Goal: Task Accomplishment & Management: Use online tool/utility

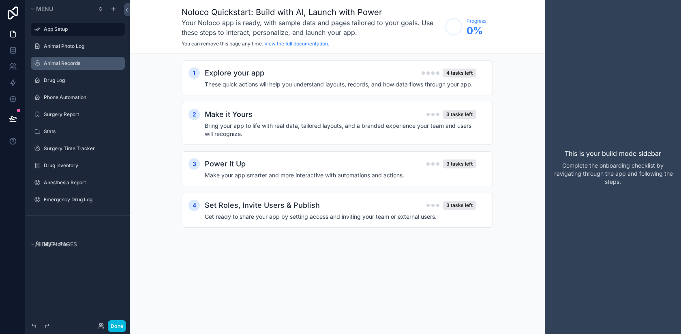
click at [67, 65] on label "Animal Records" at bounding box center [82, 63] width 76 height 6
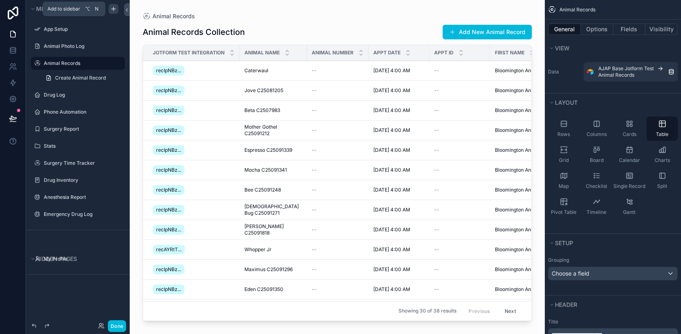
click at [113, 9] on icon "scrollable content" at bounding box center [113, 9] width 0 height 4
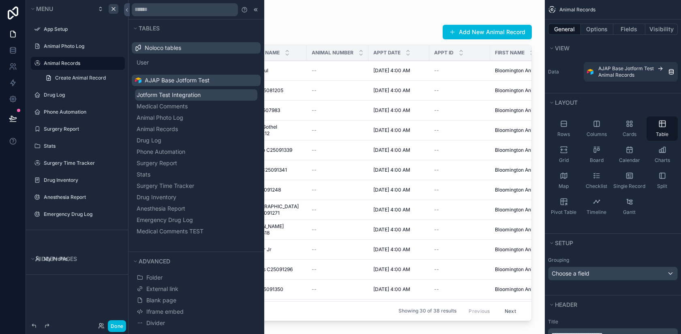
click at [189, 96] on span "Jotform Test Integration" at bounding box center [169, 95] width 64 height 8
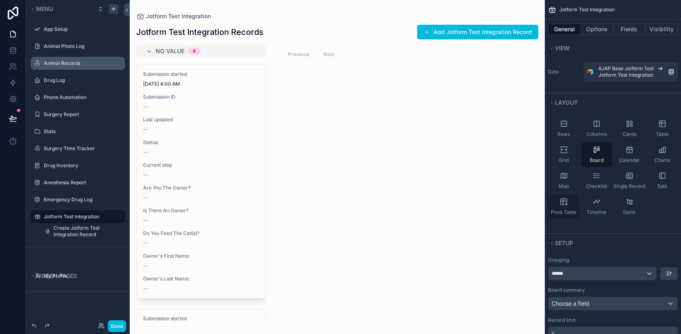
click at [562, 205] on icon "scrollable content" at bounding box center [564, 202] width 6 height 6
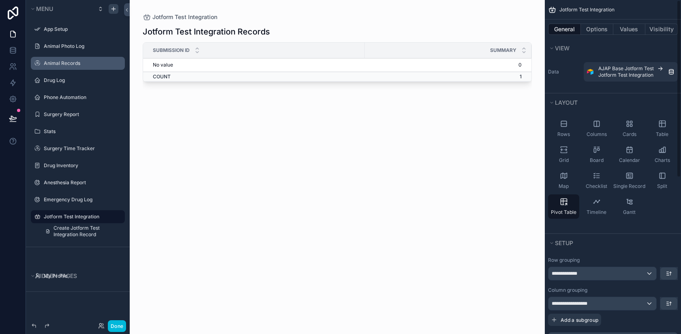
scroll to position [0, 0]
click at [616, 274] on div "**********" at bounding box center [602, 272] width 108 height 13
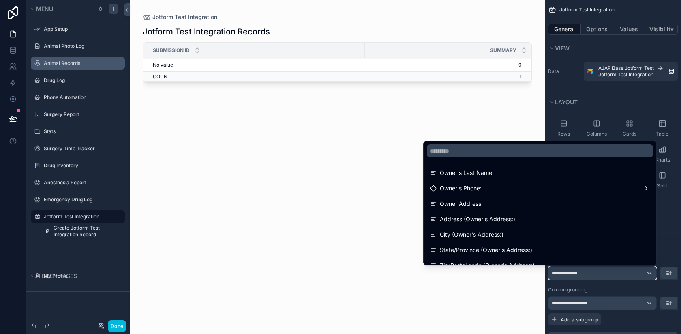
scroll to position [87, 0]
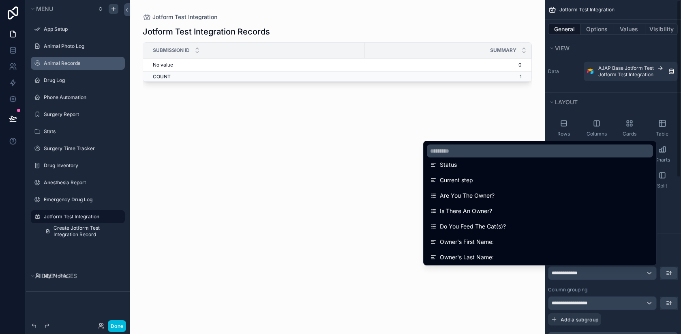
click at [670, 261] on div "scrollable content" at bounding box center [340, 167] width 681 height 334
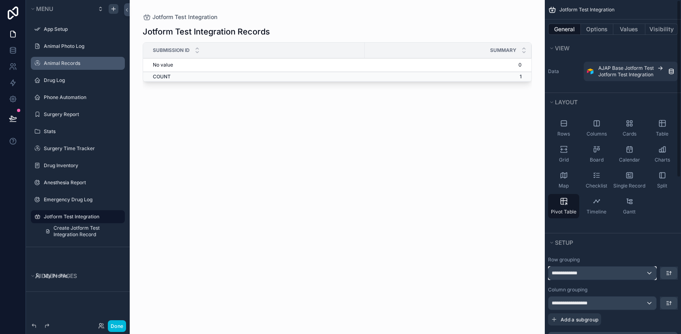
click at [627, 277] on div "**********" at bounding box center [602, 272] width 108 height 13
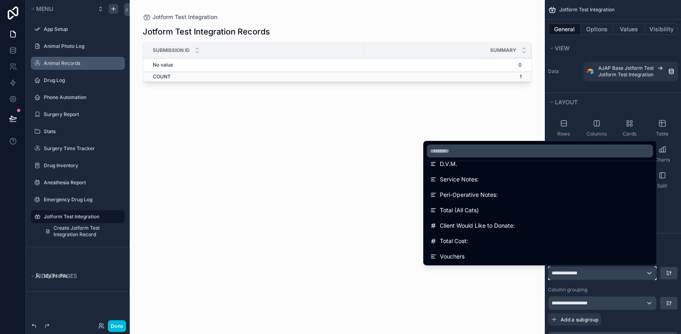
scroll to position [1309, 0]
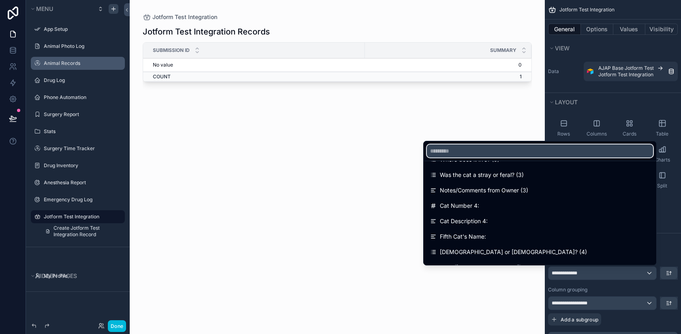
click at [461, 151] on input "text" at bounding box center [540, 150] width 226 height 13
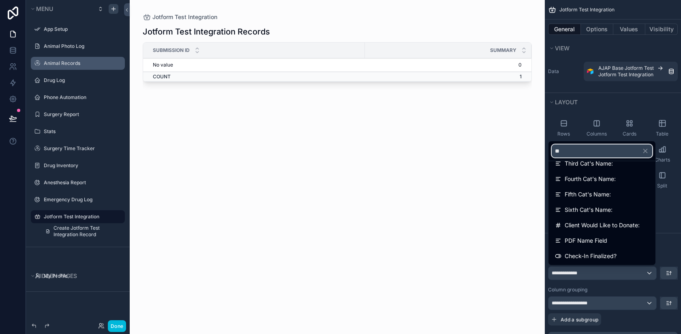
scroll to position [104, 0]
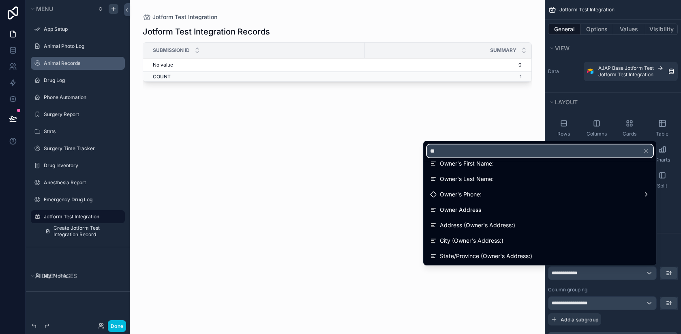
type input "*"
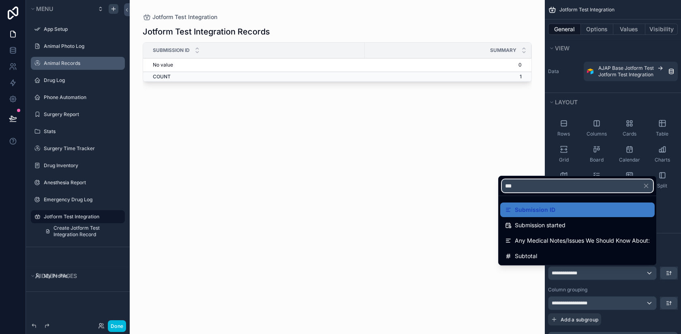
scroll to position [0, 0]
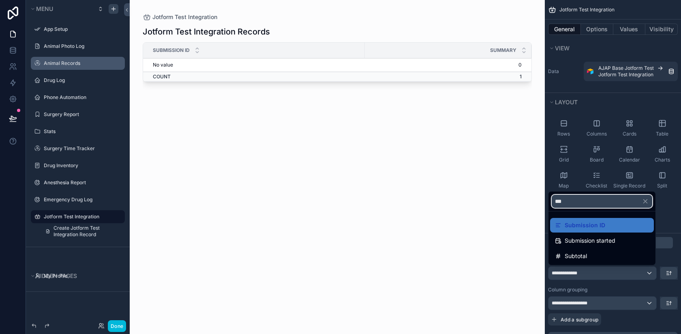
type input "***"
click at [609, 245] on div "Submission started" at bounding box center [602, 240] width 104 height 15
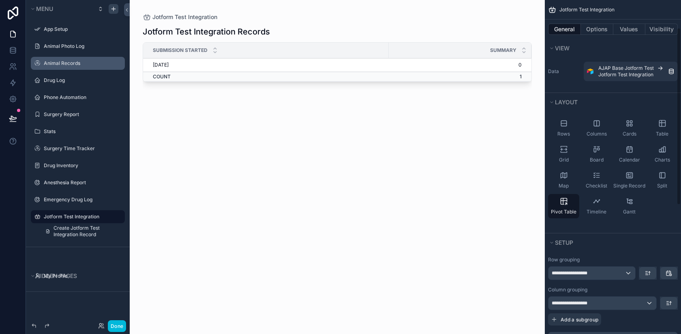
scroll to position [103, 0]
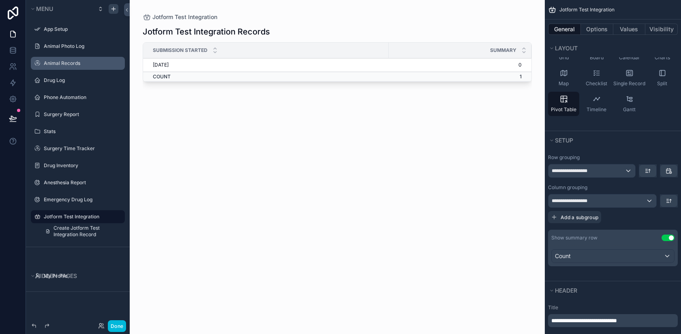
click at [666, 235] on button "Use setting" at bounding box center [667, 237] width 13 height 6
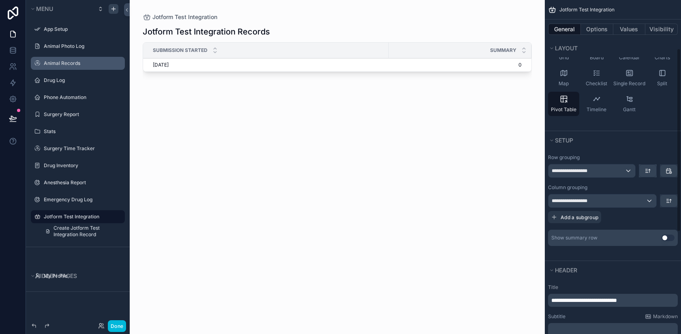
scroll to position [0, 0]
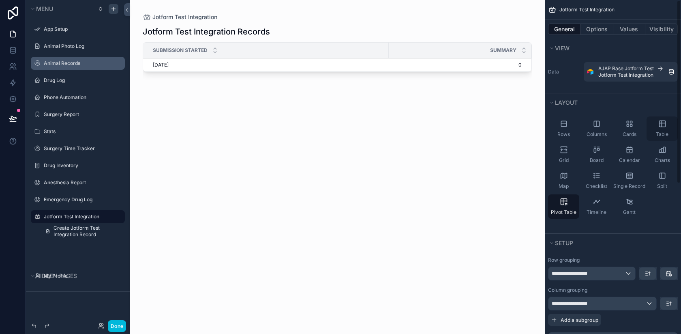
click at [660, 133] on span "Table" at bounding box center [662, 134] width 13 height 6
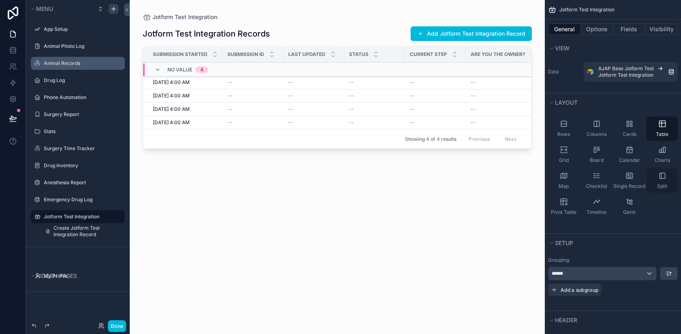
click at [660, 180] on div "Split" at bounding box center [661, 180] width 31 height 24
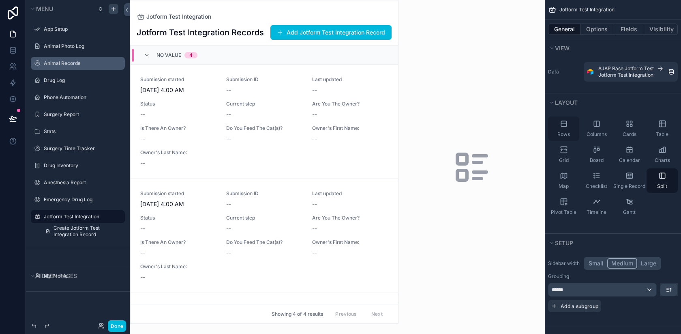
click at [565, 129] on div "Rows" at bounding box center [563, 128] width 31 height 24
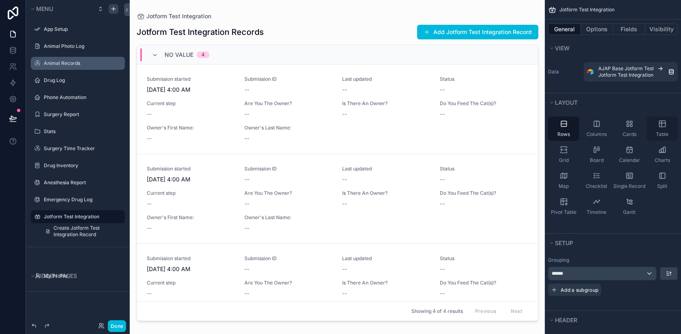
click at [663, 126] on icon "scrollable content" at bounding box center [662, 124] width 8 height 8
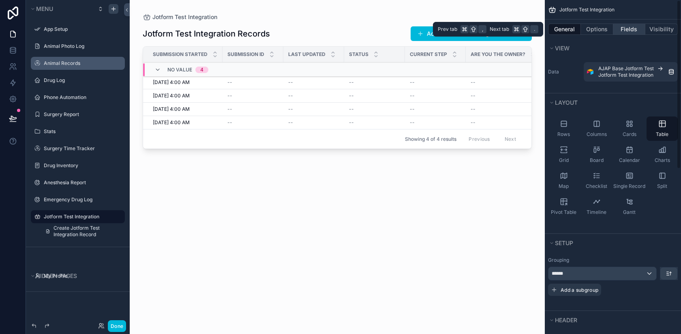
click at [619, 26] on button "Fields" at bounding box center [629, 29] width 32 height 11
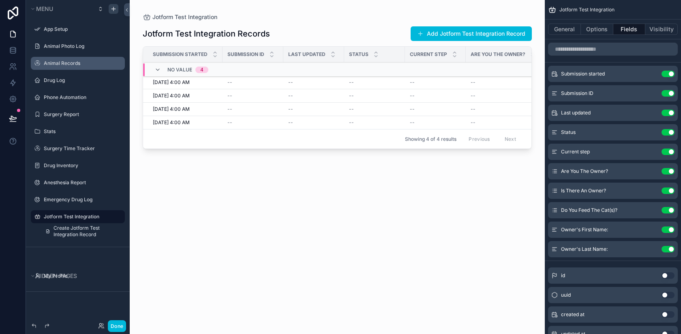
click at [668, 94] on button "Use setting" at bounding box center [667, 93] width 13 height 6
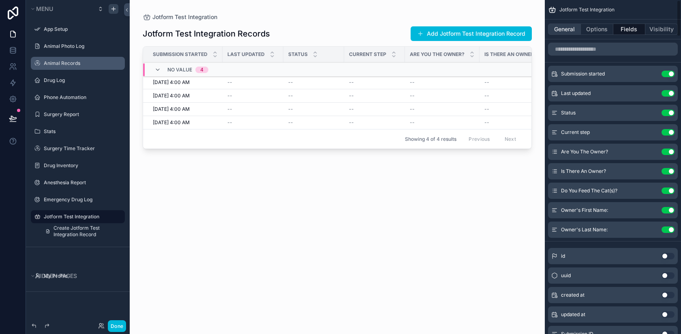
click at [565, 30] on button "General" at bounding box center [564, 29] width 33 height 11
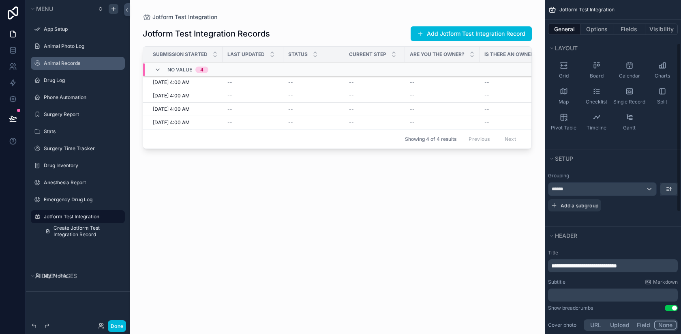
scroll to position [86, 0]
click at [581, 180] on button "******" at bounding box center [602, 187] width 109 height 14
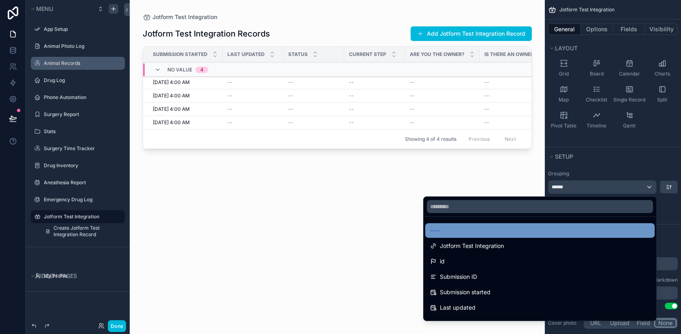
click at [539, 226] on div "----" at bounding box center [540, 230] width 220 height 10
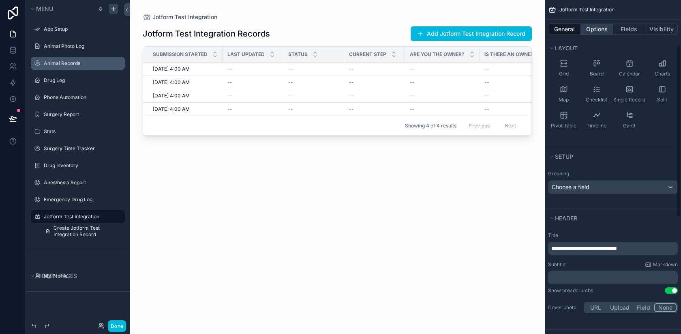
click at [599, 28] on button "Options" at bounding box center [597, 29] width 32 height 11
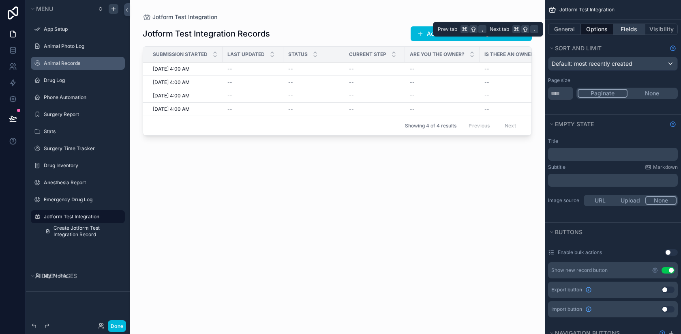
click at [626, 30] on button "Fields" at bounding box center [629, 29] width 32 height 11
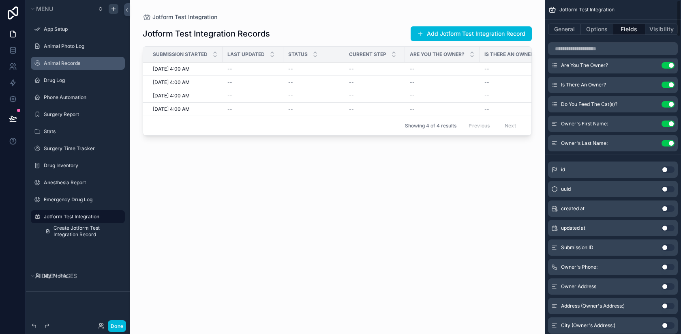
scroll to position [0, 0]
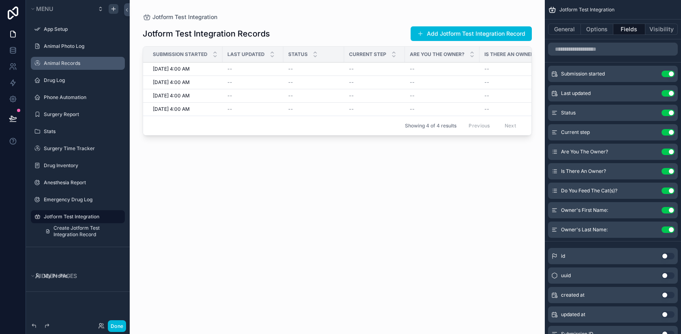
click at [668, 95] on button "Use setting" at bounding box center [667, 93] width 13 height 6
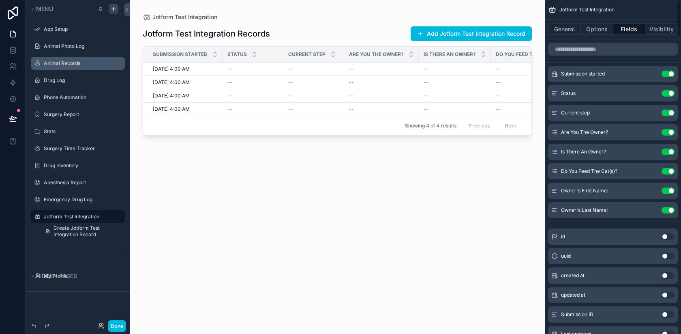
click at [668, 95] on button "Use setting" at bounding box center [667, 93] width 13 height 6
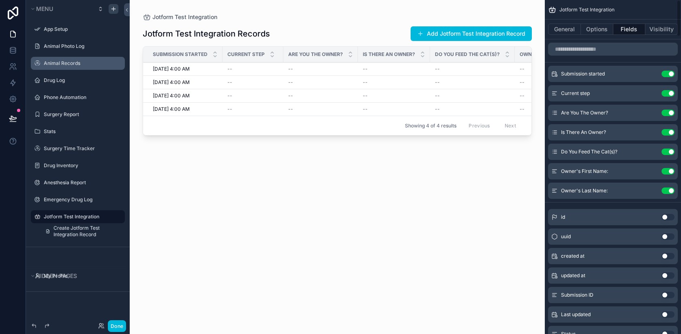
click at [668, 95] on button "Use setting" at bounding box center [667, 93] width 13 height 6
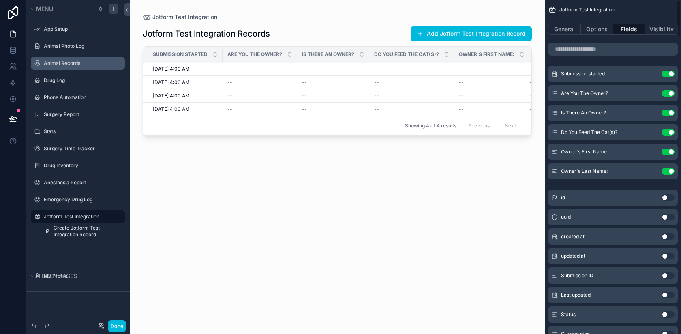
click at [668, 95] on button "Use setting" at bounding box center [667, 93] width 13 height 6
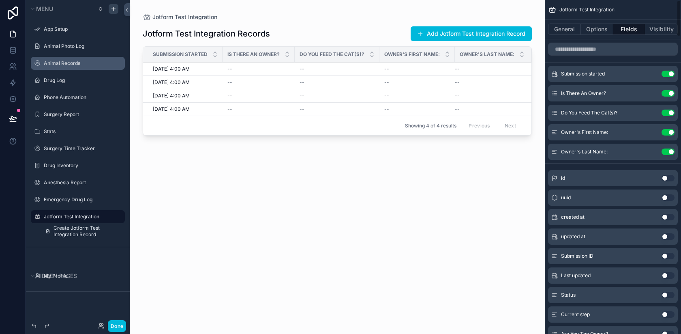
click at [668, 95] on button "Use setting" at bounding box center [667, 93] width 13 height 6
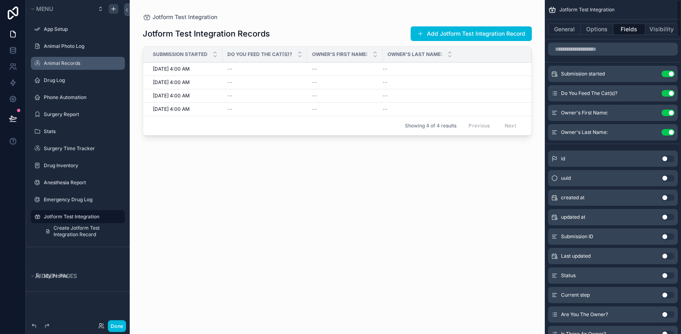
click at [668, 95] on button "Use setting" at bounding box center [667, 93] width 13 height 6
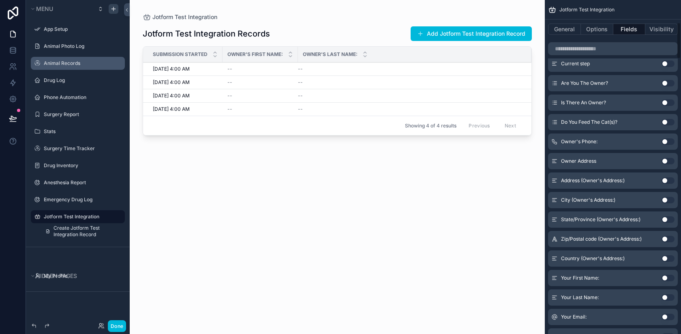
scroll to position [212, 0]
click at [668, 277] on button "Use setting" at bounding box center [667, 277] width 13 height 6
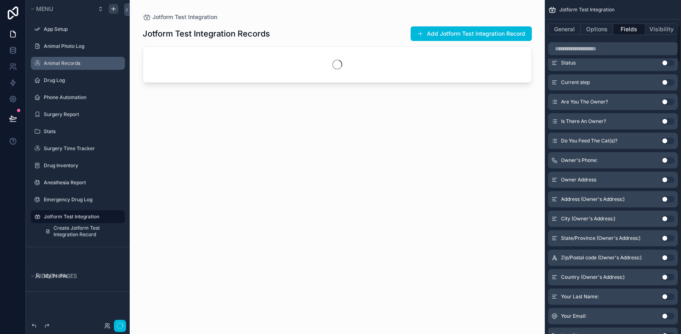
scroll to position [232, 0]
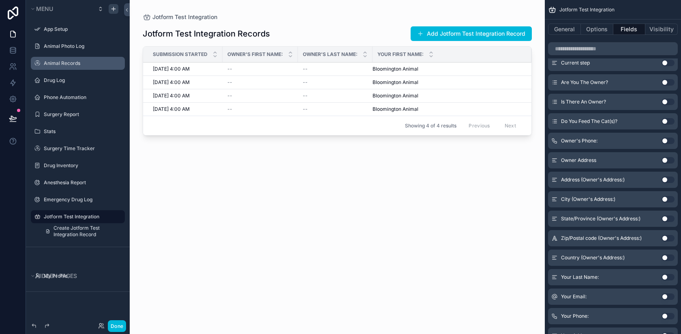
click at [668, 276] on button "Use setting" at bounding box center [667, 277] width 13 height 6
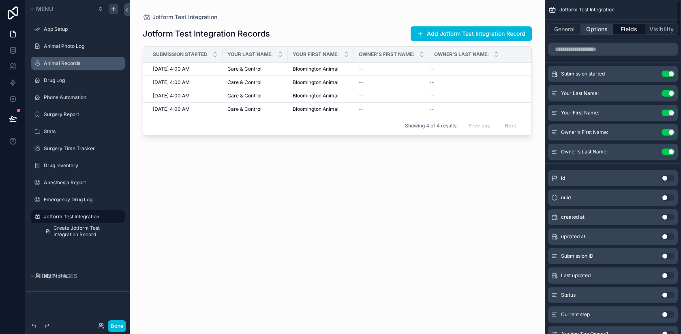
click at [592, 27] on button "Options" at bounding box center [597, 29] width 32 height 11
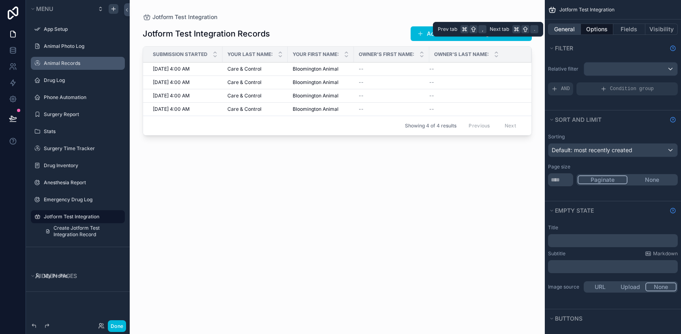
click at [570, 29] on button "General" at bounding box center [564, 29] width 33 height 11
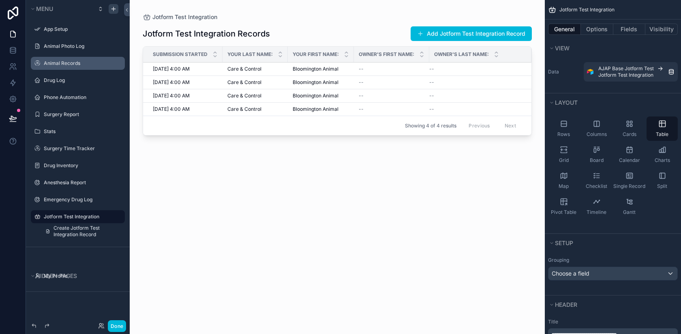
click at [258, 60] on div "Your Last Name:" at bounding box center [255, 54] width 65 height 15
click at [271, 71] on div "Care & Control Care & Control" at bounding box center [255, 69] width 56 height 6
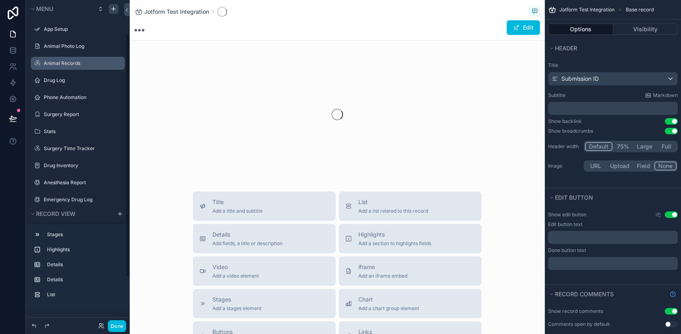
scroll to position [45, 0]
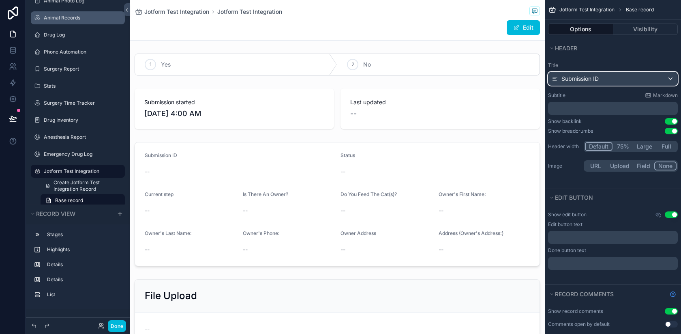
click at [592, 77] on span "Submission ID" at bounding box center [579, 79] width 37 height 8
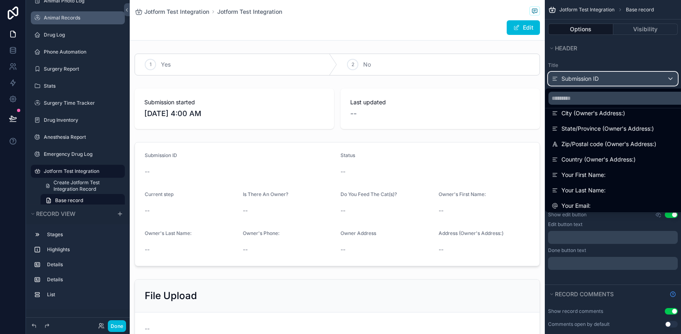
scroll to position [227, 0]
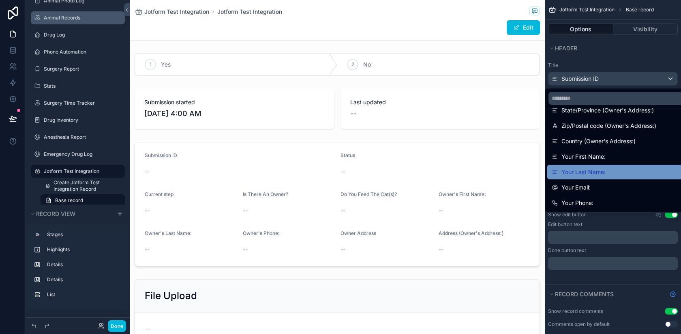
click at [591, 174] on span "Your Last Name:" at bounding box center [583, 172] width 44 height 10
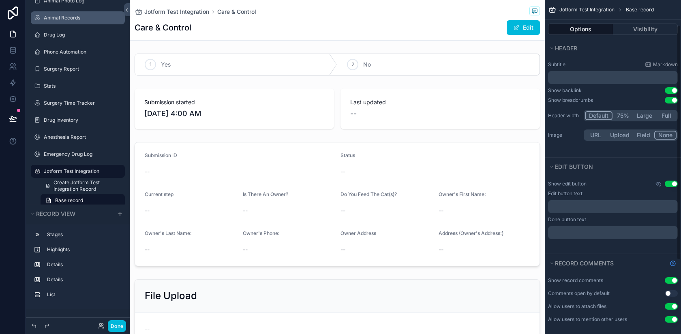
scroll to position [45, 0]
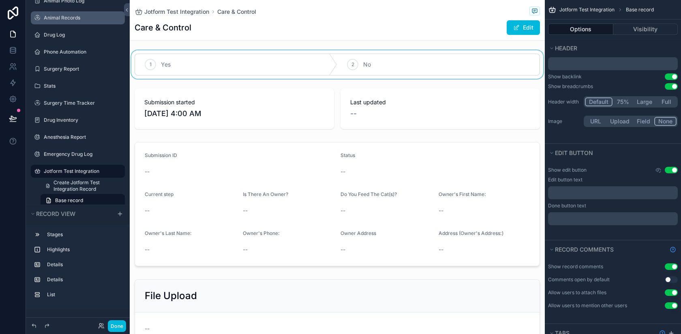
click at [481, 59] on div "scrollable content" at bounding box center [337, 64] width 415 height 28
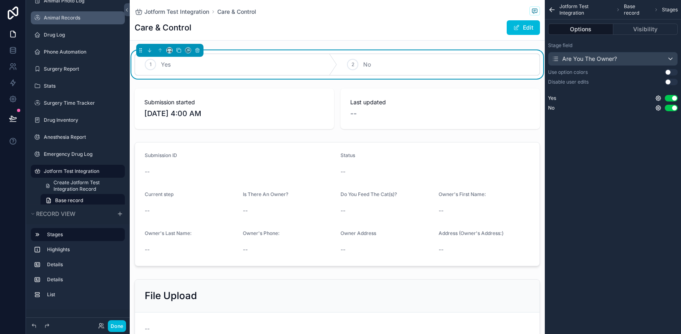
scroll to position [0, 0]
click at [552, 10] on icon "scrollable content" at bounding box center [552, 10] width 4 height 0
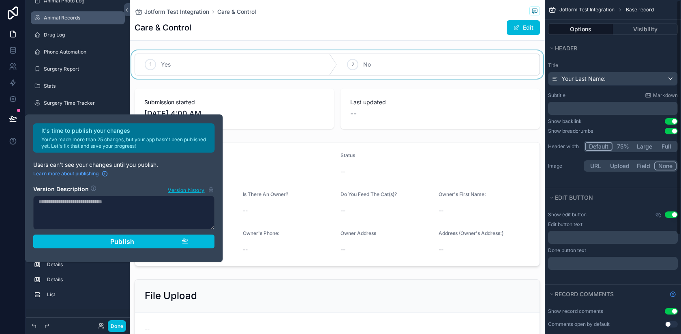
scroll to position [140, 0]
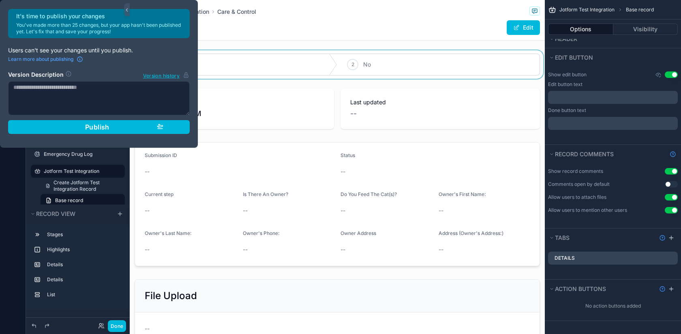
click at [261, 82] on div "1 Yes 2 No Submission started 10/15/2025 4:00 AM Last updated -- Submission ID …" at bounding box center [337, 272] width 415 height 444
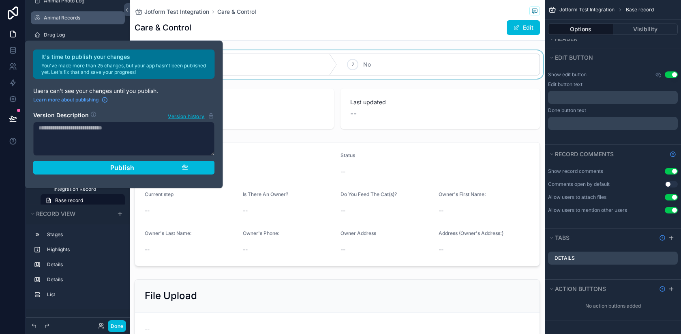
click at [316, 10] on div "Jotform Test Integration Care & Control" at bounding box center [337, 11] width 405 height 10
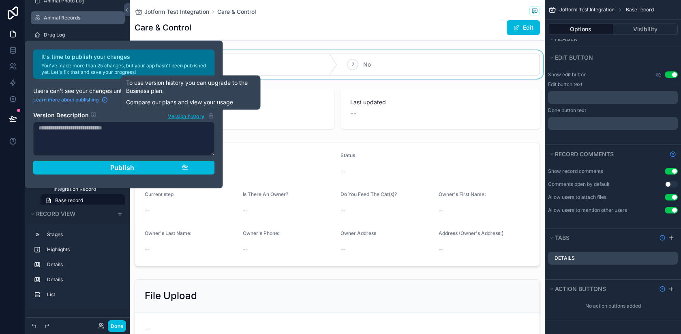
click at [265, 29] on div "Care & Control Edit" at bounding box center [337, 27] width 405 height 15
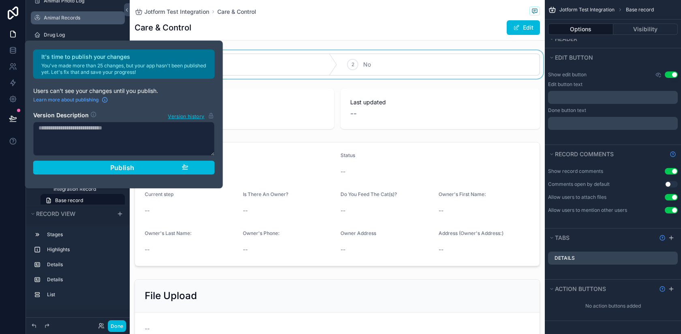
click at [99, 171] on div "Publish" at bounding box center [124, 167] width 129 height 8
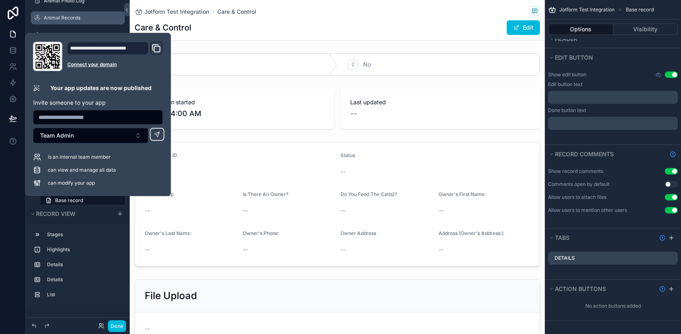
click at [358, 21] on div "Care & Control Edit" at bounding box center [337, 27] width 405 height 15
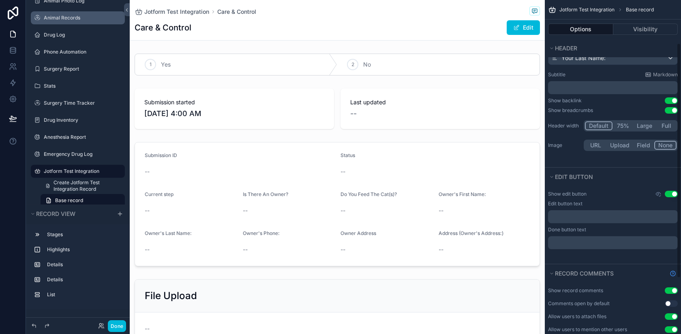
scroll to position [0, 0]
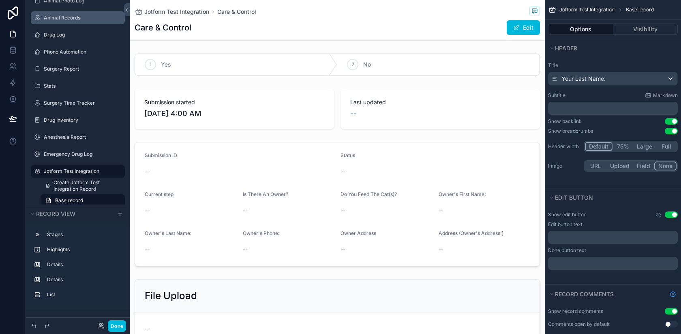
click at [458, 28] on div "Care & Control Edit" at bounding box center [337, 27] width 405 height 15
click at [396, 60] on div "scrollable content" at bounding box center [337, 64] width 415 height 28
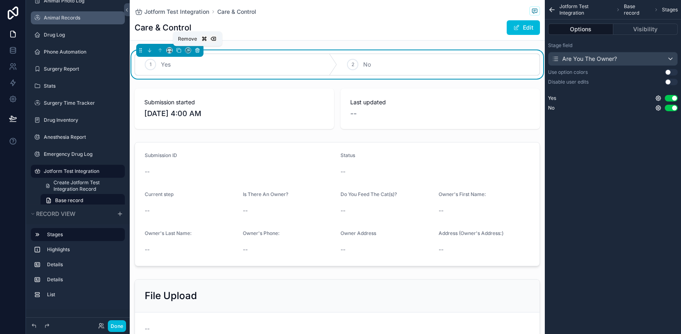
click at [197, 52] on icon "scrollable content" at bounding box center [197, 50] width 3 height 3
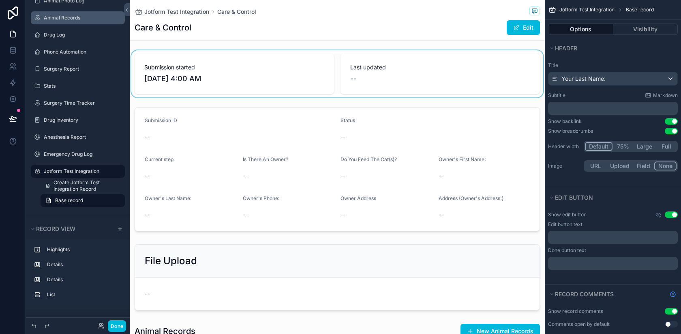
click at [215, 57] on div "scrollable content" at bounding box center [337, 73] width 415 height 47
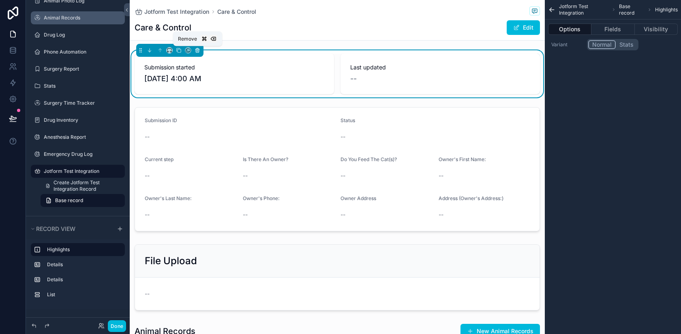
click at [197, 50] on icon "scrollable content" at bounding box center [198, 50] width 6 height 6
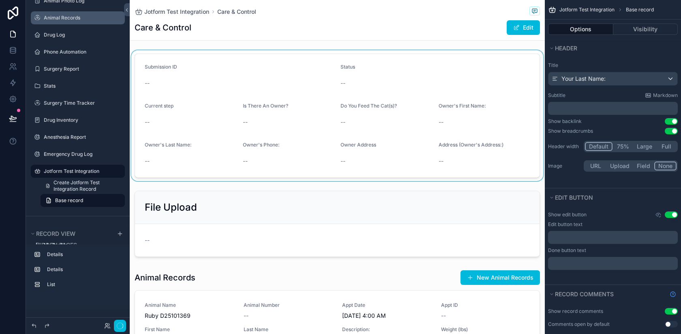
click at [197, 81] on div "scrollable content" at bounding box center [337, 115] width 415 height 131
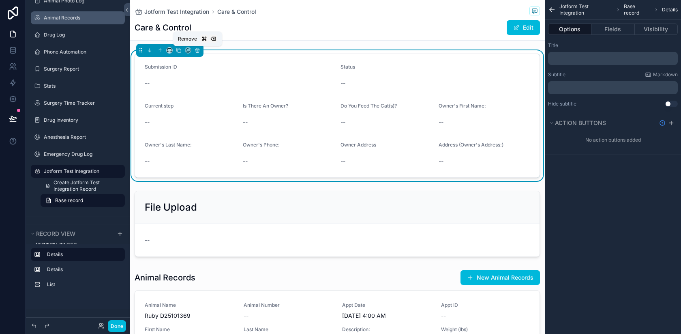
click at [196, 51] on icon "scrollable content" at bounding box center [198, 50] width 6 height 6
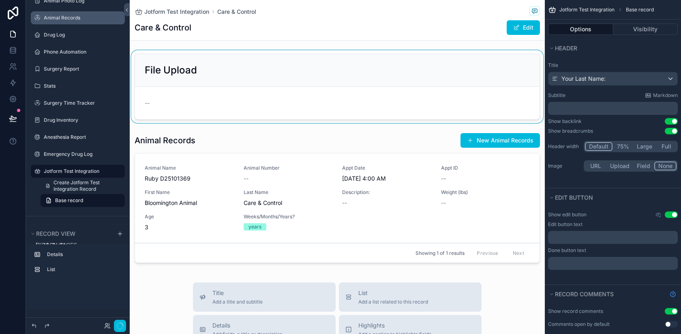
click at [209, 86] on div "scrollable content" at bounding box center [337, 86] width 415 height 73
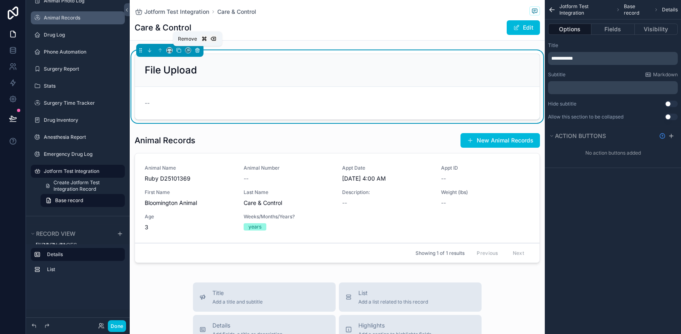
click at [197, 50] on icon "scrollable content" at bounding box center [198, 50] width 6 height 6
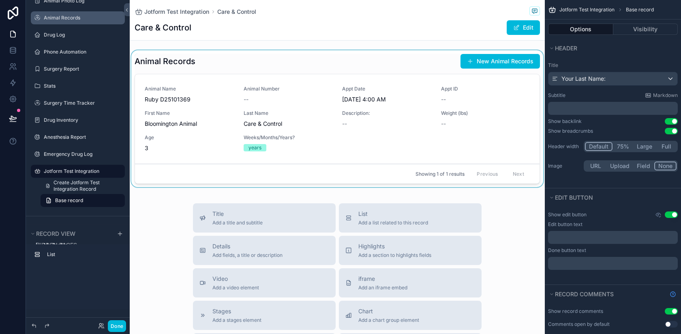
click at [360, 79] on div "scrollable content" at bounding box center [337, 120] width 415 height 140
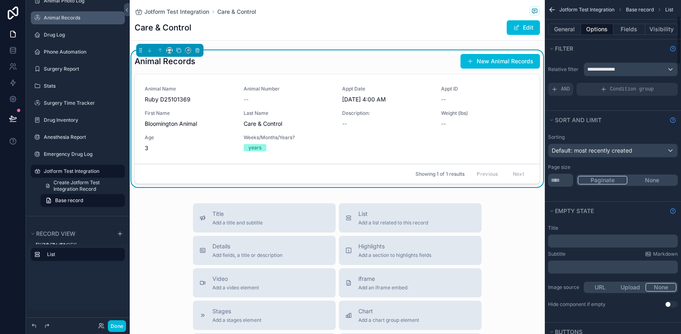
scroll to position [158, 0]
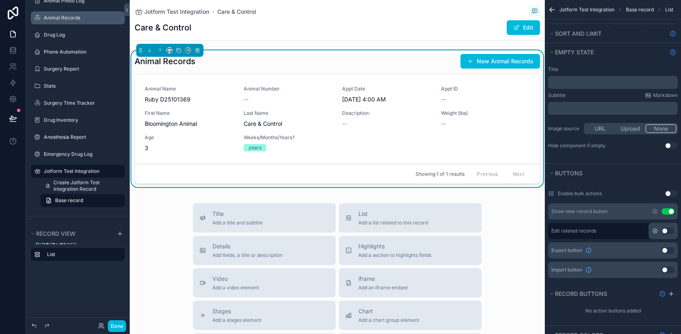
click at [655, 231] on icon "scrollable content" at bounding box center [655, 230] width 6 height 6
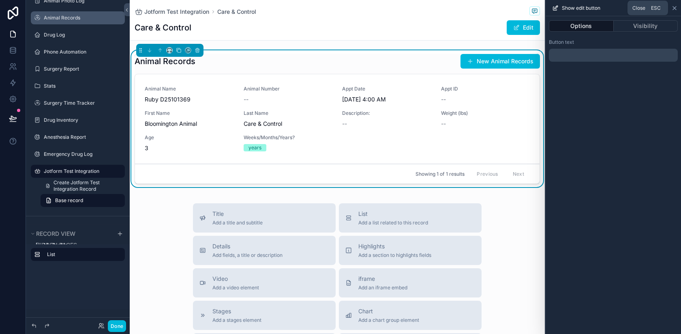
click at [674, 6] on icon at bounding box center [674, 8] width 6 height 6
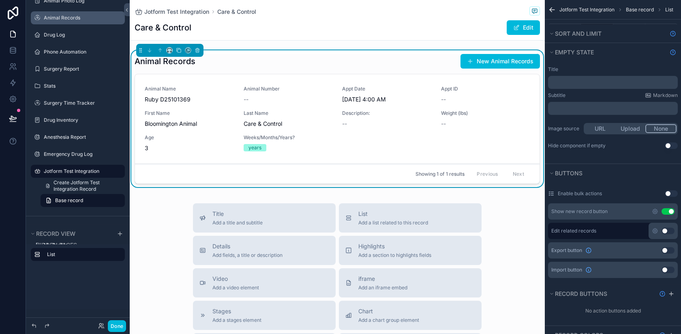
click at [668, 230] on button "Use setting" at bounding box center [667, 230] width 13 height 6
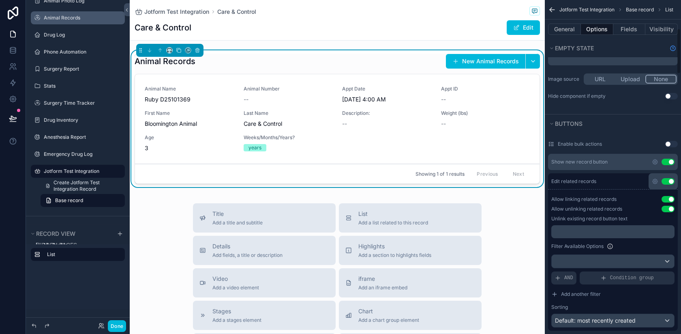
scroll to position [208, 0]
click at [670, 209] on button "Use setting" at bounding box center [667, 208] width 13 height 6
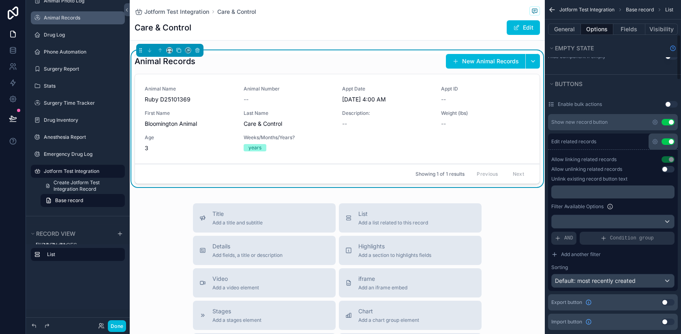
scroll to position [257, 0]
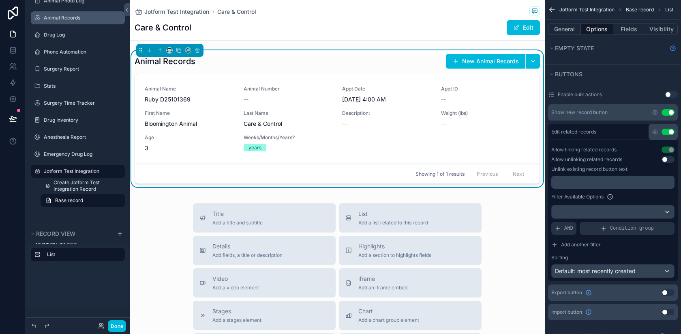
click at [454, 94] on div "Appt ID --" at bounding box center [485, 95] width 89 height 18
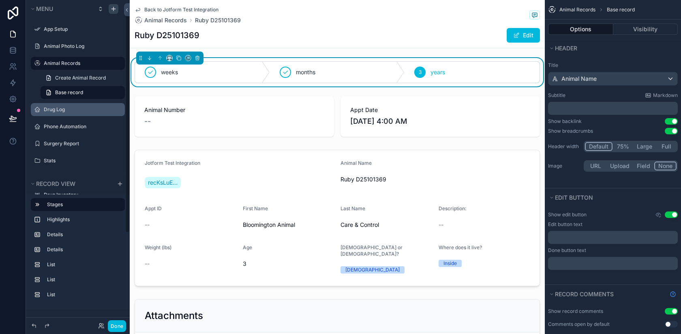
scroll to position [138, 0]
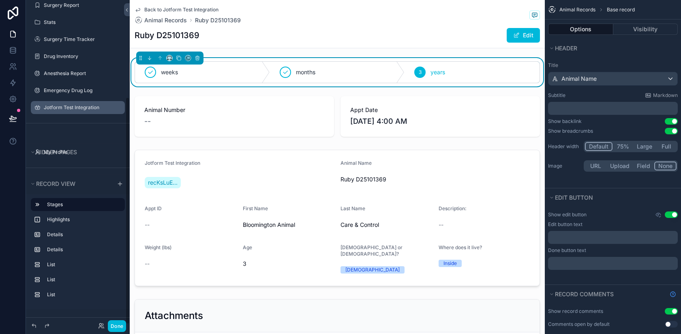
click at [80, 111] on div "Jotform Test Integration" at bounding box center [83, 107] width 79 height 6
click at [72, 107] on label "Jotform Test Integration" at bounding box center [82, 107] width 76 height 6
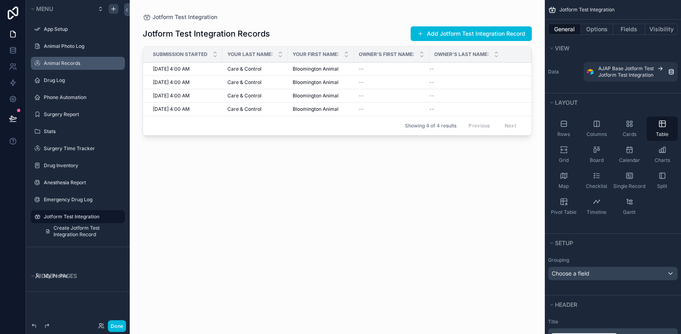
click at [331, 69] on span "Bloomington Animal" at bounding box center [316, 69] width 46 height 6
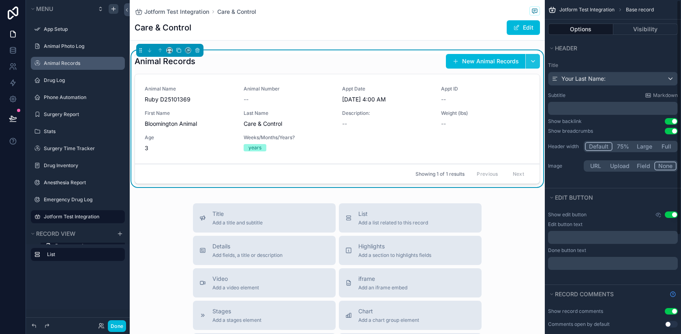
click at [533, 62] on button "scrollable content" at bounding box center [532, 61] width 15 height 15
click at [413, 60] on div "Animal Records New Animal Records" at bounding box center [337, 60] width 405 height 15
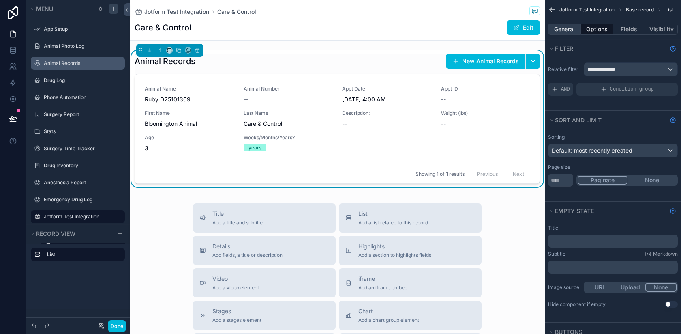
click at [569, 26] on button "General" at bounding box center [564, 29] width 33 height 11
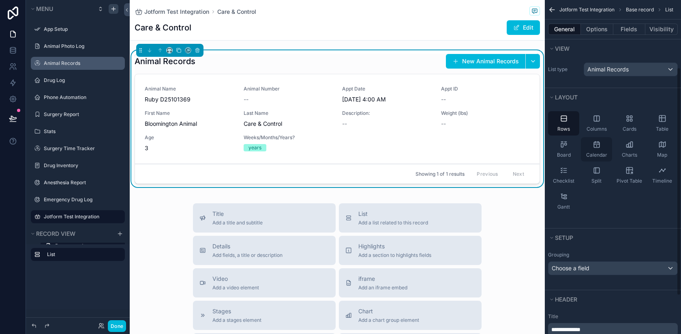
scroll to position [155, 0]
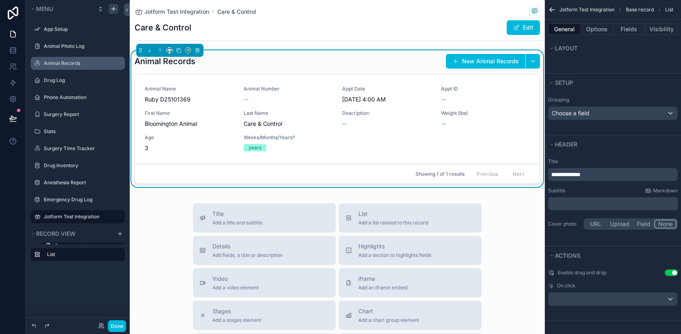
click at [671, 272] on button "Use setting" at bounding box center [671, 272] width 13 height 6
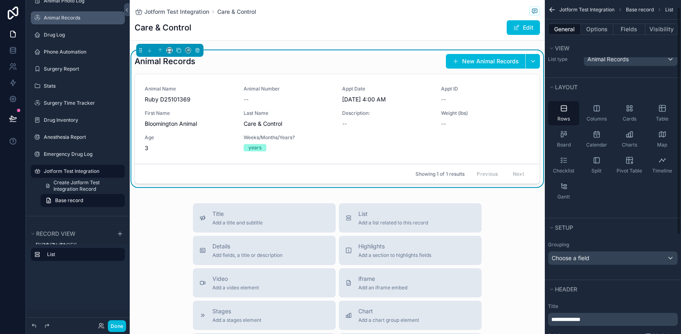
scroll to position [0, 0]
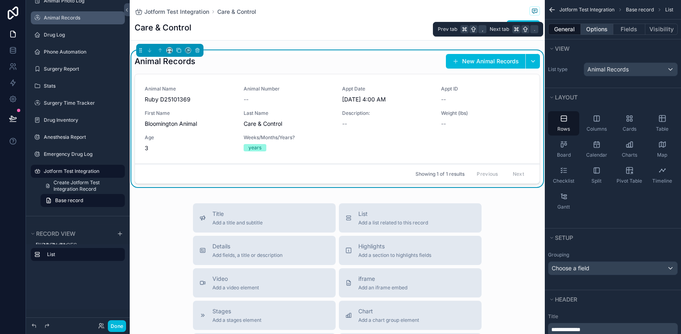
click at [592, 25] on button "Options" at bounding box center [597, 29] width 32 height 11
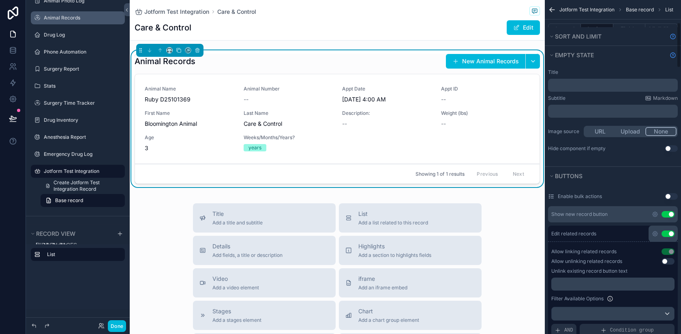
scroll to position [169, 0]
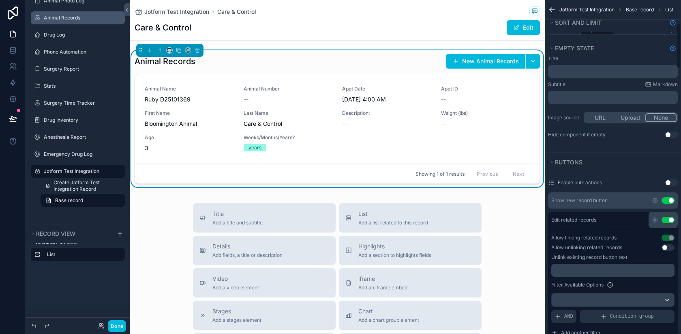
click at [672, 200] on button "Use setting" at bounding box center [667, 200] width 13 height 6
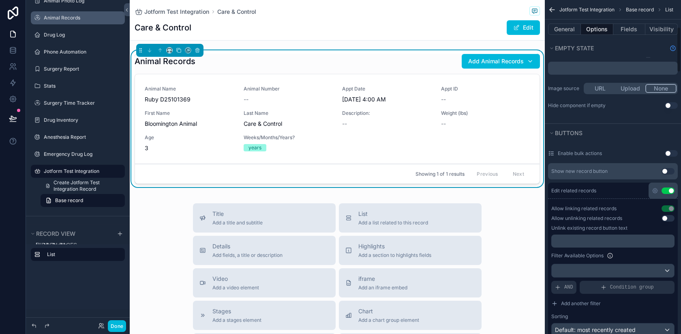
scroll to position [207, 0]
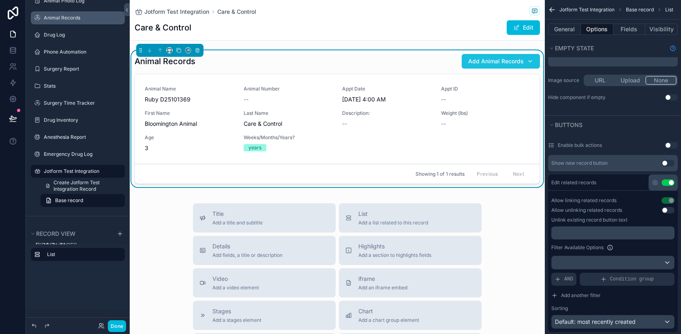
click at [531, 61] on div "Add Animal Records" at bounding box center [500, 61] width 65 height 8
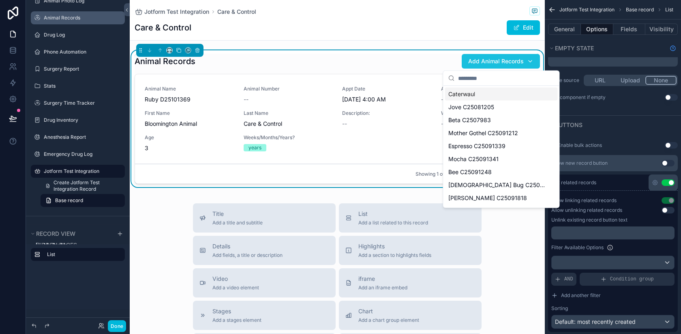
click at [531, 61] on div "Add Animal Records" at bounding box center [500, 61] width 65 height 8
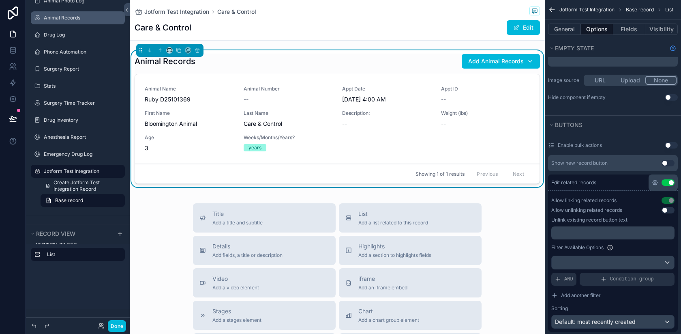
click at [655, 182] on icon "scrollable content" at bounding box center [655, 183] width 2 height 2
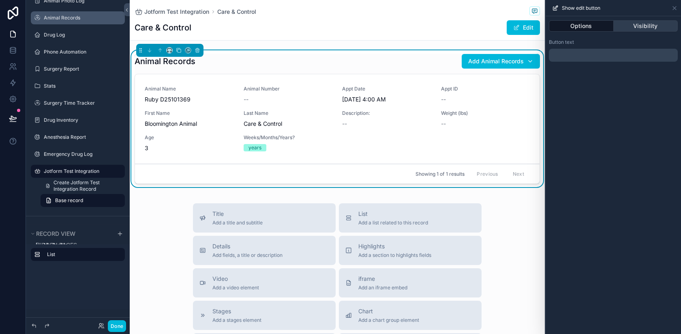
click at [642, 24] on button "Visibility" at bounding box center [646, 25] width 64 height 11
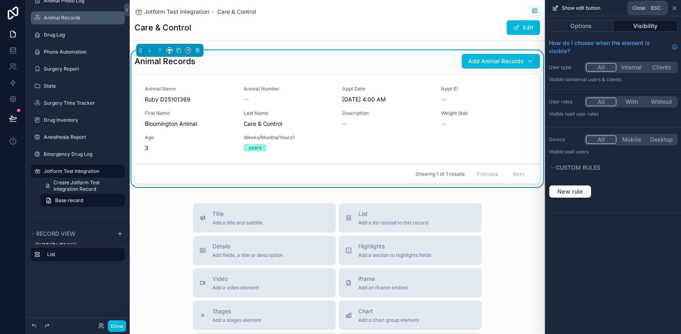
click at [674, 8] on icon at bounding box center [674, 7] width 3 height 3
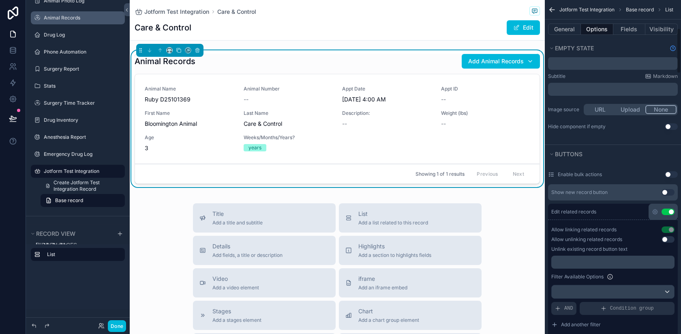
scroll to position [206, 0]
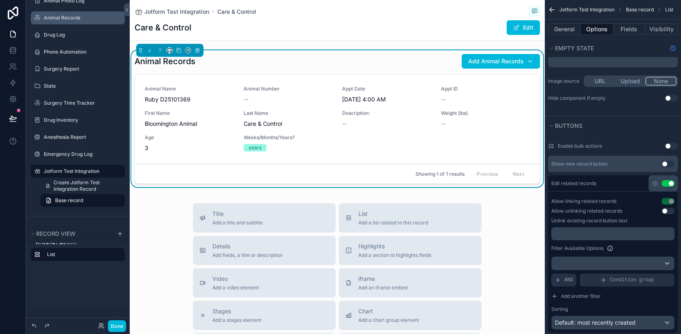
click at [669, 144] on button "Use setting" at bounding box center [671, 146] width 13 height 6
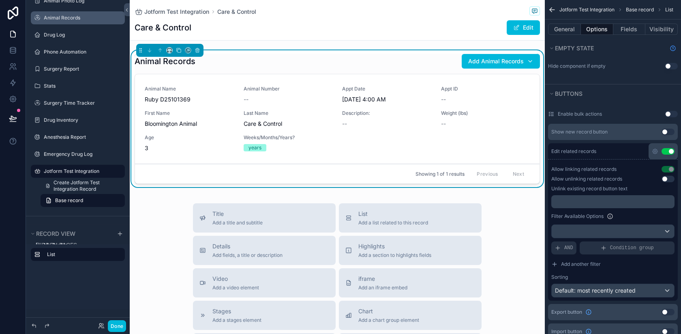
click at [670, 150] on button "Use setting" at bounding box center [667, 151] width 13 height 6
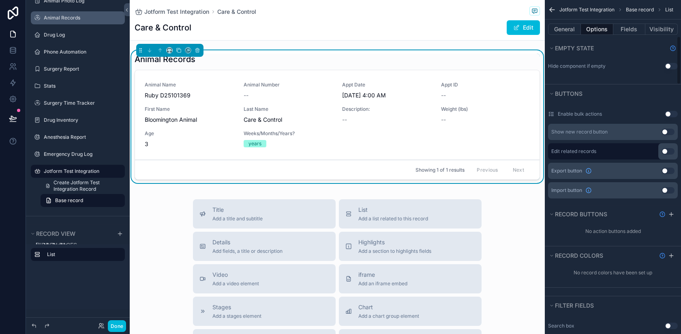
scroll to position [273, 0]
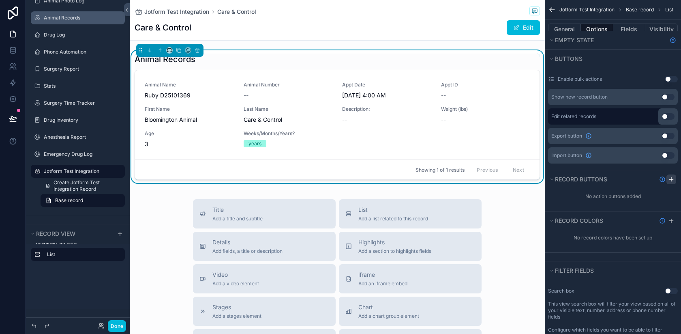
click at [673, 180] on icon "scrollable content" at bounding box center [671, 179] width 6 height 6
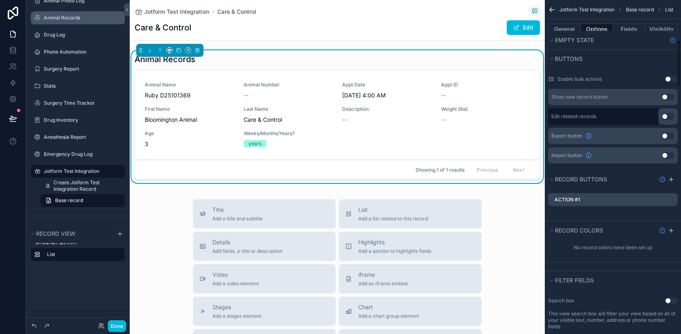
click at [0, 0] on icon "scrollable content" at bounding box center [0, 0] width 0 height 0
click at [658, 185] on icon at bounding box center [658, 185] width 4 height 0
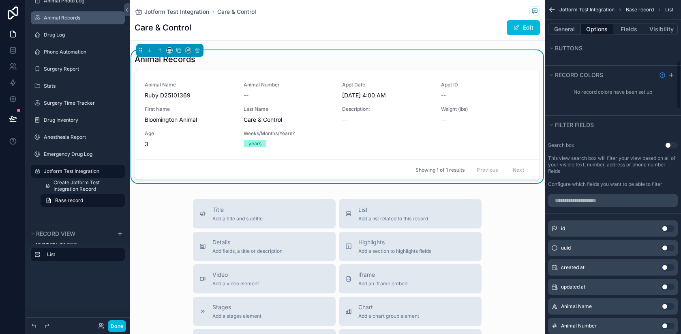
scroll to position [293, 0]
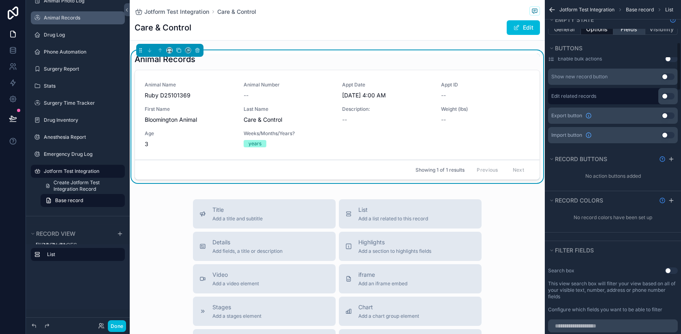
click at [627, 32] on button "Fields" at bounding box center [629, 29] width 32 height 11
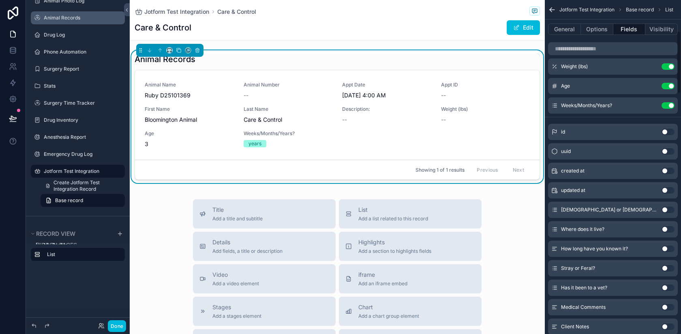
scroll to position [168, 0]
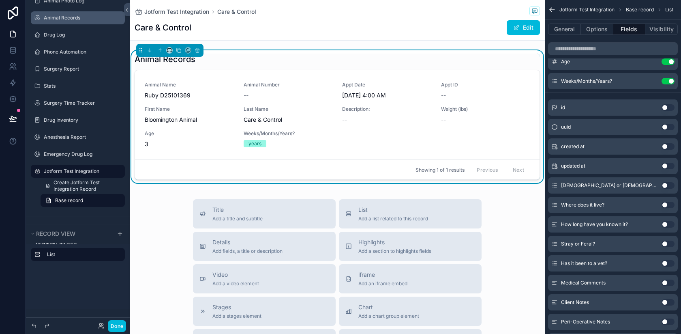
click at [668, 186] on button "Use setting" at bounding box center [667, 185] width 13 height 6
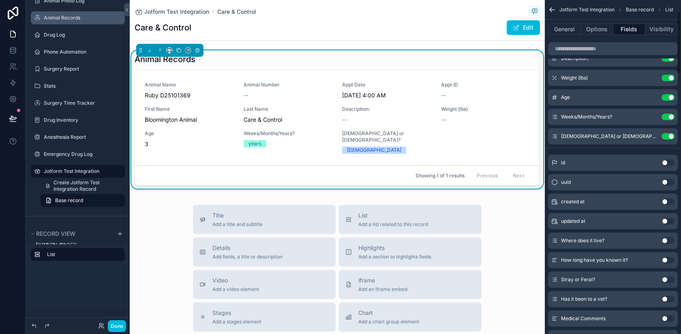
scroll to position [0, 0]
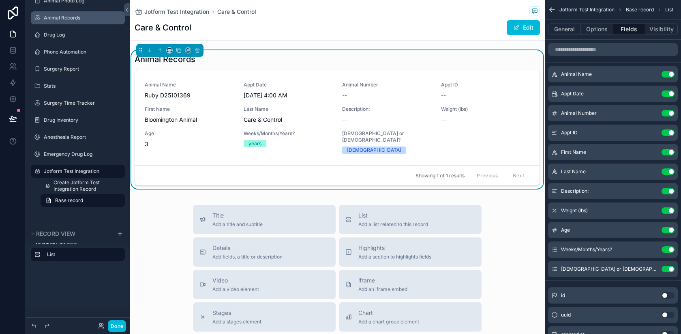
click at [667, 133] on button "Use setting" at bounding box center [667, 132] width 13 height 6
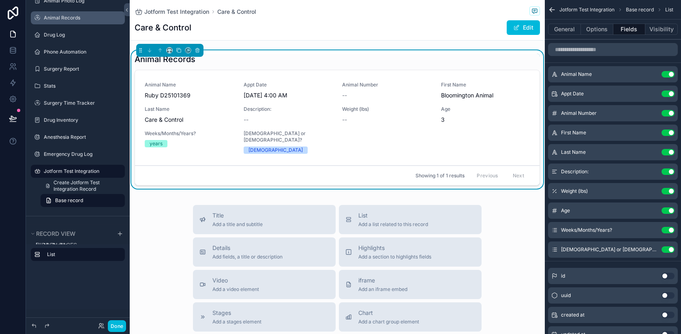
click at [668, 133] on button "Use setting" at bounding box center [667, 132] width 13 height 6
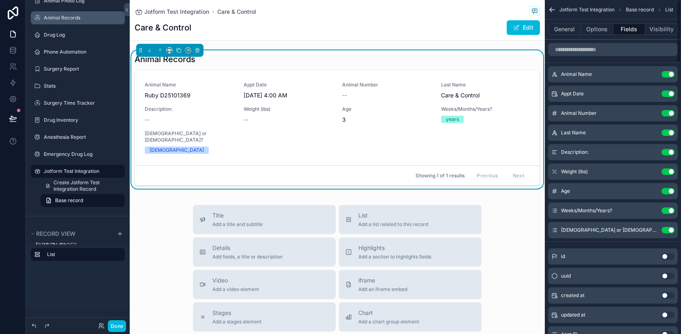
click at [668, 133] on button "Use setting" at bounding box center [667, 132] width 13 height 6
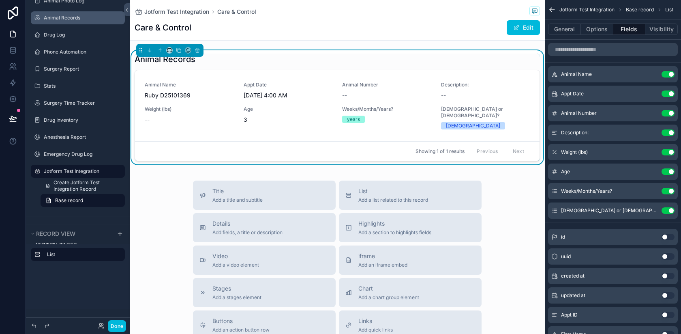
click at [668, 151] on button "Use setting" at bounding box center [667, 152] width 13 height 6
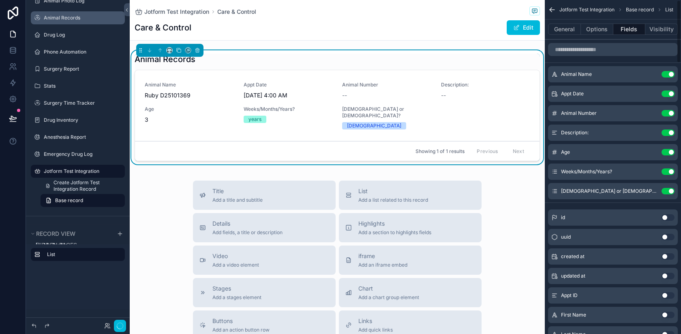
click at [668, 151] on button "Use setting" at bounding box center [667, 152] width 13 height 6
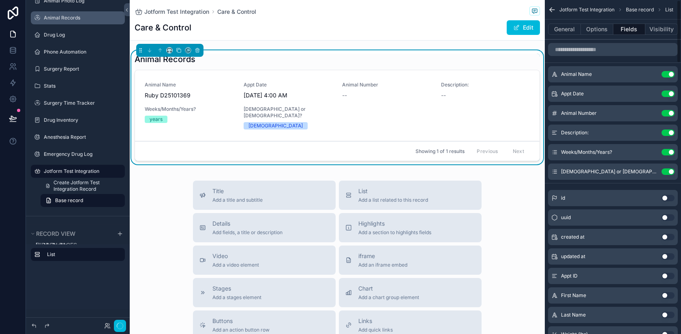
click at [668, 151] on button "Use setting" at bounding box center [667, 152] width 13 height 6
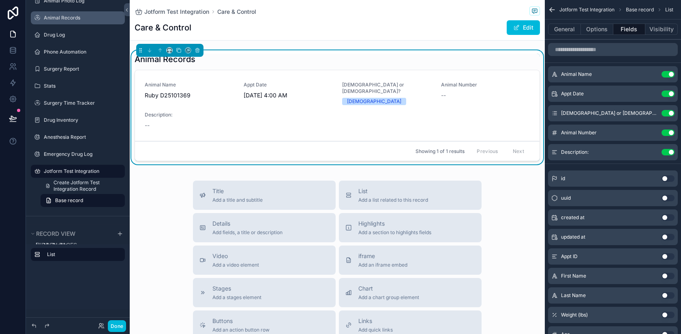
click at [668, 94] on button "Use setting" at bounding box center [667, 93] width 13 height 6
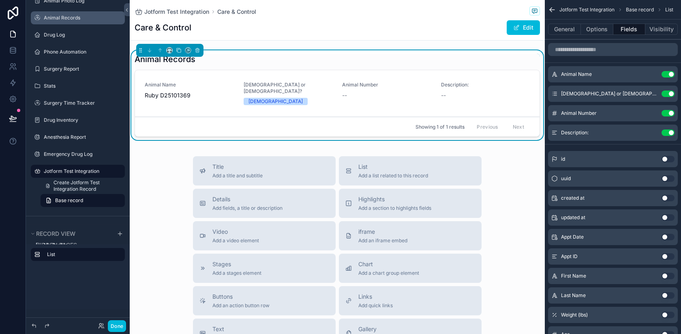
click at [0, 0] on icon "scrollable content" at bounding box center [0, 0] width 0 height 0
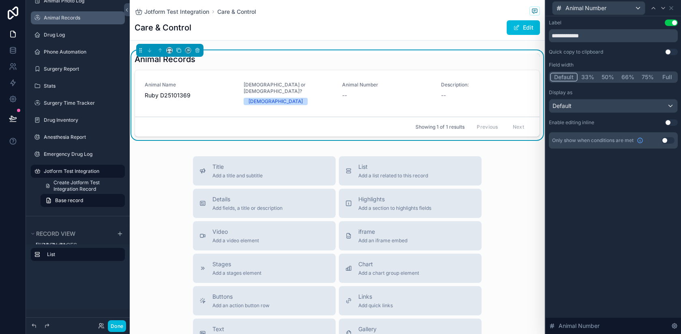
click at [670, 122] on button "Use setting" at bounding box center [671, 122] width 13 height 6
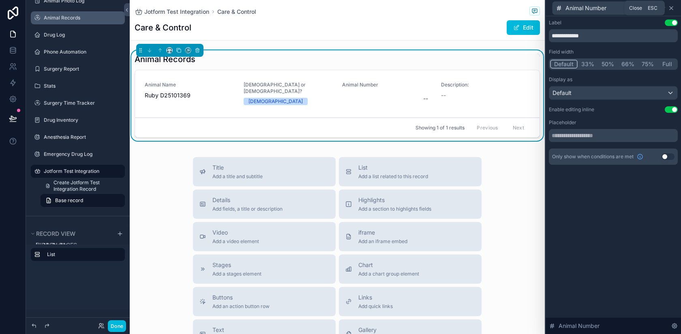
click at [670, 8] on icon at bounding box center [671, 8] width 6 height 6
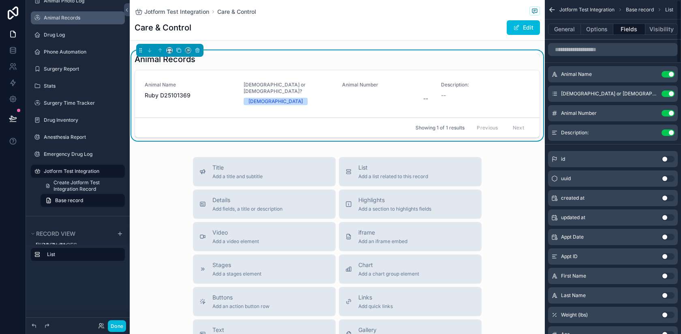
click at [0, 0] on icon "scrollable content" at bounding box center [0, 0] width 0 height 0
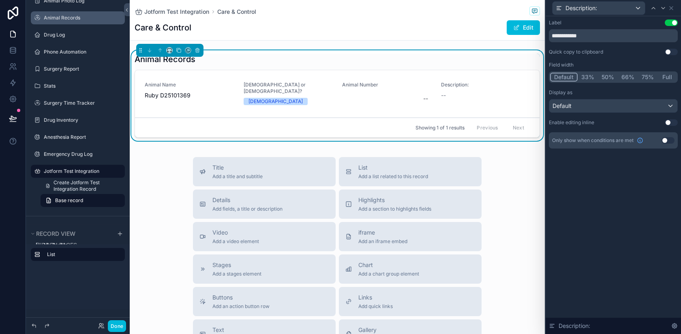
click at [671, 118] on div "**********" at bounding box center [613, 83] width 129 height 129
click at [670, 122] on button "Use setting" at bounding box center [671, 122] width 13 height 6
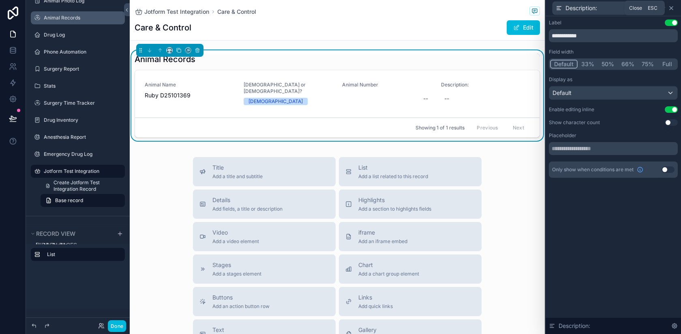
click at [669, 6] on icon at bounding box center [671, 8] width 6 height 6
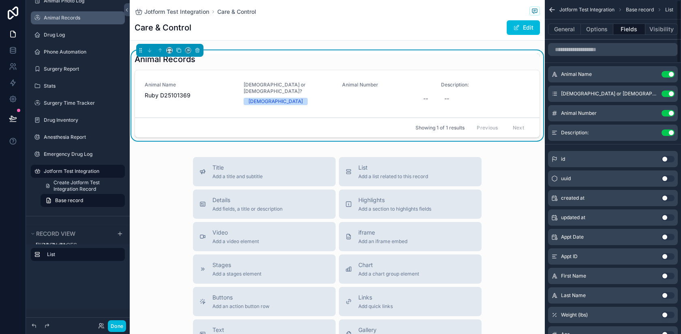
click at [0, 0] on icon "scrollable content" at bounding box center [0, 0] width 0 height 0
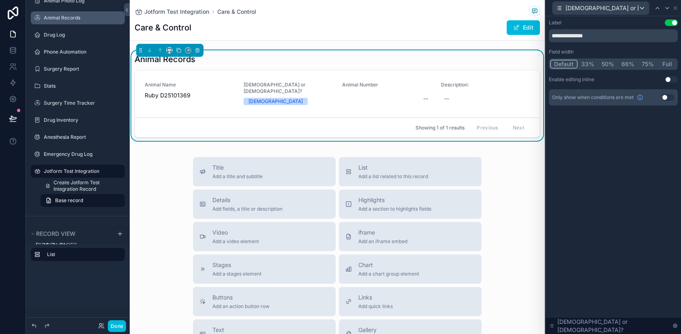
click at [671, 79] on button "Use setting" at bounding box center [671, 79] width 13 height 6
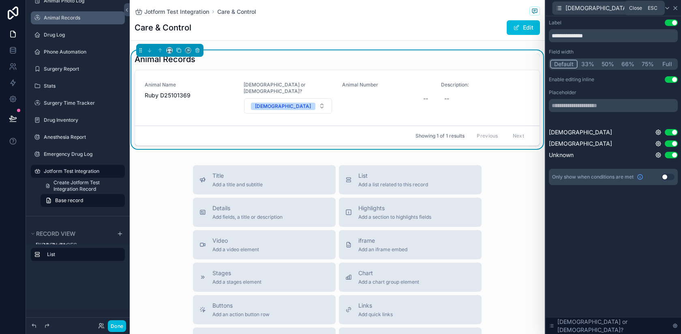
click at [674, 8] on icon at bounding box center [675, 7] width 3 height 3
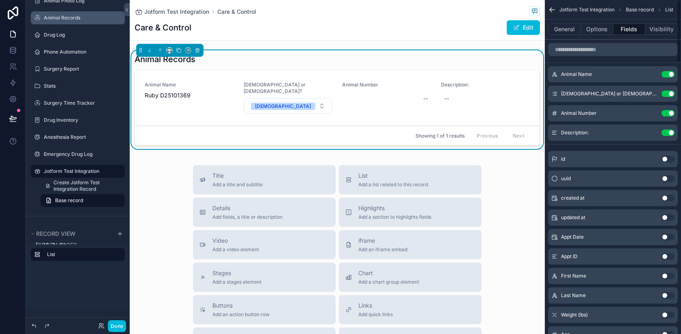
click at [0, 0] on icon "scrollable content" at bounding box center [0, 0] width 0 height 0
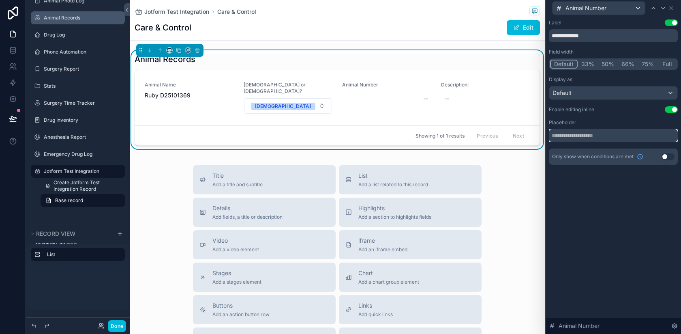
click at [599, 139] on input "text" at bounding box center [613, 135] width 129 height 13
type input "**********"
click at [627, 195] on div "**********" at bounding box center [613, 174] width 135 height 317
click at [598, 135] on input "**********" at bounding box center [613, 135] width 129 height 13
click at [590, 114] on div "**********" at bounding box center [613, 91] width 129 height 145
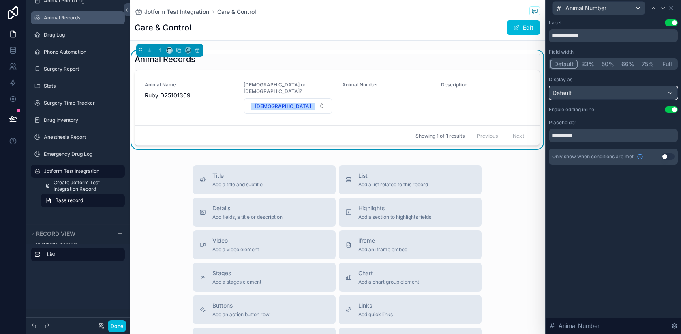
click at [590, 86] on div "Default" at bounding box center [613, 92] width 128 height 13
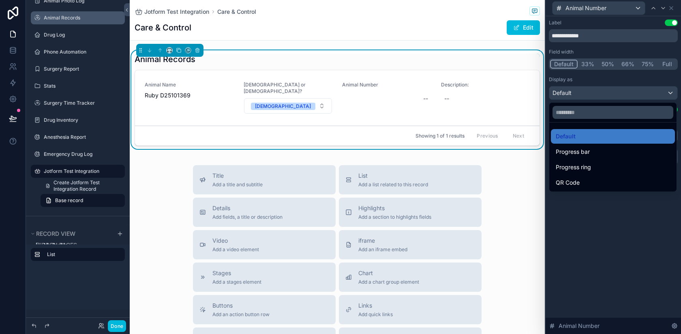
click at [598, 227] on div at bounding box center [613, 167] width 135 height 334
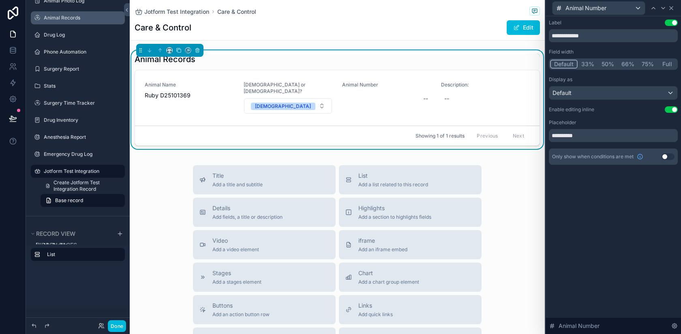
click at [671, 9] on icon at bounding box center [671, 8] width 6 height 6
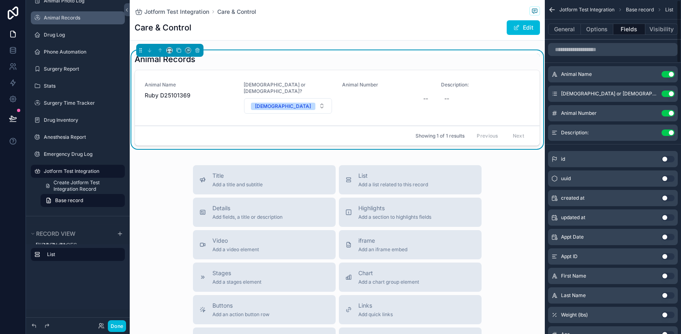
click at [0, 0] on icon "scrollable content" at bounding box center [0, 0] width 0 height 0
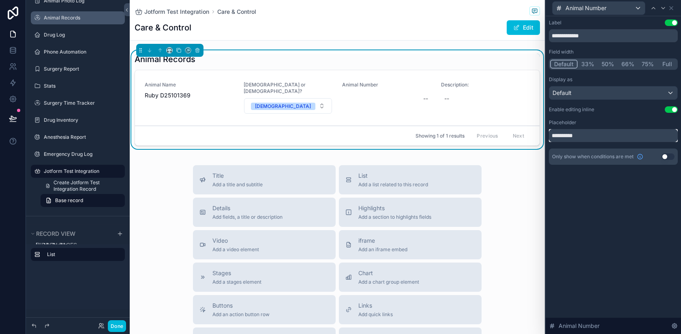
drag, startPoint x: 597, startPoint y: 139, endPoint x: 534, endPoint y: 135, distance: 62.9
click at [534, 136] on div "**********" at bounding box center [340, 167] width 681 height 334
click at [597, 201] on div "**********" at bounding box center [613, 174] width 135 height 317
click at [583, 131] on input "text" at bounding box center [613, 135] width 129 height 13
type input "*******"
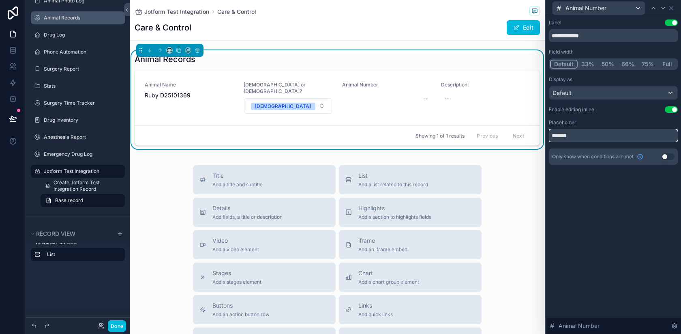
click at [576, 138] on input "*******" at bounding box center [613, 135] width 129 height 13
click at [592, 177] on div "**********" at bounding box center [613, 100] width 135 height 168
click at [672, 7] on icon at bounding box center [671, 7] width 3 height 3
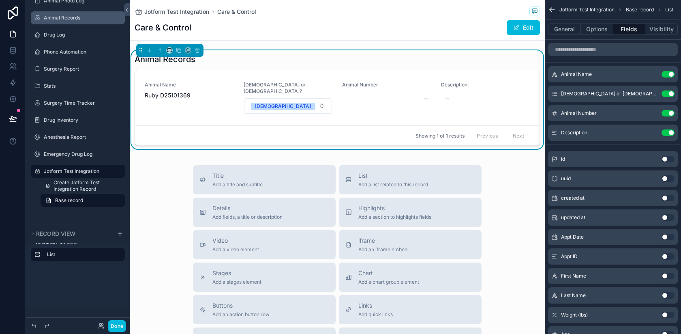
click at [520, 184] on div "Title Add a title and subtitle List Add a list related to this record Details A…" at bounding box center [337, 309] width 415 height 289
click at [558, 28] on button "General" at bounding box center [564, 29] width 33 height 11
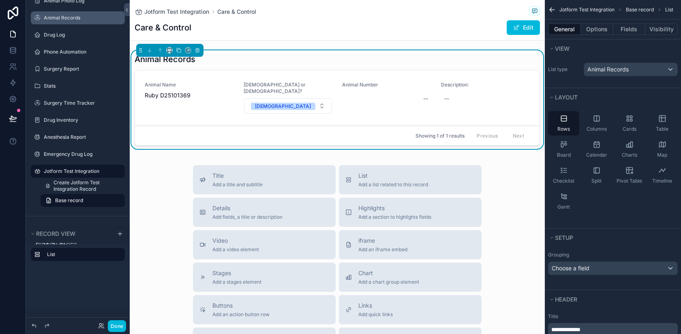
click at [551, 10] on icon "scrollable content" at bounding box center [552, 10] width 5 height 0
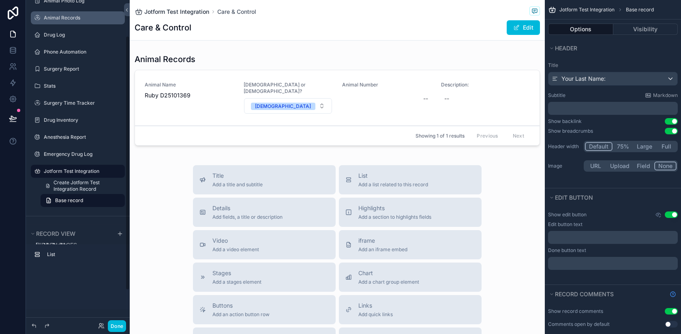
click at [175, 10] on span "Jotform Test Integration" at bounding box center [176, 12] width 65 height 8
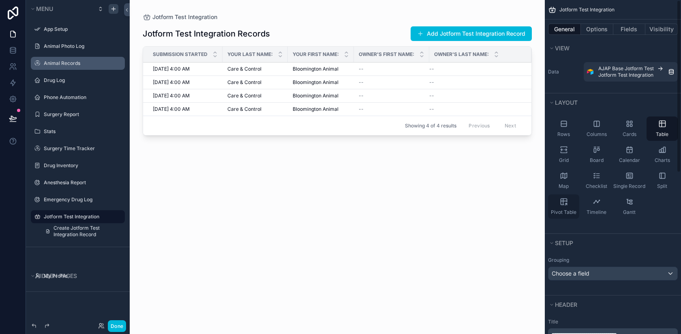
click at [563, 205] on icon "scrollable content" at bounding box center [564, 201] width 8 height 8
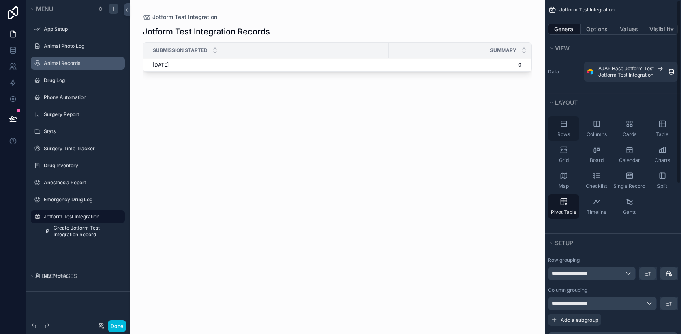
click at [562, 129] on div "Rows" at bounding box center [563, 128] width 31 height 24
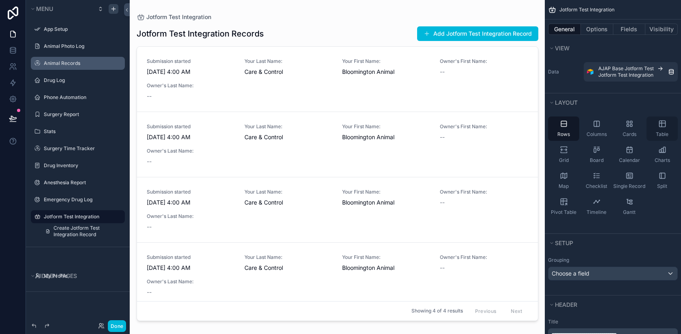
click at [664, 132] on span "Table" at bounding box center [662, 134] width 13 height 6
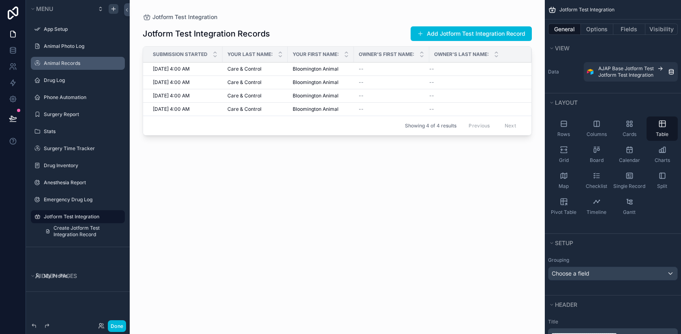
click at [333, 71] on span "Bloomington Animal" at bounding box center [316, 69] width 46 height 6
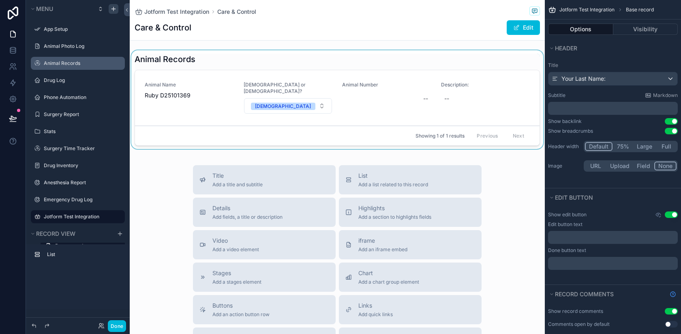
click at [424, 79] on div "scrollable content" at bounding box center [337, 101] width 415 height 102
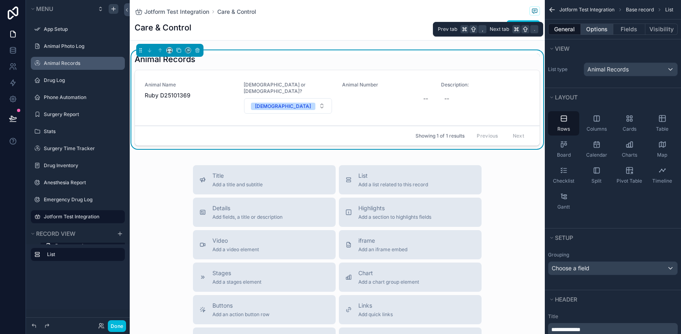
click at [599, 29] on button "Options" at bounding box center [597, 29] width 32 height 11
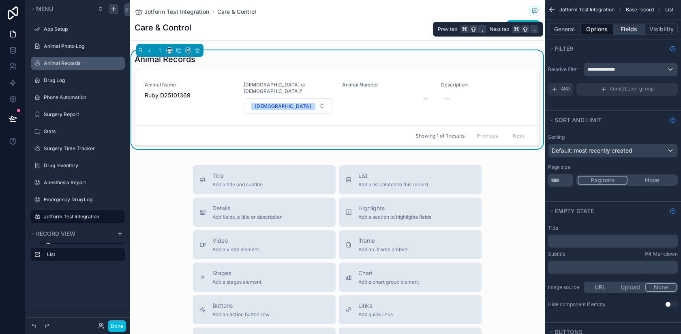
click at [631, 30] on button "Fields" at bounding box center [629, 29] width 32 height 11
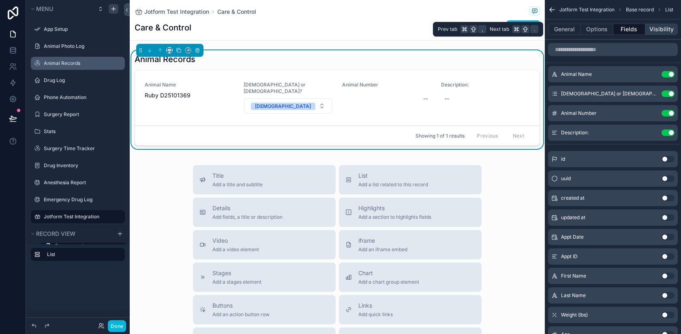
click at [655, 32] on button "Visibility" at bounding box center [661, 29] width 32 height 11
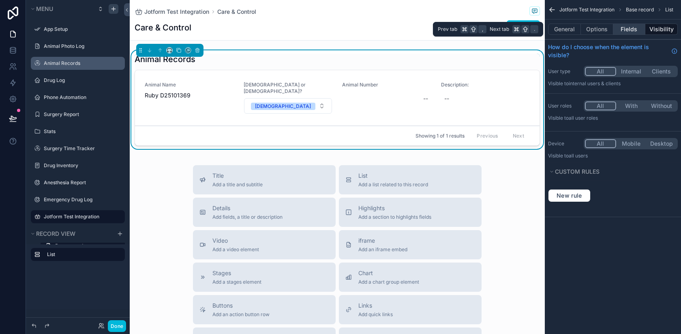
click at [634, 32] on button "Fields" at bounding box center [629, 29] width 32 height 11
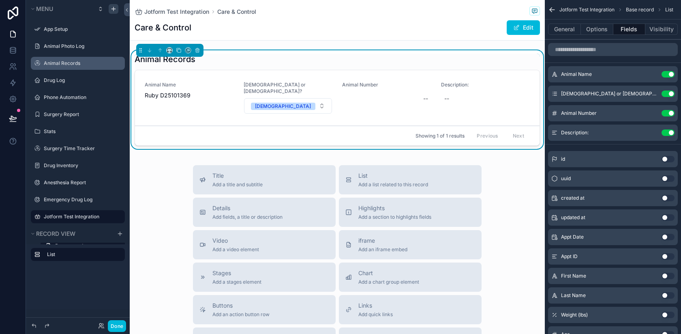
click at [0, 0] on icon "scrollable content" at bounding box center [0, 0] width 0 height 0
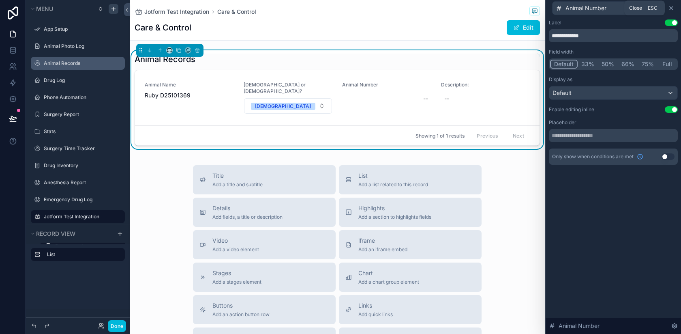
click at [672, 7] on icon at bounding box center [671, 8] width 6 height 6
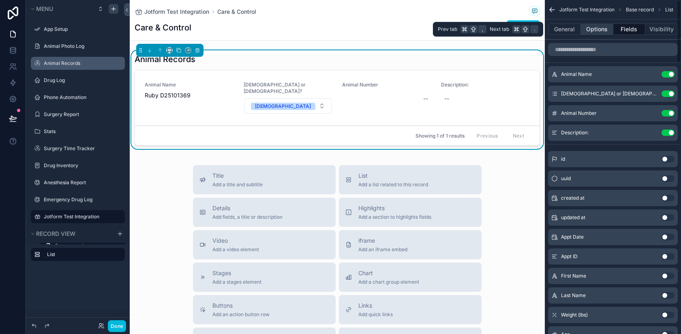
click at [595, 27] on button "Options" at bounding box center [597, 29] width 32 height 11
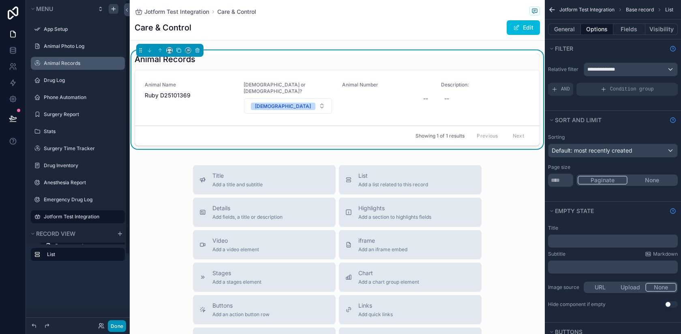
click at [119, 324] on button "Done" at bounding box center [117, 326] width 18 height 12
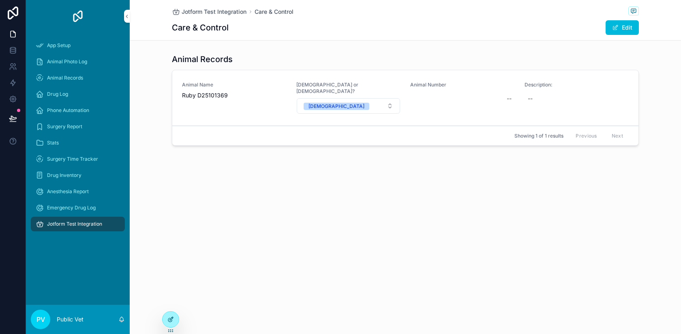
click at [169, 318] on icon at bounding box center [170, 320] width 4 height 4
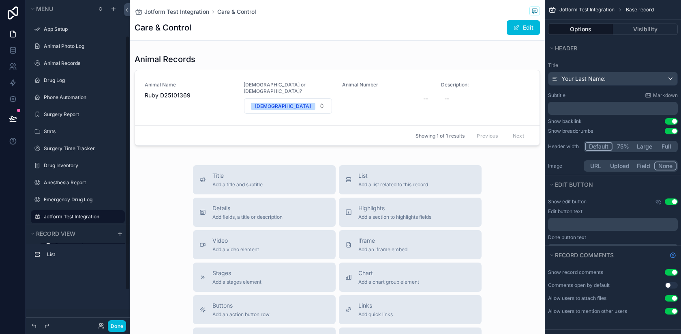
scroll to position [45, 0]
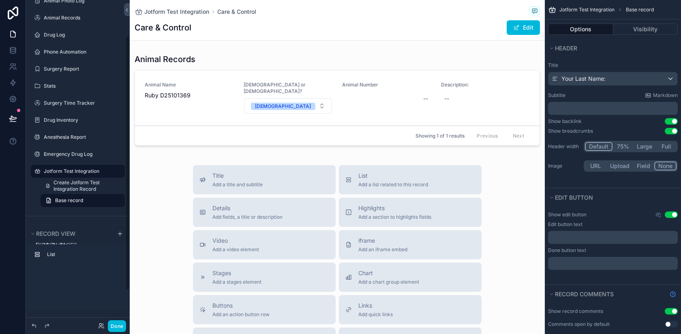
click at [472, 25] on div "Care & Control Edit" at bounding box center [337, 27] width 405 height 15
click at [674, 215] on button "Use setting" at bounding box center [671, 214] width 13 height 6
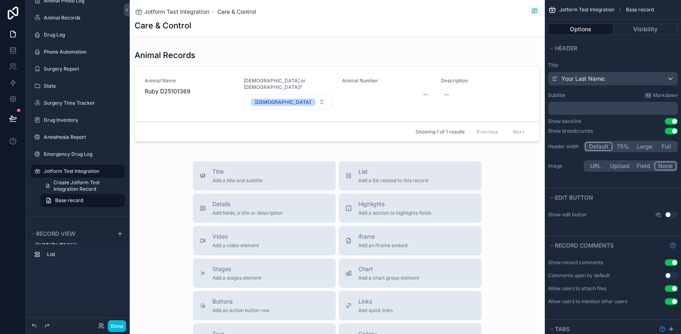
click at [306, 20] on div "Care & Control" at bounding box center [337, 25] width 405 height 11
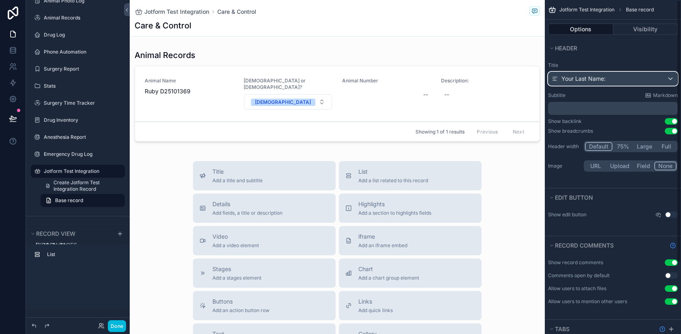
click at [625, 82] on div "Your Last Name:" at bounding box center [612, 78] width 129 height 13
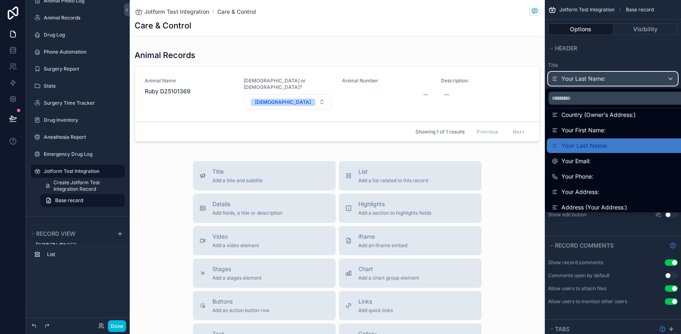
scroll to position [265, 0]
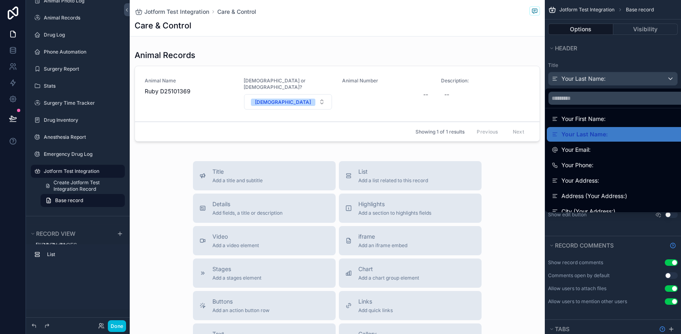
click at [588, 64] on div "scrollable content" at bounding box center [340, 167] width 681 height 334
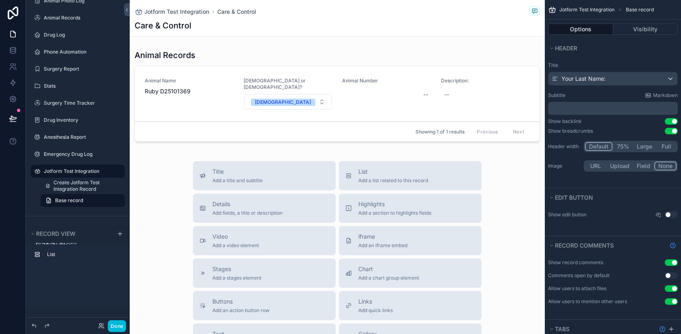
click at [570, 86] on div "Title Your Last Name: Subtitle Markdown ﻿ Show backlink Use setting Show breadc…" at bounding box center [613, 118] width 136 height 118
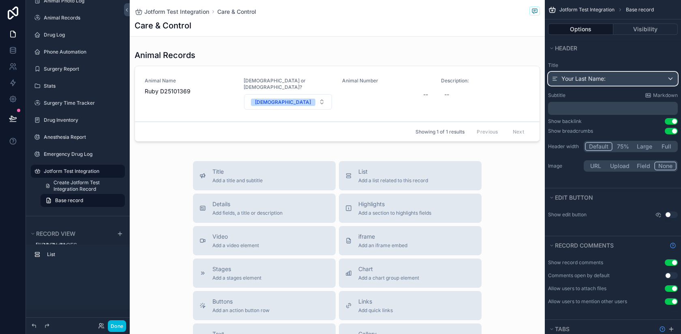
click at [561, 79] on span "Your Last Name:" at bounding box center [583, 79] width 44 height 8
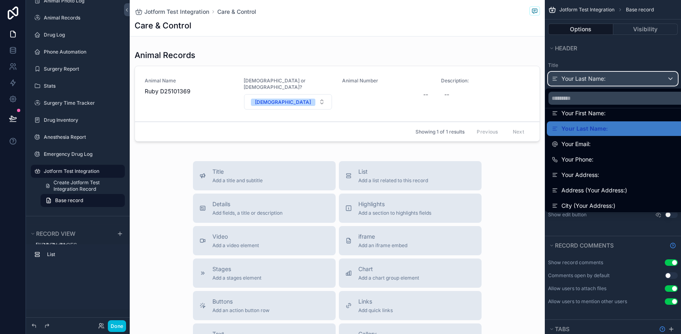
scroll to position [257, 0]
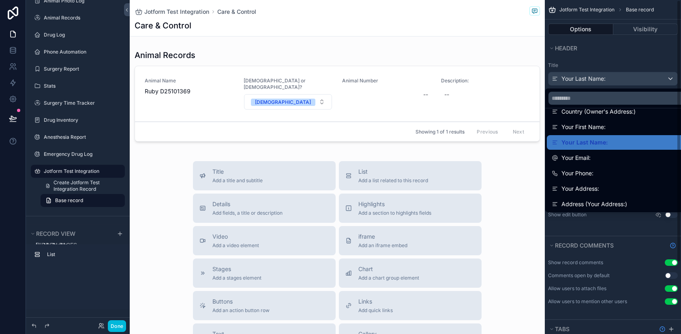
click at [562, 54] on div "scrollable content" at bounding box center [340, 167] width 681 height 334
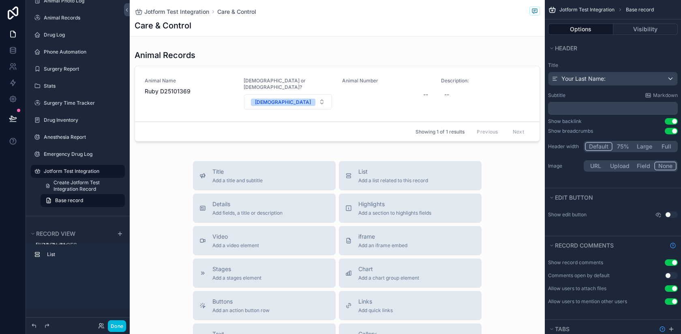
click at [567, 111] on p "﻿" at bounding box center [613, 108] width 125 height 8
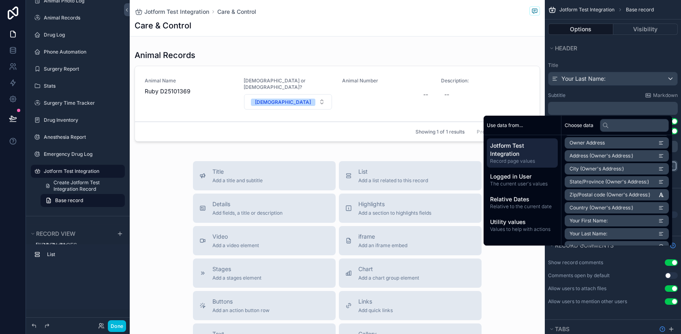
scroll to position [185, 0]
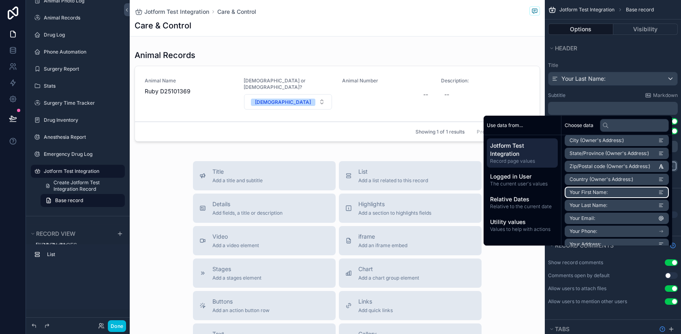
click at [580, 190] on span "Your First Name:" at bounding box center [588, 192] width 38 height 6
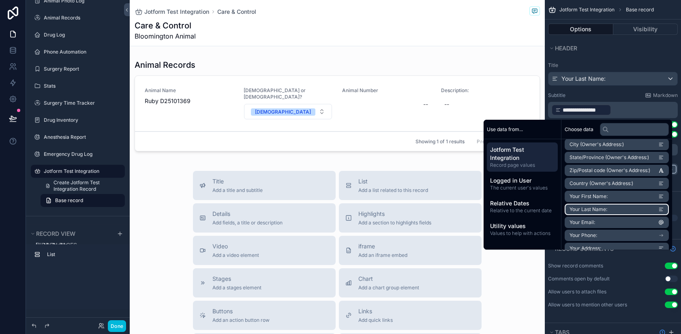
click at [582, 206] on span "Your Last Name:" at bounding box center [588, 209] width 38 height 6
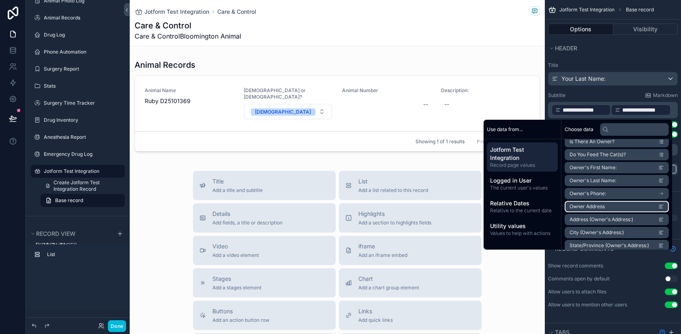
scroll to position [96, 0]
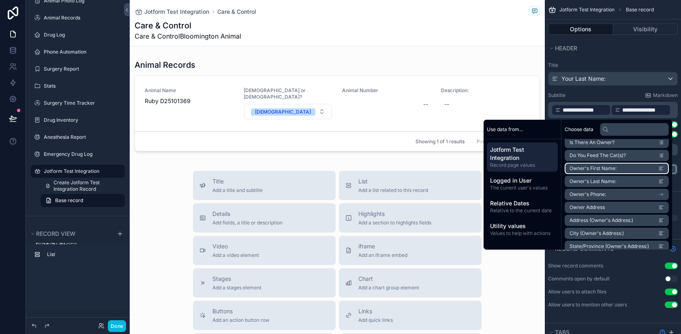
click at [577, 167] on span "Owner's First Name:" at bounding box center [592, 168] width 47 height 6
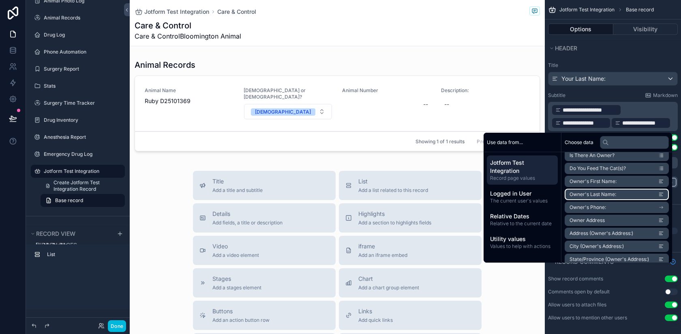
click at [573, 193] on span "Owner's Last Name:" at bounding box center [592, 194] width 47 height 6
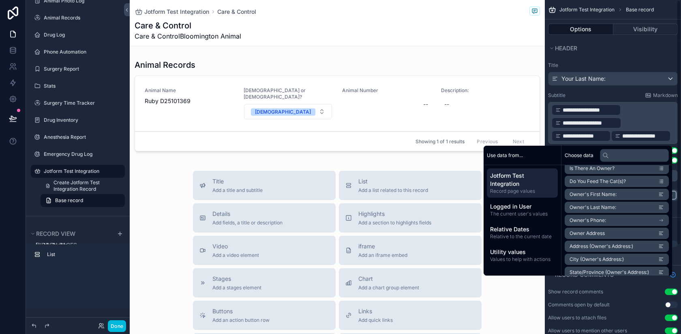
click at [635, 118] on p "**********" at bounding box center [613, 122] width 125 height 39
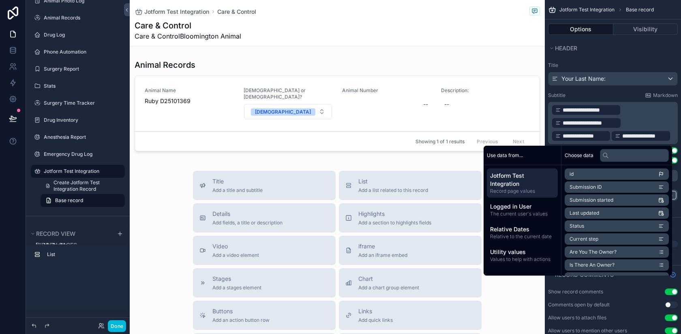
click at [646, 118] on p "**********" at bounding box center [613, 122] width 125 height 39
click at [653, 110] on p "**********" at bounding box center [613, 122] width 125 height 39
click at [601, 90] on div "**********" at bounding box center [613, 132] width 136 height 147
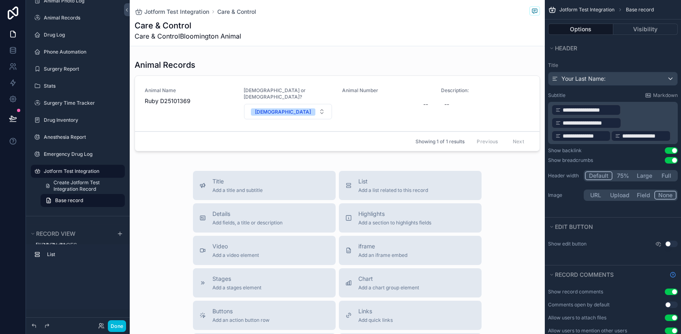
drag, startPoint x: 621, startPoint y: 136, endPoint x: 563, endPoint y: 132, distance: 57.7
click at [563, 132] on p "**********" at bounding box center [613, 122] width 125 height 39
drag, startPoint x: 580, startPoint y: 135, endPoint x: 643, endPoint y: 135, distance: 63.2
click at [643, 135] on p "**********" at bounding box center [613, 122] width 125 height 39
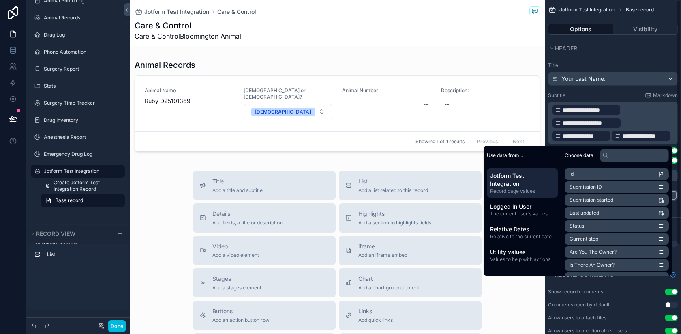
click at [627, 93] on div "Subtitle Markdown" at bounding box center [613, 95] width 130 height 6
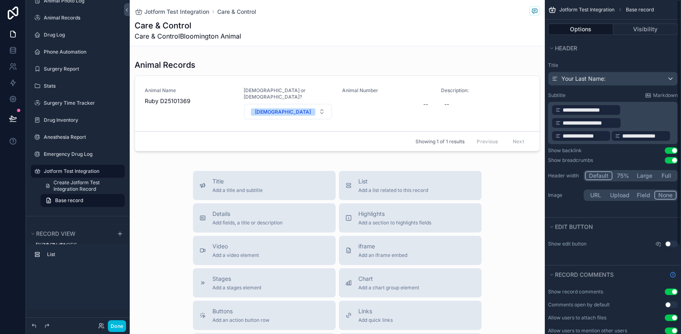
click at [594, 109] on span "**********" at bounding box center [590, 110] width 54 height 8
click at [634, 112] on div "**********" at bounding box center [687, 116] width 116 height 13
click at [674, 134] on p "**********" at bounding box center [613, 122] width 125 height 39
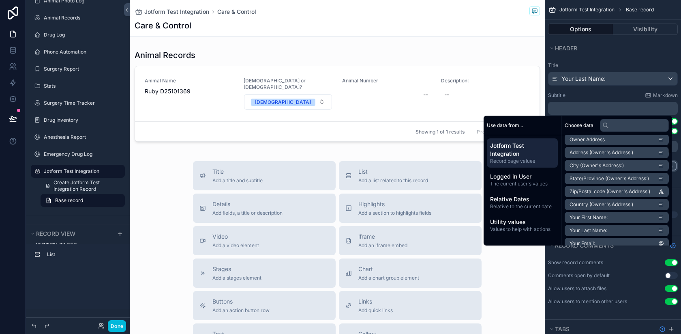
scroll to position [94, 0]
click at [598, 181] on span "Owner's Last Name:" at bounding box center [592, 180] width 47 height 6
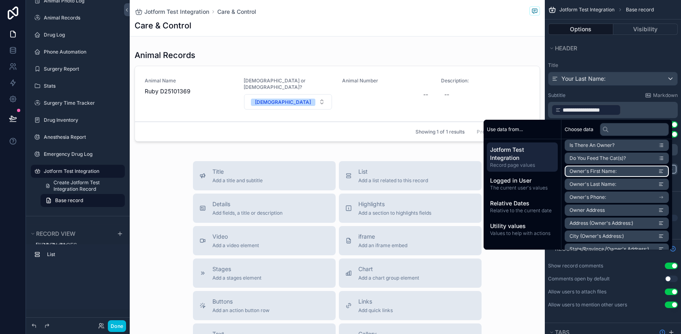
click at [583, 169] on span "Owner's First Name:" at bounding box center [592, 171] width 47 height 6
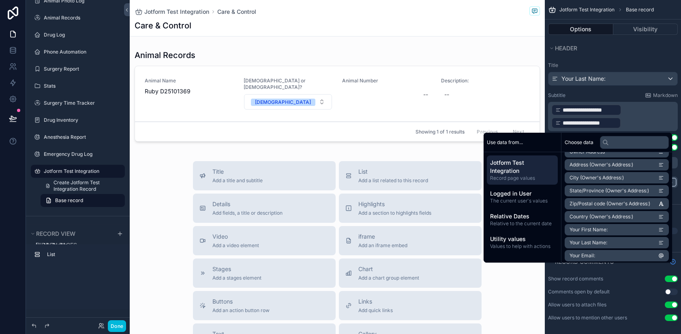
scroll to position [183, 0]
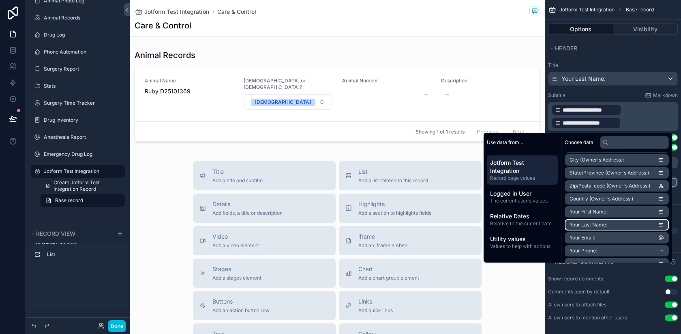
click at [592, 224] on span "Your Last Name:" at bounding box center [588, 224] width 38 height 6
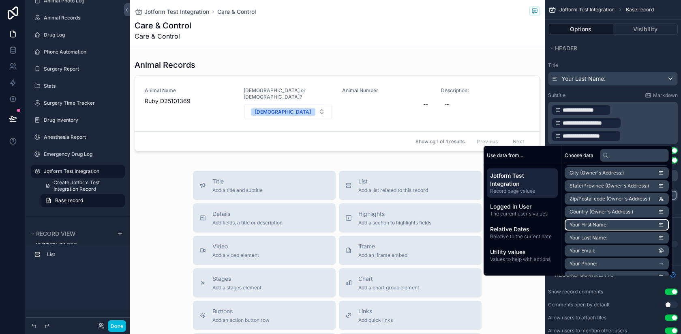
click at [586, 228] on li "Your First Name:" at bounding box center [617, 224] width 104 height 11
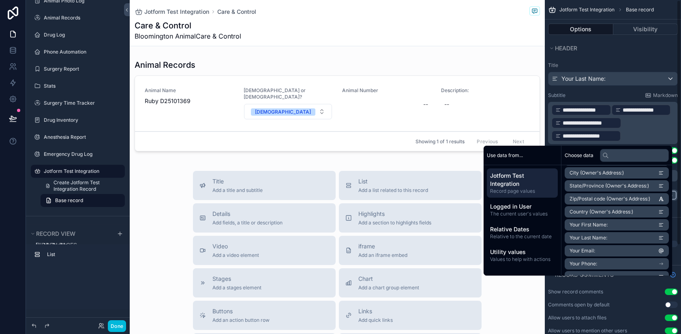
click at [672, 111] on p "**********" at bounding box center [613, 122] width 125 height 39
click at [629, 58] on div "**********" at bounding box center [613, 137] width 136 height 160
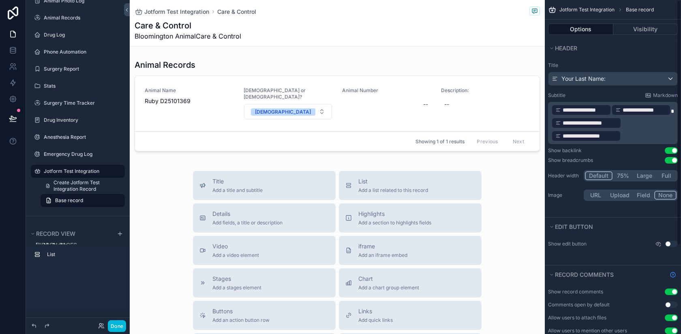
click at [674, 111] on p "**********" at bounding box center [613, 122] width 125 height 39
click at [631, 53] on button "Header" at bounding box center [610, 48] width 125 height 11
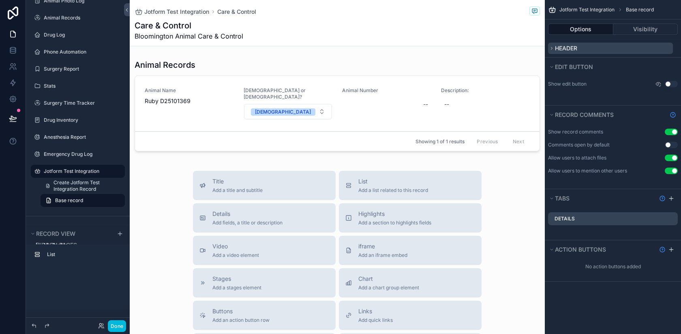
scroll to position [0, 0]
click at [631, 53] on button "Header" at bounding box center [610, 48] width 125 height 11
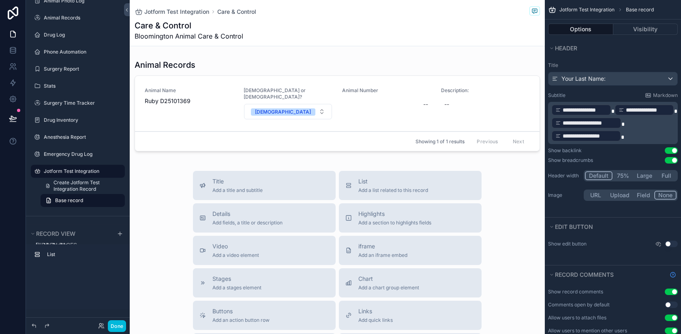
click at [504, 30] on div "scrollable content" at bounding box center [509, 30] width 61 height 1
click at [181, 11] on span "Jotform Test Integration" at bounding box center [176, 12] width 65 height 8
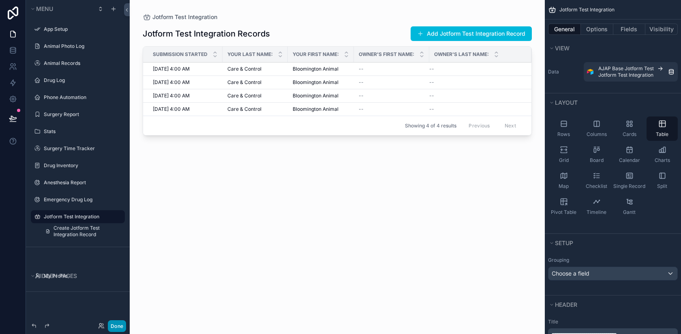
click at [116, 325] on button "Done" at bounding box center [117, 326] width 18 height 12
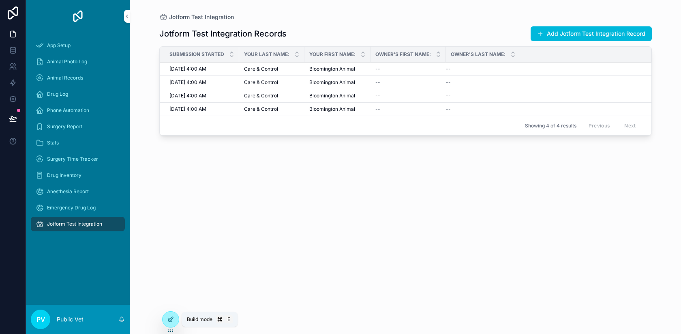
click at [173, 319] on icon at bounding box center [170, 319] width 6 height 6
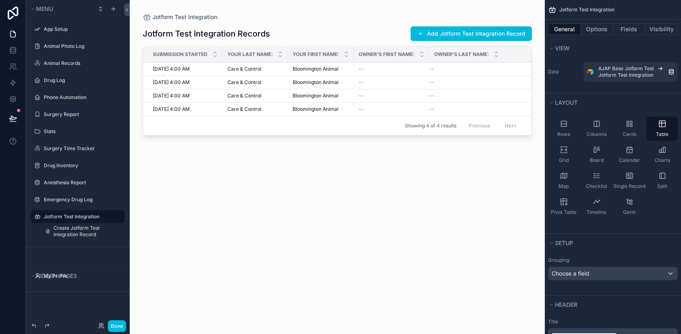
click at [358, 27] on div "scrollable content" at bounding box center [337, 162] width 415 height 324
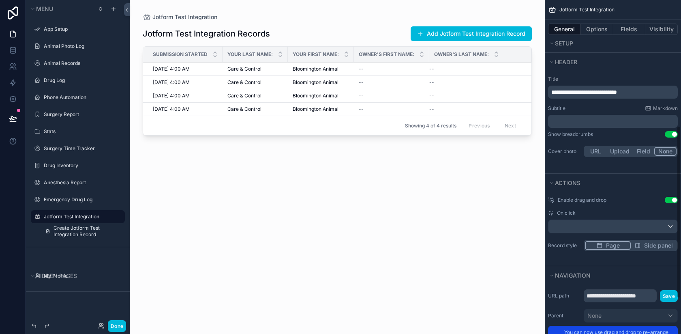
scroll to position [311, 0]
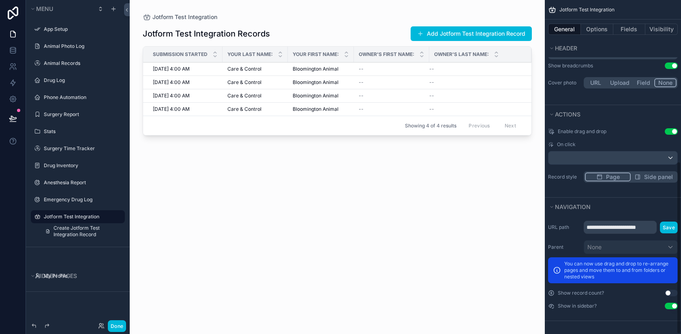
click at [670, 131] on button "Use setting" at bounding box center [671, 131] width 13 height 6
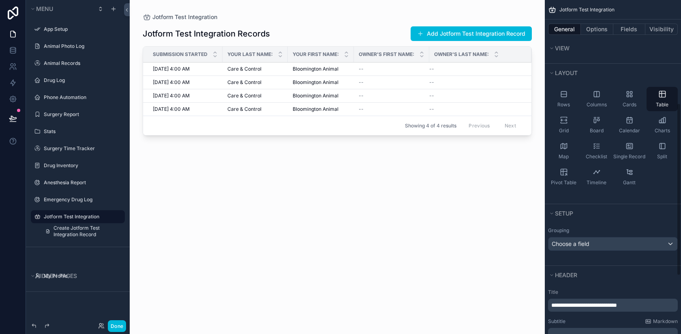
scroll to position [0, 0]
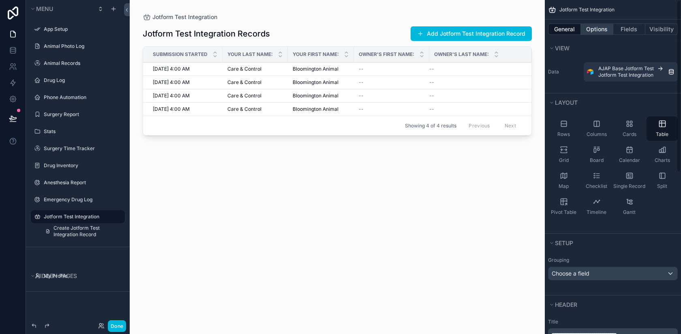
click at [601, 31] on button "Options" at bounding box center [597, 29] width 32 height 11
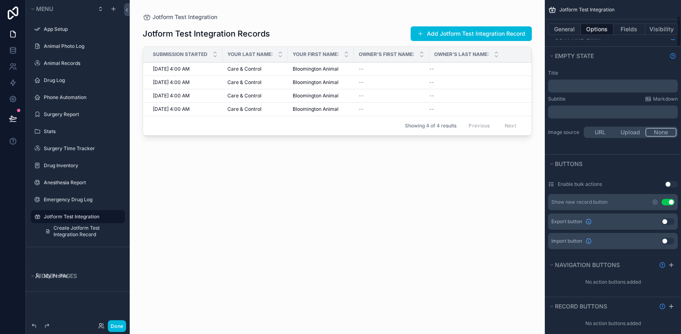
scroll to position [171, 0]
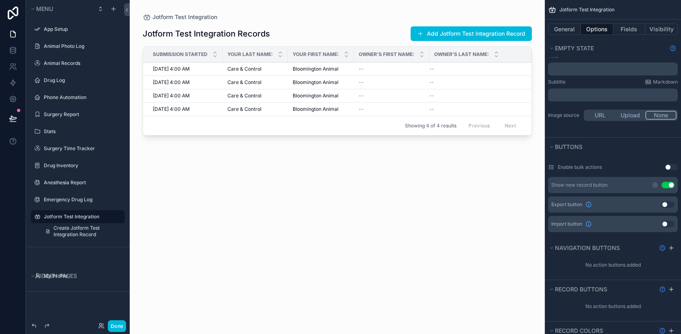
click at [668, 184] on button "Use setting" at bounding box center [667, 185] width 13 height 6
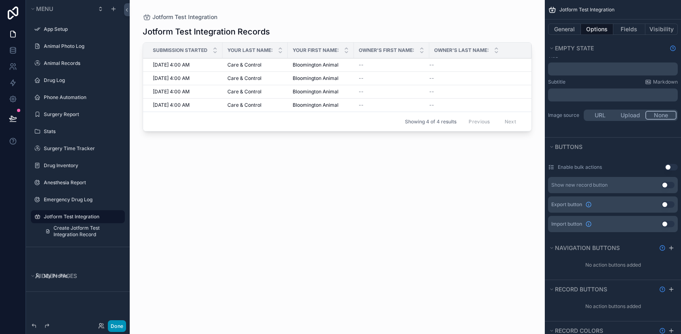
click at [113, 324] on button "Done" at bounding box center [117, 326] width 18 height 12
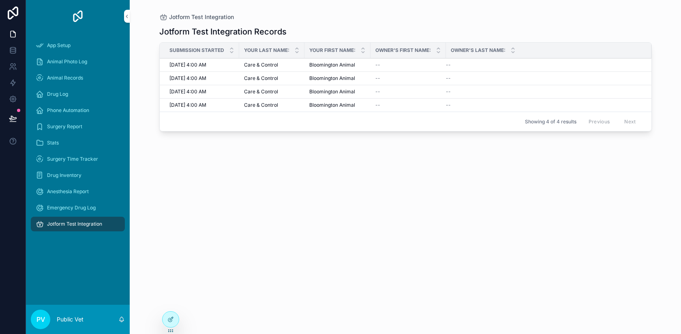
click at [309, 9] on div "Jotform Test Integration Jotform Test Integration Records Submission started Yo…" at bounding box center [405, 162] width 518 height 324
click at [290, 68] on div "Care & Control Care & Control" at bounding box center [272, 65] width 56 height 6
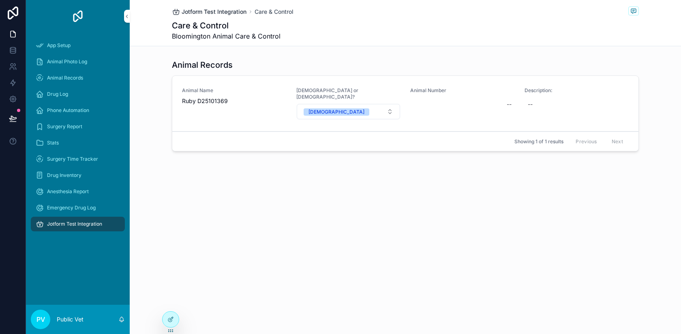
click at [195, 9] on span "Jotform Test Integration" at bounding box center [214, 12] width 65 height 8
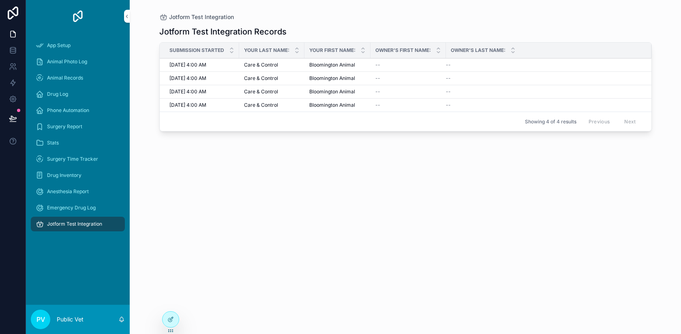
click at [298, 66] on div "Care & Control Care & Control" at bounding box center [272, 65] width 56 height 6
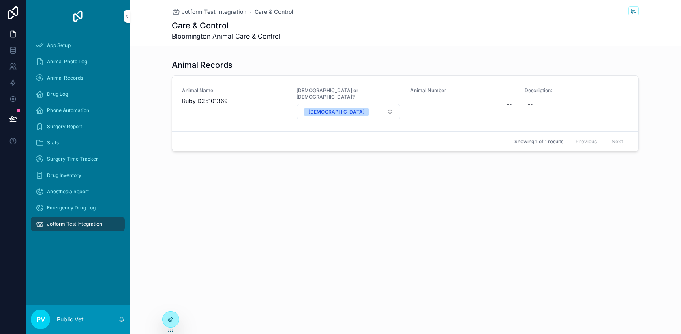
click at [169, 322] on icon at bounding box center [170, 319] width 6 height 6
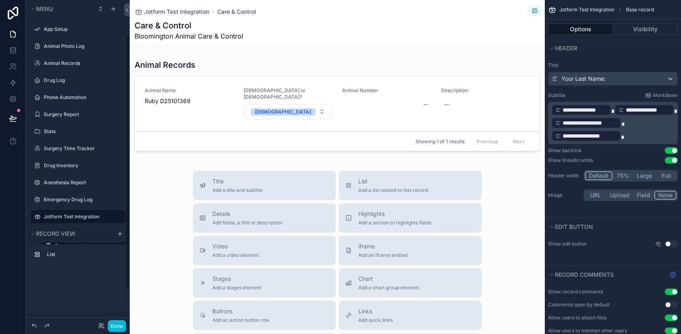
scroll to position [45, 0]
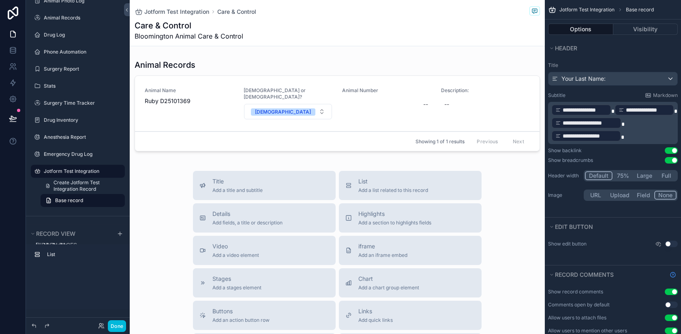
click at [0, 0] on icon "scrollable content" at bounding box center [0, 0] width 0 height 0
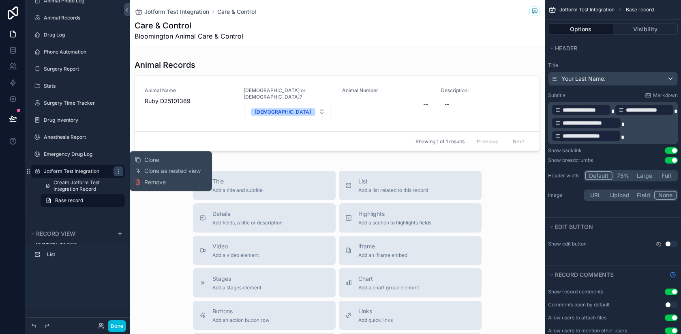
click at [0, 0] on icon "scrollable content" at bounding box center [0, 0] width 0 height 0
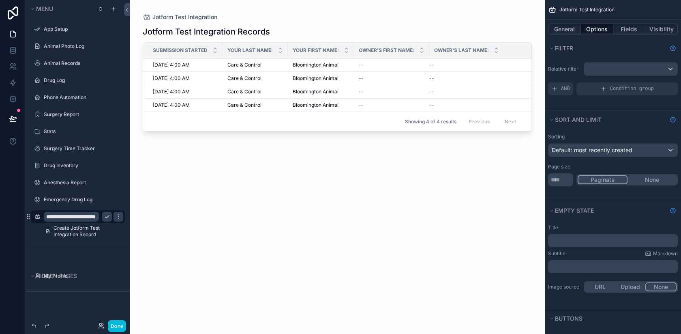
click at [82, 219] on input "**********" at bounding box center [71, 217] width 55 height 10
type input "**********"
click at [107, 214] on icon "scrollable content" at bounding box center [107, 216] width 6 height 6
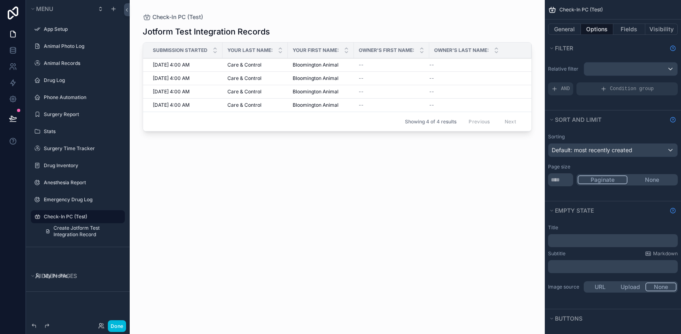
click at [198, 67] on div "scrollable content" at bounding box center [337, 162] width 415 height 324
click at [282, 65] on td "Care & Control Care & Control" at bounding box center [255, 64] width 65 height 13
click at [311, 65] on span "Bloomington Animal" at bounding box center [316, 65] width 46 height 6
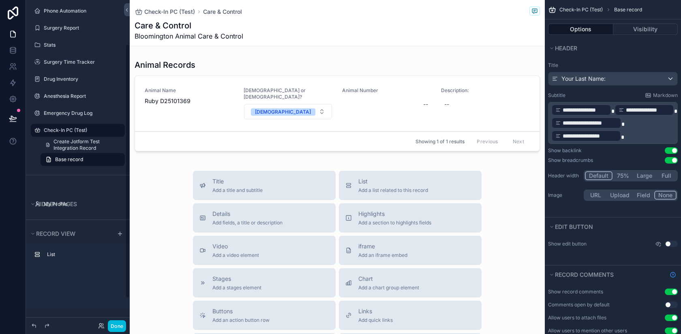
scroll to position [88, 0]
click at [66, 129] on label "Check-In PC (Test)" at bounding box center [82, 128] width 76 height 6
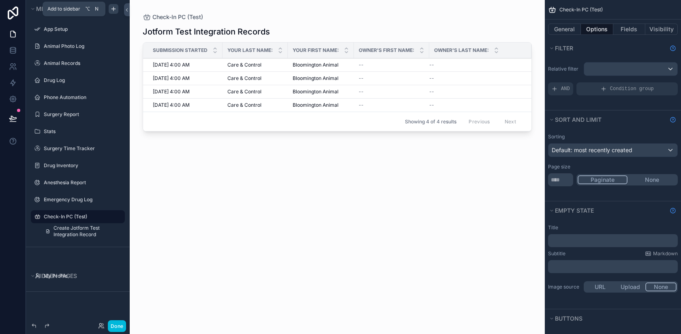
click at [112, 9] on icon "scrollable content" at bounding box center [113, 9] width 6 height 6
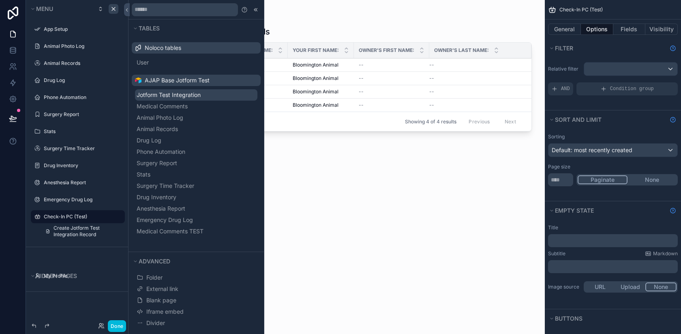
click at [175, 96] on span "Jotform Test Integration" at bounding box center [169, 95] width 64 height 8
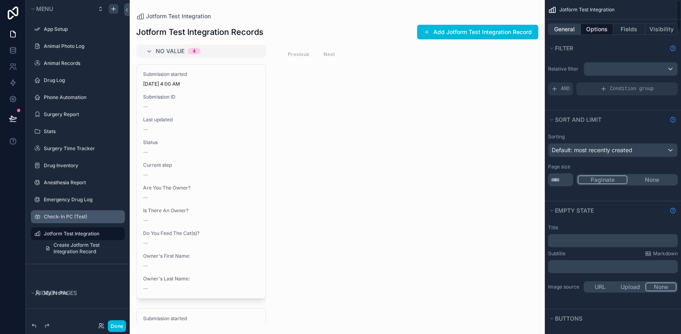
click at [568, 27] on button "General" at bounding box center [564, 29] width 33 height 11
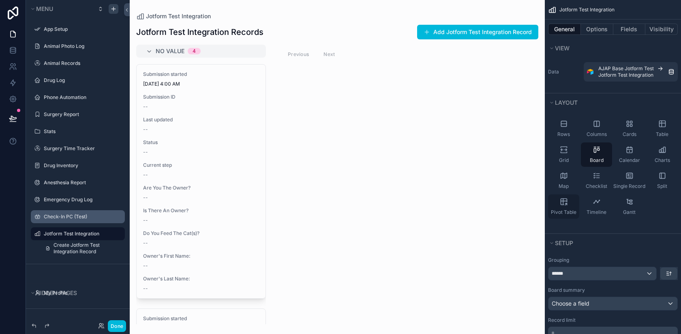
click at [569, 210] on span "Pivot Table" at bounding box center [564, 212] width 26 height 6
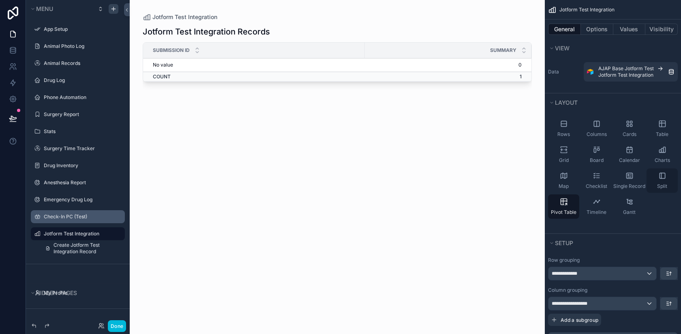
click at [664, 178] on icon "scrollable content" at bounding box center [662, 175] width 8 height 8
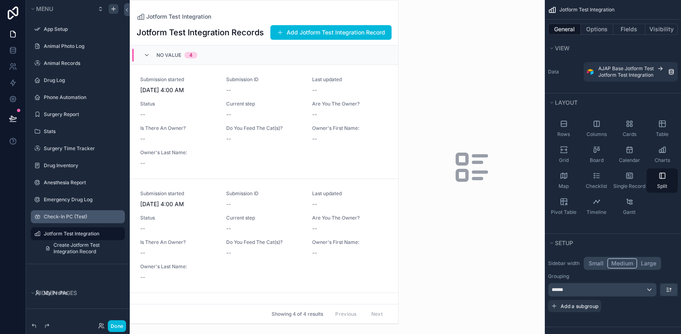
click at [330, 74] on div "scrollable content" at bounding box center [264, 161] width 268 height 323
click at [239, 28] on h1 "Jotform Test Integration Records" at bounding box center [200, 32] width 127 height 11
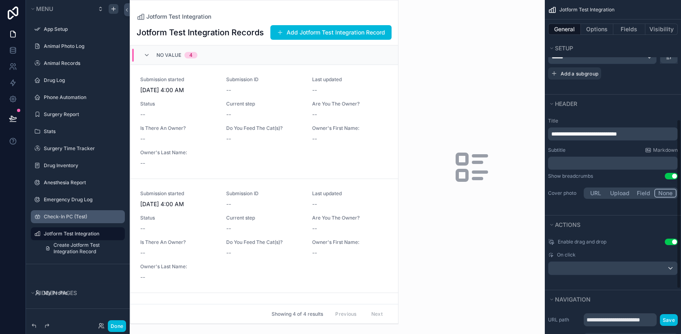
scroll to position [239, 0]
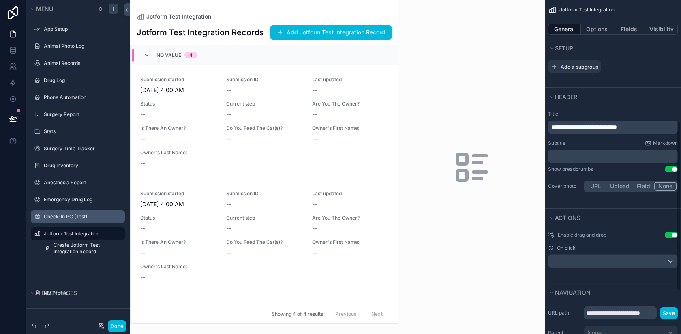
click at [667, 236] on button "Use setting" at bounding box center [671, 234] width 13 height 6
click at [595, 29] on button "Options" at bounding box center [597, 29] width 32 height 11
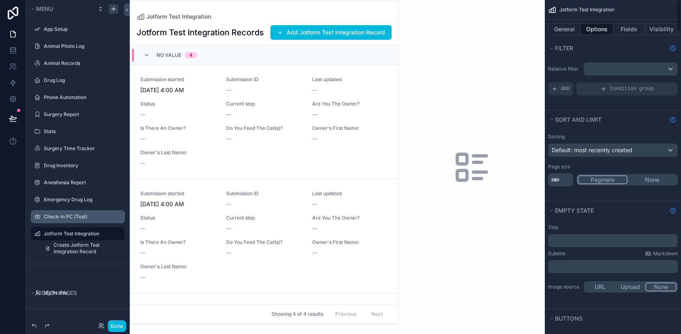
scroll to position [125, 0]
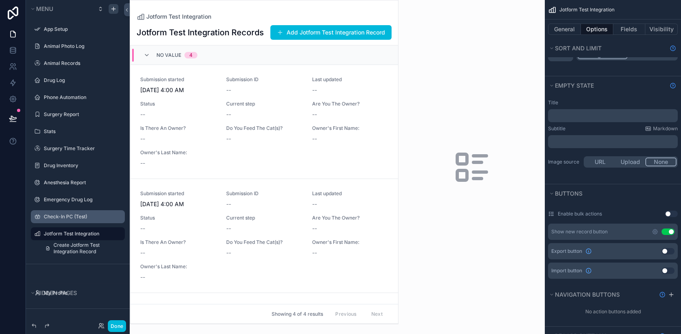
click at [669, 231] on button "Use setting" at bounding box center [667, 231] width 13 height 6
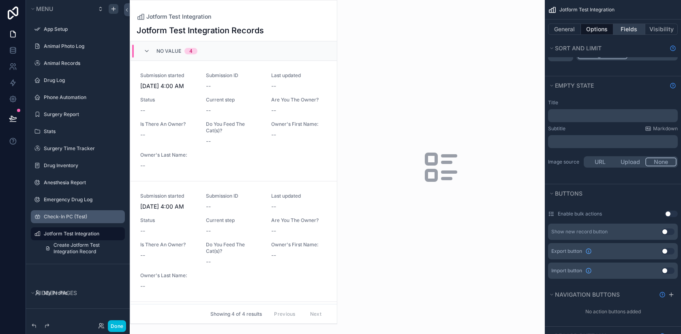
click at [623, 32] on button "Fields" at bounding box center [629, 29] width 32 height 11
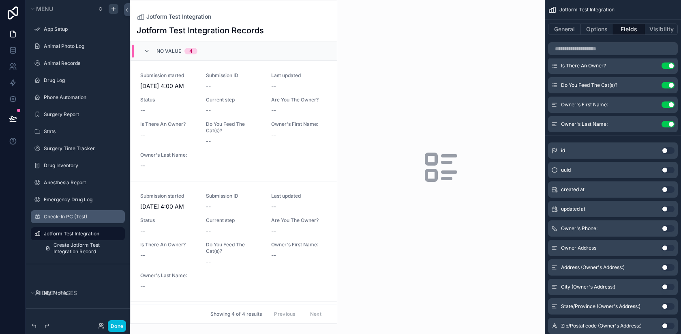
scroll to position [0, 0]
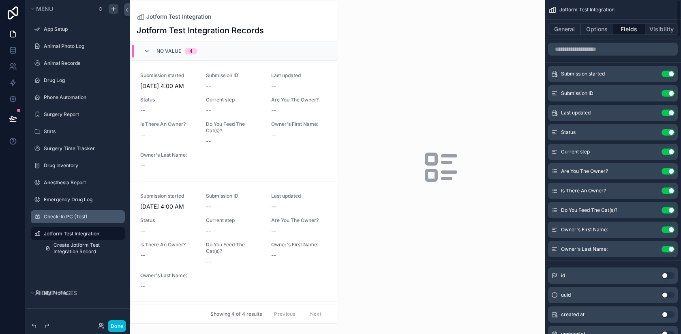
click at [669, 93] on button "Use setting" at bounding box center [667, 93] width 13 height 6
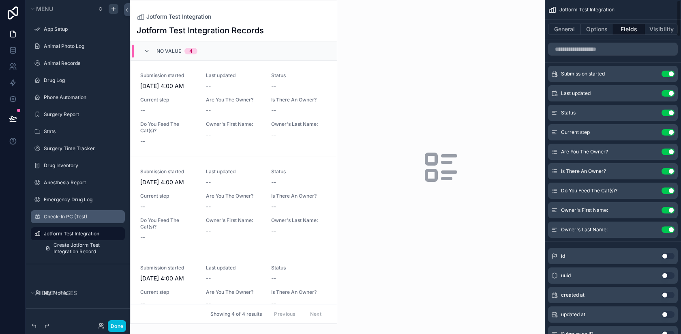
click at [669, 93] on button "Use setting" at bounding box center [667, 93] width 13 height 6
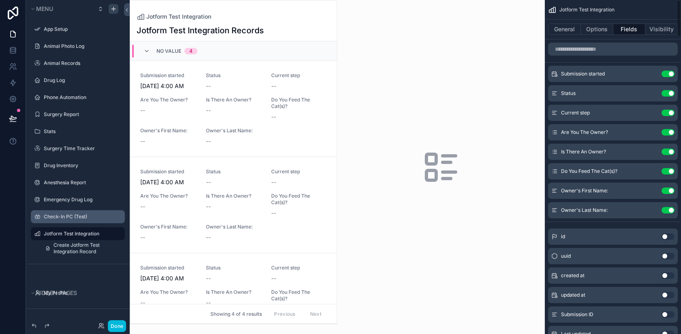
click at [669, 93] on button "Use setting" at bounding box center [667, 93] width 13 height 6
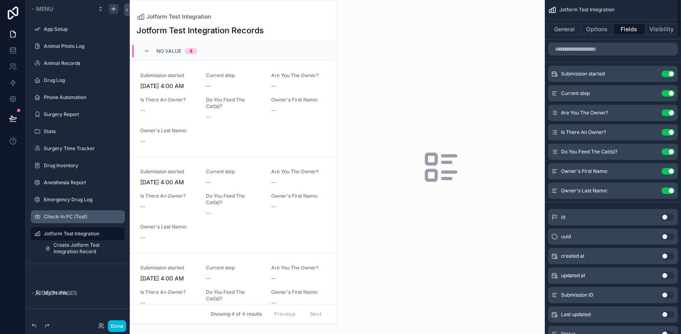
click at [669, 93] on button "Use setting" at bounding box center [667, 93] width 13 height 6
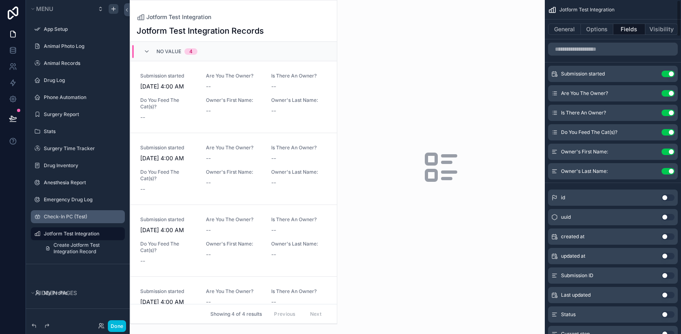
click at [669, 93] on button "Use setting" at bounding box center [667, 93] width 13 height 6
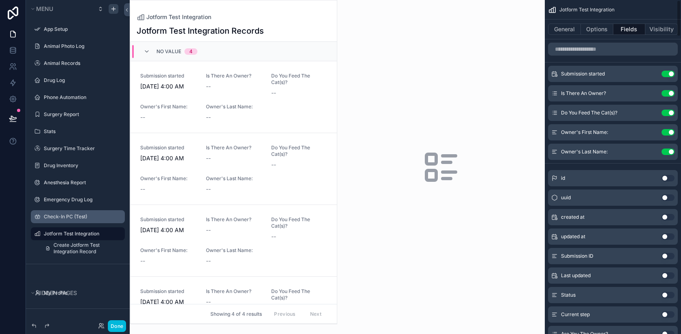
click at [669, 93] on button "Use setting" at bounding box center [667, 93] width 13 height 6
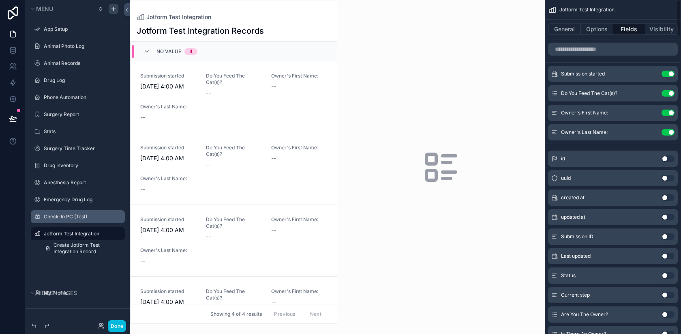
click at [669, 93] on button "Use setting" at bounding box center [667, 93] width 13 height 6
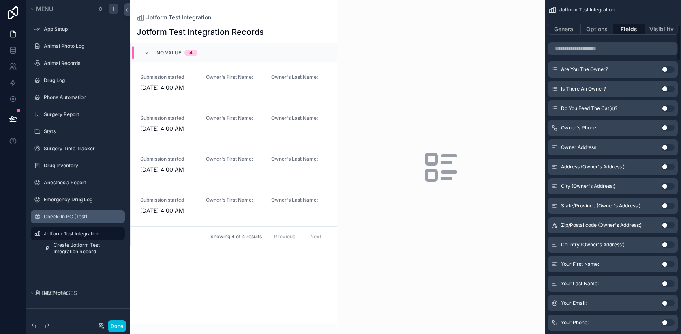
scroll to position [226, 0]
click at [666, 260] on button "Use setting" at bounding box center [667, 263] width 13 height 6
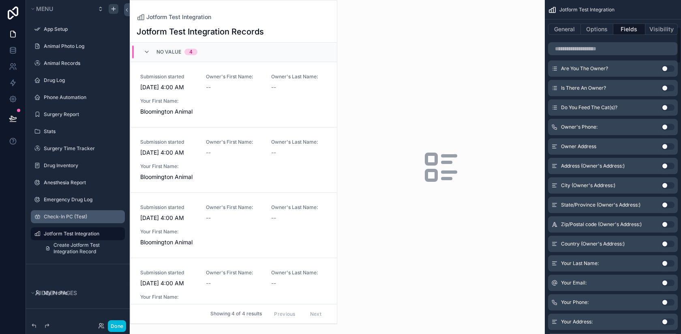
click at [666, 260] on button "Use setting" at bounding box center [667, 263] width 13 height 6
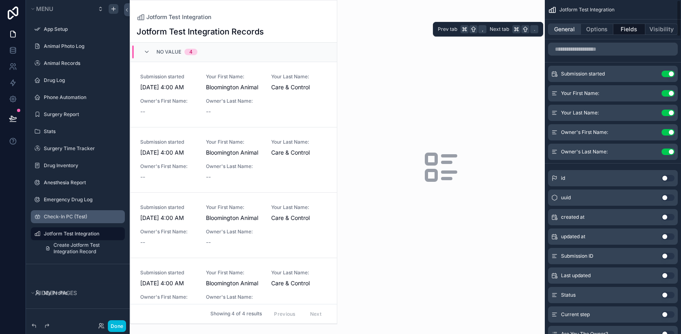
click at [568, 30] on button "General" at bounding box center [564, 29] width 33 height 11
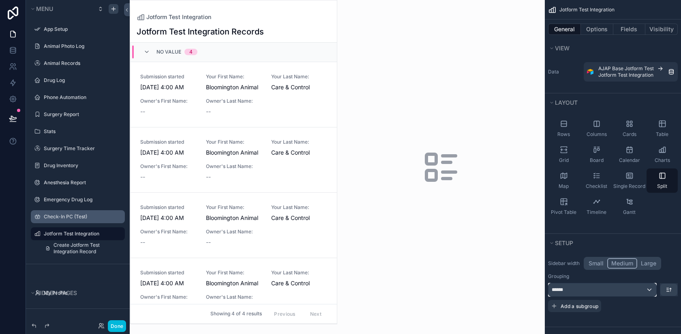
click at [626, 286] on div "******" at bounding box center [602, 289] width 108 height 13
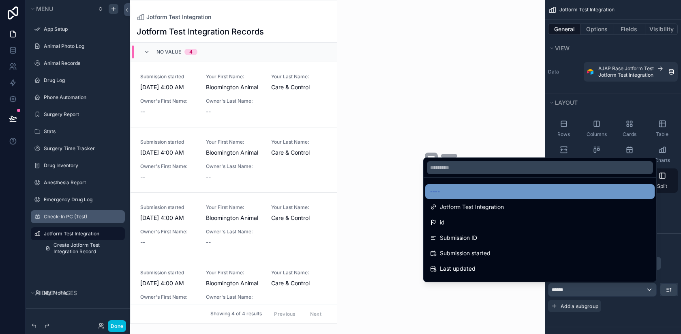
click at [507, 191] on div "----" at bounding box center [540, 191] width 220 height 10
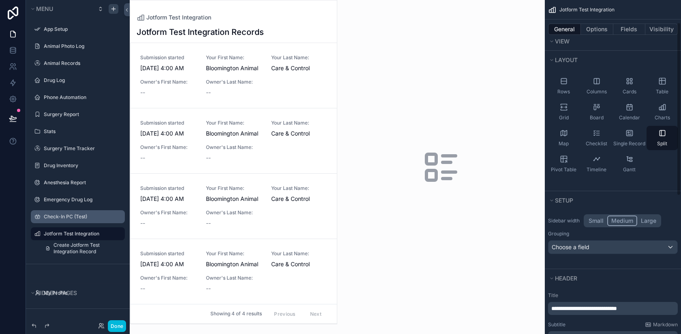
scroll to position [43, 0]
click at [591, 218] on button "Small" at bounding box center [596, 220] width 22 height 11
click at [614, 221] on button "Medium" at bounding box center [622, 220] width 29 height 11
click at [641, 220] on button "Large" at bounding box center [648, 220] width 23 height 11
click at [627, 220] on button "Medium" at bounding box center [621, 220] width 29 height 11
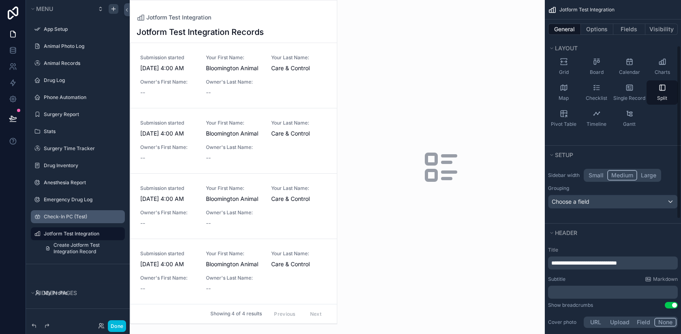
scroll to position [88, 0]
click at [598, 26] on button "Options" at bounding box center [597, 29] width 32 height 11
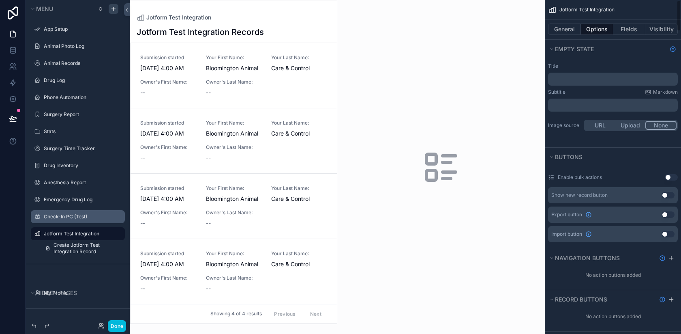
scroll to position [0, 0]
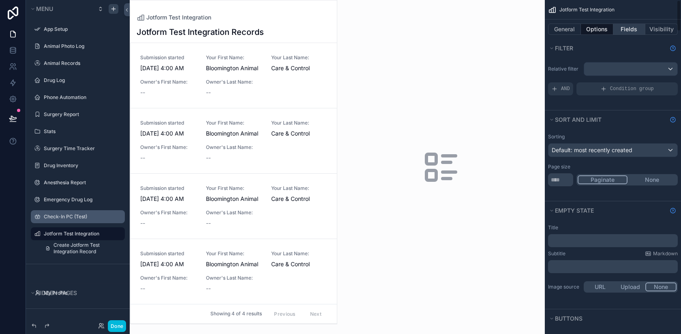
click at [624, 32] on button "Fields" at bounding box center [629, 29] width 32 height 11
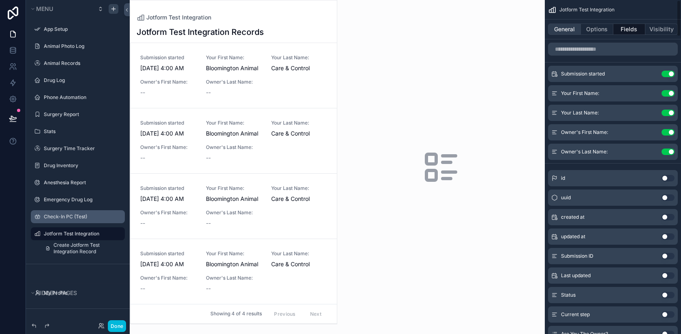
click at [560, 28] on button "General" at bounding box center [564, 29] width 33 height 11
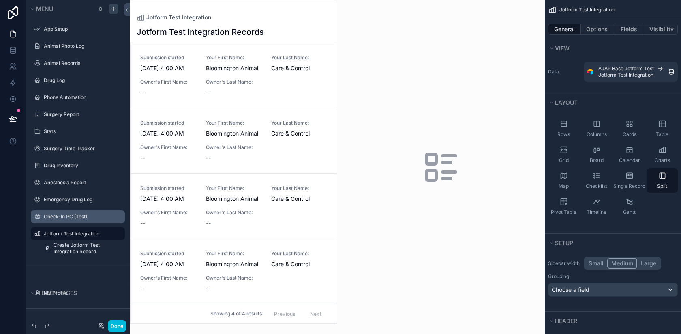
click at [298, 85] on div "Submission started [DATE] 4:00 AM Your First Name: Bloomington Animal Your Last…" at bounding box center [233, 75] width 187 height 42
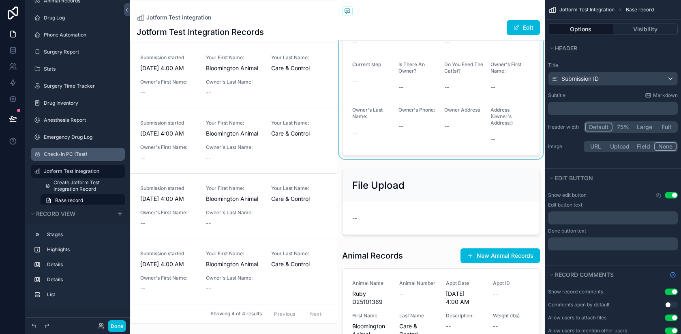
scroll to position [5, 0]
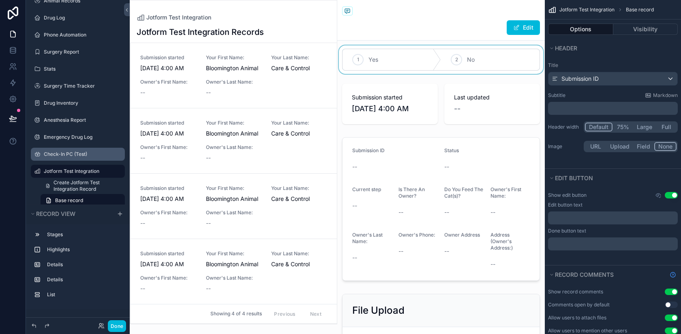
click at [474, 64] on div "scrollable content" at bounding box center [441, 59] width 208 height 28
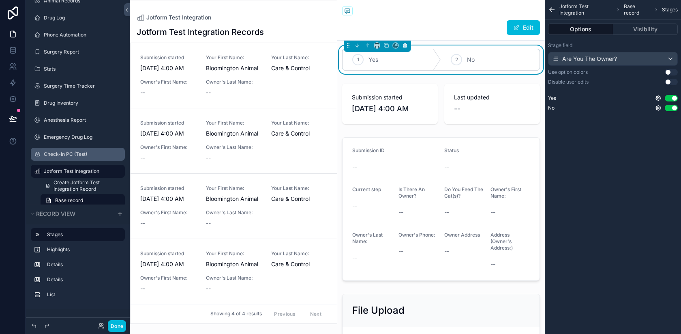
click at [405, 44] on icon "scrollable content" at bounding box center [405, 43] width 2 height 1
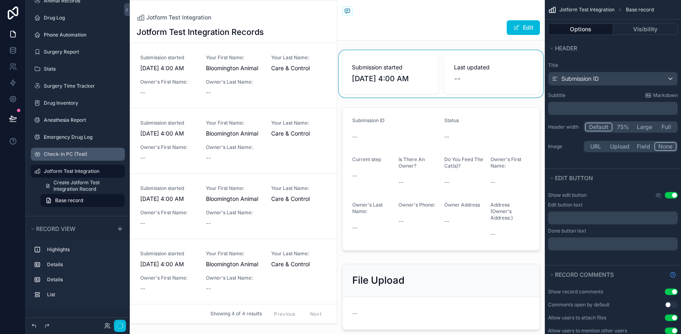
click at [380, 68] on div "scrollable content" at bounding box center [441, 73] width 208 height 47
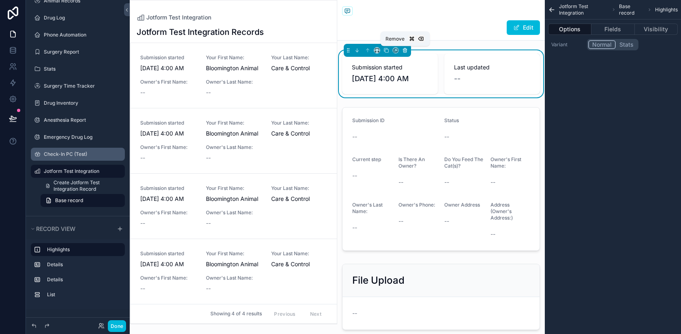
click at [404, 51] on icon "scrollable content" at bounding box center [405, 50] width 6 height 6
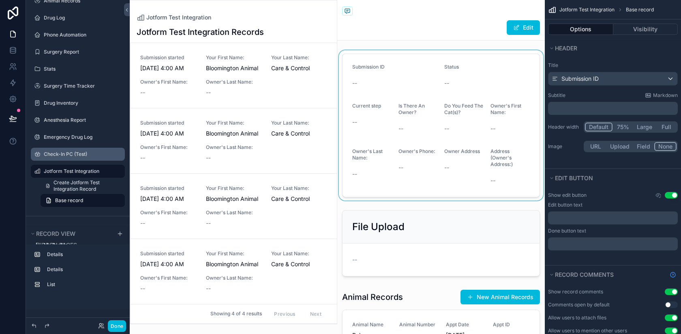
click at [393, 98] on div "scrollable content" at bounding box center [441, 125] width 208 height 150
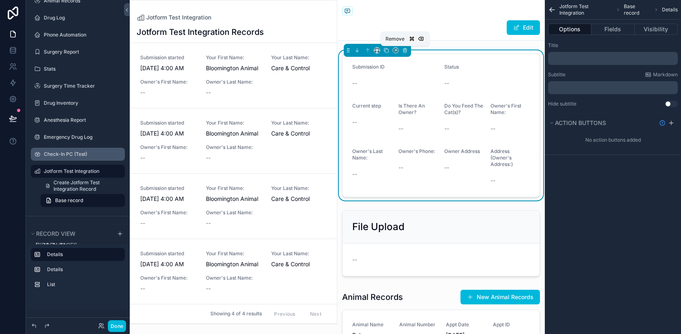
click at [406, 46] on div "Remove" at bounding box center [405, 39] width 49 height 15
click at [406, 52] on icon "scrollable content" at bounding box center [404, 50] width 3 height 3
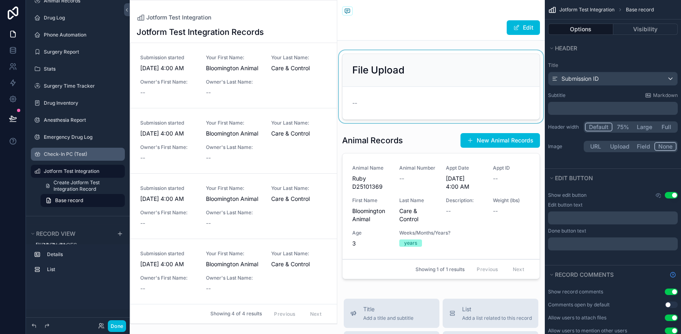
click at [394, 109] on div "scrollable content" at bounding box center [441, 86] width 208 height 73
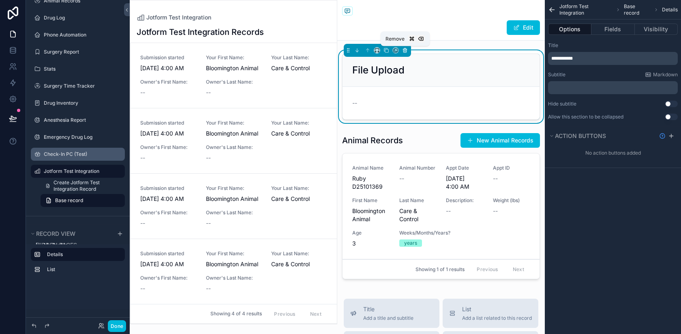
click at [403, 52] on icon "scrollable content" at bounding box center [405, 50] width 6 height 6
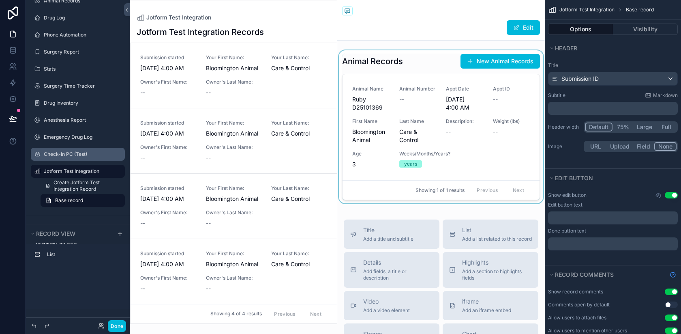
click at [398, 72] on div "scrollable content" at bounding box center [441, 128] width 208 height 156
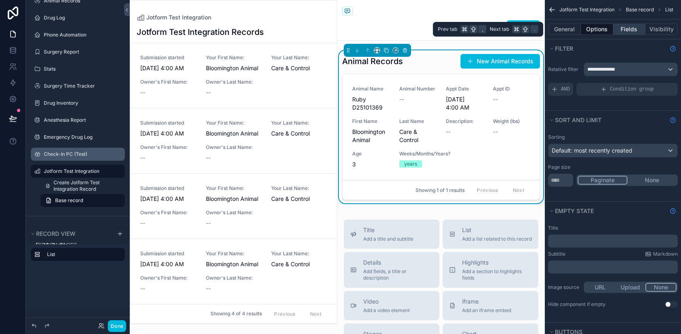
click at [625, 28] on button "Fields" at bounding box center [629, 29] width 32 height 11
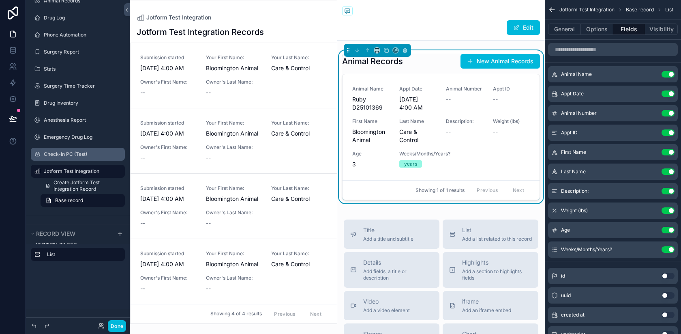
click at [668, 132] on button "Use setting" at bounding box center [667, 132] width 13 height 6
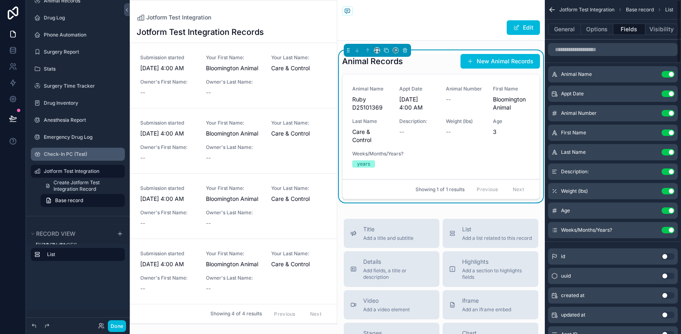
click at [668, 132] on button "Use setting" at bounding box center [667, 132] width 13 height 6
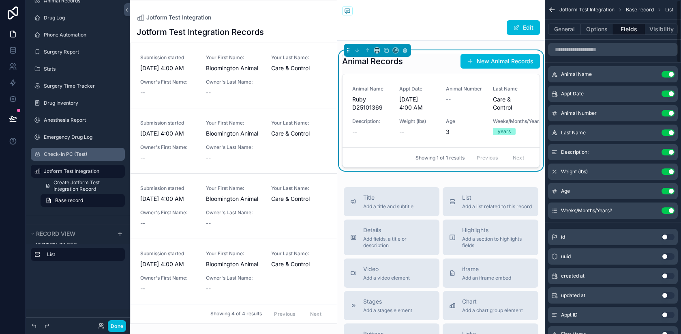
click at [668, 132] on button "Use setting" at bounding box center [667, 132] width 13 height 6
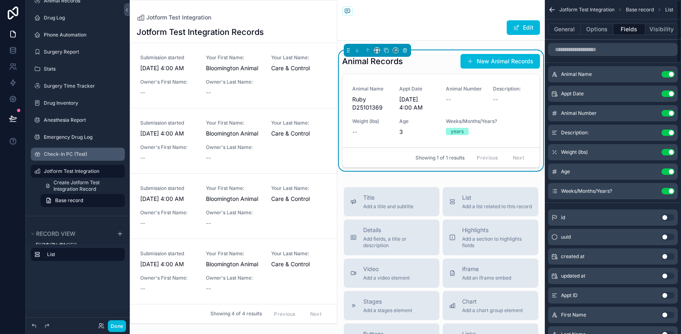
click at [668, 149] on button "Use setting" at bounding box center [667, 152] width 13 height 6
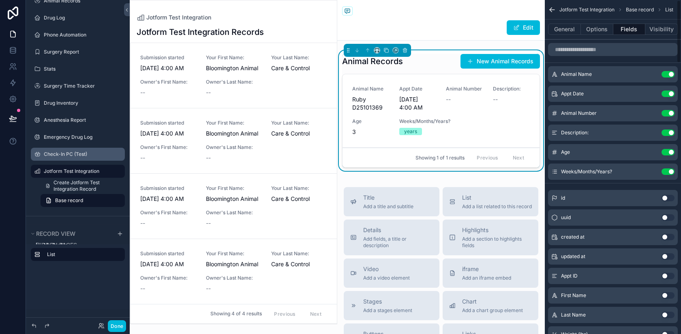
click at [668, 149] on button "Use setting" at bounding box center [667, 152] width 13 height 6
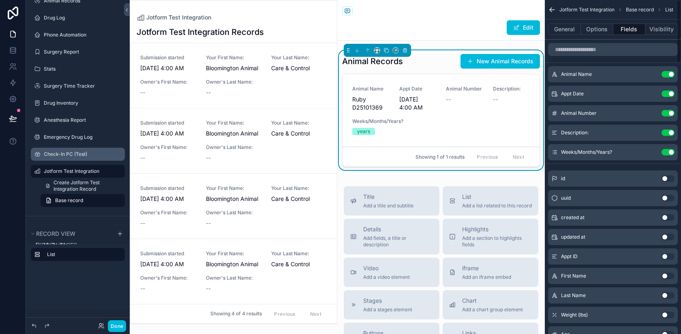
click at [668, 149] on button "Use setting" at bounding box center [667, 152] width 13 height 6
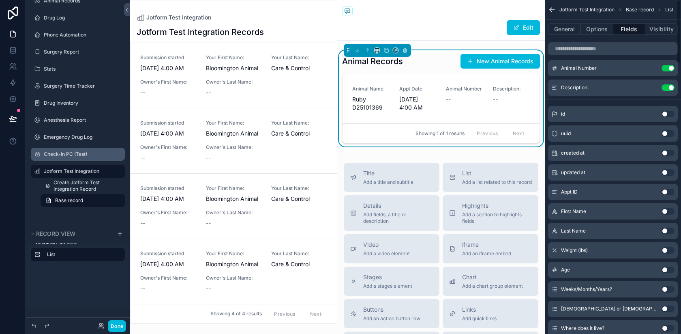
scroll to position [0, 0]
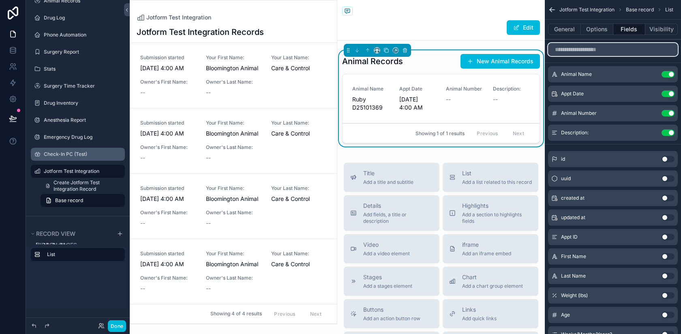
click at [586, 47] on input "scrollable content" at bounding box center [613, 49] width 130 height 13
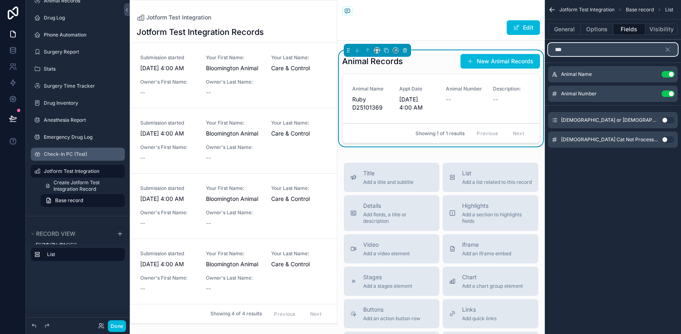
type input "***"
click at [666, 119] on button "Use setting" at bounding box center [667, 120] width 13 height 6
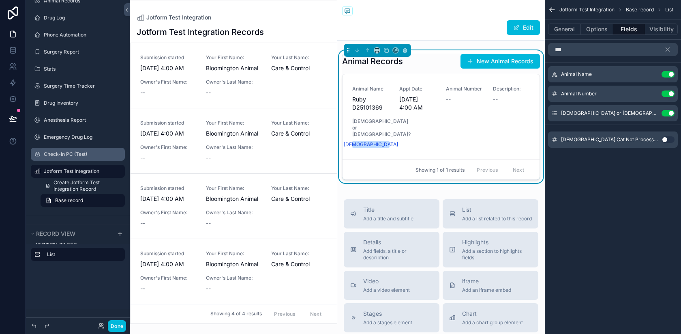
click at [595, 213] on div "Jotform Test Integration Base record List General Options Fields Visibility ***…" at bounding box center [613, 167] width 136 height 334
click at [670, 47] on icon "scrollable content" at bounding box center [667, 49] width 7 height 7
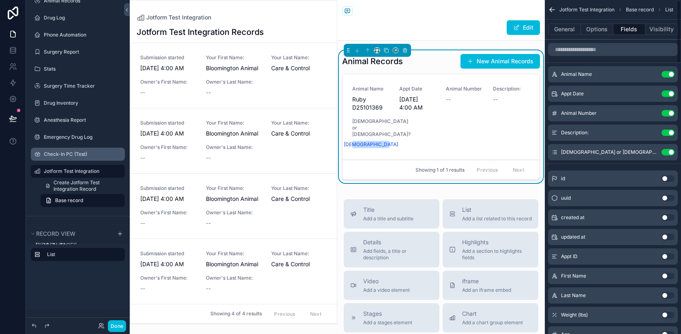
click at [666, 91] on button "Use setting" at bounding box center [667, 93] width 13 height 6
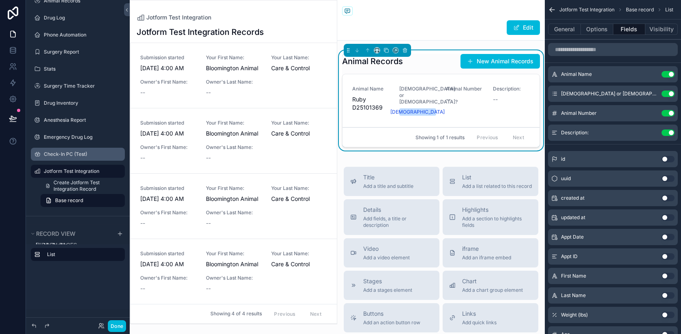
click at [0, 0] on icon "scrollable content" at bounding box center [0, 0] width 0 height 0
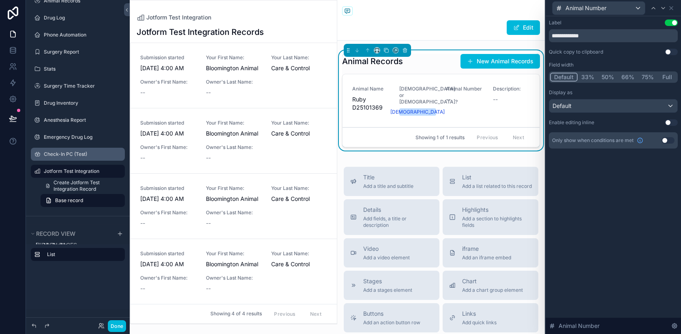
click at [673, 119] on button "Use setting" at bounding box center [671, 122] width 13 height 6
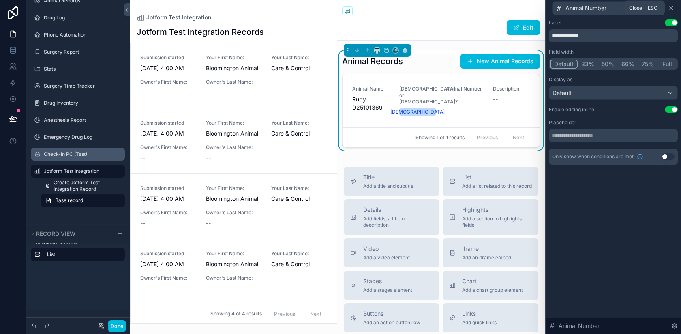
click at [673, 6] on icon at bounding box center [671, 7] width 3 height 3
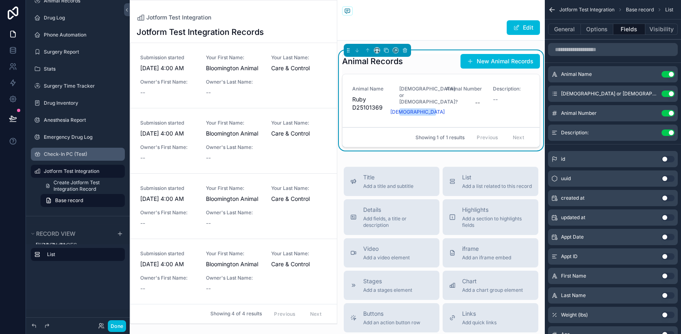
click at [0, 0] on icon "scrollable content" at bounding box center [0, 0] width 0 height 0
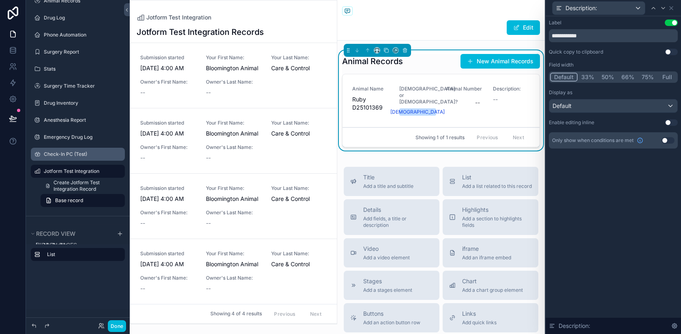
click at [667, 122] on button "Use setting" at bounding box center [671, 122] width 13 height 6
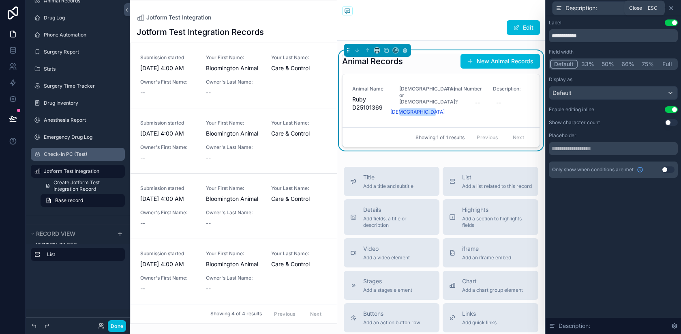
click at [672, 7] on icon at bounding box center [671, 8] width 6 height 6
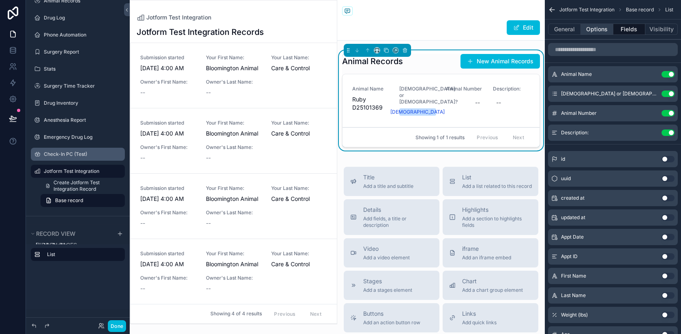
click at [591, 31] on button "Options" at bounding box center [597, 29] width 32 height 11
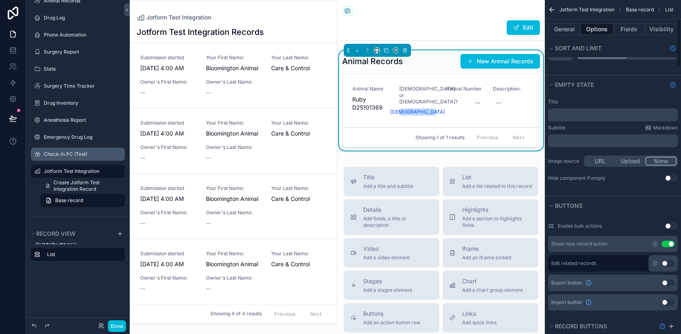
scroll to position [136, 0]
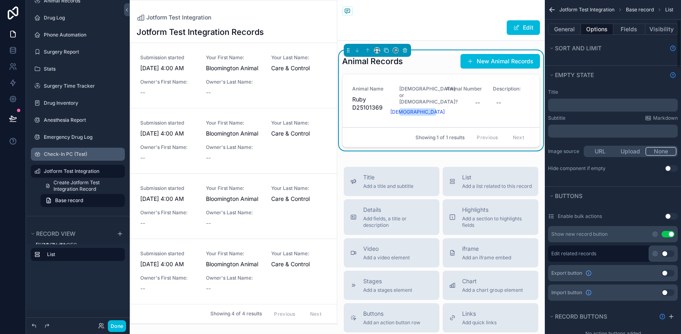
click at [668, 232] on button "Use setting" at bounding box center [667, 234] width 13 height 6
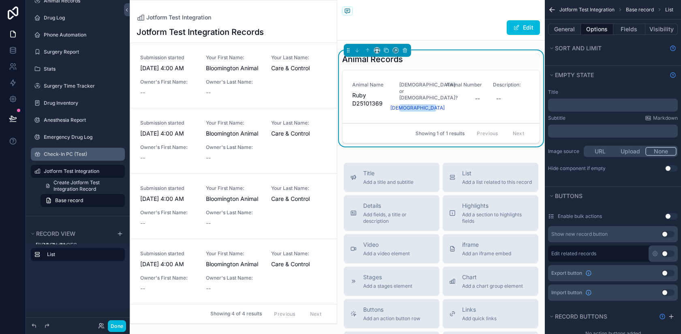
click at [552, 11] on icon "scrollable content" at bounding box center [552, 10] width 8 height 8
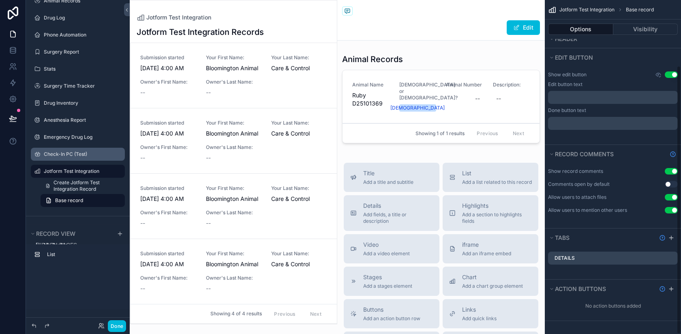
scroll to position [120, 0]
click at [445, 20] on div "Edit" at bounding box center [441, 27] width 198 height 15
click at [672, 76] on button "Use setting" at bounding box center [671, 74] width 13 height 6
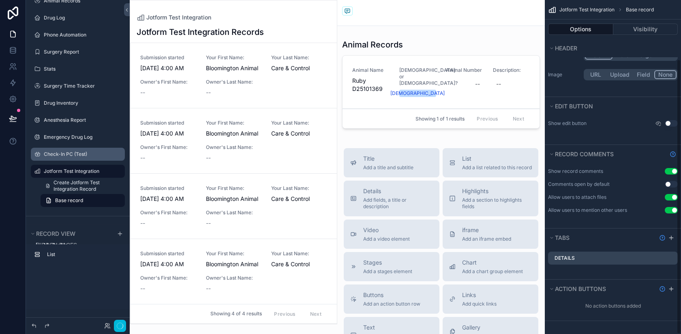
scroll to position [72, 0]
click at [117, 321] on button "Done" at bounding box center [117, 326] width 18 height 12
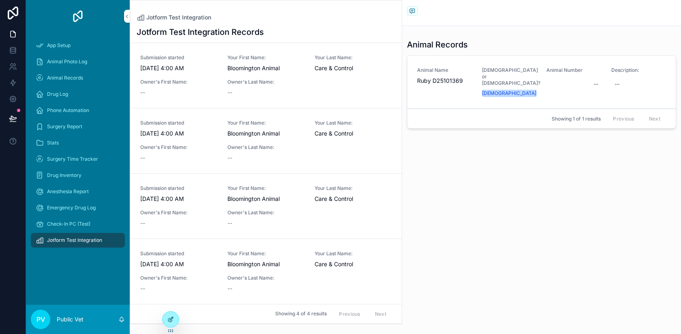
click at [173, 319] on icon at bounding box center [170, 319] width 6 height 6
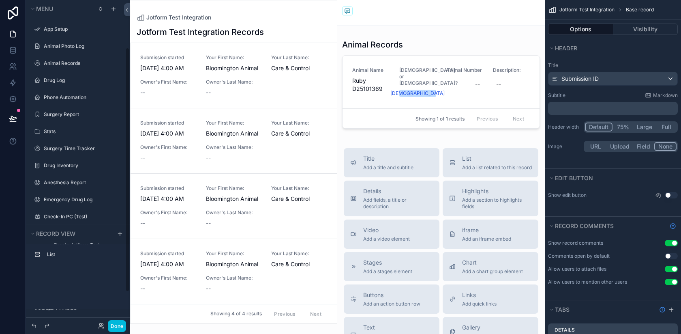
scroll to position [62, 0]
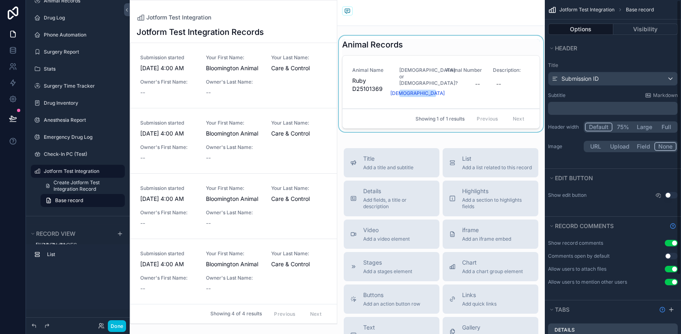
click at [467, 79] on div "scrollable content" at bounding box center [441, 85] width 208 height 99
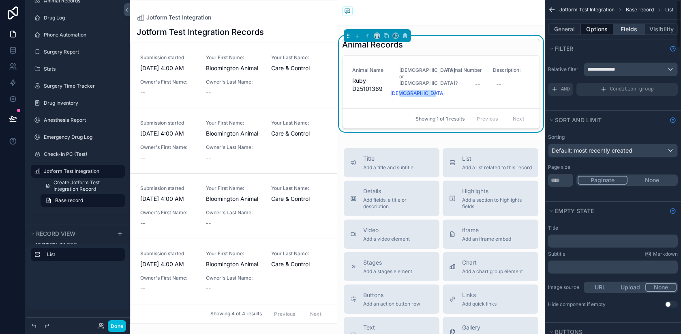
click at [625, 29] on button "Fields" at bounding box center [629, 29] width 32 height 11
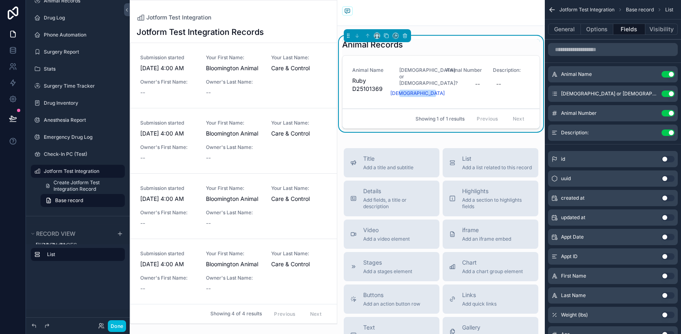
click at [0, 0] on icon "scrollable content" at bounding box center [0, 0] width 0 height 0
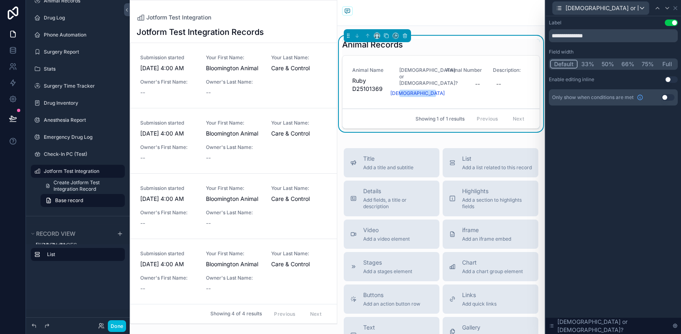
click at [669, 80] on button "Use setting" at bounding box center [671, 79] width 13 height 6
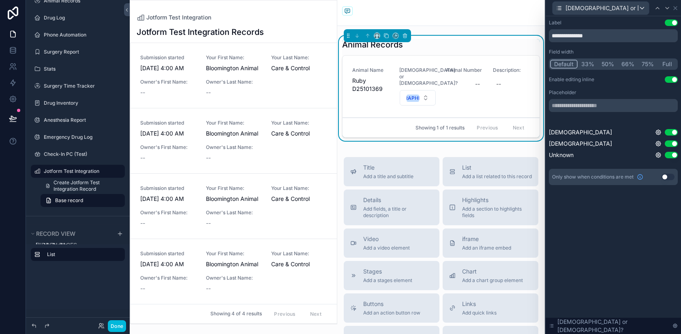
click at [672, 5] on icon at bounding box center [675, 8] width 6 height 6
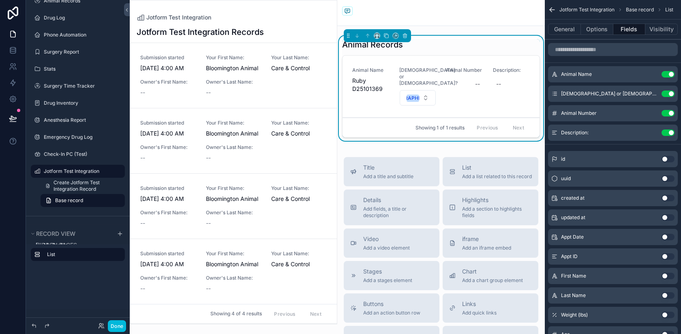
click at [469, 17] on div "Jotform Test Integration" at bounding box center [441, 13] width 198 height 26
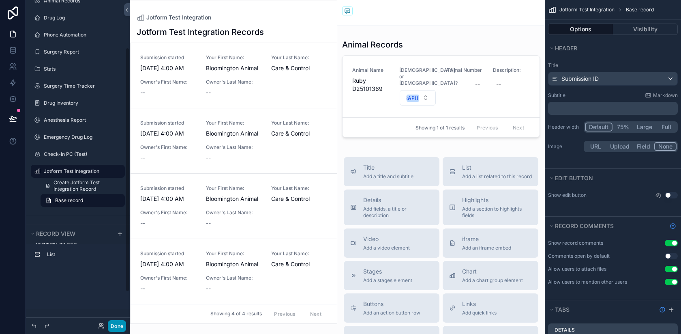
click at [118, 322] on button "Done" at bounding box center [117, 326] width 18 height 12
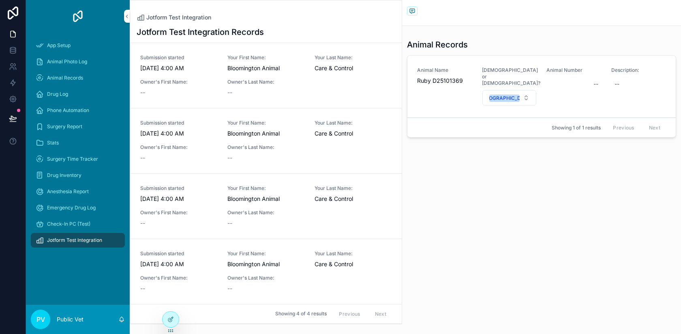
click at [301, 159] on div "--" at bounding box center [265, 158] width 77 height 8
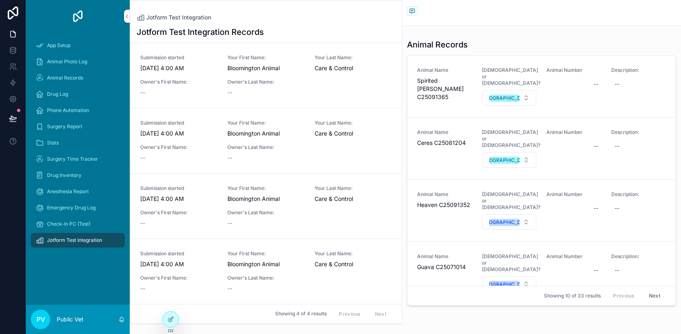
click at [277, 215] on span "Owner's Last Name:" at bounding box center [265, 212] width 77 height 6
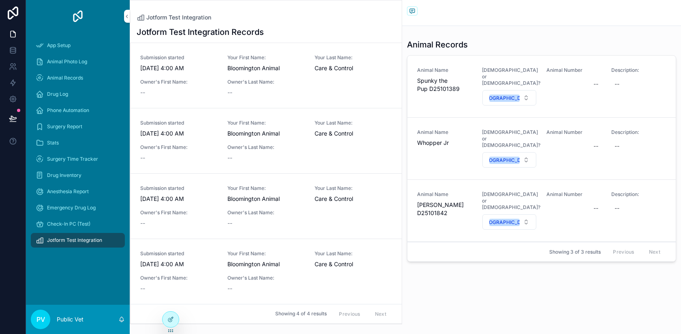
click at [304, 150] on span "Owner's Last Name:" at bounding box center [265, 147] width 77 height 6
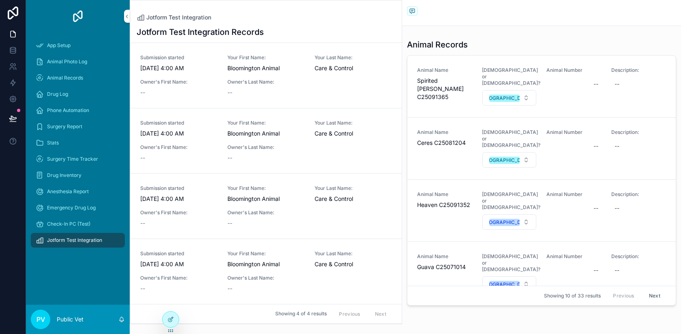
click at [285, 142] on div "Submission started [DATE] 4:00 AM Your First Name: Bloomington Animal Your Last…" at bounding box center [266, 141] width 252 height 42
click at [306, 204] on div "Submission started [DATE] 4:00 AM Your First Name: Bloomington Animal Your Last…" at bounding box center [266, 206] width 252 height 42
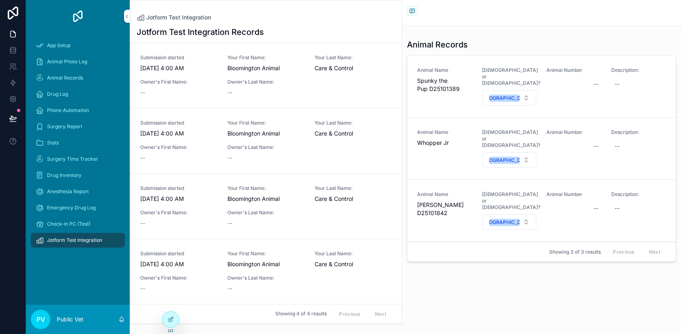
click at [309, 254] on div "Submission started [DATE] 4:00 AM Your First Name: Bloomington Animal Your Last…" at bounding box center [266, 271] width 252 height 42
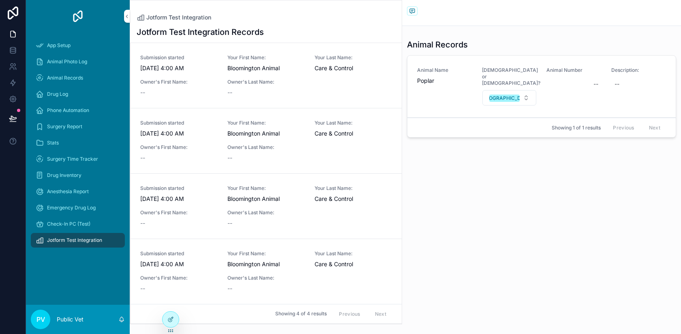
click at [466, 161] on div "Back to Jotform Test Integration Jotform Test Integration Animal Records Animal…" at bounding box center [541, 98] width 279 height 196
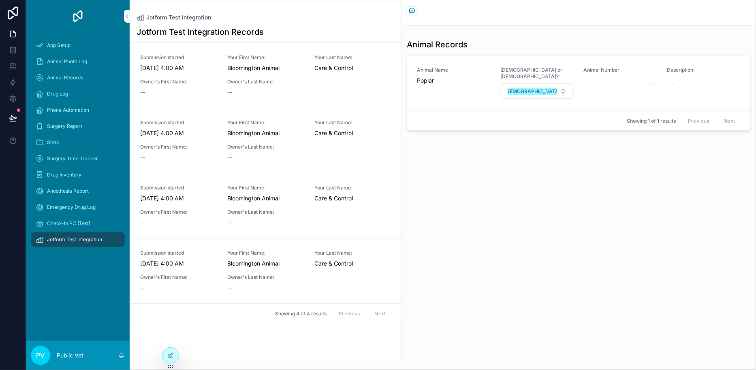
drag, startPoint x: 401, startPoint y: 227, endPoint x: 444, endPoint y: 224, distance: 42.7
click at [444, 224] on div "Jotform Test Integration Jotform Test Integration Records Submission started 10…" at bounding box center [443, 185] width 627 height 370
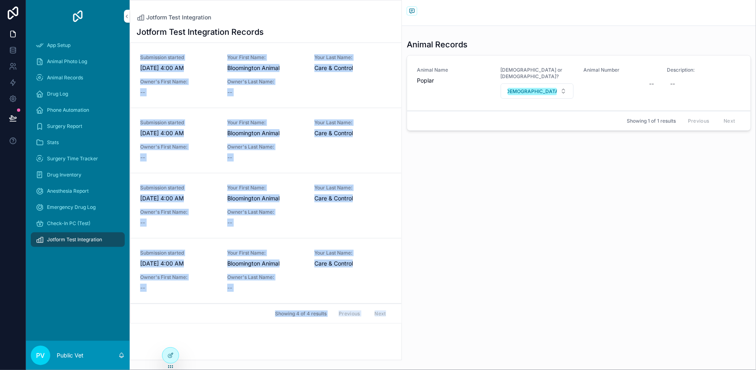
click at [403, 20] on div "Jotform Test Integration Jotform Test Integration Records Submission started 10…" at bounding box center [443, 185] width 627 height 370
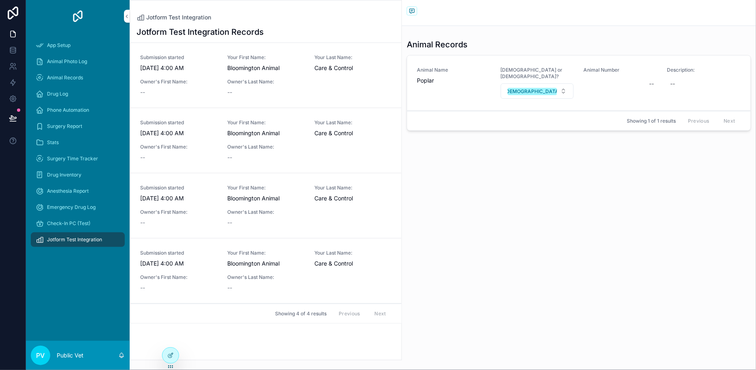
click at [465, 16] on div "Back to Jotform Test Integration Jotform Test Integration" at bounding box center [579, 11] width 345 height 10
click at [167, 333] on icon at bounding box center [170, 356] width 6 height 6
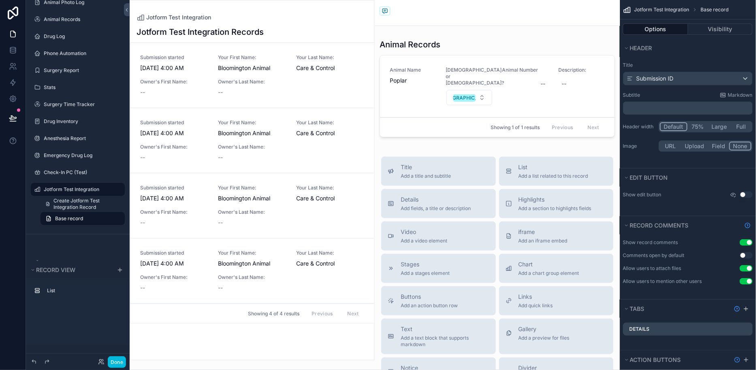
click at [353, 26] on div "scrollable content" at bounding box center [252, 180] width 244 height 360
click at [464, 26] on div "Back to Jotform Test Integration Jotform Test Integration" at bounding box center [497, 13] width 245 height 26
click at [293, 32] on div "Jotform Test Integration Records" at bounding box center [252, 31] width 231 height 11
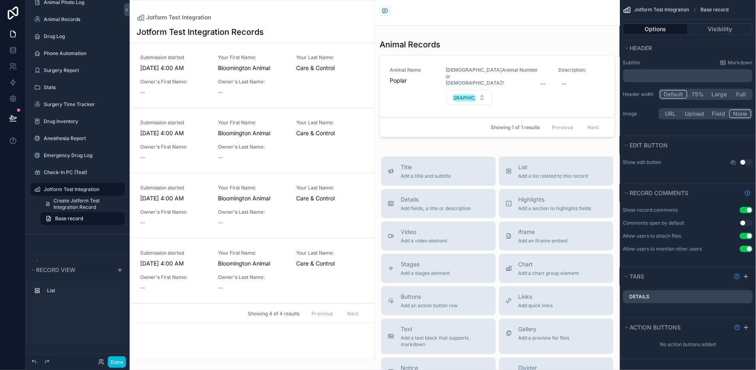
click at [321, 333] on div "Jotform Test Integration Records Submission started 10/15/2025 4:00 AM Your Fir…" at bounding box center [252, 190] width 244 height 339
click at [338, 68] on span "Care & Control" at bounding box center [330, 68] width 68 height 8
click at [300, 66] on span "Care & Control" at bounding box center [330, 68] width 68 height 8
click at [457, 65] on div "scrollable content" at bounding box center [497, 90] width 245 height 108
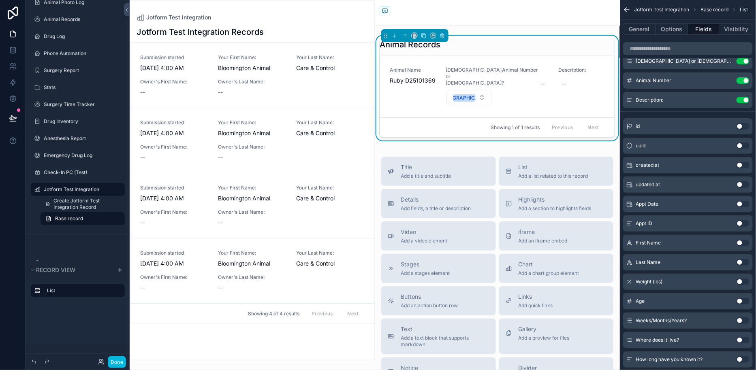
click at [305, 46] on link "Submission started [DATE] 4:00 AM Your First Name: Bloomington Animal Your Last…" at bounding box center [253, 75] width 244 height 65
click at [294, 4] on div "Jotform Test Integration Jotform Test Integration Records Submission started 10…" at bounding box center [252, 180] width 245 height 361
click at [284, 36] on div "Jotform Test Integration Records" at bounding box center [252, 31] width 231 height 11
click at [672, 12] on span "Jotform Test Integration" at bounding box center [662, 9] width 55 height 6
click at [680, 7] on span "Jotform Test Integration" at bounding box center [662, 9] width 55 height 6
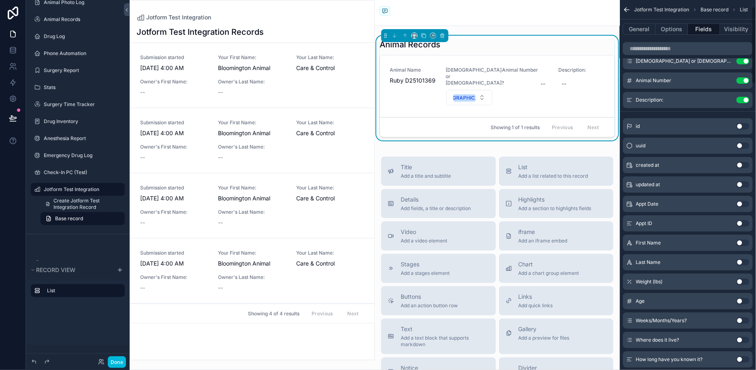
click at [627, 9] on icon "scrollable content" at bounding box center [627, 10] width 8 height 8
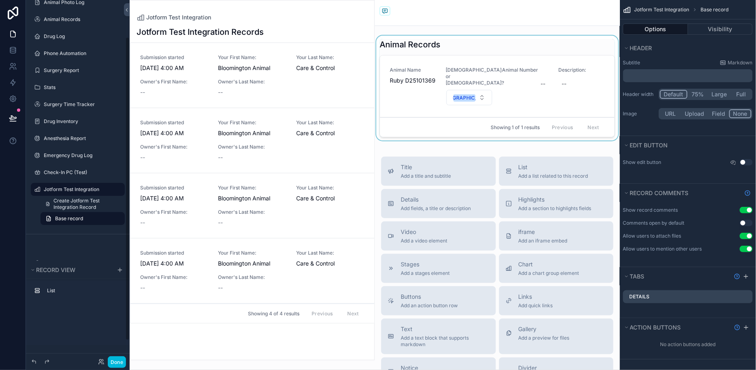
click at [70, 191] on label "Jotform Test Integration" at bounding box center [82, 189] width 76 height 6
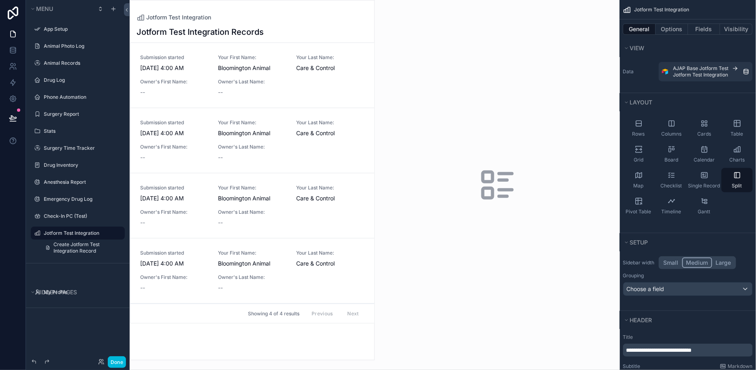
click at [680, 261] on button "Large" at bounding box center [724, 263] width 23 height 11
click at [283, 86] on div "Owner's Last Name: --" at bounding box center [252, 88] width 68 height 18
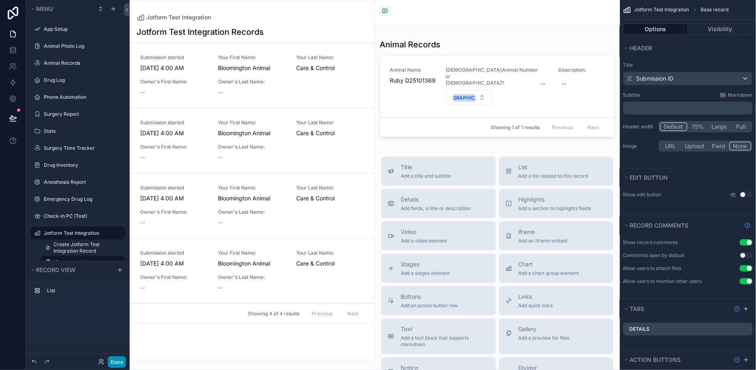
click at [121, 333] on button "Done" at bounding box center [117, 363] width 18 height 12
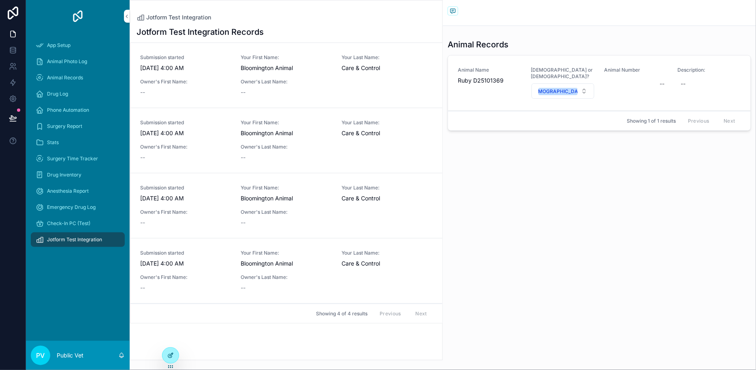
click at [171, 333] on icon at bounding box center [171, 354] width 3 height 3
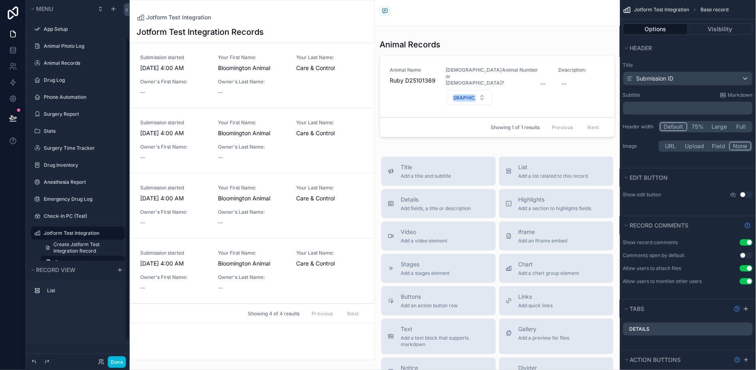
scroll to position [44, 0]
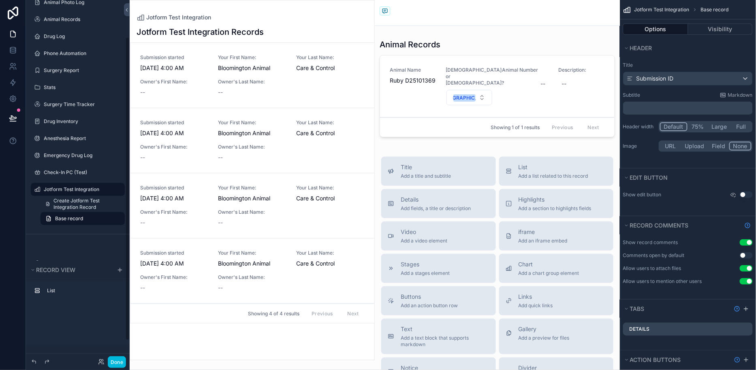
click at [73, 188] on label "Jotform Test Integration" at bounding box center [82, 189] width 76 height 6
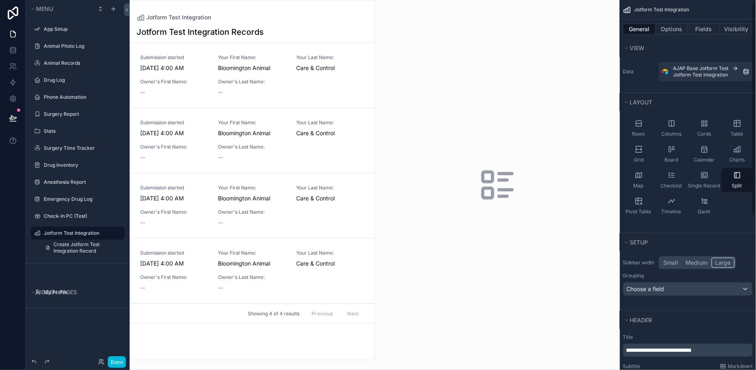
click at [680, 260] on button "Medium" at bounding box center [697, 263] width 29 height 11
click at [669, 30] on button "Options" at bounding box center [672, 29] width 32 height 11
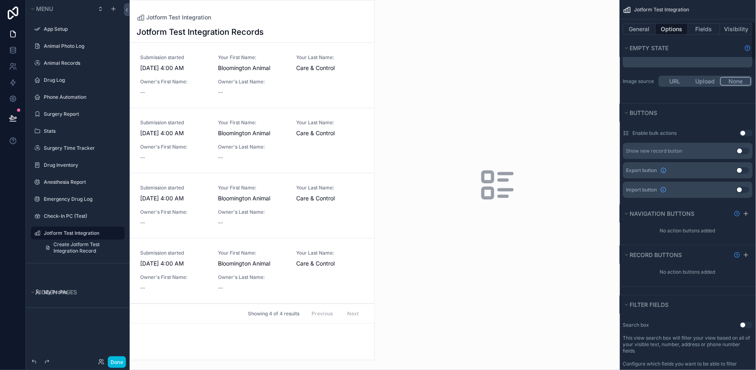
scroll to position [208, 0]
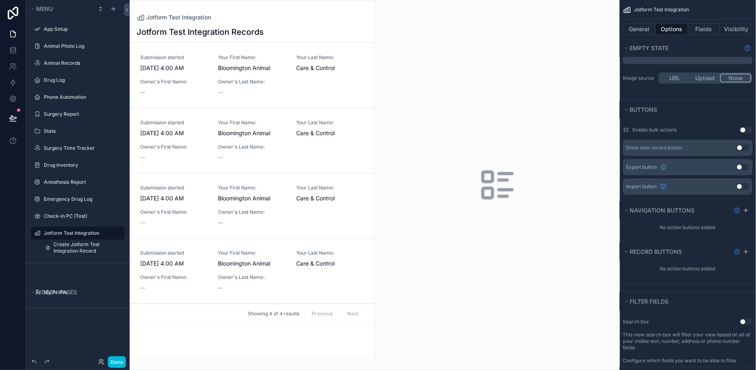
click at [279, 150] on div "scrollable content" at bounding box center [252, 180] width 244 height 360
click at [261, 134] on span "Bloomington Animal" at bounding box center [252, 133] width 68 height 8
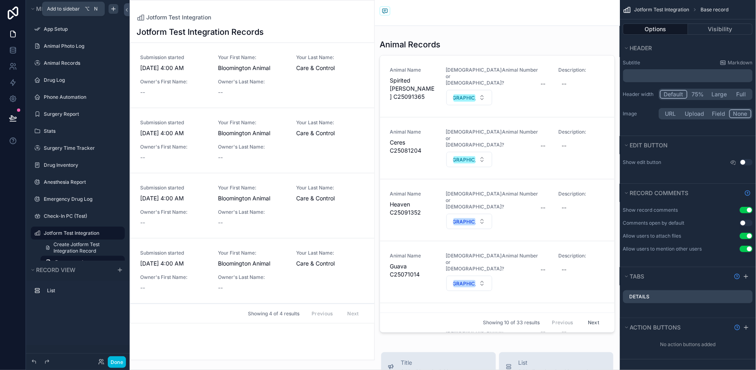
click at [116, 9] on icon "scrollable content" at bounding box center [113, 9] width 6 height 6
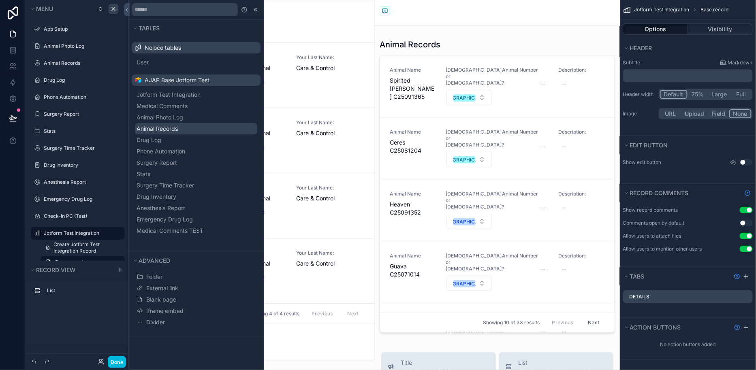
click at [195, 128] on button "Animal Records" at bounding box center [196, 128] width 122 height 11
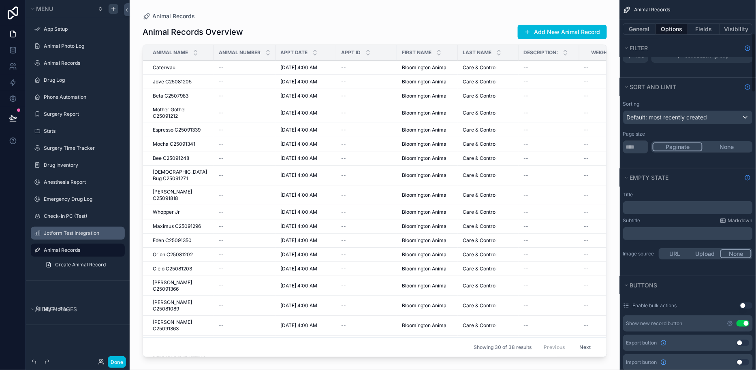
scroll to position [208, 0]
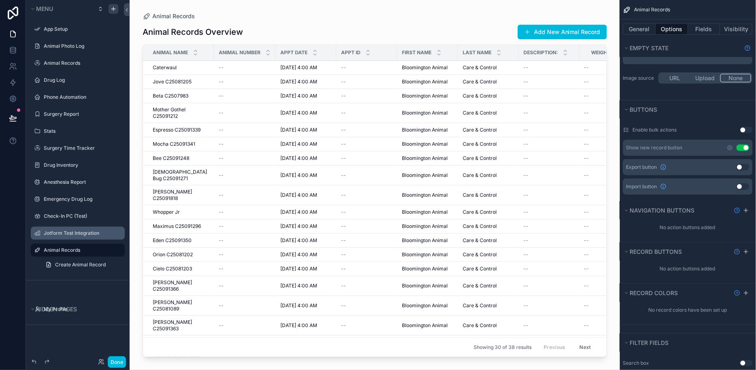
click at [0, 0] on button "scrollable content" at bounding box center [0, 0] width 0 height 0
click at [88, 251] on input "**********" at bounding box center [71, 251] width 55 height 10
type input "*******"
click at [108, 251] on icon "scrollable content" at bounding box center [107, 250] width 6 height 6
click at [304, 26] on div "scrollable content" at bounding box center [375, 180] width 490 height 361
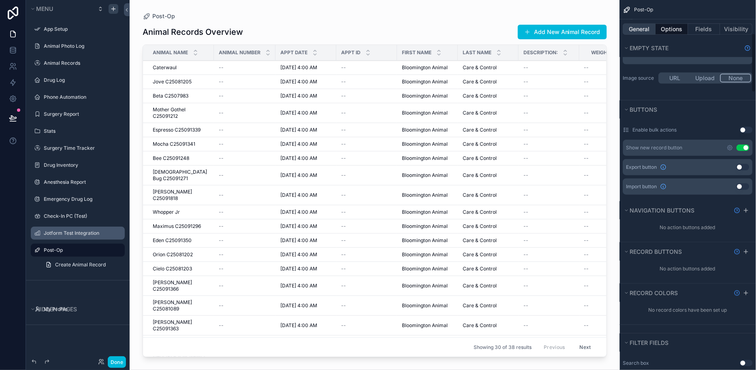
click at [638, 30] on button "General" at bounding box center [639, 29] width 33 height 11
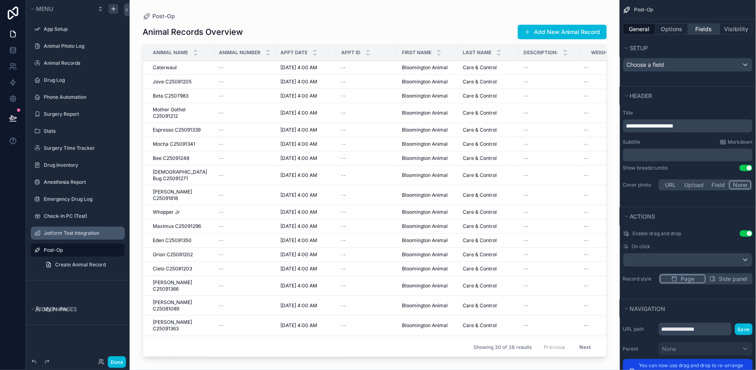
click at [680, 29] on button "Fields" at bounding box center [705, 29] width 32 height 11
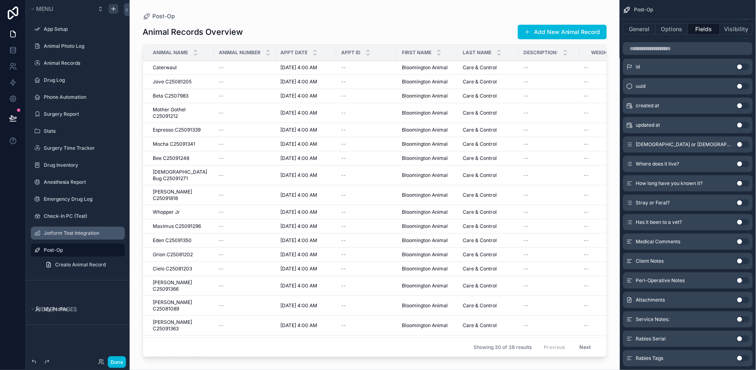
scroll to position [0, 0]
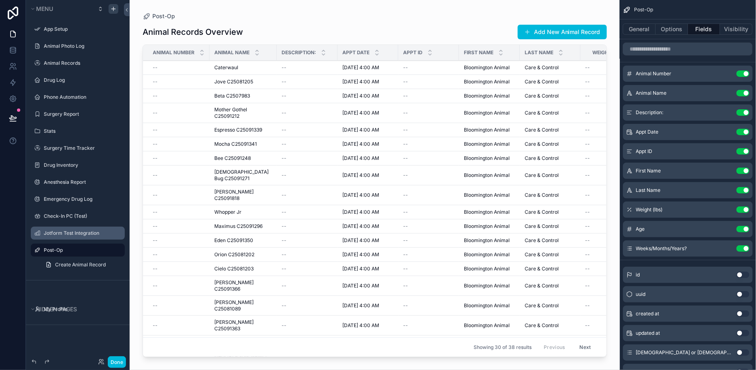
click at [680, 133] on button "Use setting" at bounding box center [743, 132] width 13 height 6
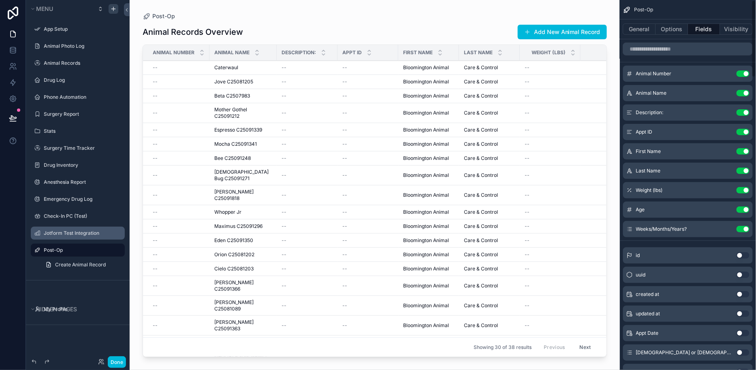
click at [680, 133] on button "Use setting" at bounding box center [743, 132] width 13 height 6
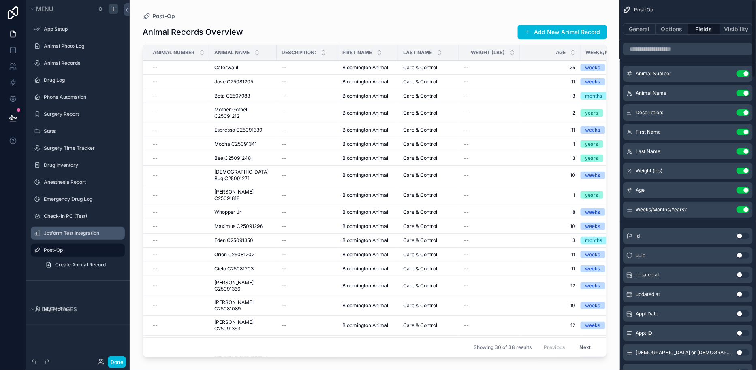
click at [680, 133] on button "Use setting" at bounding box center [743, 132] width 13 height 6
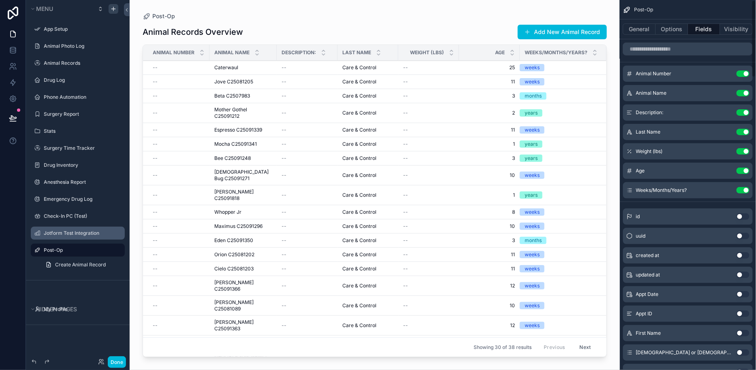
click at [680, 133] on button "Use setting" at bounding box center [743, 132] width 13 height 6
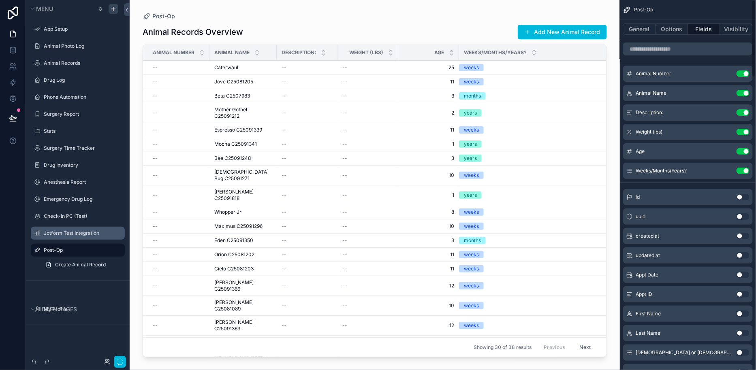
click at [680, 133] on button "Use setting" at bounding box center [743, 132] width 13 height 6
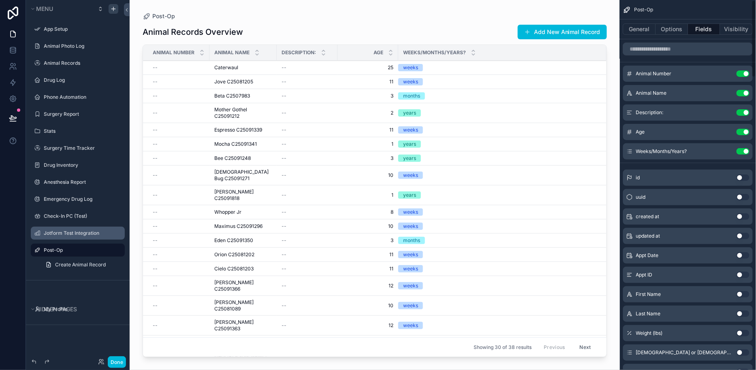
click at [680, 133] on button "Use setting" at bounding box center [743, 132] width 13 height 6
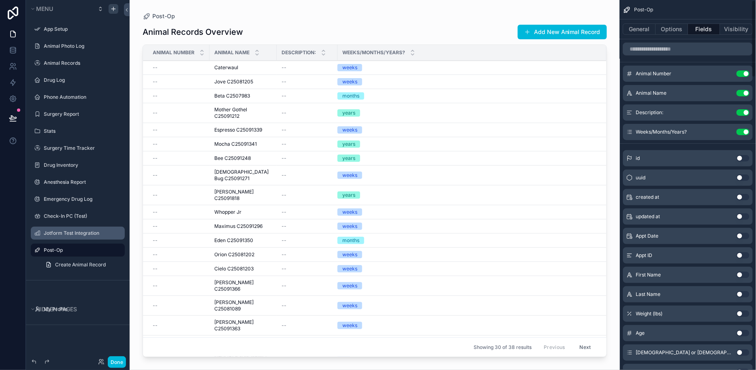
click at [680, 133] on button "Use setting" at bounding box center [743, 132] width 13 height 6
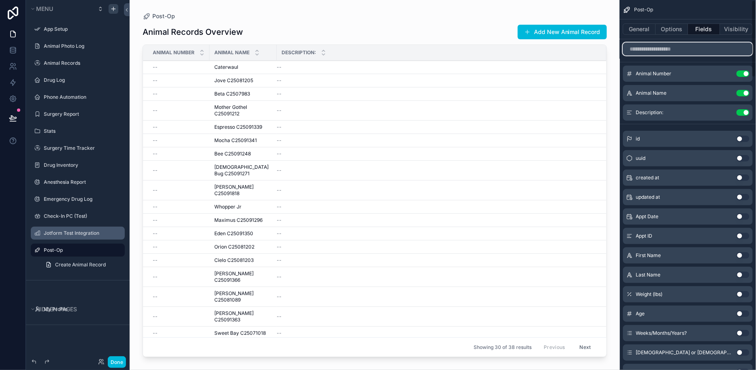
click at [678, 51] on input "scrollable content" at bounding box center [688, 49] width 130 height 13
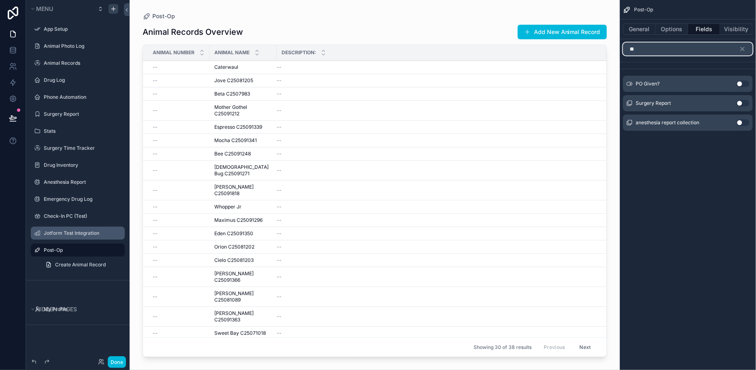
type input "**"
click at [680, 81] on button "Use setting" at bounding box center [743, 84] width 13 height 6
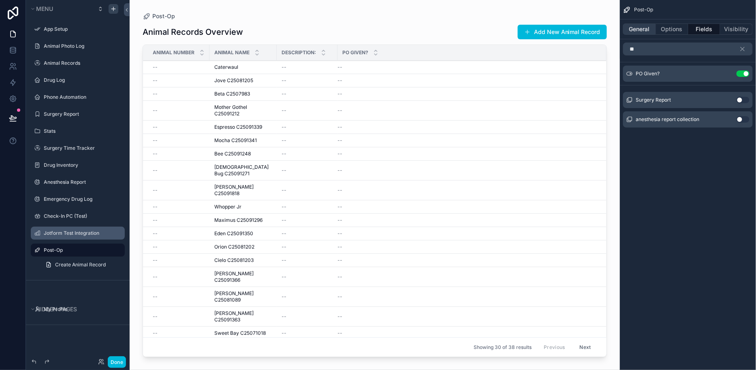
click at [644, 30] on button "General" at bounding box center [639, 29] width 33 height 11
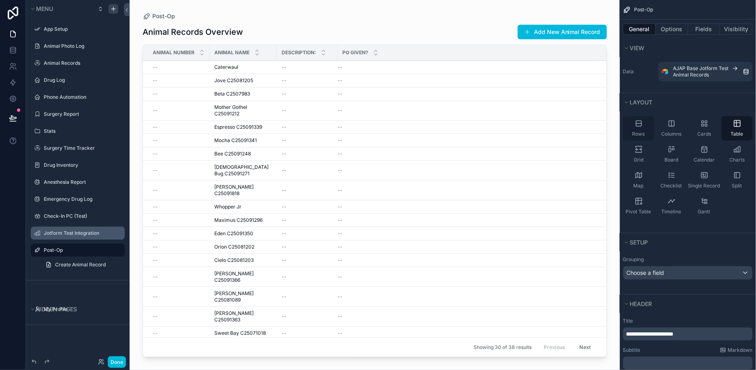
click at [641, 131] on span "Rows" at bounding box center [639, 134] width 13 height 6
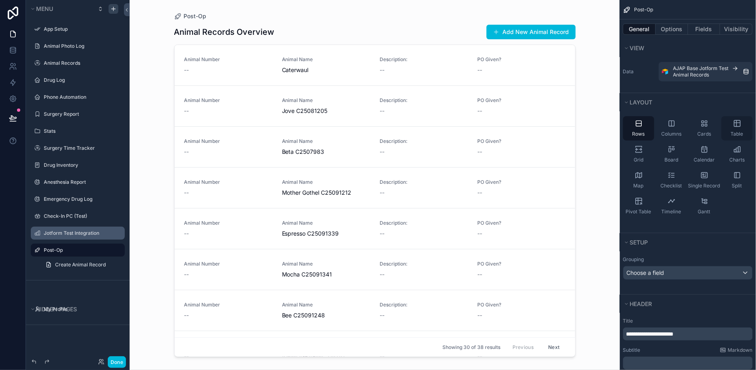
click at [680, 126] on icon "scrollable content" at bounding box center [737, 124] width 6 height 6
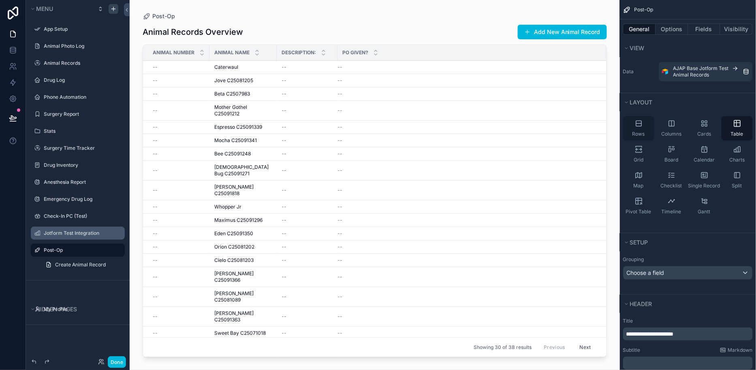
click at [644, 124] on div "Rows" at bounding box center [638, 128] width 31 height 24
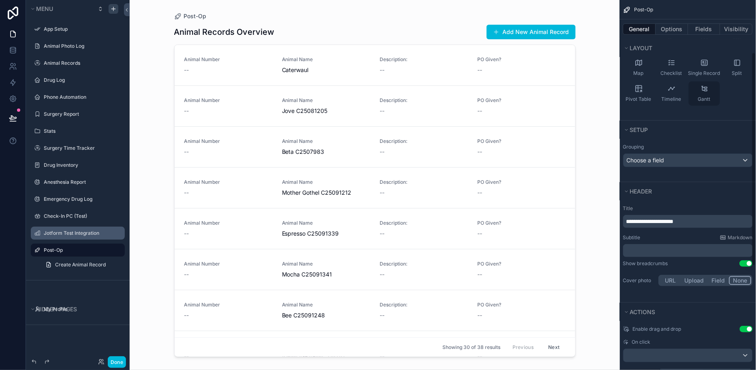
scroll to position [113, 0]
click at [680, 327] on button "Use setting" at bounding box center [746, 328] width 13 height 6
click at [673, 28] on button "Options" at bounding box center [672, 29] width 32 height 11
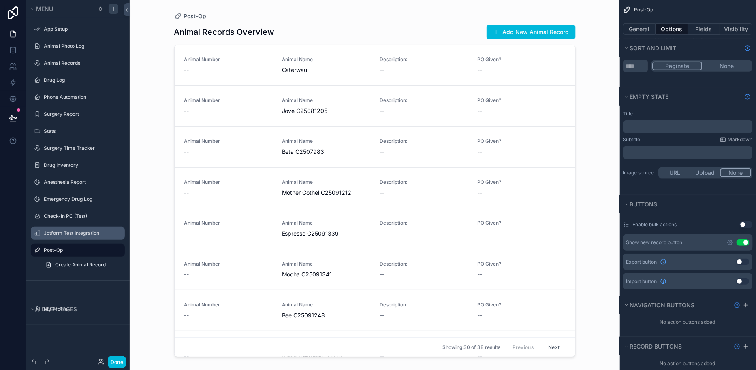
click at [680, 243] on button "Use setting" at bounding box center [743, 243] width 13 height 6
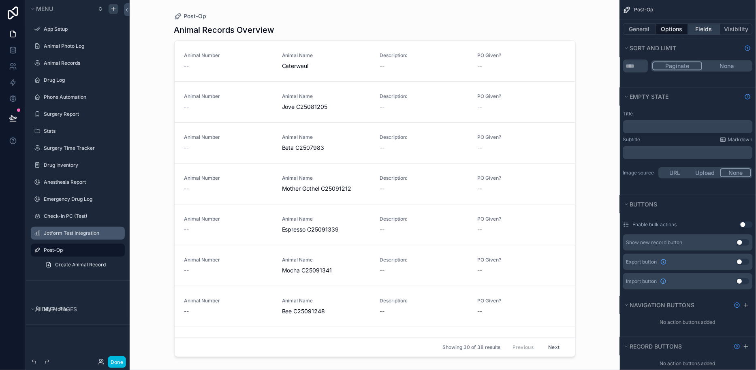
click at [680, 30] on button "Fields" at bounding box center [705, 29] width 32 height 11
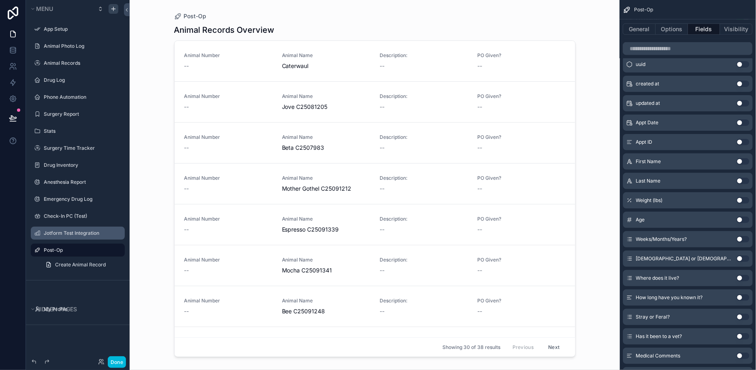
scroll to position [0, 0]
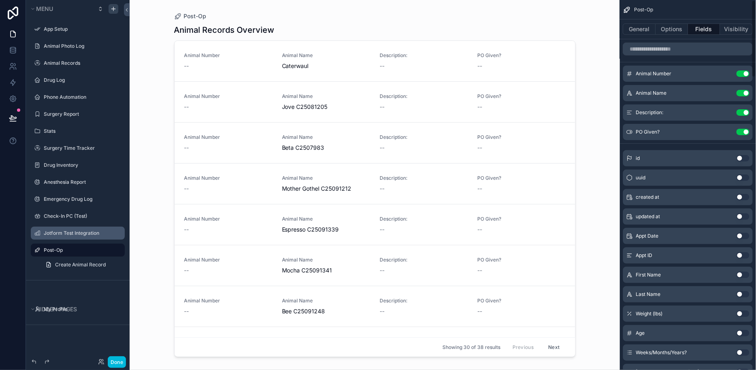
click at [0, 0] on icon "scrollable content" at bounding box center [0, 0] width 0 height 0
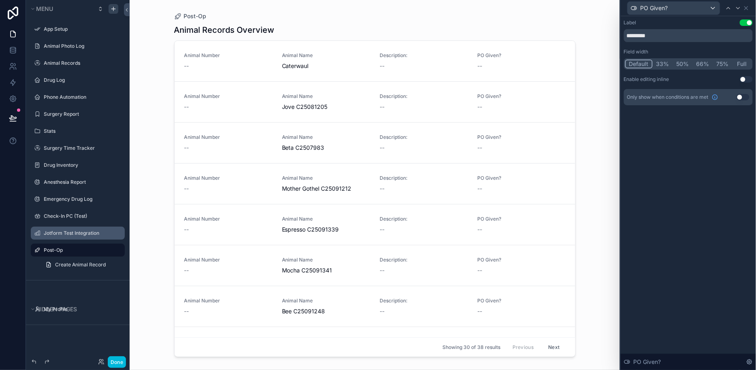
click at [680, 79] on button "Use setting" at bounding box center [746, 79] width 13 height 6
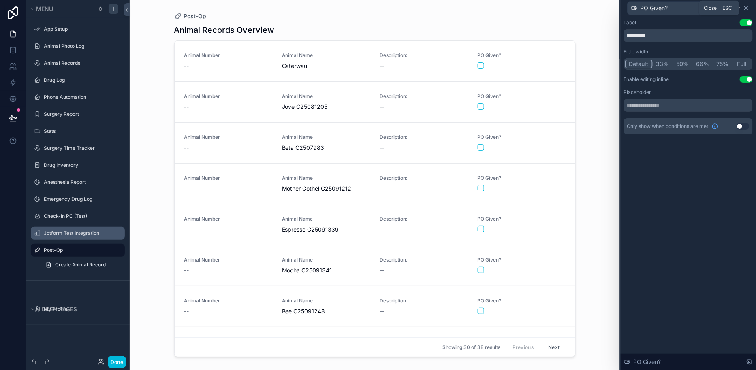
click at [680, 7] on icon at bounding box center [746, 8] width 6 height 6
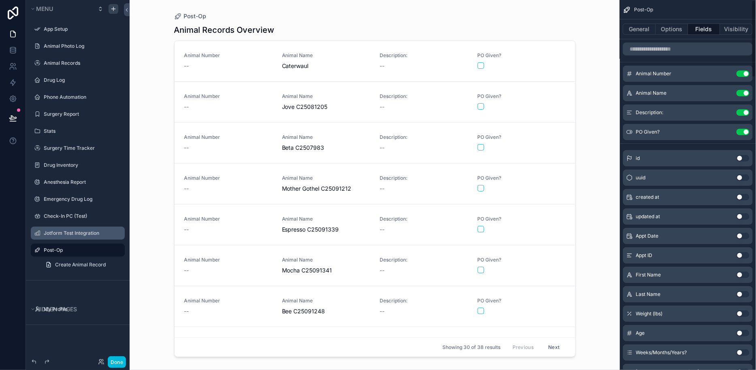
click at [426, 57] on span "Description:" at bounding box center [424, 55] width 88 height 6
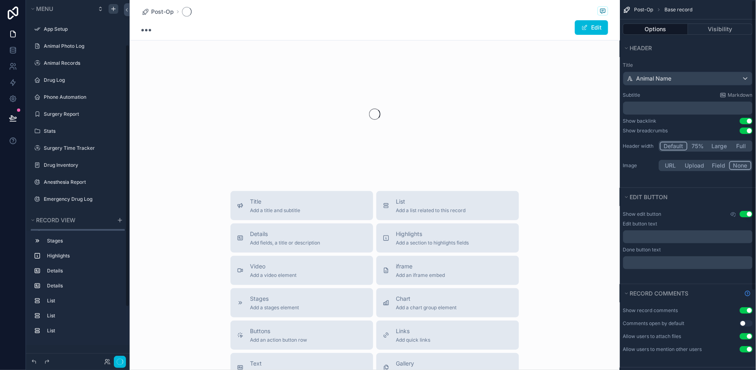
scroll to position [61, 0]
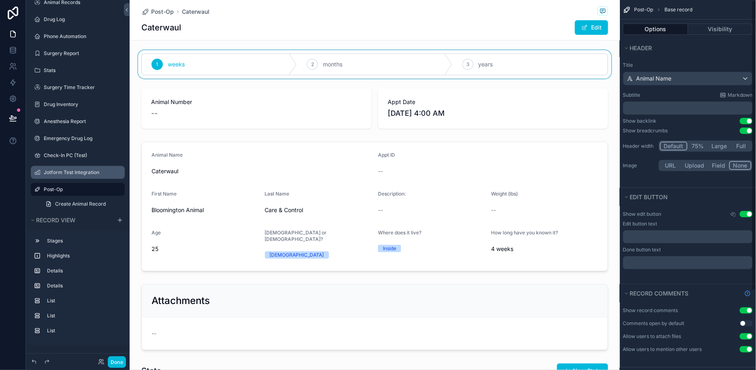
click at [548, 67] on div "scrollable content" at bounding box center [375, 64] width 490 height 28
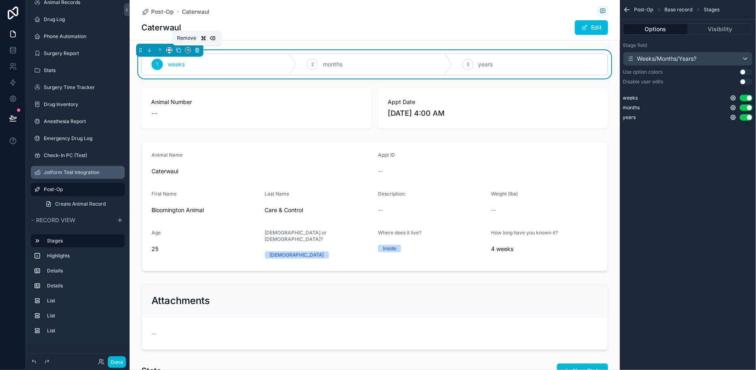
click at [195, 50] on icon "scrollable content" at bounding box center [198, 50] width 6 height 6
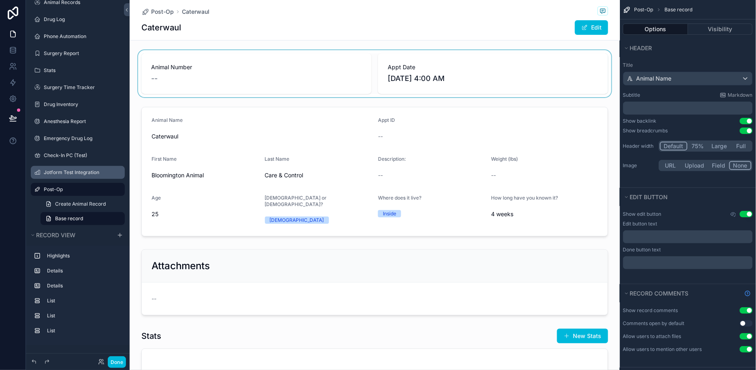
click at [255, 75] on div "scrollable content" at bounding box center [375, 73] width 490 height 47
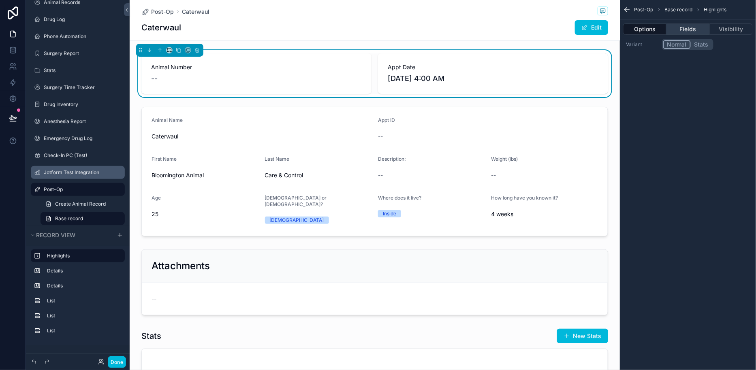
click at [680, 31] on button "Fields" at bounding box center [688, 29] width 43 height 11
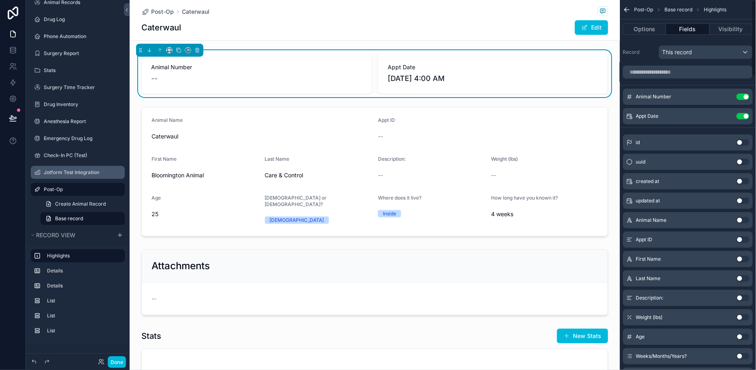
click at [680, 114] on button "Use setting" at bounding box center [743, 116] width 13 height 6
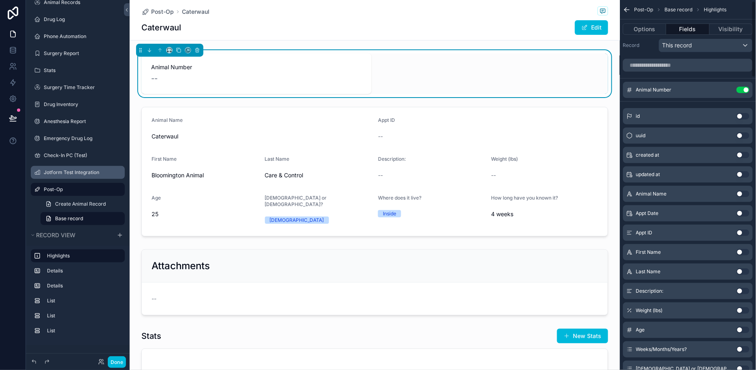
scroll to position [5, 0]
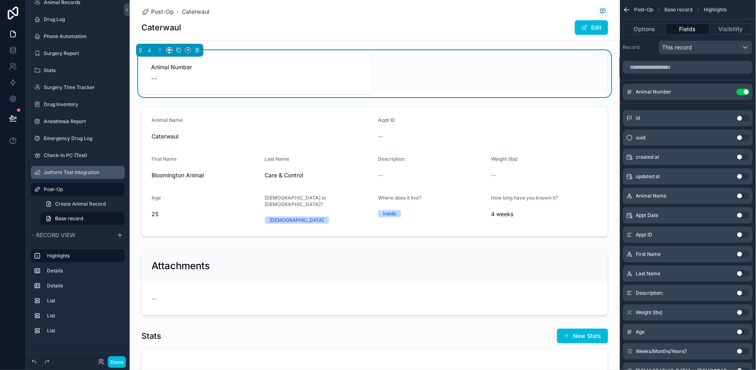
click at [680, 291] on button "Use setting" at bounding box center [743, 293] width 13 height 6
click at [680, 212] on button "Use setting" at bounding box center [743, 215] width 13 height 6
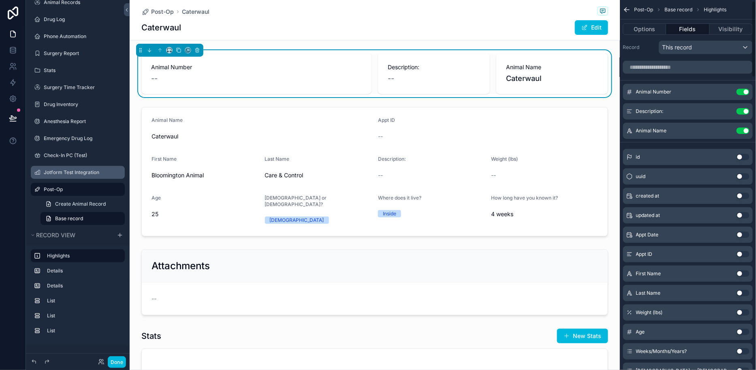
scroll to position [50, 0]
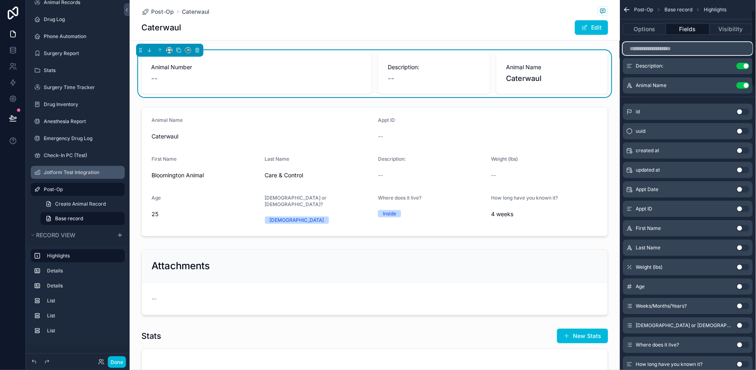
click at [664, 49] on input "scrollable content" at bounding box center [688, 48] width 130 height 13
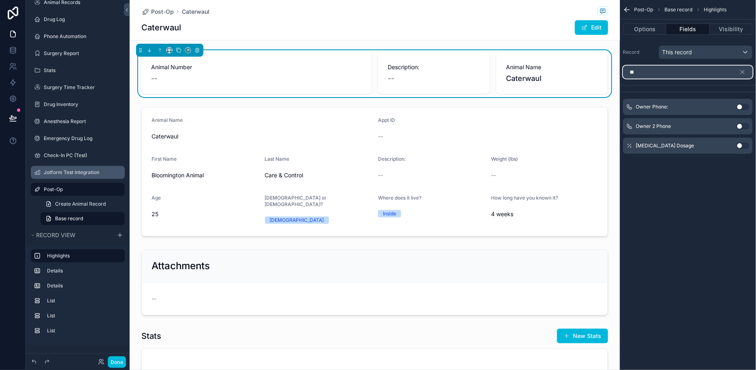
scroll to position [0, 0]
type input "***"
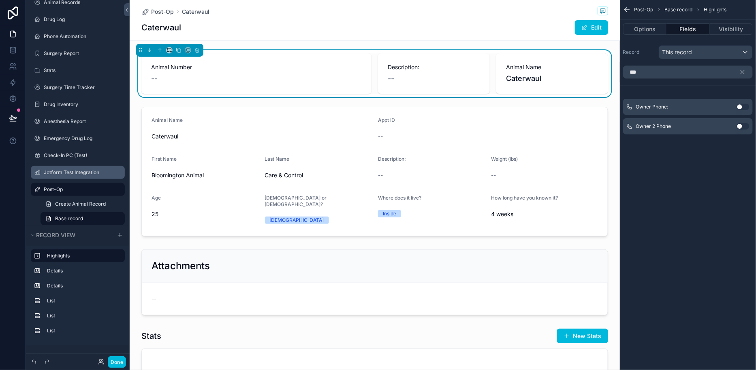
click at [680, 107] on button "Use setting" at bounding box center [743, 107] width 13 height 6
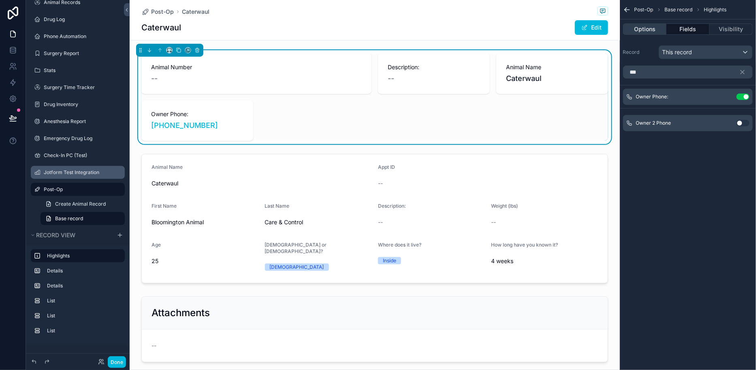
click at [641, 29] on button "Options" at bounding box center [644, 29] width 43 height 11
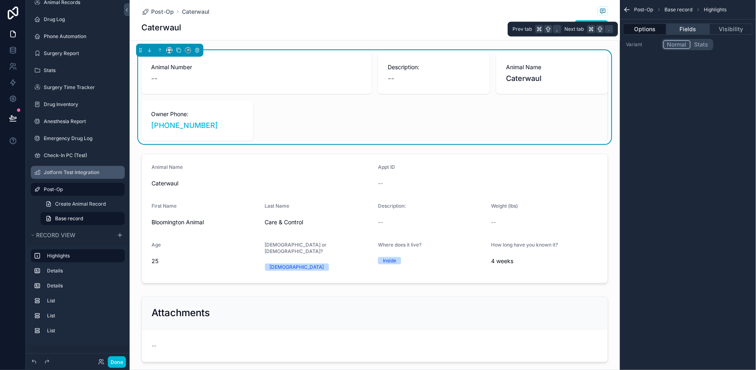
click at [680, 32] on button "Fields" at bounding box center [688, 29] width 43 height 11
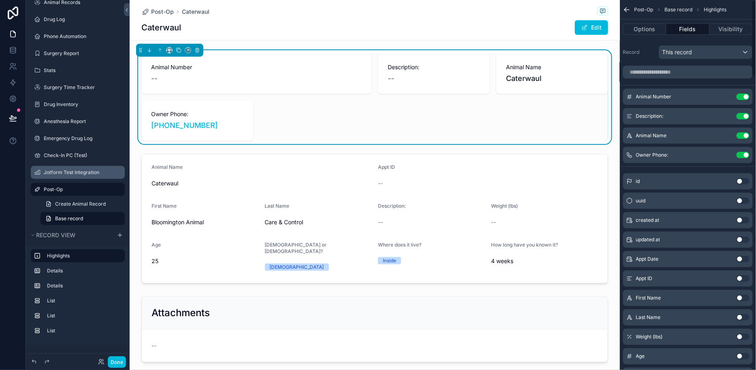
click at [0, 0] on icon "scrollable content" at bounding box center [0, 0] width 0 height 0
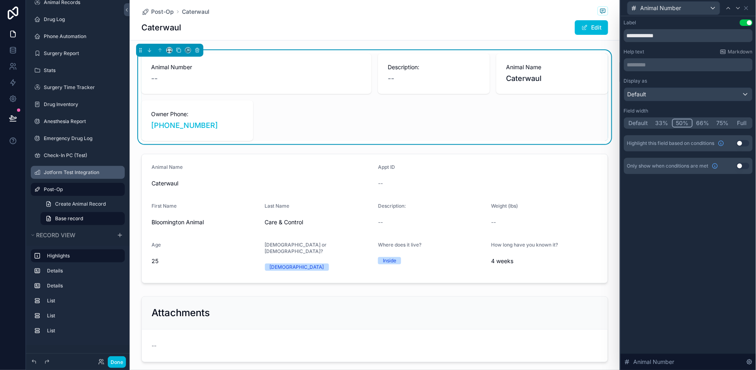
click at [644, 122] on button "Default" at bounding box center [638, 123] width 27 height 9
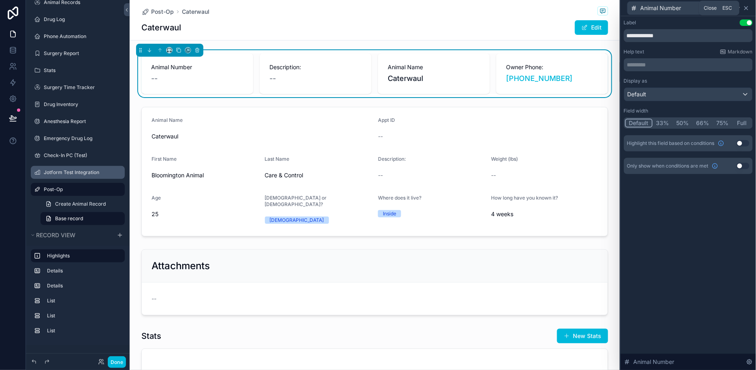
click at [680, 6] on icon at bounding box center [746, 8] width 6 height 6
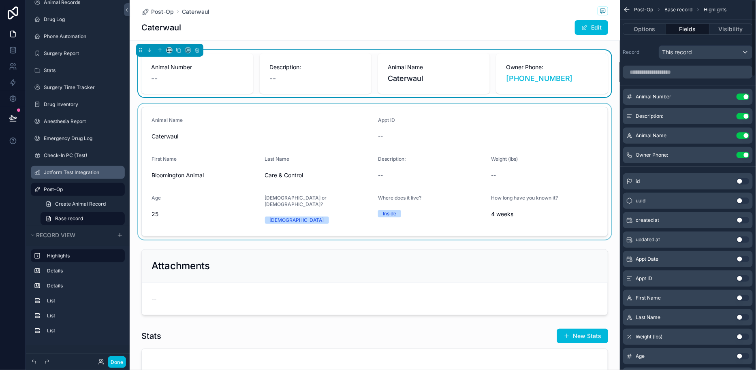
click at [355, 146] on div "scrollable content" at bounding box center [375, 172] width 490 height 136
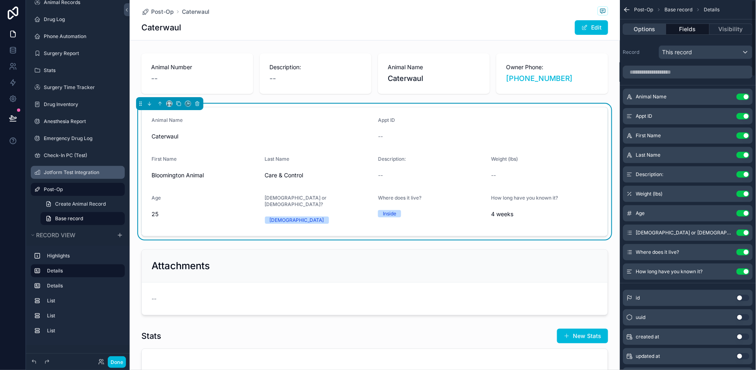
click at [650, 30] on button "Options" at bounding box center [644, 29] width 43 height 11
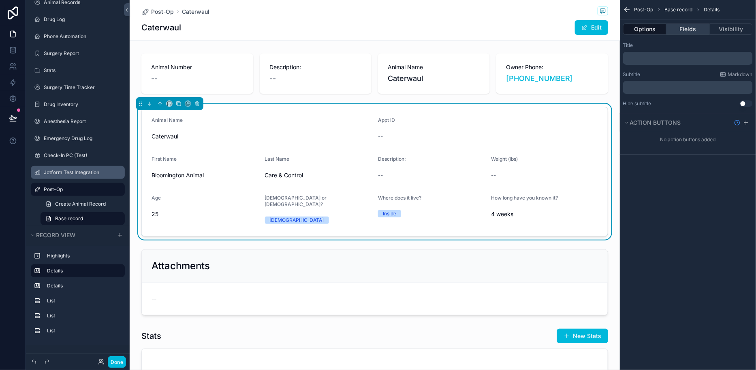
click at [680, 30] on button "Fields" at bounding box center [688, 29] width 43 height 11
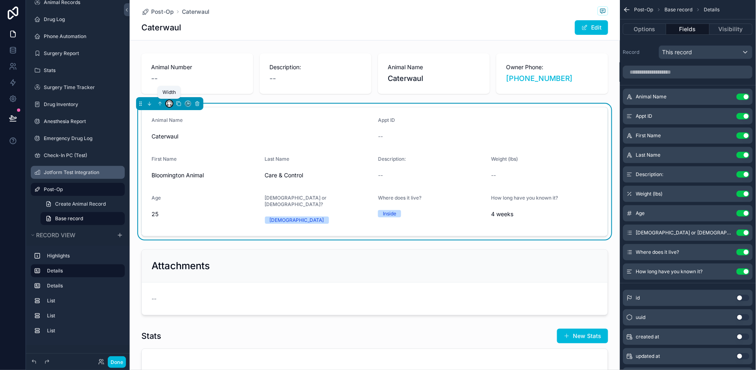
click at [169, 103] on icon "scrollable content" at bounding box center [170, 104] width 6 height 6
click at [187, 166] on div "50%" at bounding box center [185, 165] width 25 height 10
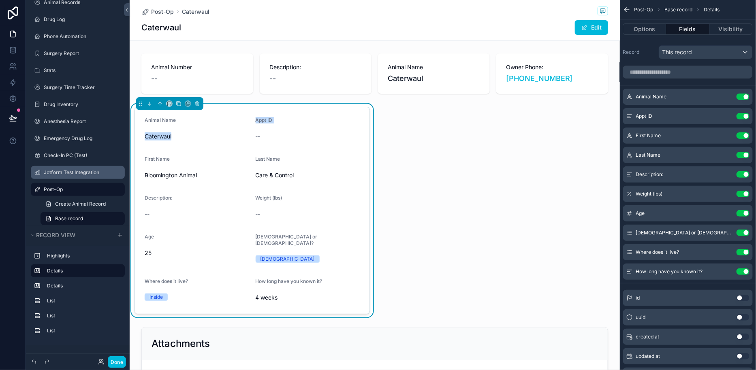
drag, startPoint x: 200, startPoint y: 129, endPoint x: 376, endPoint y: 133, distance: 175.5
click at [376, 132] on div "Animal Number -- Description: -- Animal Name Caterwaul Owner Phone: +1 812-349-…" at bounding box center [375, 369] width 490 height 639
click at [426, 128] on div "Animal Number -- Description: -- Animal Name Caterwaul Owner Phone: +1 812-349-…" at bounding box center [375, 369] width 490 height 639
click at [379, 99] on div "Animal Number -- Description: -- Animal Name Caterwaul Owner Phone: +1 812-349-…" at bounding box center [375, 369] width 490 height 639
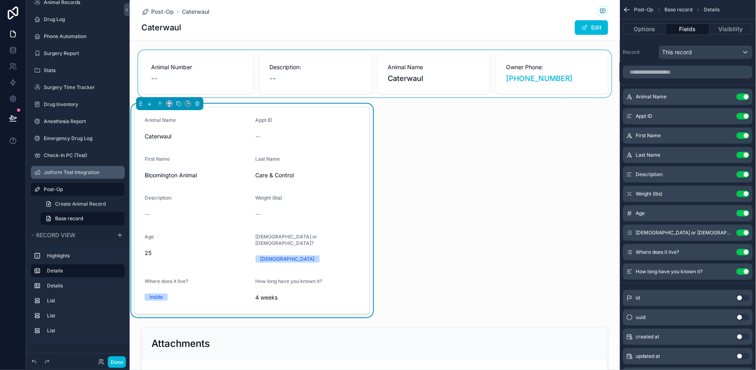
click at [378, 86] on div "scrollable content" at bounding box center [375, 73] width 490 height 47
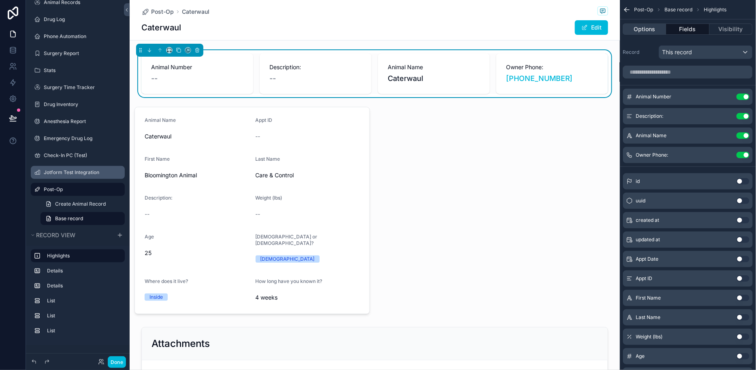
click at [642, 29] on button "Options" at bounding box center [644, 29] width 43 height 11
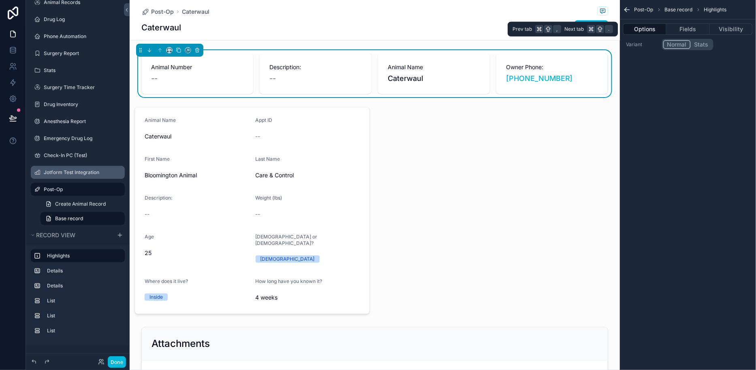
click at [482, 168] on div "Animal Number -- Description: -- Animal Name Caterwaul Owner Phone: +1 812-349-…" at bounding box center [375, 369] width 490 height 639
click at [480, 170] on div "Animal Number -- Description: -- Animal Name Caterwaul Owner Phone: +1 812-349-…" at bounding box center [375, 369] width 490 height 639
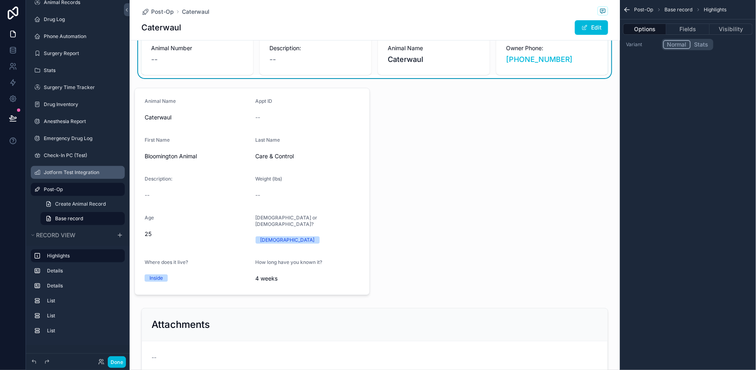
scroll to position [30, 0]
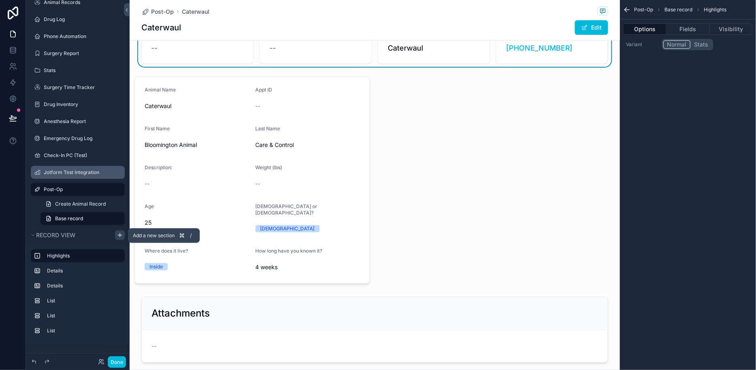
click at [122, 238] on icon "scrollable content" at bounding box center [120, 235] width 6 height 6
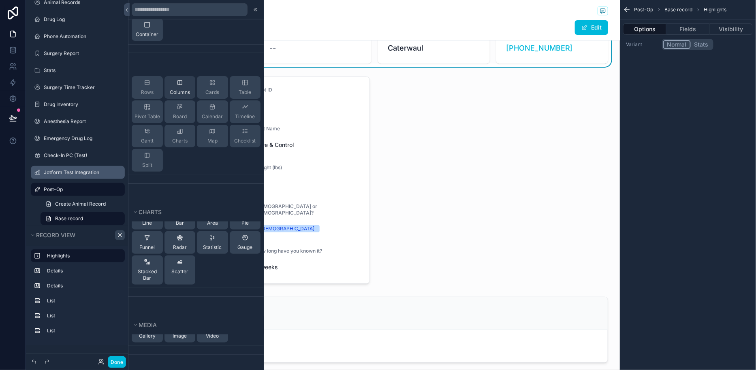
scroll to position [0, 0]
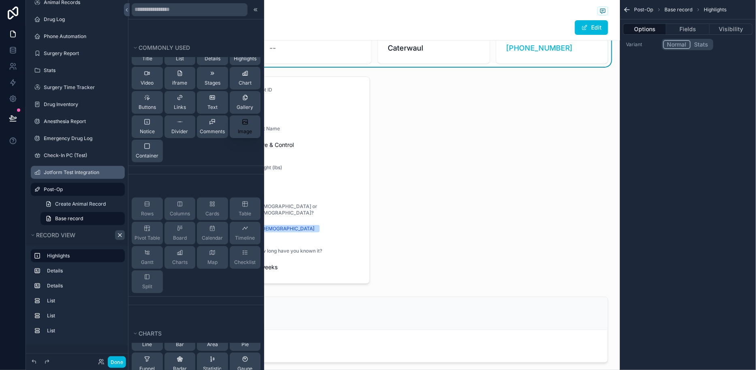
click at [245, 124] on icon at bounding box center [245, 122] width 6 height 6
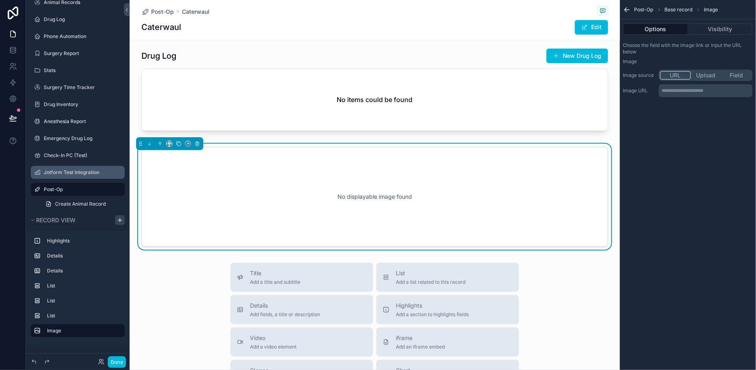
scroll to position [556, 0]
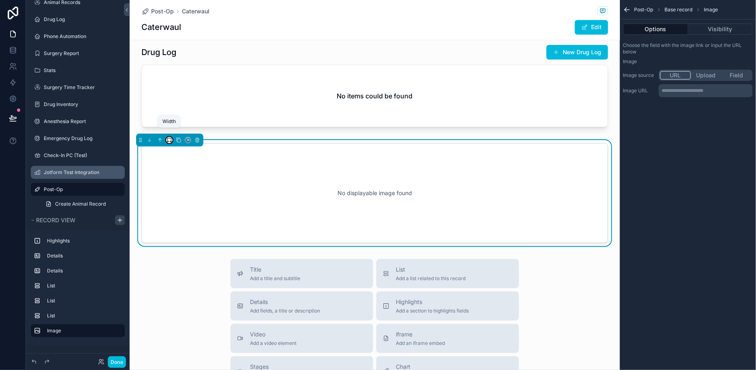
click at [171, 137] on icon "scrollable content" at bounding box center [170, 140] width 6 height 6
click at [186, 193] on div "50%" at bounding box center [185, 193] width 25 height 10
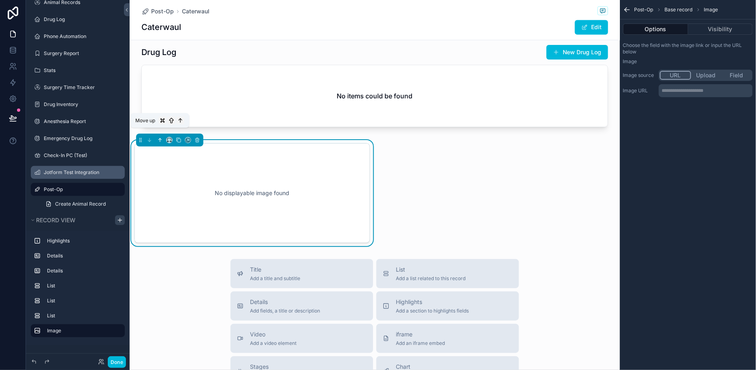
click at [161, 137] on icon "scrollable content" at bounding box center [160, 140] width 6 height 6
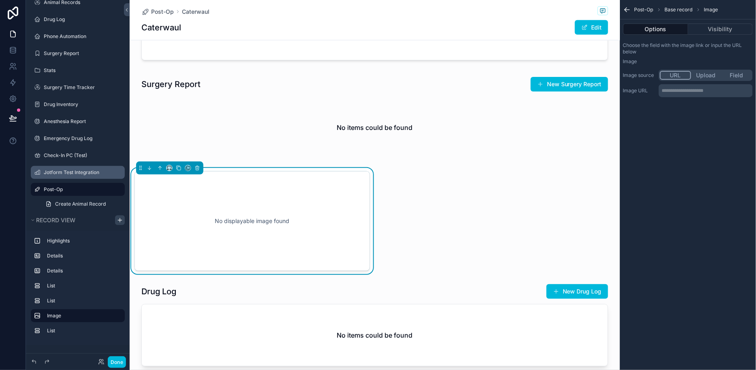
scroll to position [416, 0]
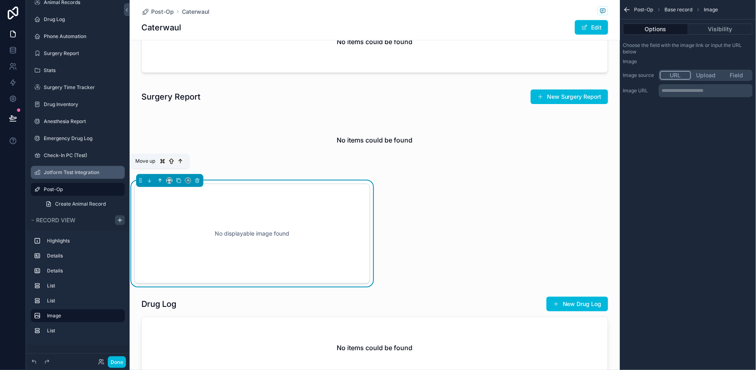
click at [160, 179] on icon "scrollable content" at bounding box center [160, 180] width 0 height 3
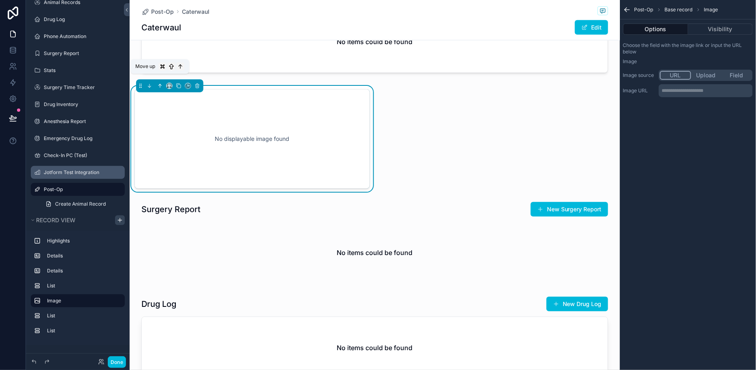
click at [159, 83] on icon "scrollable content" at bounding box center [160, 86] width 6 height 6
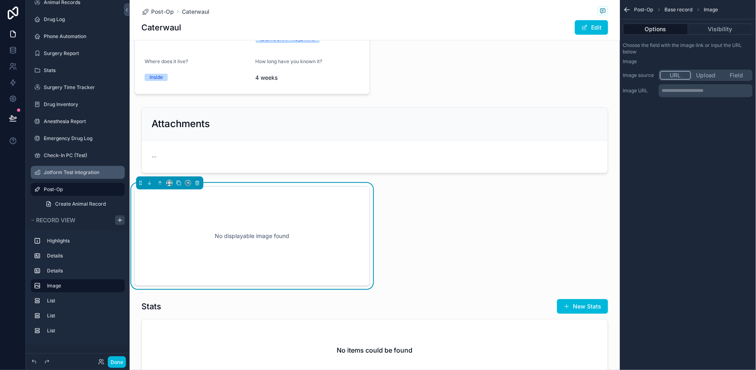
scroll to position [207, 0]
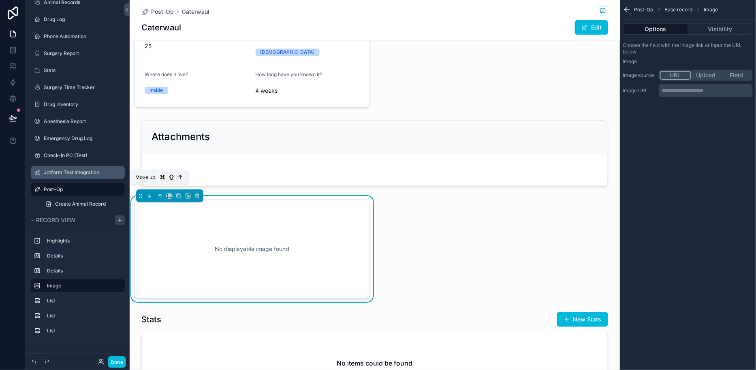
click at [160, 193] on icon "scrollable content" at bounding box center [160, 196] width 6 height 6
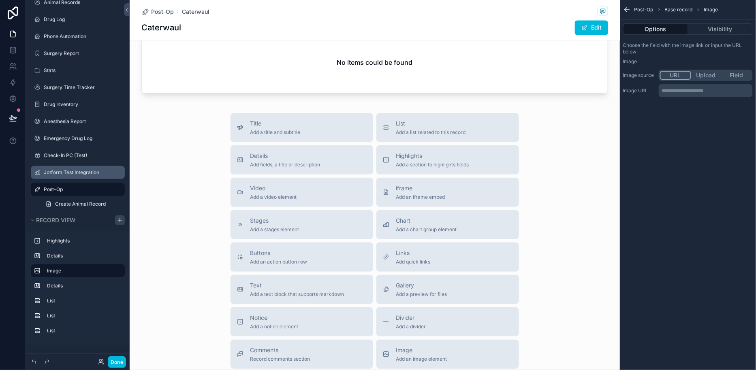
scroll to position [0, 0]
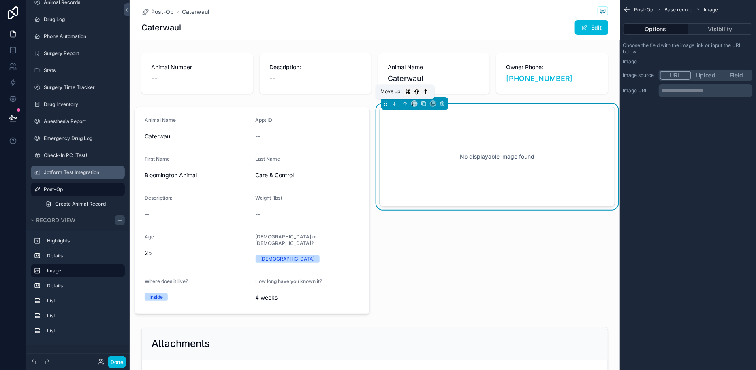
click at [407, 101] on icon "scrollable content" at bounding box center [405, 104] width 6 height 6
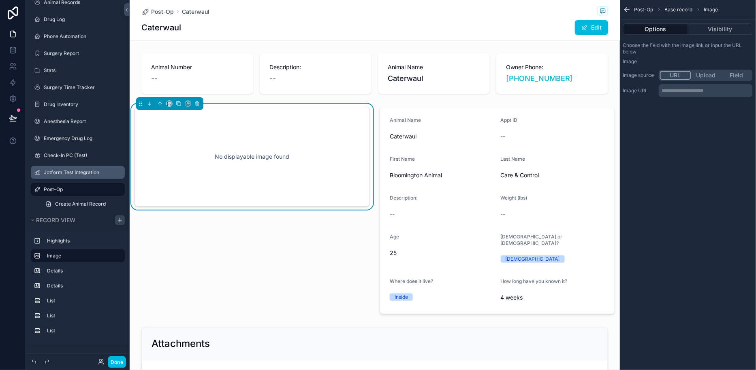
click at [334, 155] on div "No displayable image found" at bounding box center [252, 156] width 209 height 73
click at [680, 80] on div "URL Upload Field" at bounding box center [706, 75] width 94 height 11
click at [680, 79] on div "URL Upload Field" at bounding box center [706, 75] width 94 height 11
click at [680, 79] on button "Field" at bounding box center [736, 75] width 30 height 9
click at [680, 95] on div "scrollable content" at bounding box center [705, 91] width 93 height 13
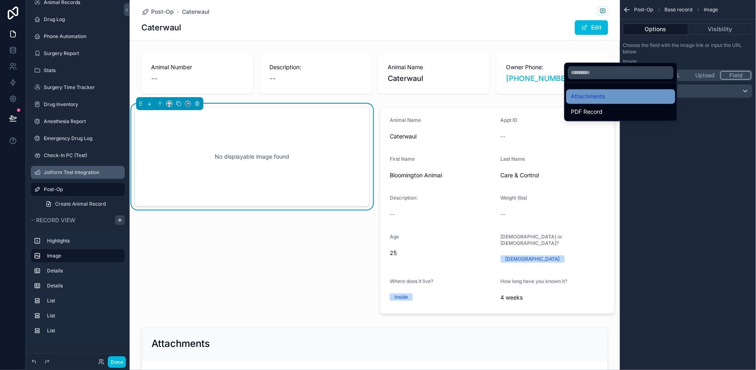
click at [634, 95] on div "Attachments" at bounding box center [620, 97] width 99 height 10
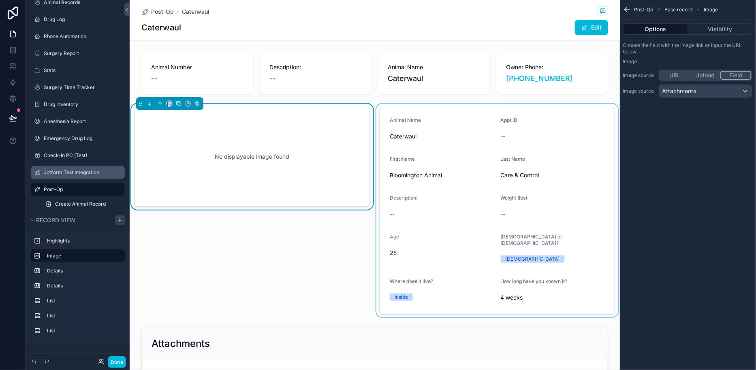
click at [494, 186] on div "scrollable content" at bounding box center [497, 211] width 245 height 214
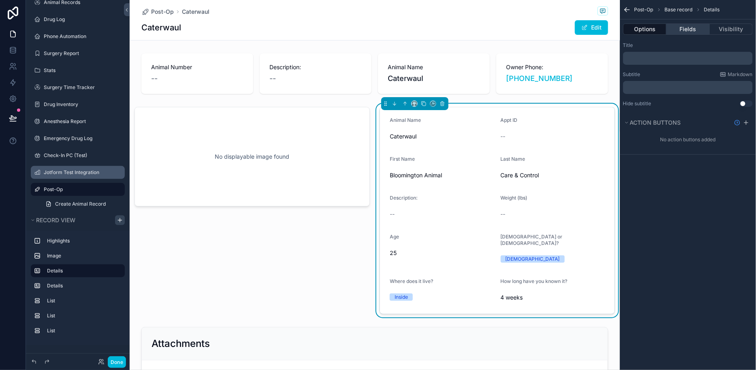
click at [680, 29] on button "Fields" at bounding box center [688, 29] width 43 height 11
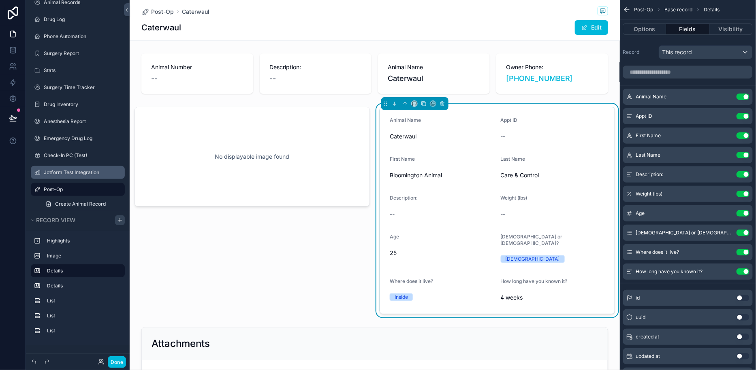
click at [680, 114] on button "Use setting" at bounding box center [743, 116] width 13 height 6
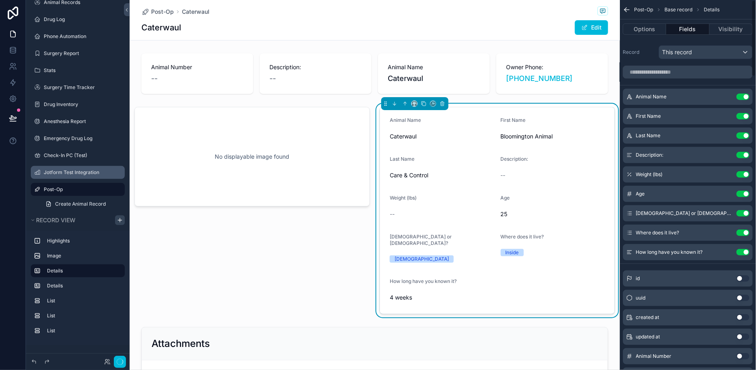
click at [680, 114] on button "Use setting" at bounding box center [743, 116] width 13 height 6
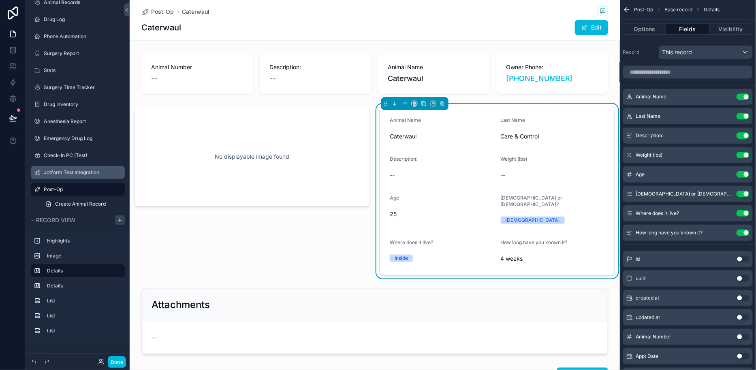
click at [680, 152] on button "Use setting" at bounding box center [743, 155] width 13 height 6
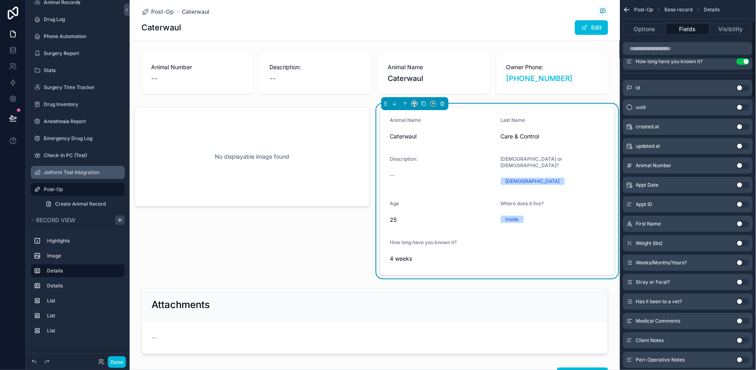
scroll to position [153, 0]
click at [680, 260] on button "Use setting" at bounding box center [743, 262] width 13 height 6
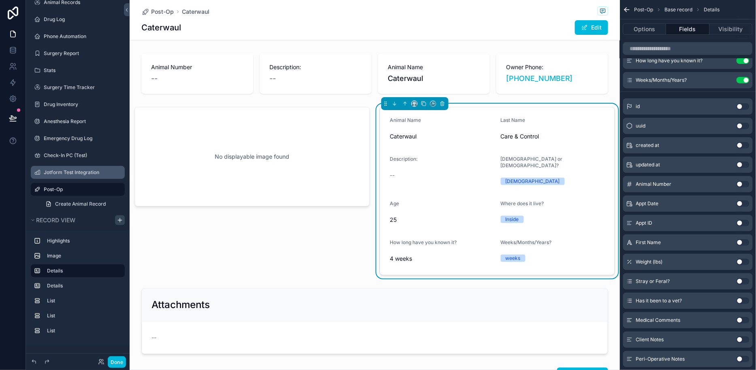
click at [680, 278] on button "Use setting" at bounding box center [743, 281] width 13 height 6
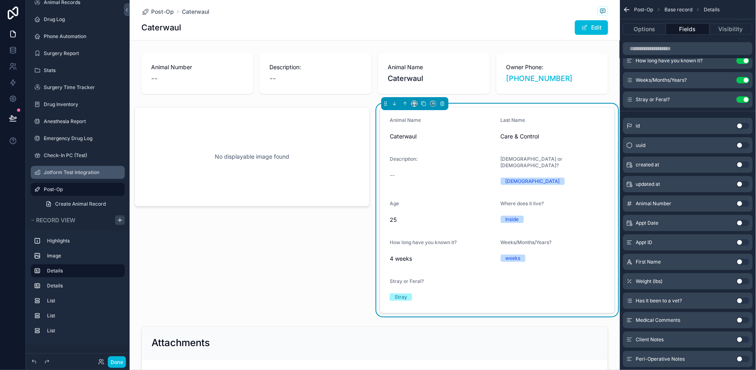
click at [680, 296] on div "Has it been to a vet? Use setting" at bounding box center [688, 301] width 130 height 16
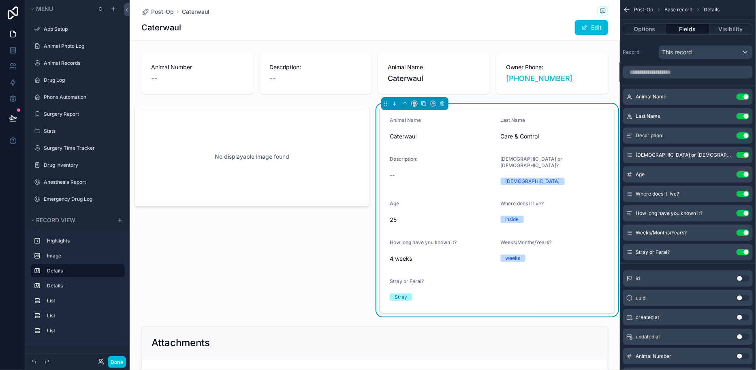
scroll to position [153, 0]
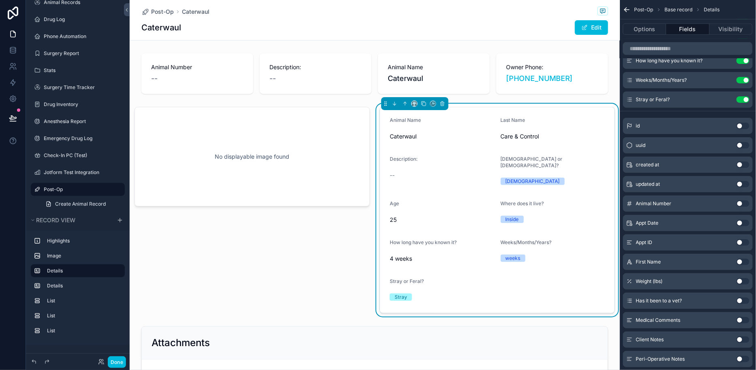
click at [741, 300] on button "Use setting" at bounding box center [743, 301] width 13 height 6
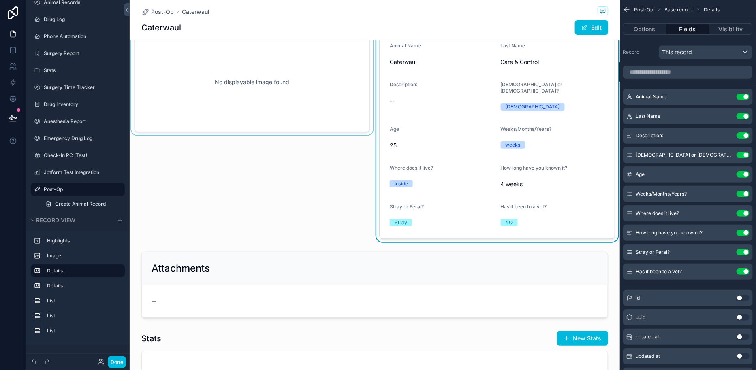
scroll to position [91, 0]
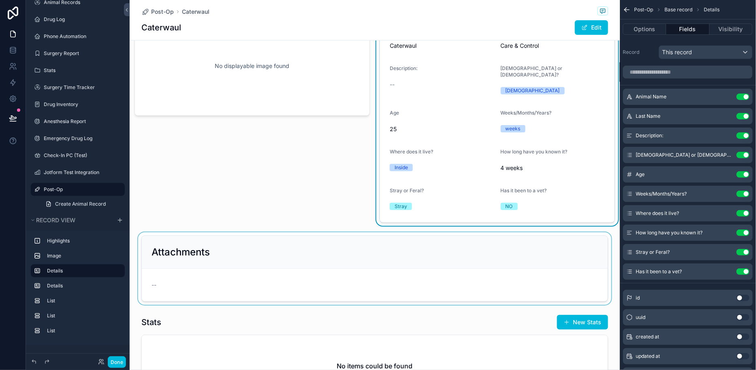
click at [348, 249] on div "scrollable content" at bounding box center [375, 269] width 490 height 73
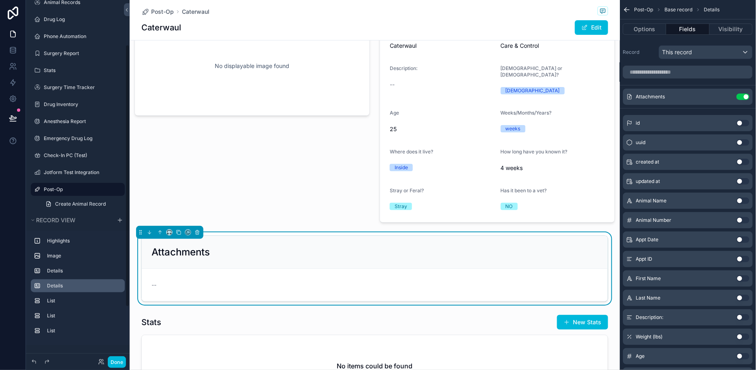
click at [0, 0] on icon "scrollable content" at bounding box center [0, 0] width 0 height 0
click at [117, 287] on icon "scrollable content" at bounding box center [116, 286] width 6 height 6
click at [198, 231] on icon "scrollable content" at bounding box center [197, 232] width 3 height 3
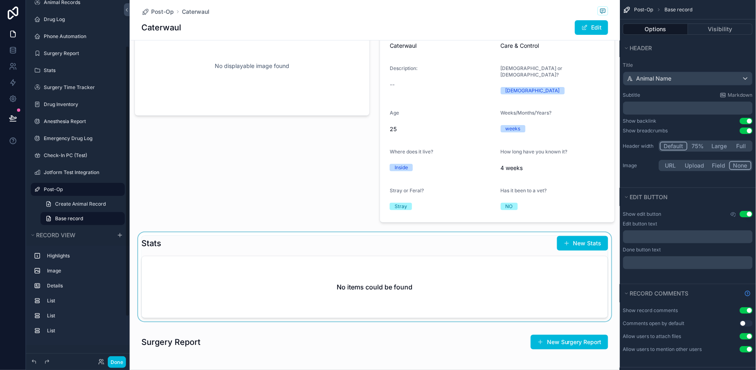
click at [189, 271] on div "scrollable content" at bounding box center [375, 279] width 490 height 92
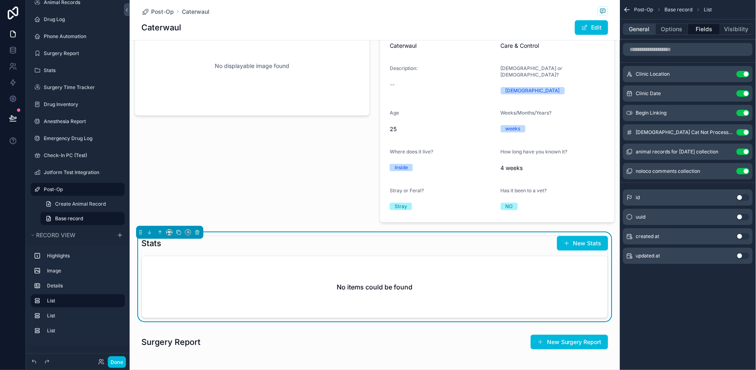
click at [650, 25] on button "General" at bounding box center [639, 29] width 33 height 11
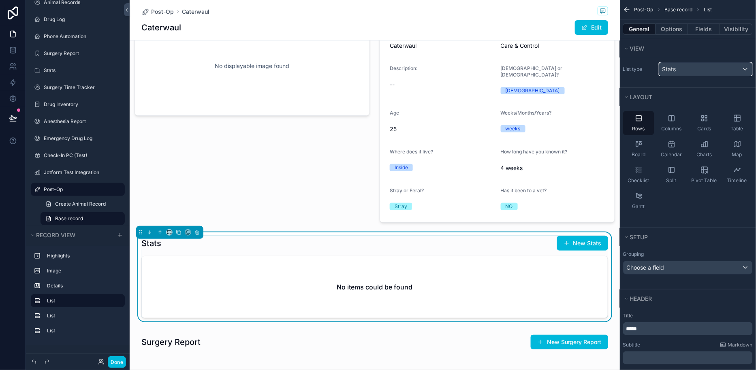
click at [678, 66] on div "Stats" at bounding box center [705, 69] width 93 height 13
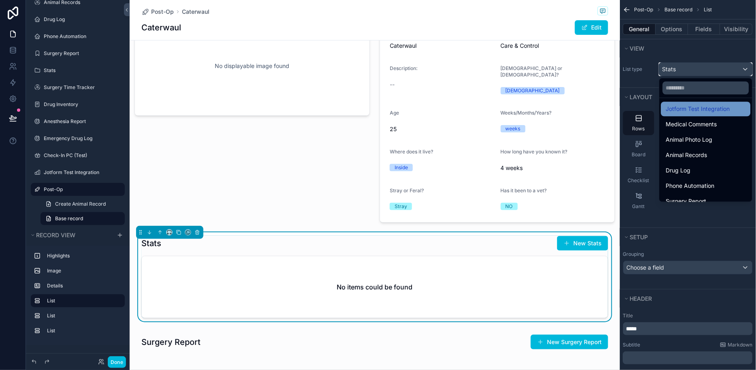
scroll to position [45, 0]
click at [198, 230] on icon "scrollable content" at bounding box center [198, 233] width 6 height 6
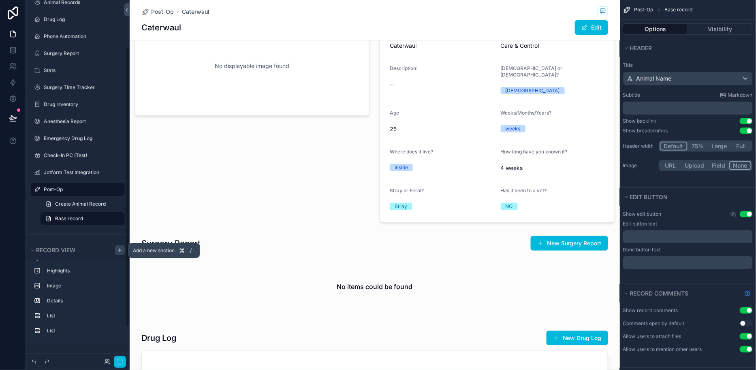
click at [119, 249] on icon "scrollable content" at bounding box center [120, 250] width 6 height 6
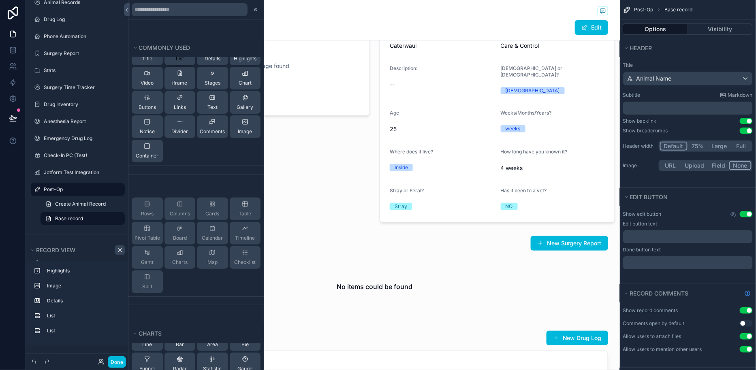
click at [186, 59] on button "List" at bounding box center [180, 54] width 31 height 23
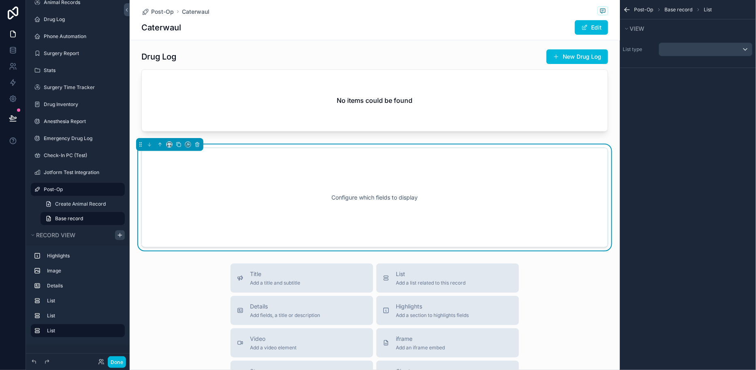
scroll to position [378, 0]
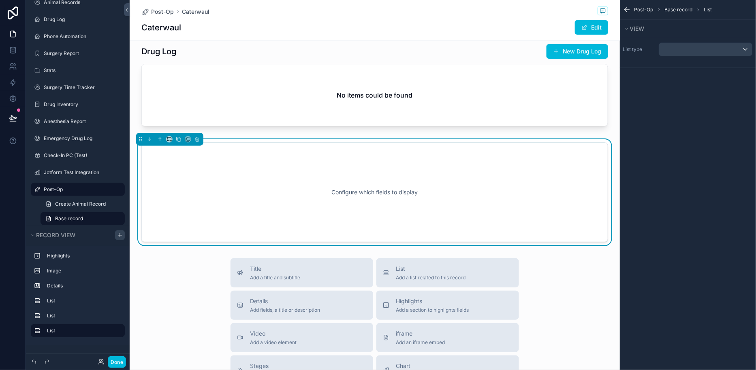
click at [553, 157] on div "Configure which fields to display" at bounding box center [375, 192] width 440 height 73
click at [683, 47] on div "scrollable content" at bounding box center [705, 49] width 93 height 13
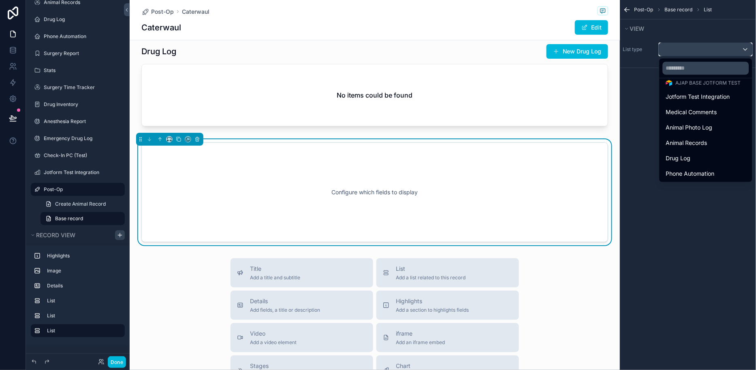
scroll to position [35, 0]
click at [698, 141] on span "Animal Records" at bounding box center [686, 143] width 41 height 10
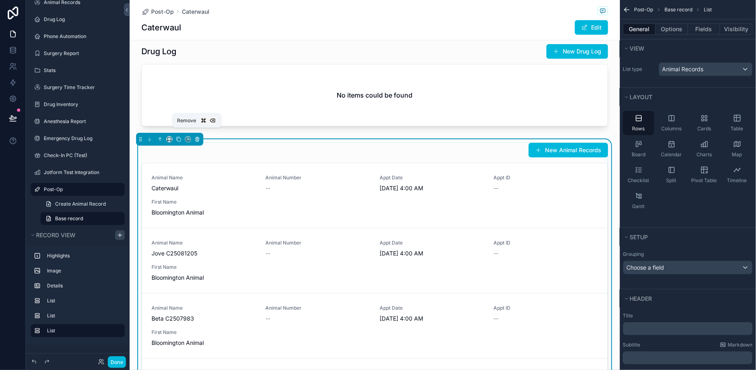
click at [197, 138] on icon "scrollable content" at bounding box center [197, 139] width 3 height 3
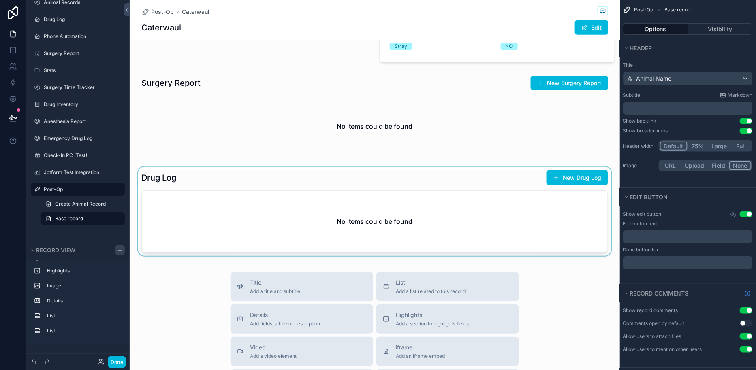
scroll to position [249, 0]
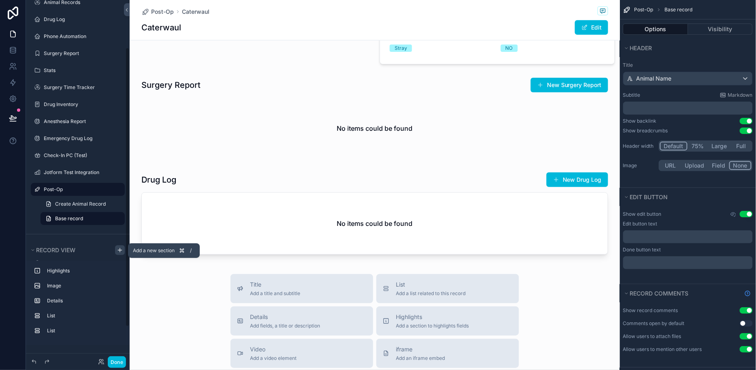
click at [120, 250] on icon "scrollable content" at bounding box center [120, 250] width 4 height 0
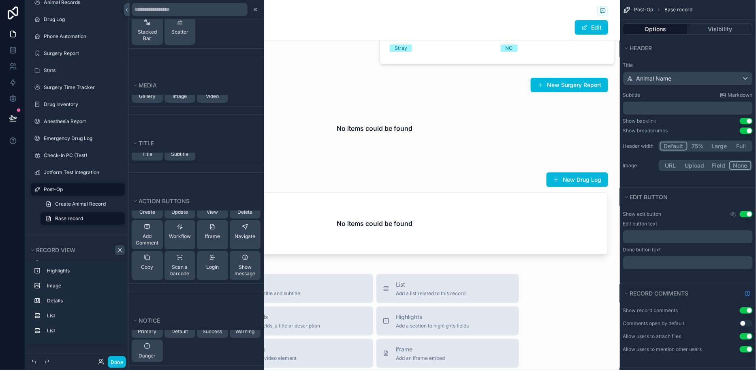
scroll to position [0, 0]
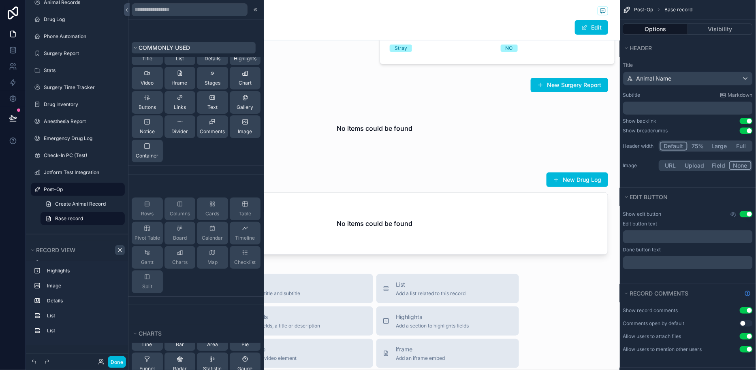
click at [137, 46] on icon at bounding box center [135, 47] width 5 height 5
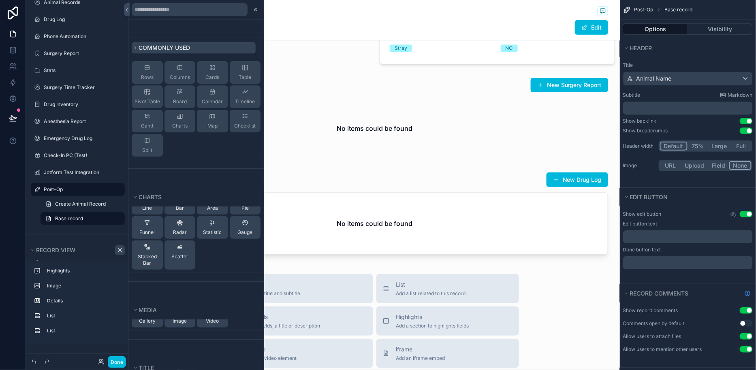
click at [137, 46] on icon at bounding box center [135, 47] width 5 height 5
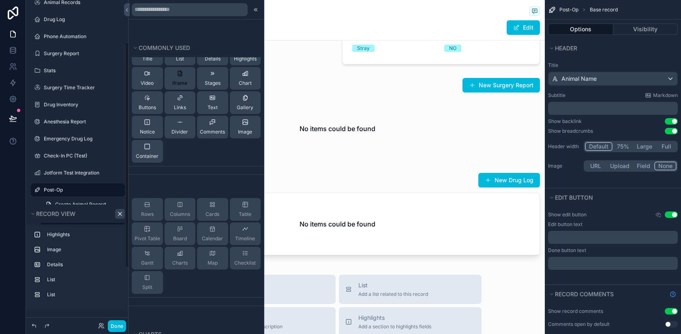
scroll to position [249, 0]
click at [183, 60] on span "List" at bounding box center [180, 59] width 8 height 6
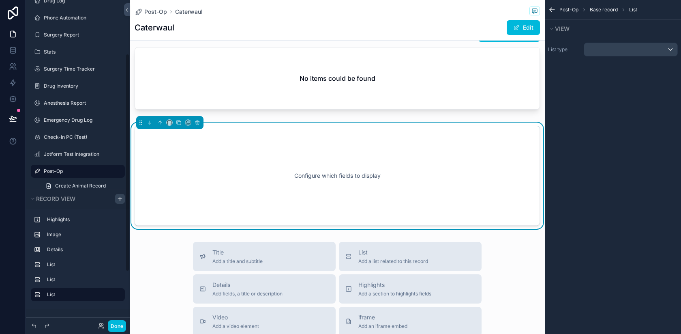
scroll to position [398, 0]
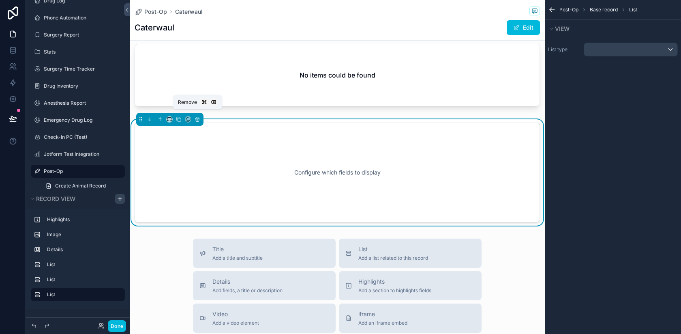
click at [193, 115] on button "scrollable content" at bounding box center [197, 119] width 9 height 9
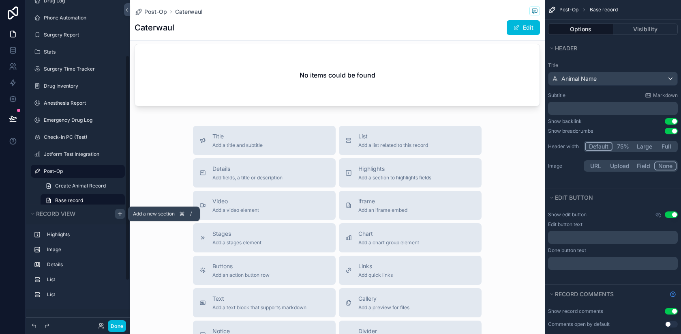
click at [118, 215] on icon "scrollable content" at bounding box center [120, 213] width 6 height 6
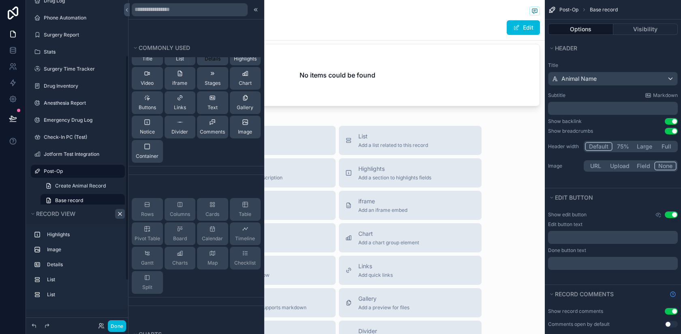
click at [208, 61] on span "Details" at bounding box center [213, 59] width 16 height 6
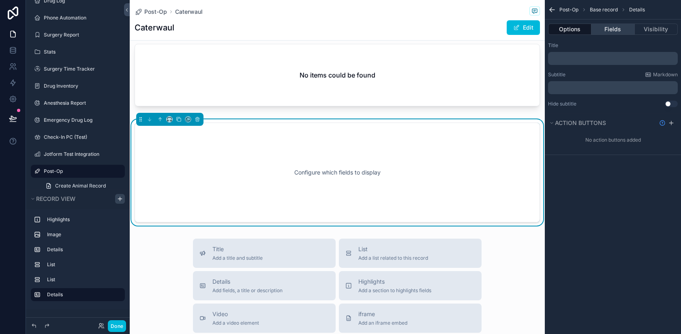
click at [618, 27] on button "Fields" at bounding box center [612, 29] width 43 height 11
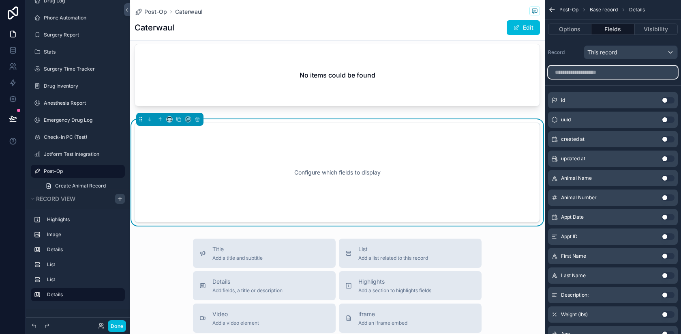
click at [603, 74] on input "scrollable content" at bounding box center [613, 72] width 130 height 13
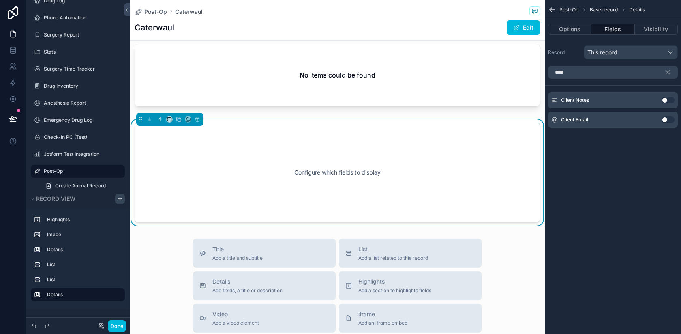
click at [668, 98] on button "Use setting" at bounding box center [667, 100] width 13 height 6
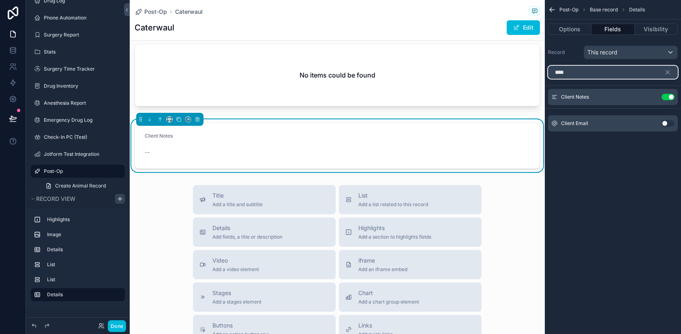
click at [593, 73] on input "****" at bounding box center [613, 72] width 130 height 13
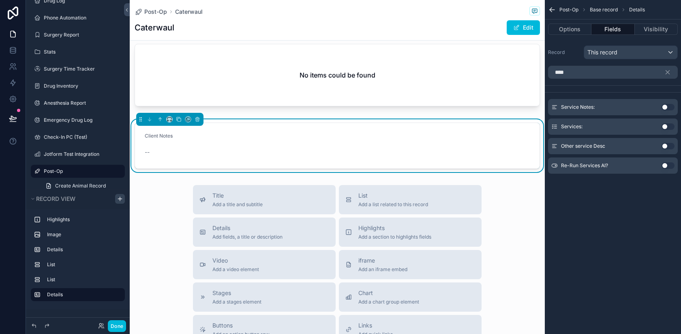
click at [670, 108] on button "Use setting" at bounding box center [667, 107] width 13 height 6
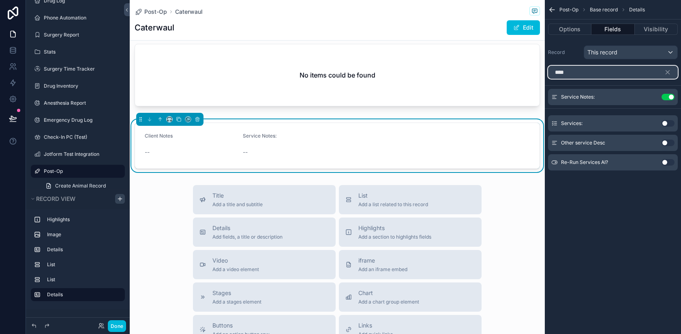
click at [590, 73] on input "****" at bounding box center [613, 72] width 130 height 13
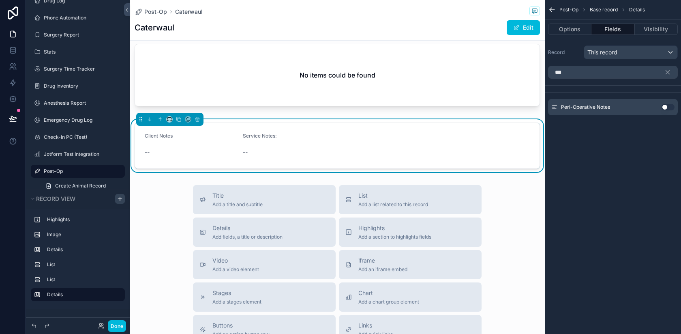
click at [665, 108] on button "Use setting" at bounding box center [667, 107] width 13 height 6
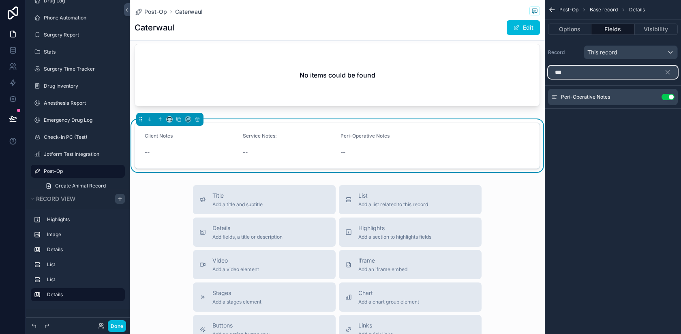
click at [594, 69] on input "***" at bounding box center [613, 72] width 130 height 13
type input "****"
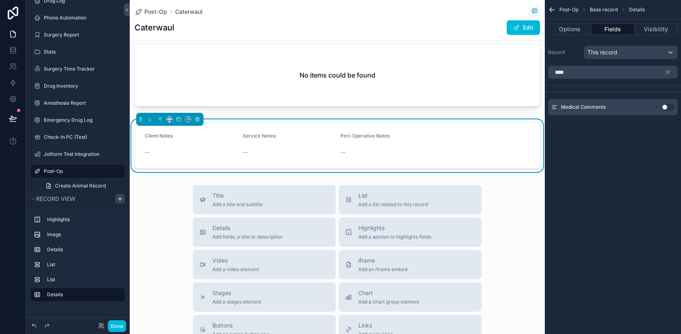
click at [667, 107] on button "Use setting" at bounding box center [667, 107] width 13 height 6
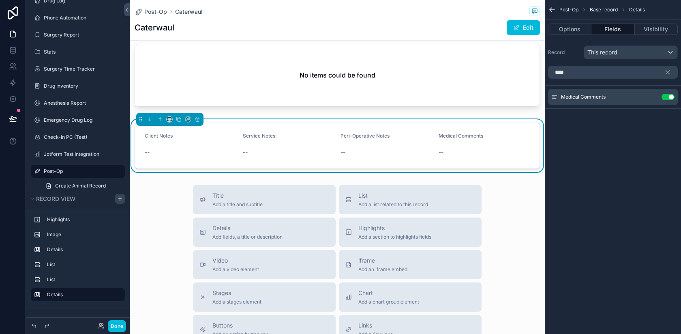
click at [610, 31] on button "Fields" at bounding box center [612, 29] width 43 height 11
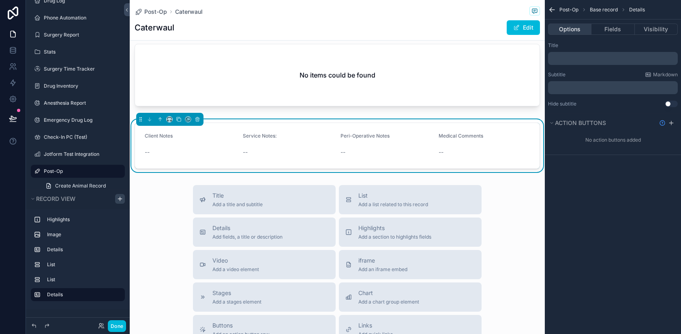
click at [575, 28] on button "Options" at bounding box center [569, 29] width 43 height 11
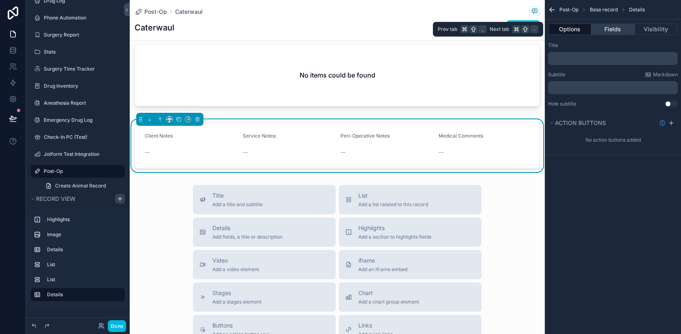
click at [614, 29] on button "Fields" at bounding box center [612, 29] width 43 height 11
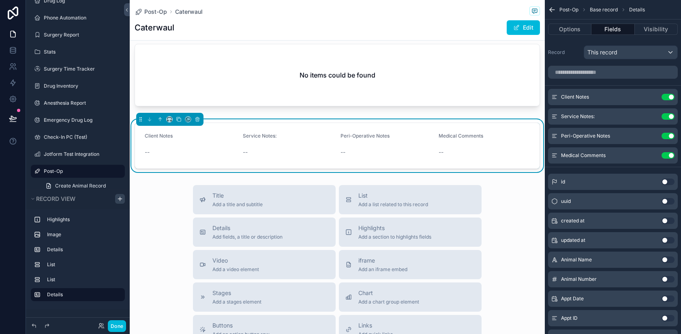
click at [0, 0] on icon "scrollable content" at bounding box center [0, 0] width 0 height 0
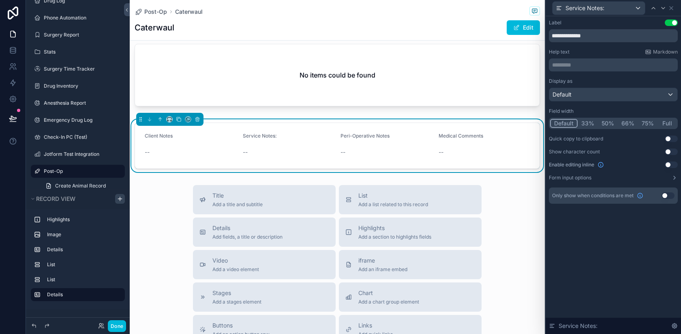
click at [670, 165] on button "Use setting" at bounding box center [671, 164] width 13 height 6
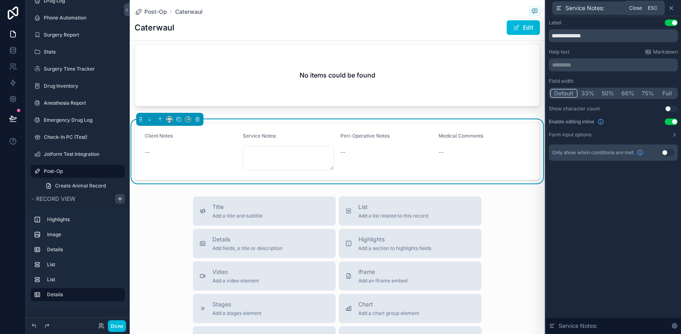
click at [672, 7] on icon at bounding box center [671, 7] width 3 height 3
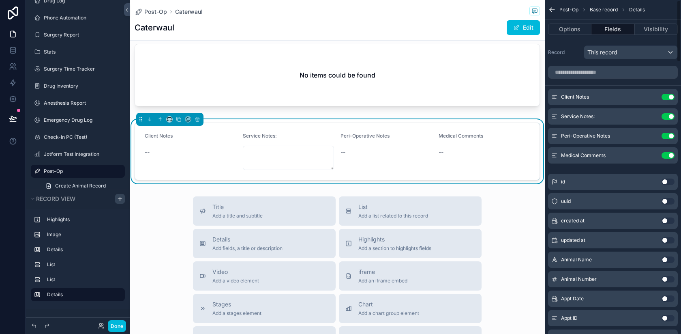
click at [0, 0] on icon "scrollable content" at bounding box center [0, 0] width 0 height 0
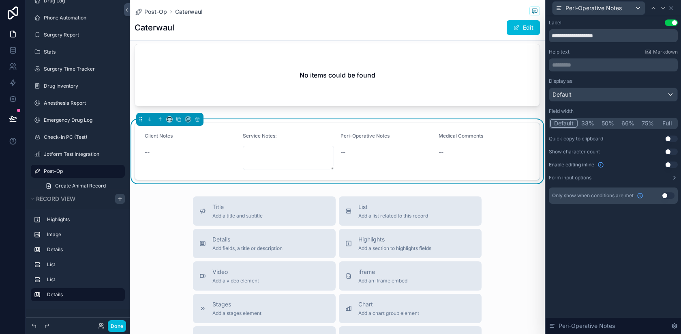
click at [673, 165] on button "Use setting" at bounding box center [671, 164] width 13 height 6
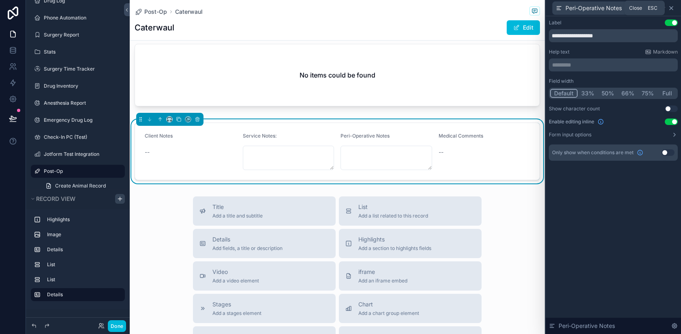
click at [672, 6] on icon at bounding box center [671, 7] width 3 height 3
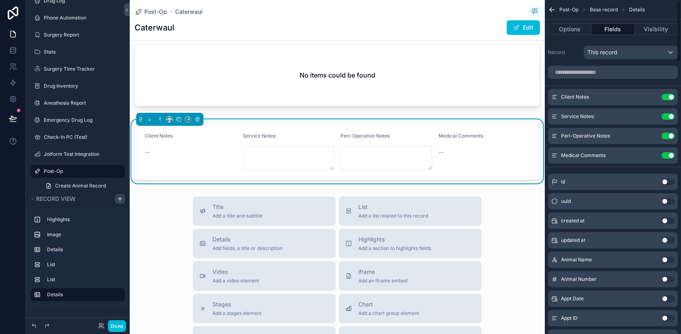
click at [0, 0] on icon "scrollable content" at bounding box center [0, 0] width 0 height 0
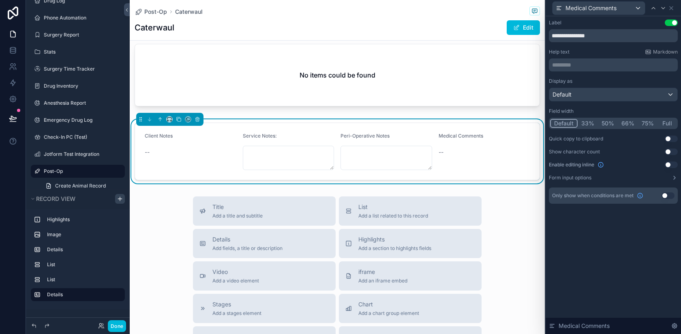
click at [671, 165] on button "Use setting" at bounding box center [671, 164] width 13 height 6
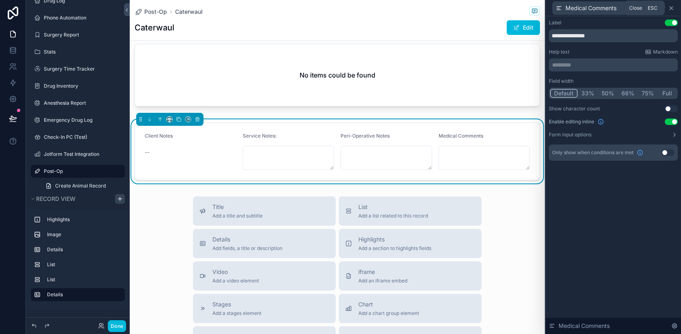
click at [670, 8] on icon at bounding box center [671, 7] width 3 height 3
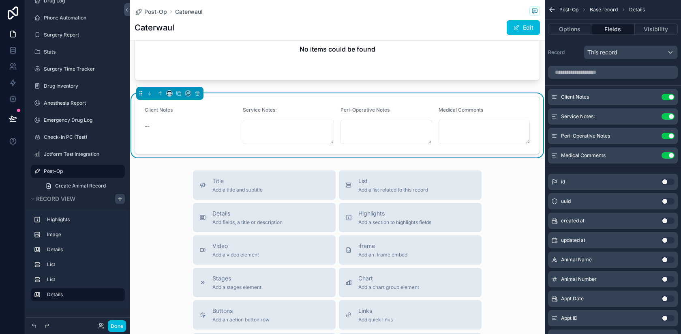
scroll to position [426, 0]
click at [295, 208] on div "Details Add fields, a title or description" at bounding box center [264, 216] width 130 height 16
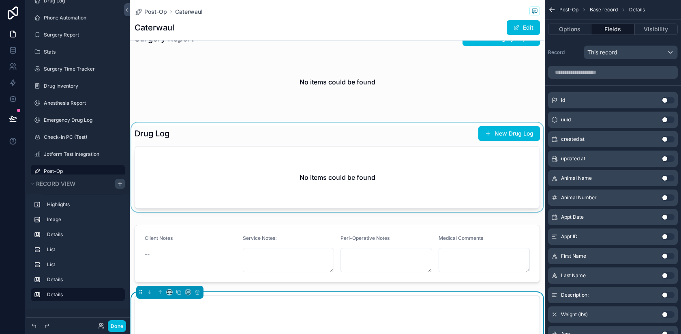
scroll to position [282, 0]
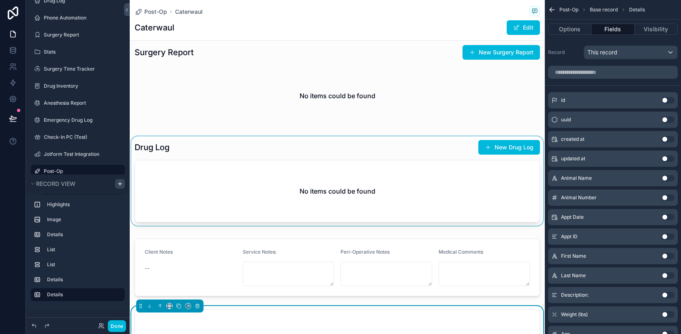
click at [233, 161] on div "scrollable content" at bounding box center [337, 182] width 415 height 92
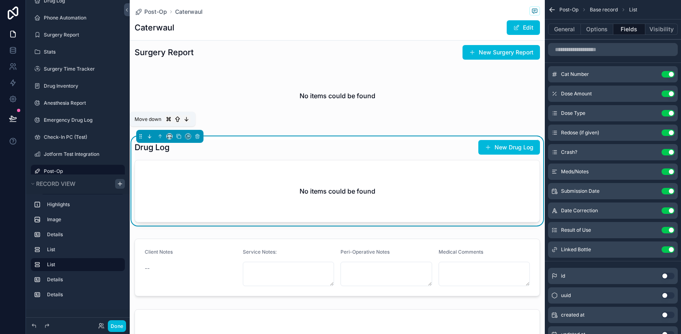
click at [150, 133] on icon "scrollable content" at bounding box center [150, 136] width 6 height 6
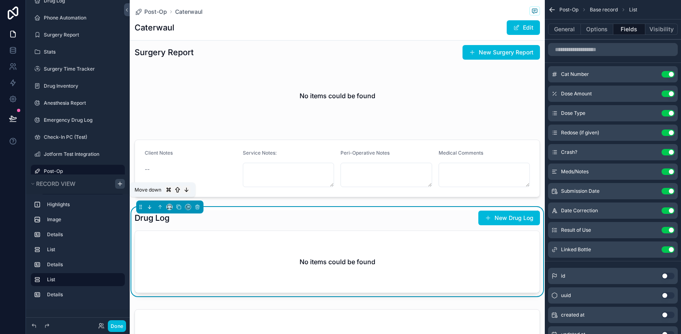
click at [148, 202] on button "scrollable content" at bounding box center [149, 206] width 9 height 9
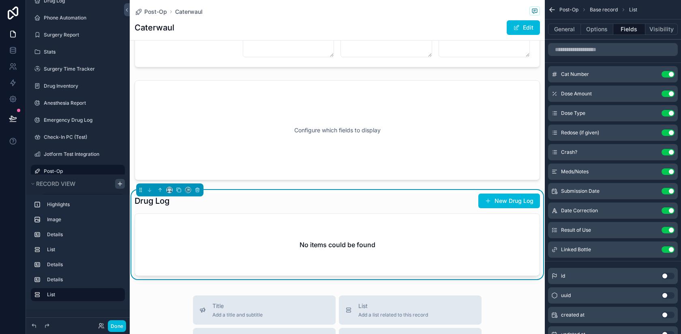
scroll to position [417, 0]
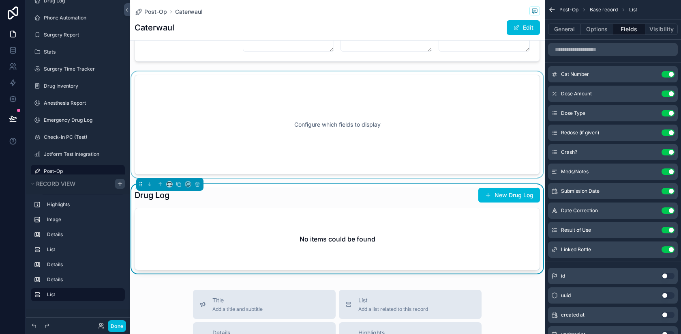
click at [267, 118] on div "scrollable content" at bounding box center [337, 124] width 415 height 106
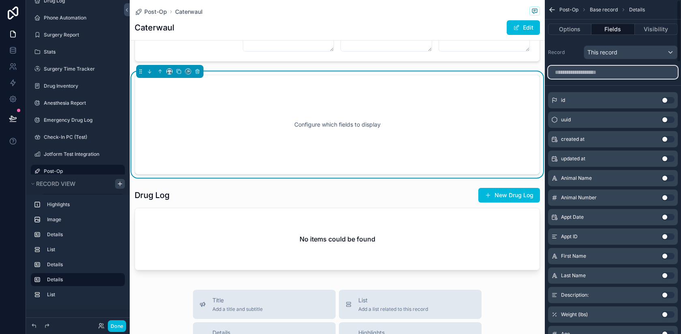
click at [609, 76] on input "scrollable content" at bounding box center [613, 72] width 130 height 13
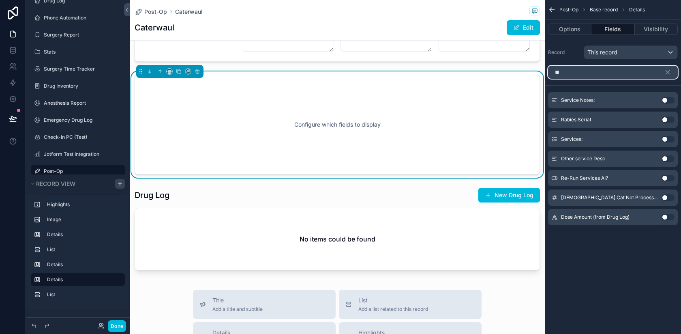
type input "*"
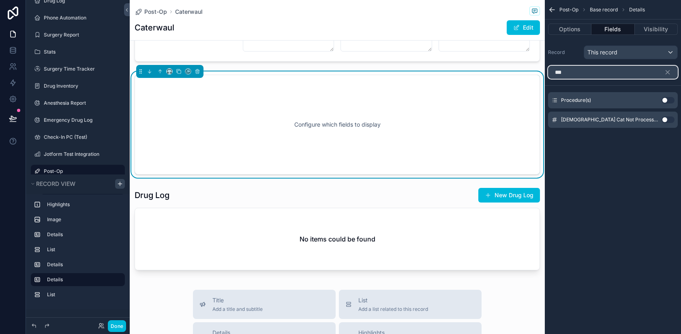
type input "***"
click at [665, 100] on button "Use setting" at bounding box center [667, 100] width 13 height 6
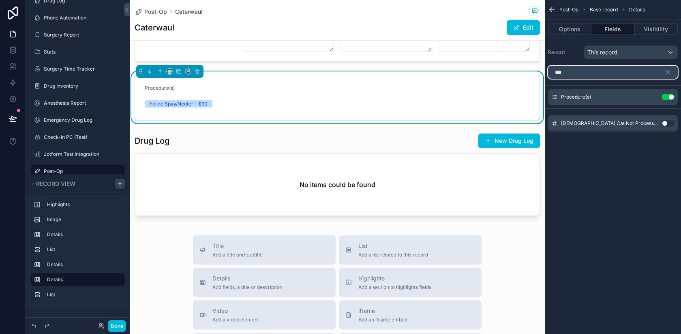
click at [610, 67] on input "***" at bounding box center [613, 72] width 130 height 13
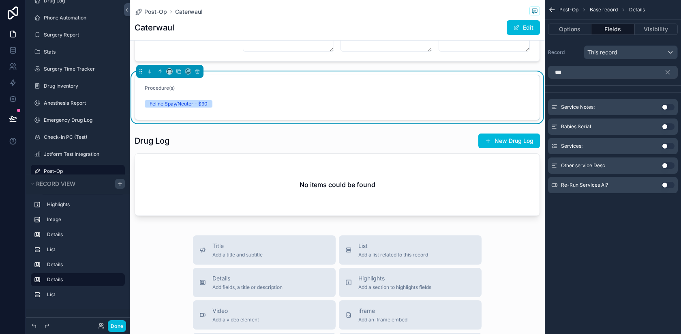
click at [667, 145] on button "Use setting" at bounding box center [667, 146] width 13 height 6
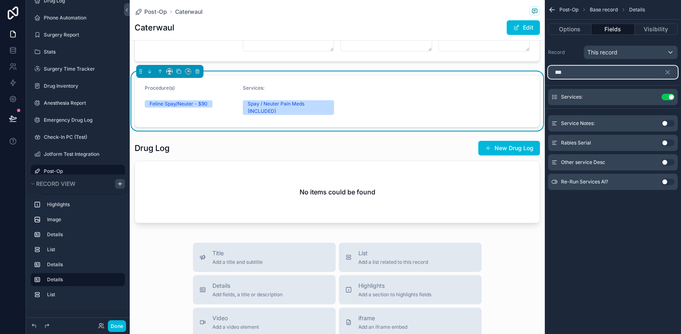
click at [584, 76] on input "***" at bounding box center [613, 72] width 130 height 13
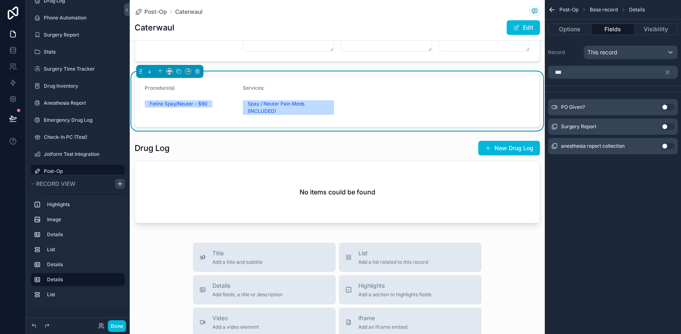
click at [666, 105] on button "Use setting" at bounding box center [667, 107] width 13 height 6
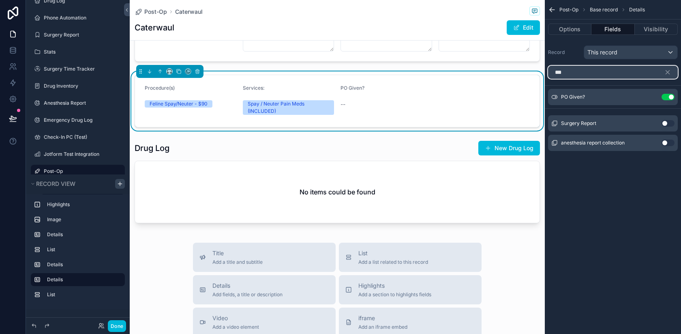
click at [610, 73] on input "**" at bounding box center [613, 72] width 130 height 13
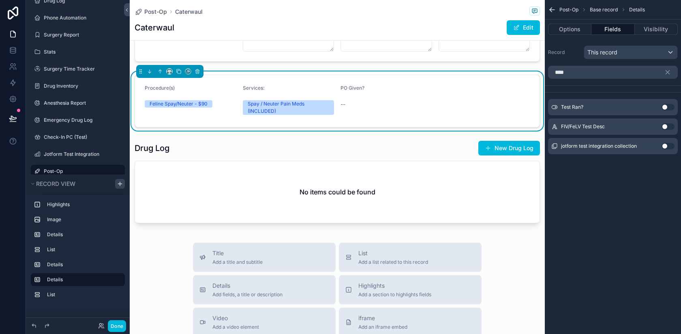
click at [669, 109] on button "Use setting" at bounding box center [667, 107] width 13 height 6
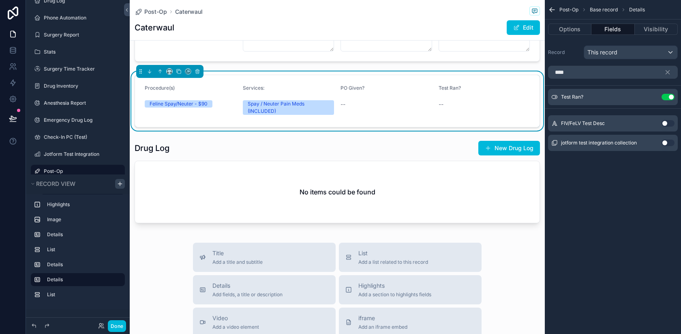
click at [612, 80] on div "****" at bounding box center [613, 71] width 136 height 19
click at [601, 72] on input "****" at bounding box center [613, 72] width 130 height 13
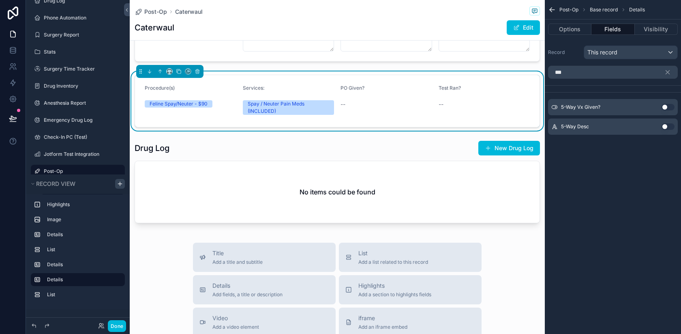
click at [665, 106] on button "Use setting" at bounding box center [667, 107] width 13 height 6
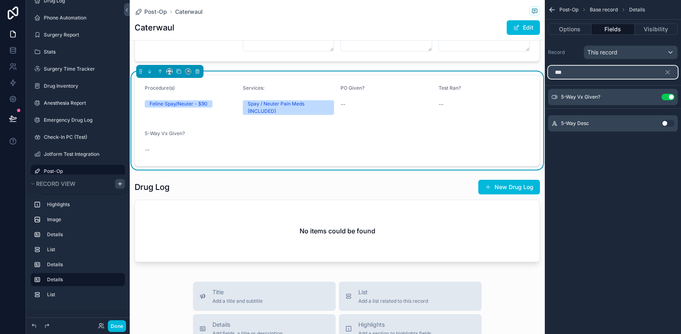
click at [607, 73] on input "***" at bounding box center [613, 72] width 130 height 13
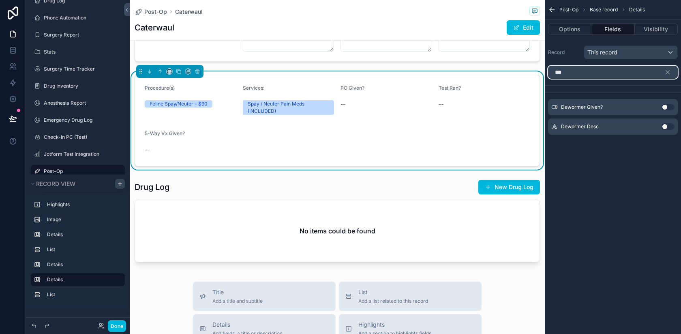
type input "***"
click at [668, 104] on button "Use setting" at bounding box center [667, 107] width 13 height 6
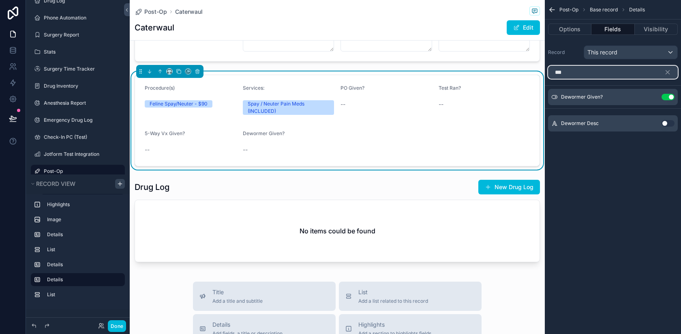
click at [610, 71] on input "***" at bounding box center [613, 72] width 130 height 13
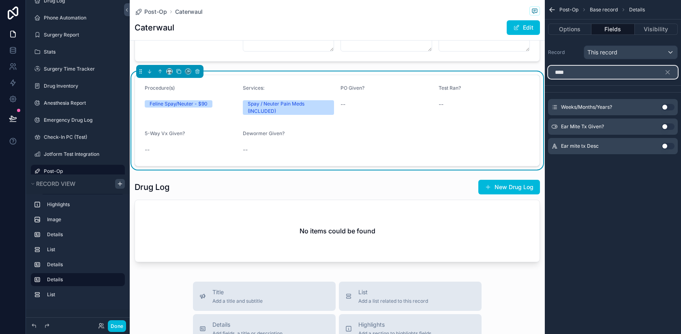
type input "***"
click at [668, 125] on button "Use setting" at bounding box center [667, 126] width 13 height 6
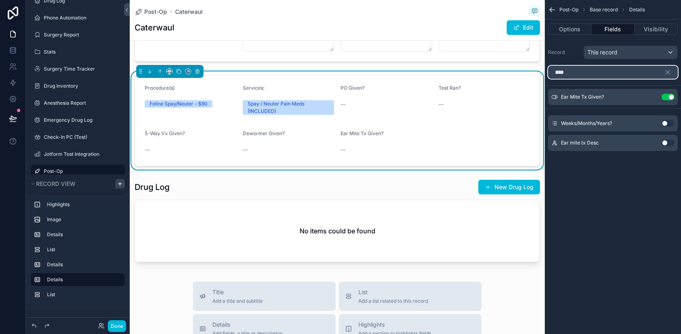
click at [595, 74] on input "***" at bounding box center [613, 72] width 130 height 13
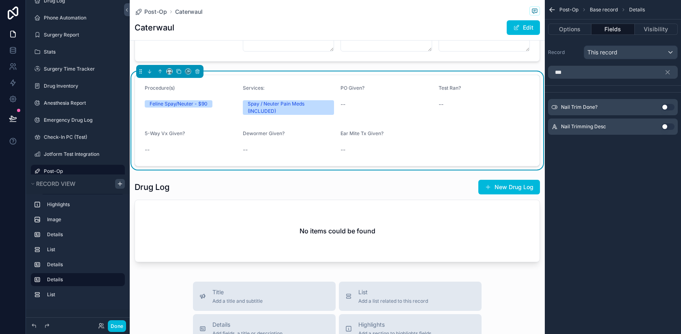
click at [667, 104] on button "Use setting" at bounding box center [667, 107] width 13 height 6
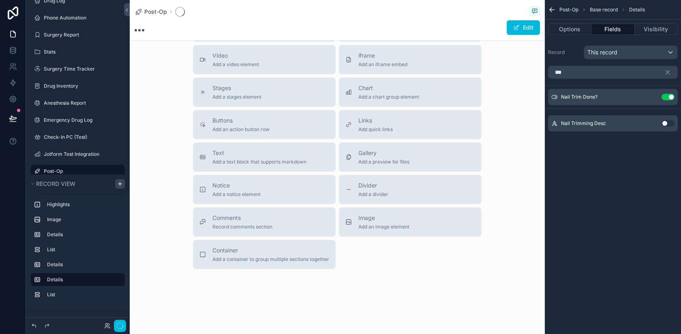
scroll to position [211, 0]
click at [591, 73] on input "***" at bounding box center [613, 72] width 130 height 13
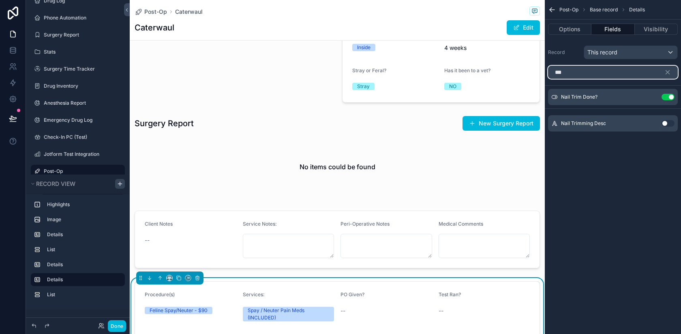
scroll to position [417, 0]
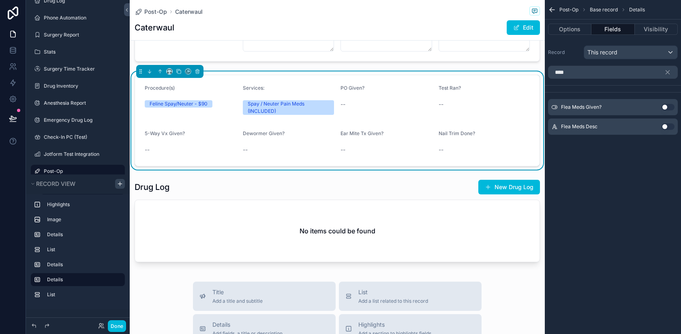
click at [665, 105] on button "Use setting" at bounding box center [667, 107] width 13 height 6
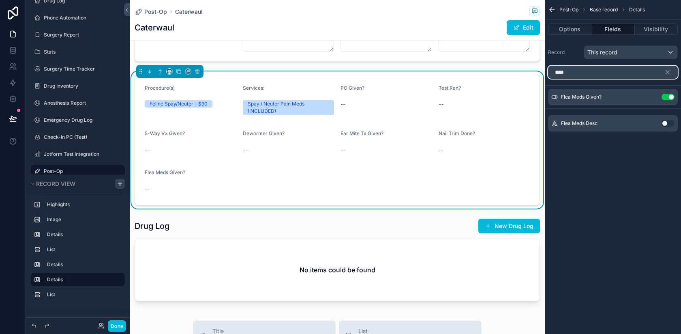
click at [593, 73] on input "****" at bounding box center [613, 72] width 130 height 13
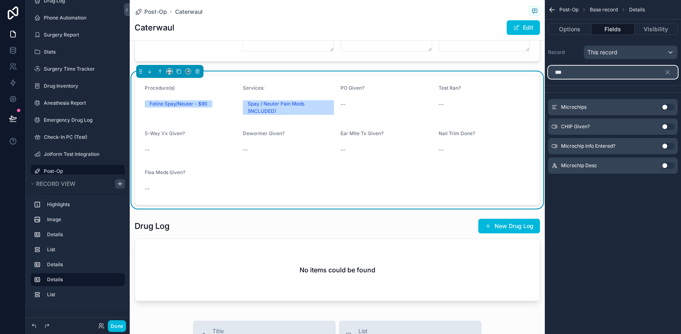
type input "***"
click at [664, 125] on button "Use setting" at bounding box center [667, 126] width 13 height 6
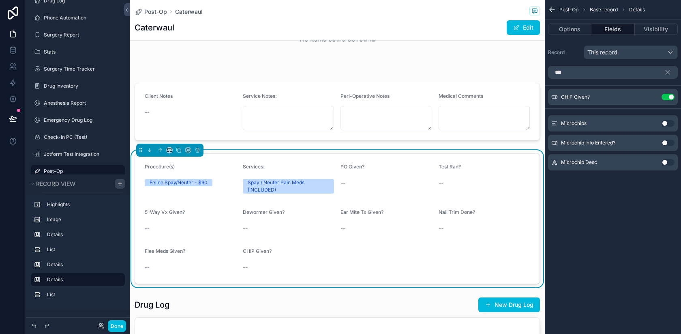
scroll to position [340, 0]
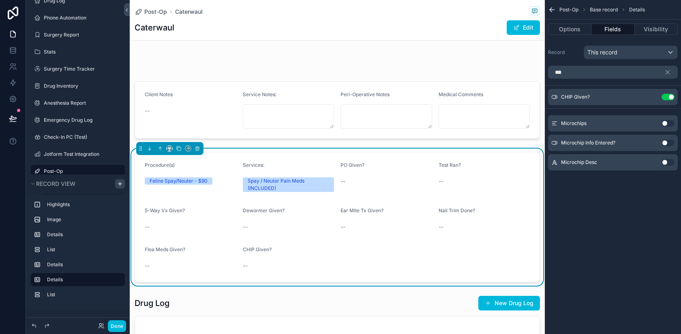
click at [608, 26] on button "Fields" at bounding box center [612, 29] width 43 height 11
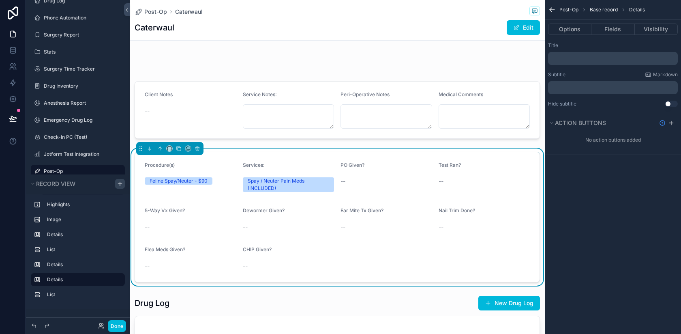
click at [462, 175] on div "--" at bounding box center [485, 181] width 92 height 13
click at [565, 28] on button "Options" at bounding box center [569, 29] width 43 height 11
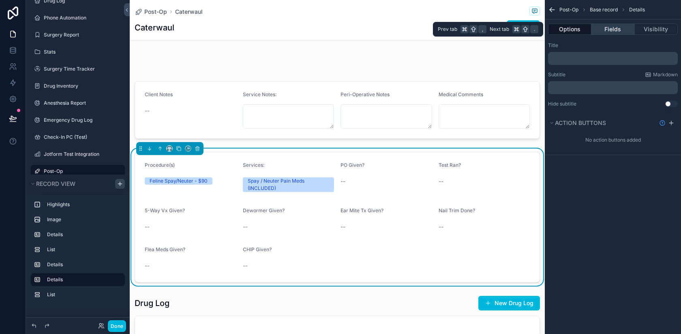
click at [624, 28] on button "Fields" at bounding box center [612, 29] width 43 height 11
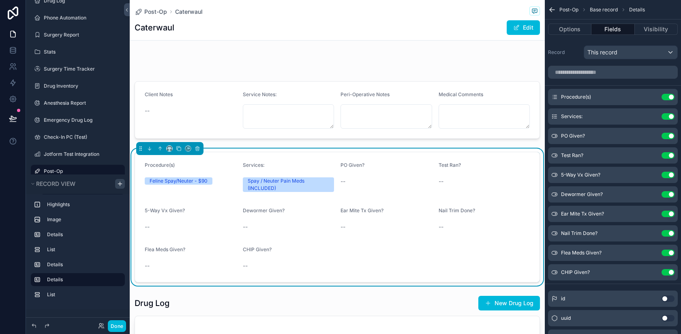
click at [0, 0] on icon "scrollable content" at bounding box center [0, 0] width 0 height 0
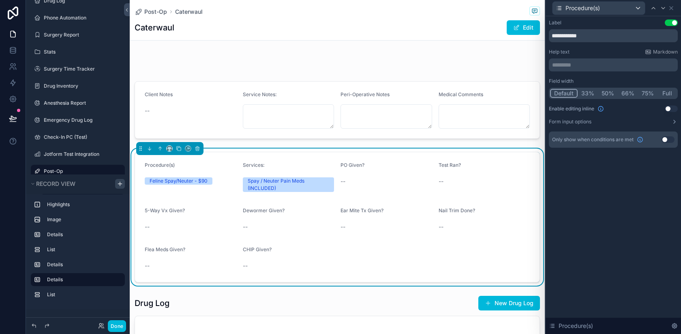
click at [669, 94] on button "Full" at bounding box center [666, 93] width 19 height 9
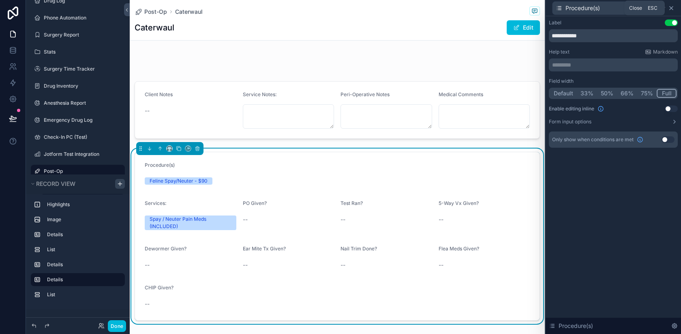
click at [670, 7] on icon at bounding box center [671, 7] width 3 height 3
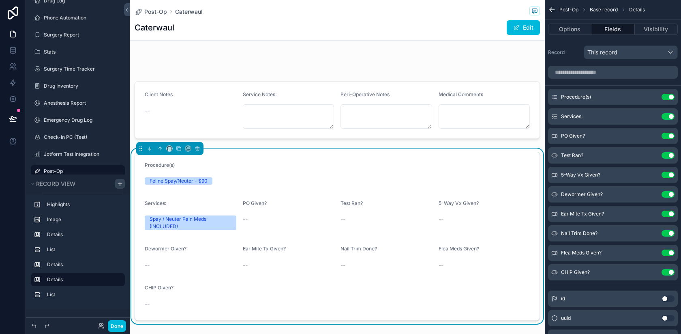
click at [0, 0] on icon "scrollable content" at bounding box center [0, 0] width 0 height 0
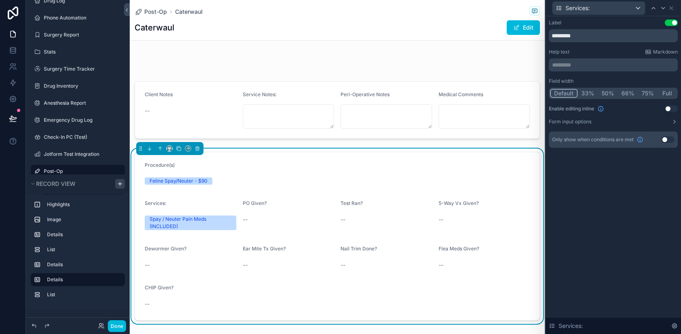
click at [672, 91] on button "Full" at bounding box center [666, 93] width 19 height 9
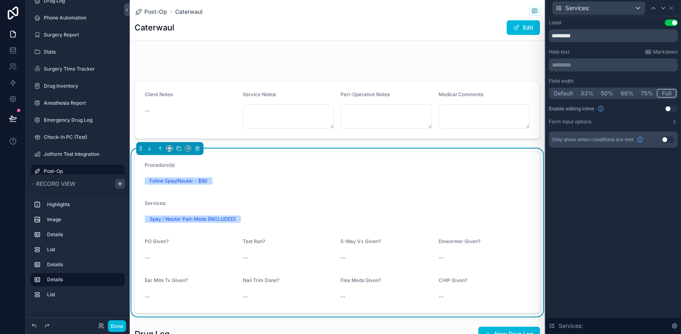
click at [670, 106] on button "Use setting" at bounding box center [671, 108] width 13 height 6
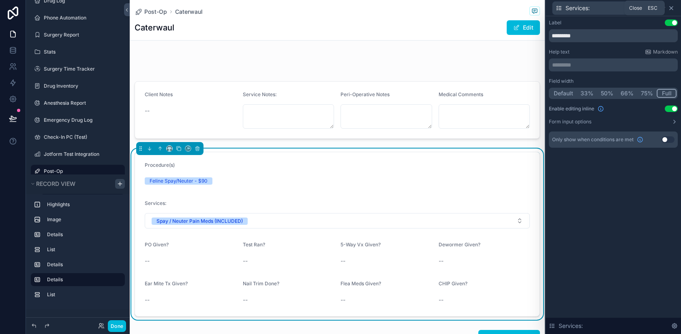
click at [671, 9] on icon at bounding box center [671, 8] width 6 height 6
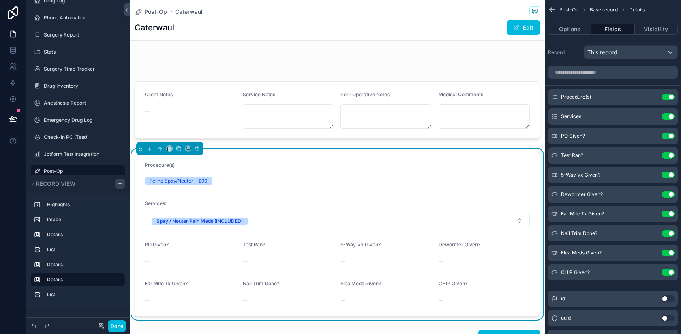
click at [0, 0] on icon "scrollable content" at bounding box center [0, 0] width 0 height 0
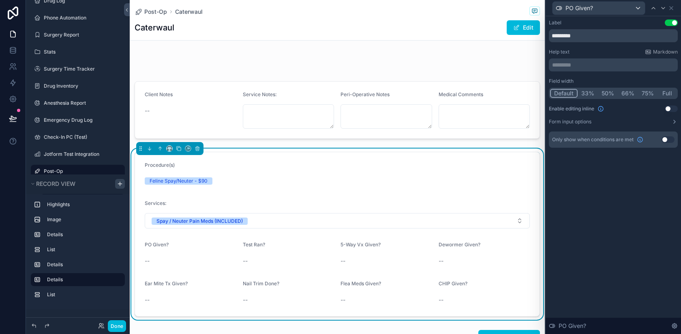
click at [670, 107] on button "Use setting" at bounding box center [671, 108] width 13 height 6
click at [672, 8] on icon at bounding box center [671, 8] width 6 height 6
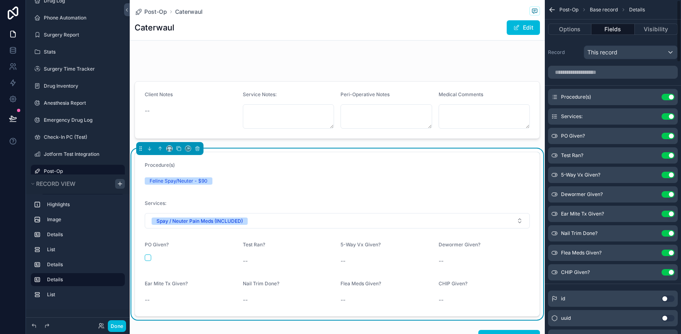
click at [0, 0] on icon "scrollable content" at bounding box center [0, 0] width 0 height 0
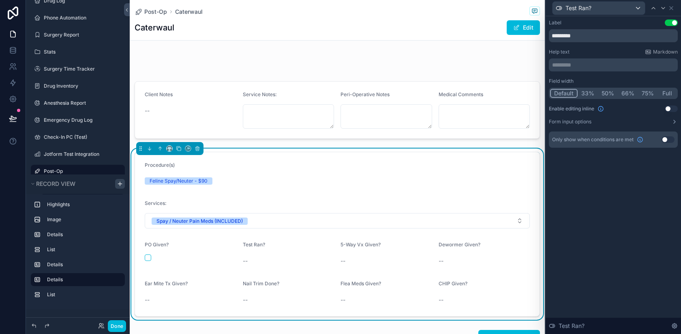
click at [671, 106] on button "Use setting" at bounding box center [671, 108] width 13 height 6
click at [672, 6] on icon at bounding box center [671, 8] width 6 height 6
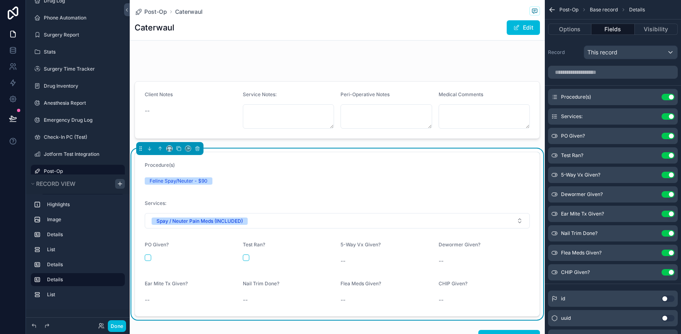
click at [0, 0] on icon "scrollable content" at bounding box center [0, 0] width 0 height 0
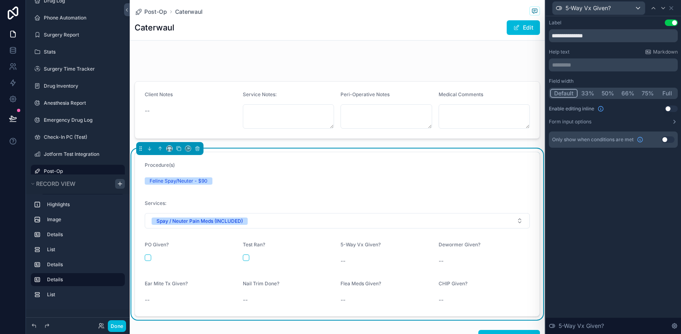
click at [668, 105] on button "Use setting" at bounding box center [671, 108] width 13 height 6
click at [673, 7] on icon at bounding box center [671, 8] width 6 height 6
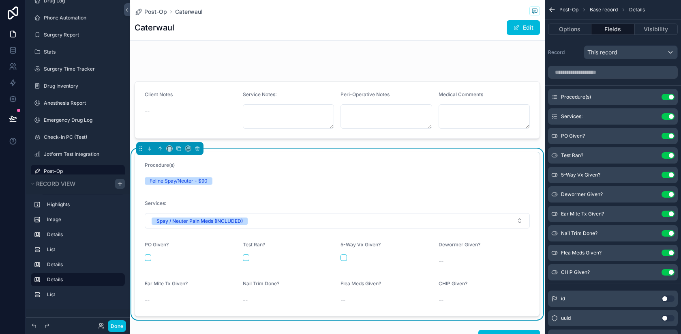
click at [0, 0] on icon "scrollable content" at bounding box center [0, 0] width 0 height 0
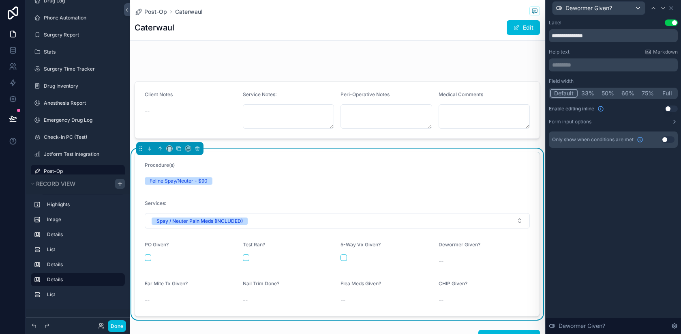
click at [668, 107] on button "Use setting" at bounding box center [671, 108] width 13 height 6
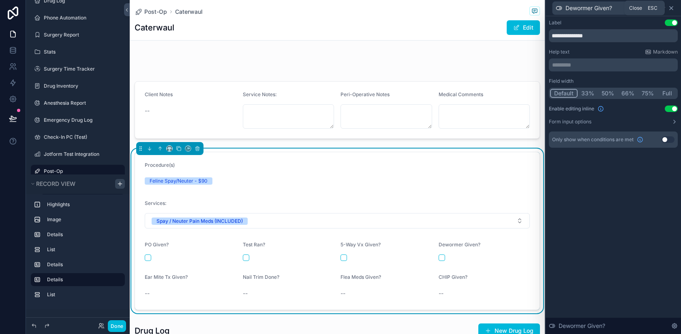
click at [672, 6] on icon at bounding box center [671, 8] width 6 height 6
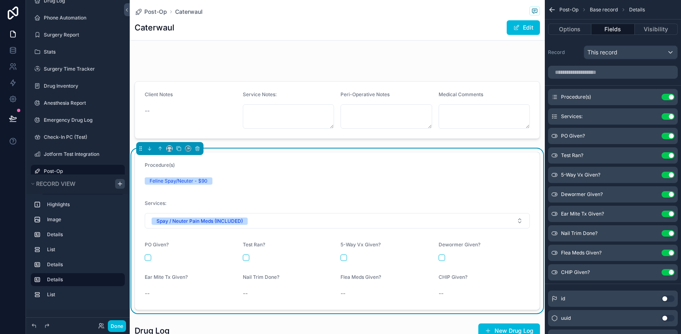
click at [0, 0] on icon "scrollable content" at bounding box center [0, 0] width 0 height 0
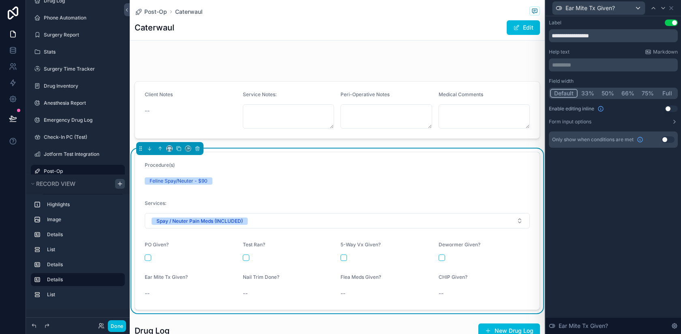
click at [668, 108] on button "Use setting" at bounding box center [671, 108] width 13 height 6
click at [673, 7] on icon at bounding box center [671, 8] width 6 height 6
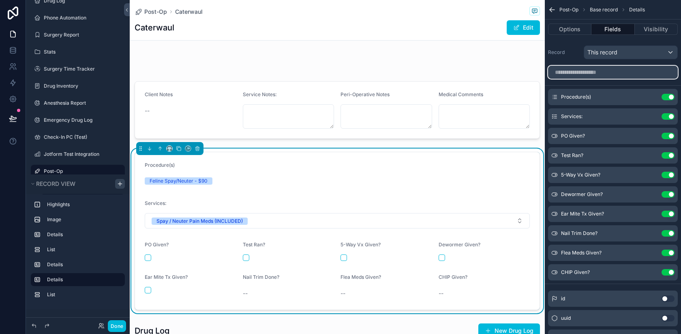
click at [591, 73] on input "scrollable content" at bounding box center [613, 72] width 130 height 13
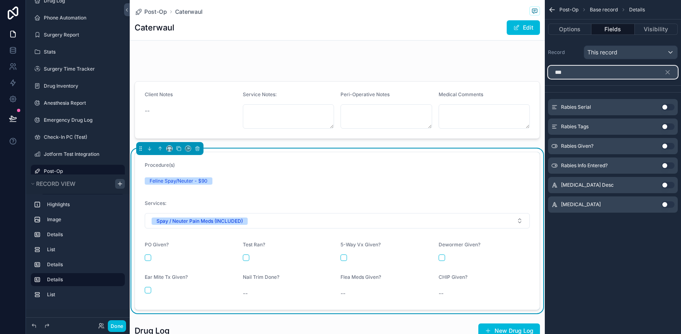
type input "***"
click at [666, 146] on button "Use setting" at bounding box center [667, 146] width 13 height 6
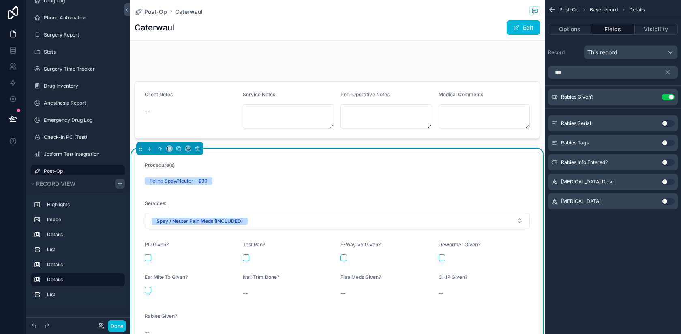
click at [550, 8] on icon "scrollable content" at bounding box center [552, 10] width 8 height 8
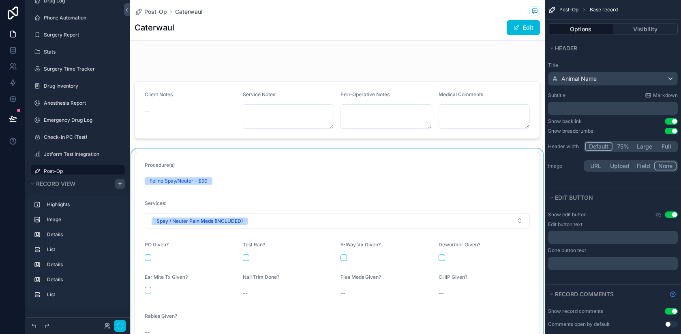
click at [454, 179] on div "scrollable content" at bounding box center [337, 249] width 415 height 203
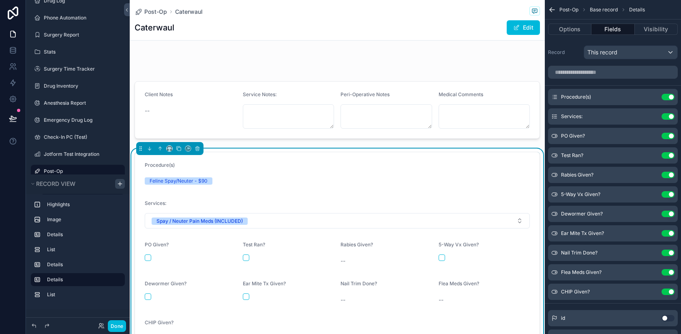
click at [0, 0] on icon "scrollable content" at bounding box center [0, 0] width 0 height 0
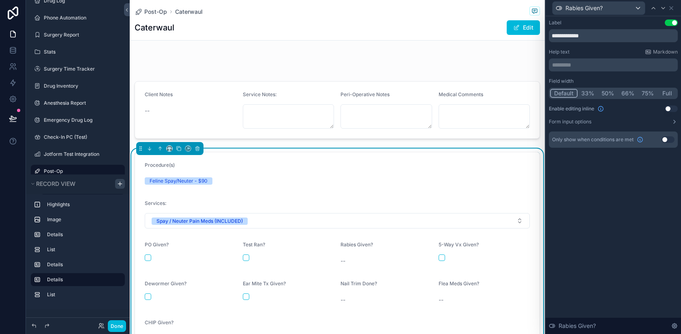
click at [670, 107] on button "Use setting" at bounding box center [671, 108] width 13 height 6
click at [671, 5] on icon at bounding box center [671, 8] width 6 height 6
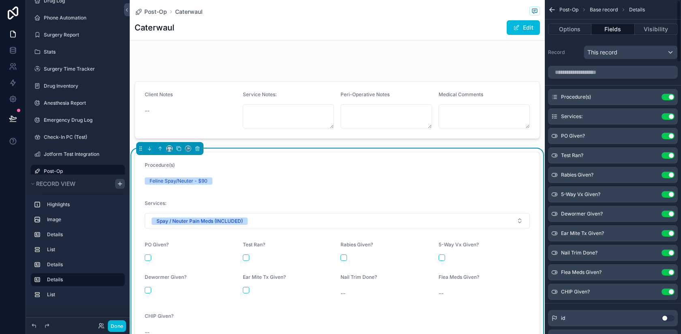
scroll to position [363, 0]
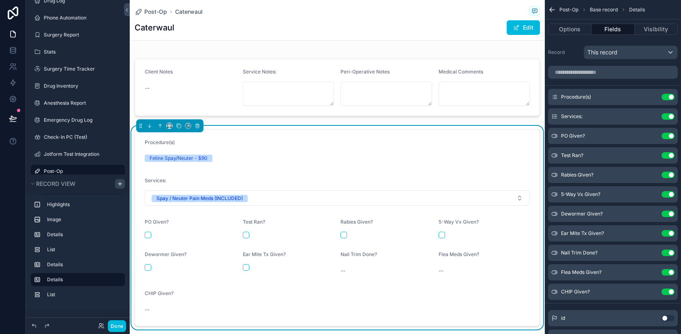
click at [0, 0] on icon "scrollable content" at bounding box center [0, 0] width 0 height 0
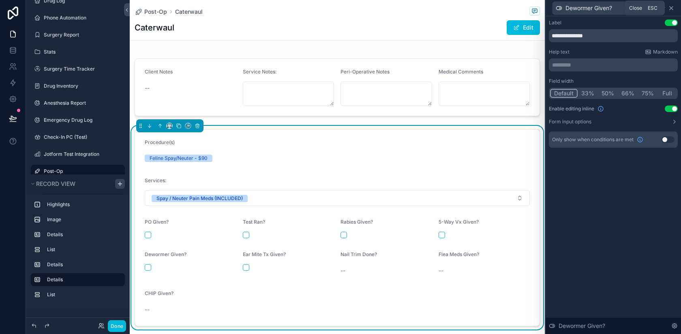
click at [671, 6] on icon at bounding box center [671, 8] width 6 height 6
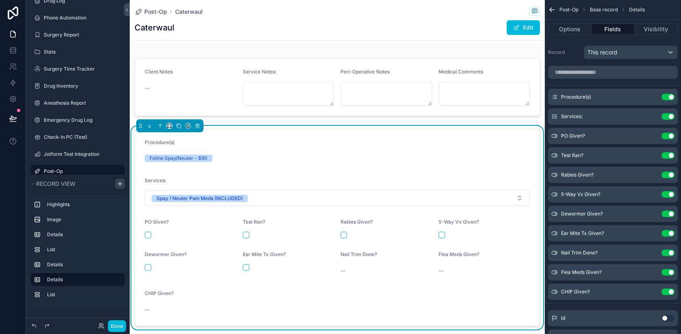
click at [0, 0] on icon "scrollable content" at bounding box center [0, 0] width 0 height 0
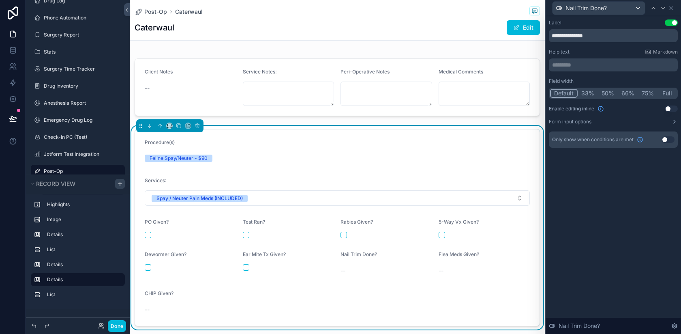
click at [669, 111] on button "Use setting" at bounding box center [671, 108] width 13 height 6
click at [674, 8] on icon at bounding box center [671, 8] width 6 height 6
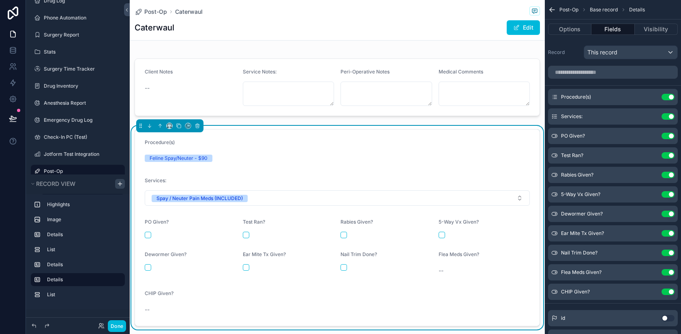
click at [0, 0] on icon "scrollable content" at bounding box center [0, 0] width 0 height 0
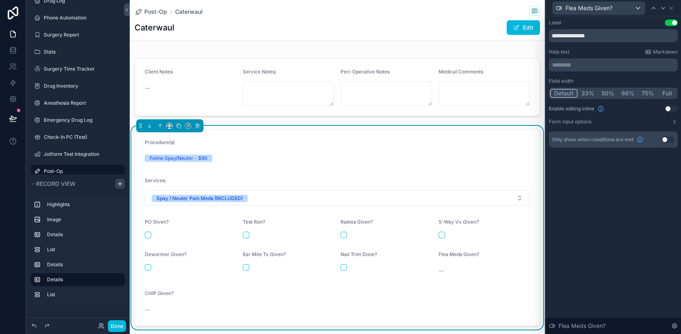
click at [669, 107] on button "Use setting" at bounding box center [671, 108] width 13 height 6
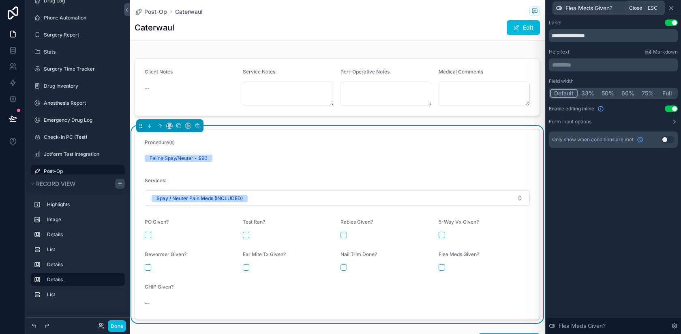
click at [671, 6] on icon at bounding box center [671, 8] width 6 height 6
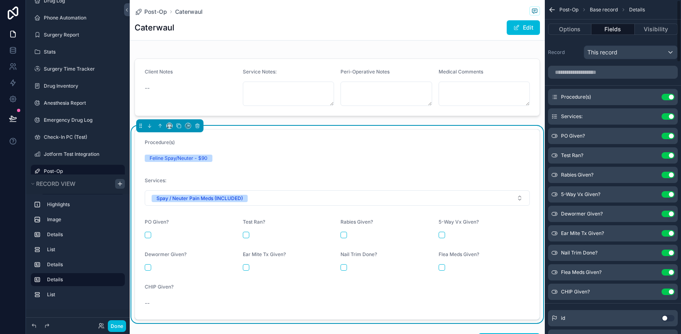
click at [0, 0] on icon "scrollable content" at bounding box center [0, 0] width 0 height 0
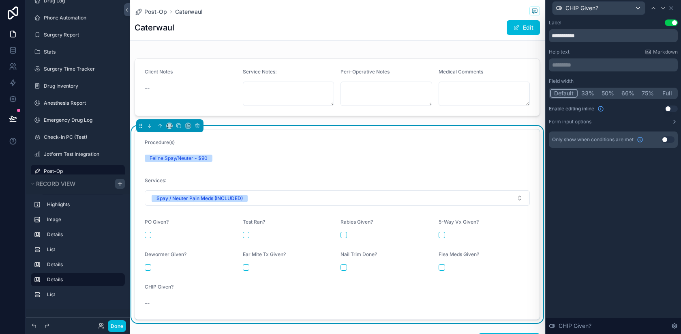
click at [669, 106] on button "Use setting" at bounding box center [671, 108] width 13 height 6
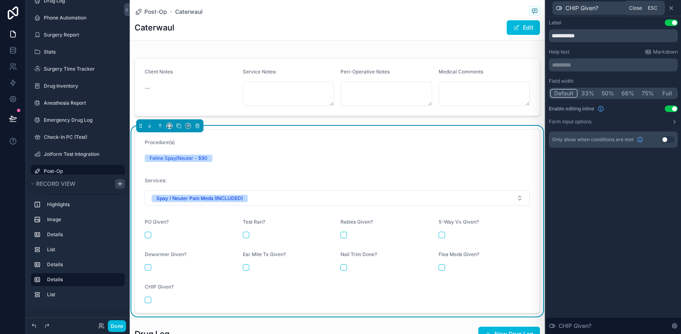
click at [672, 7] on icon at bounding box center [671, 7] width 3 height 3
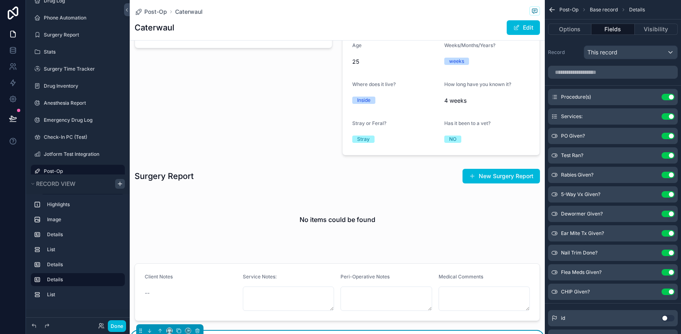
scroll to position [169, 0]
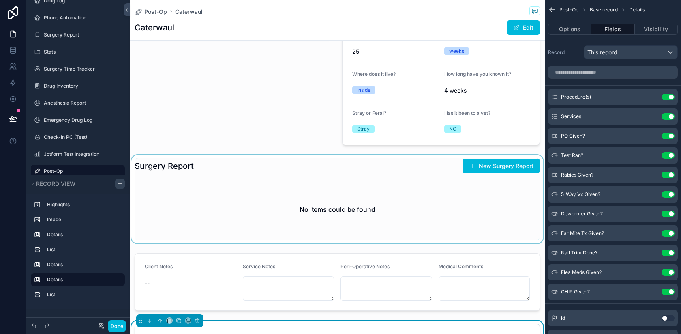
click at [357, 194] on div "scrollable content" at bounding box center [337, 199] width 415 height 88
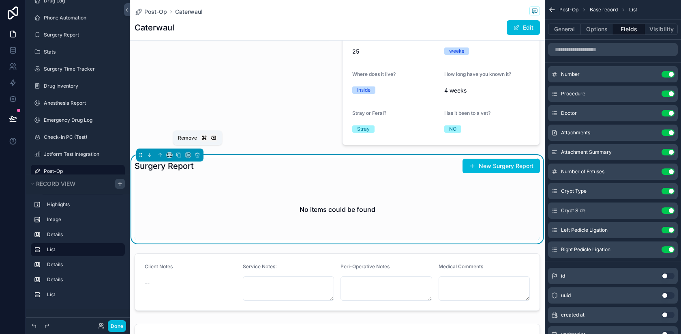
click at [196, 152] on icon "scrollable content" at bounding box center [198, 155] width 6 height 6
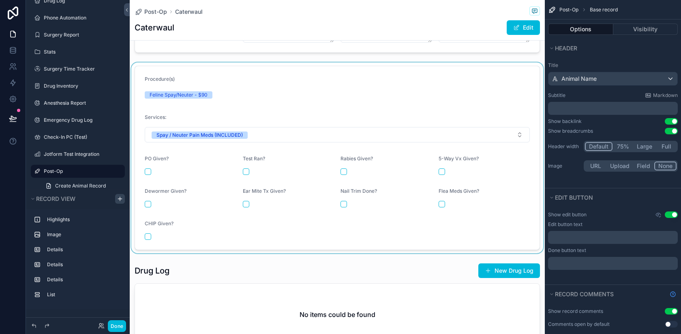
scroll to position [341, 0]
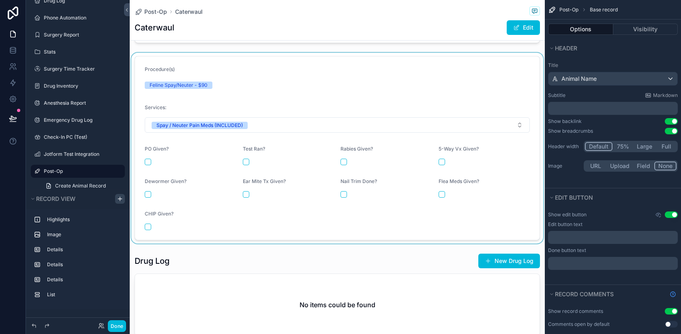
click at [259, 226] on div "scrollable content" at bounding box center [337, 148] width 415 height 190
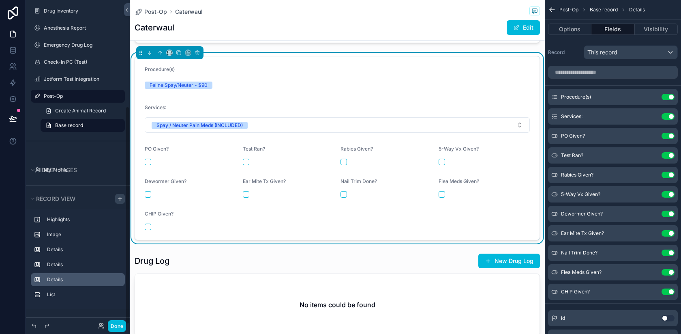
scroll to position [157, 0]
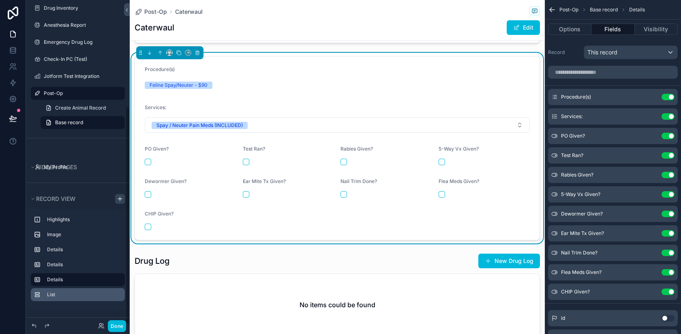
click at [65, 295] on label "List" at bounding box center [82, 294] width 71 height 6
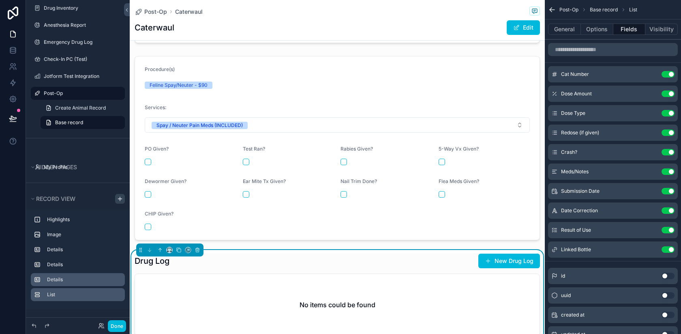
click at [53, 282] on div "Details" at bounding box center [84, 279] width 75 height 6
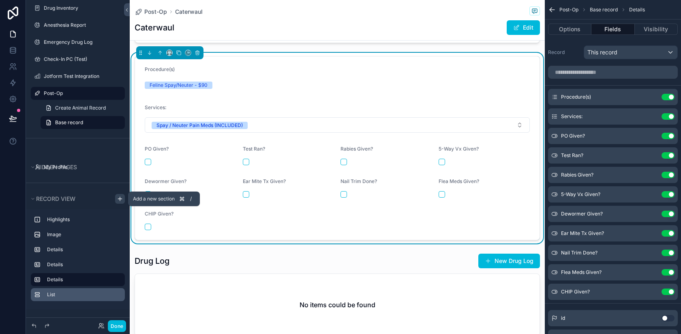
click at [118, 197] on icon "scrollable content" at bounding box center [120, 198] width 6 height 6
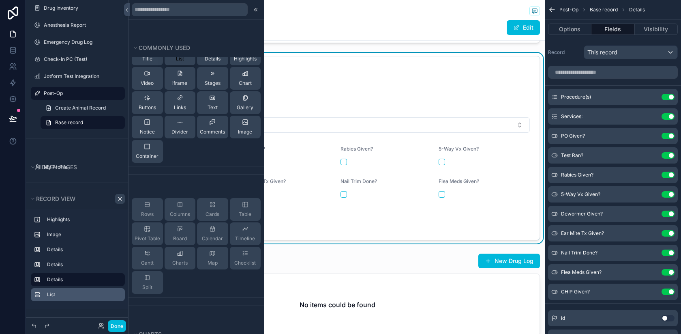
click at [183, 58] on span "List" at bounding box center [180, 59] width 8 height 6
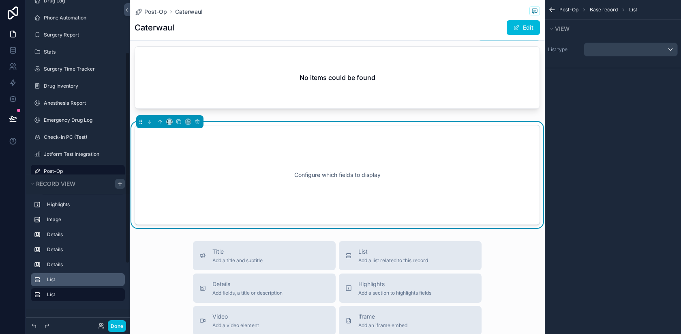
scroll to position [571, 0]
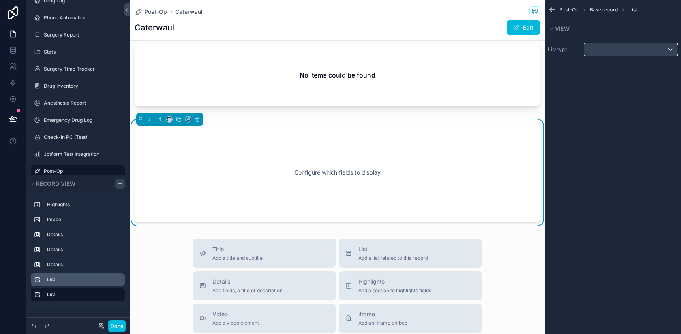
click at [608, 52] on div "scrollable content" at bounding box center [630, 49] width 93 height 13
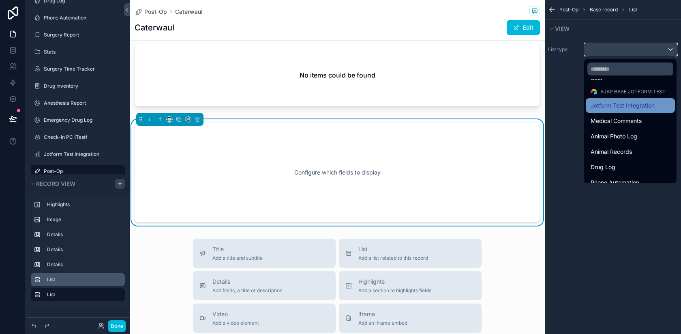
scroll to position [28, 0]
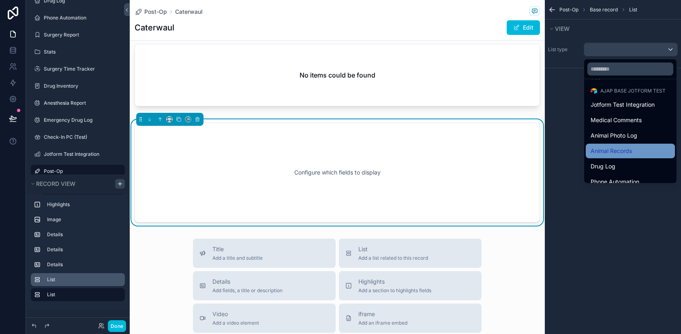
click at [621, 153] on span "Animal Records" at bounding box center [611, 151] width 41 height 10
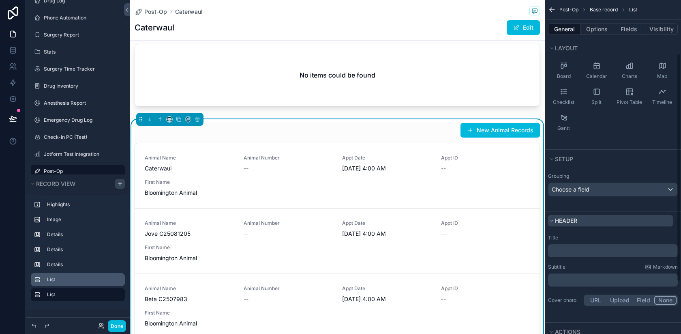
scroll to position [155, 0]
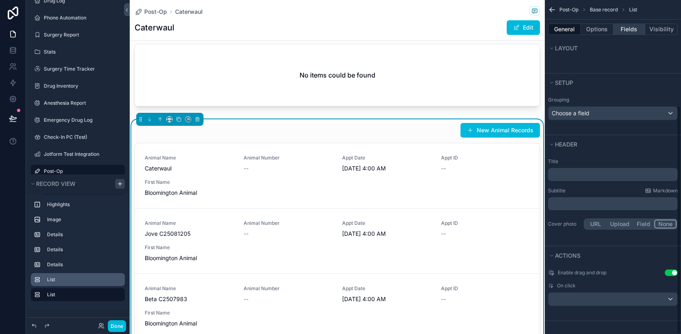
click at [627, 30] on button "Fields" at bounding box center [629, 29] width 32 height 11
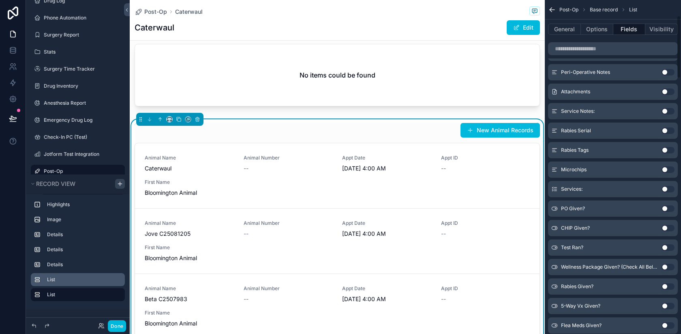
scroll to position [0, 0]
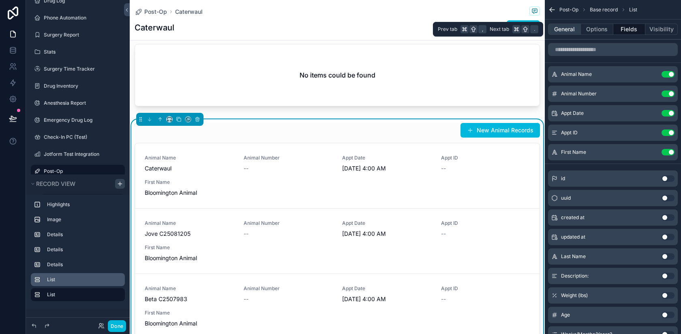
click at [563, 28] on button "General" at bounding box center [564, 29] width 33 height 11
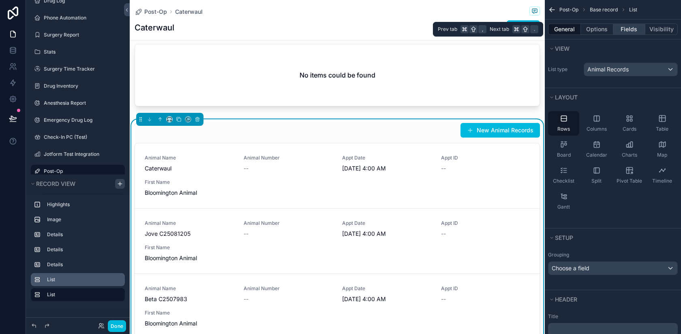
click at [628, 32] on button "Fields" at bounding box center [629, 29] width 32 height 11
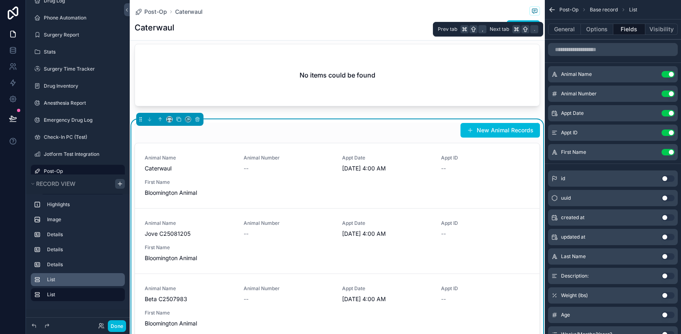
click at [629, 28] on button "Fields" at bounding box center [629, 29] width 32 height 11
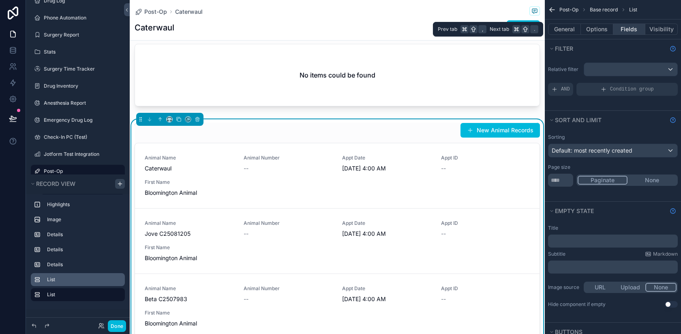
click at [622, 28] on button "Fields" at bounding box center [629, 29] width 32 height 11
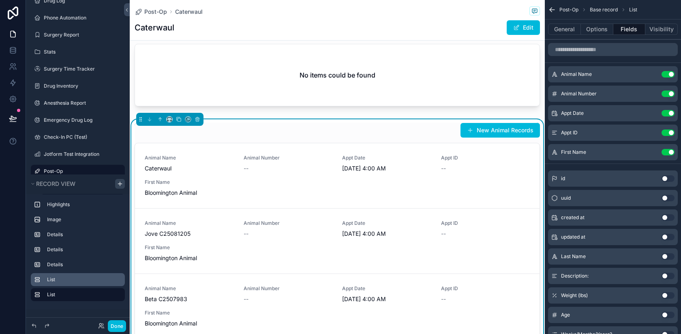
click at [668, 112] on button "Use setting" at bounding box center [667, 113] width 13 height 6
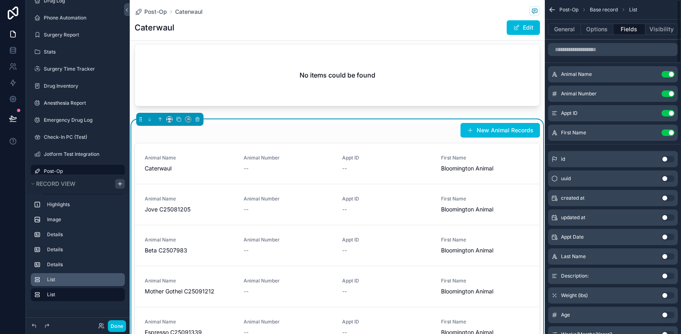
click at [668, 112] on button "Use setting" at bounding box center [667, 113] width 13 height 6
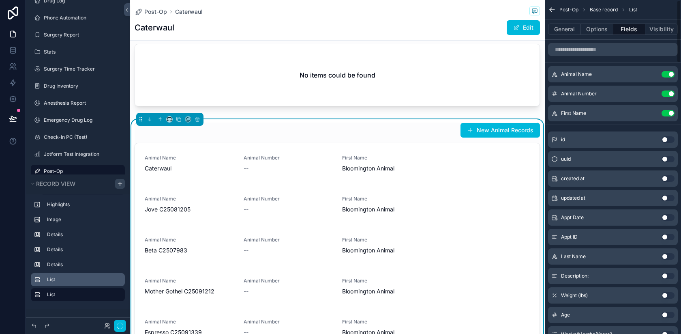
click at [668, 112] on button "Use setting" at bounding box center [667, 113] width 13 height 6
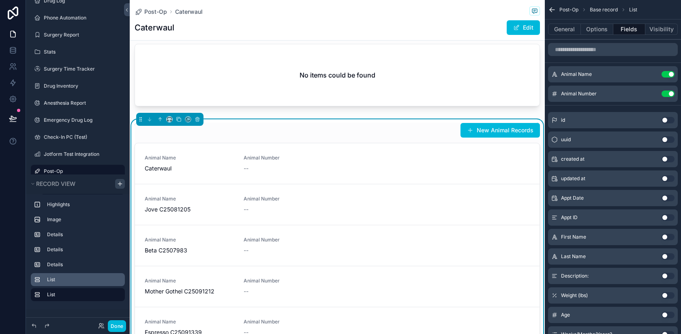
click at [670, 257] on button "Use setting" at bounding box center [667, 256] width 13 height 6
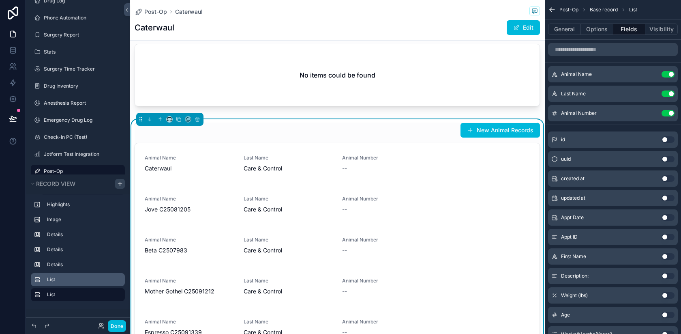
click at [666, 275] on button "Use setting" at bounding box center [667, 275] width 13 height 6
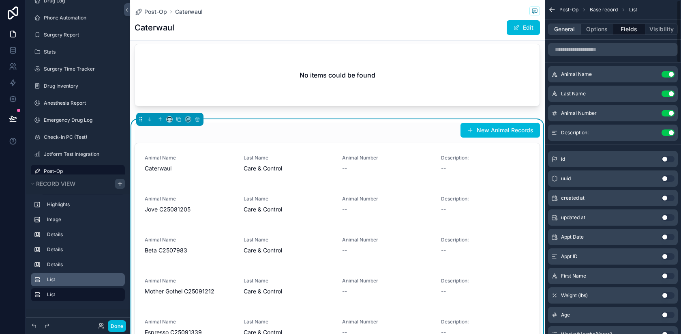
click at [570, 24] on button "General" at bounding box center [564, 29] width 33 height 11
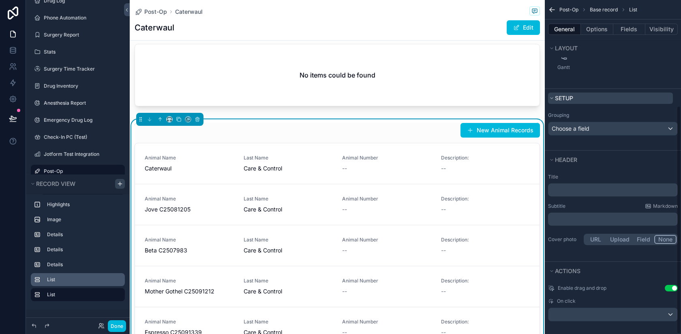
scroll to position [155, 0]
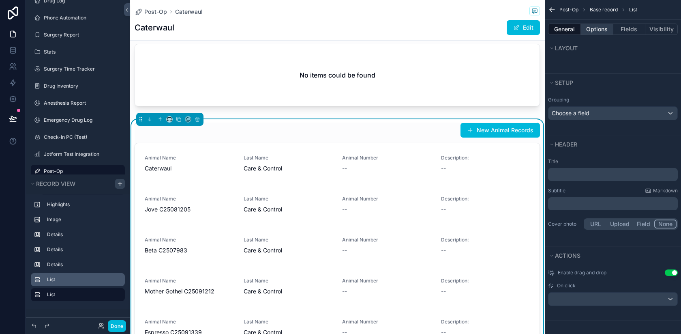
click at [588, 29] on button "Options" at bounding box center [597, 29] width 32 height 11
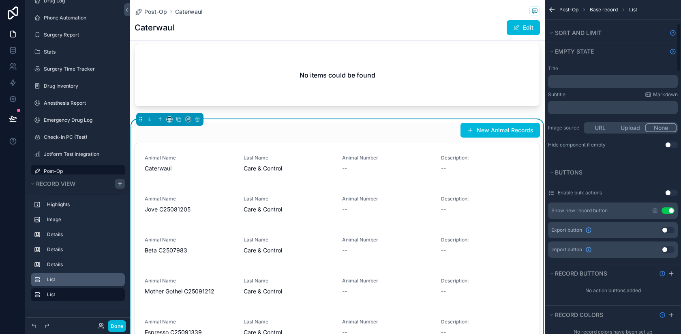
scroll to position [0, 0]
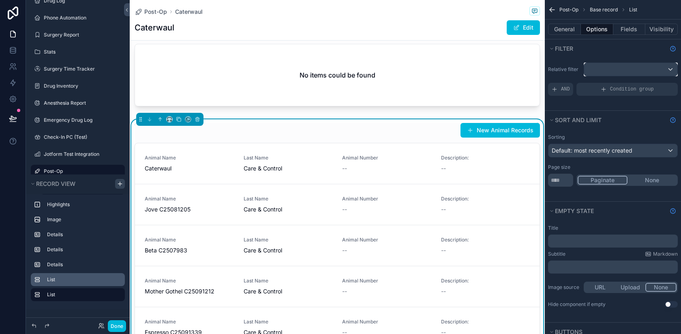
click at [627, 71] on div "scrollable content" at bounding box center [630, 69] width 93 height 13
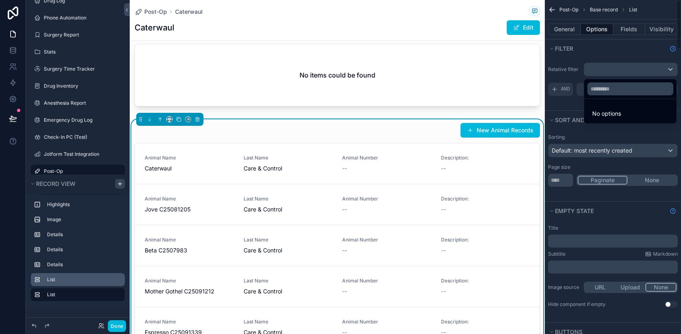
click at [572, 71] on div "scrollable content" at bounding box center [340, 167] width 681 height 334
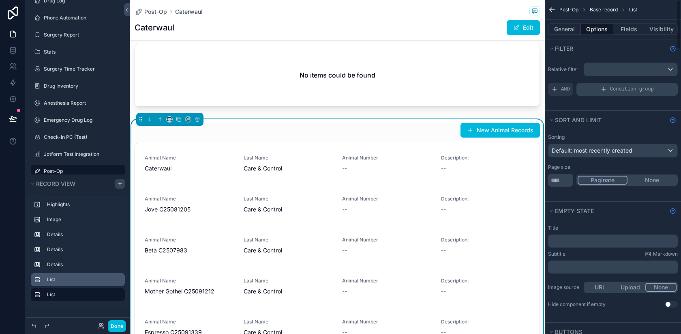
click at [599, 88] on div "Condition group" at bounding box center [626, 89] width 101 height 13
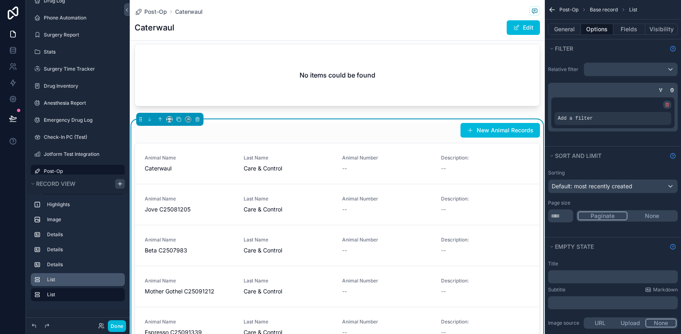
click at [665, 103] on icon "scrollable content" at bounding box center [667, 104] width 5 height 5
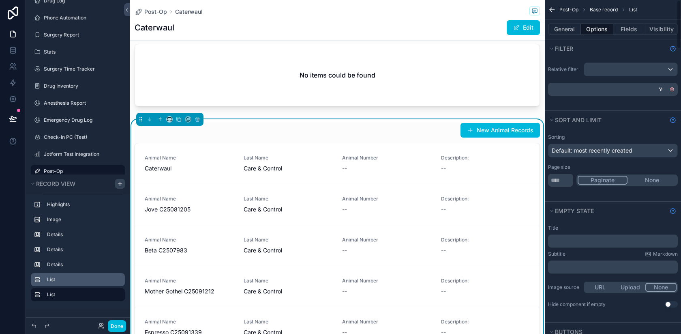
click at [672, 88] on icon "scrollable content" at bounding box center [672, 89] width 5 height 5
click at [671, 68] on div "scrollable content" at bounding box center [630, 69] width 93 height 13
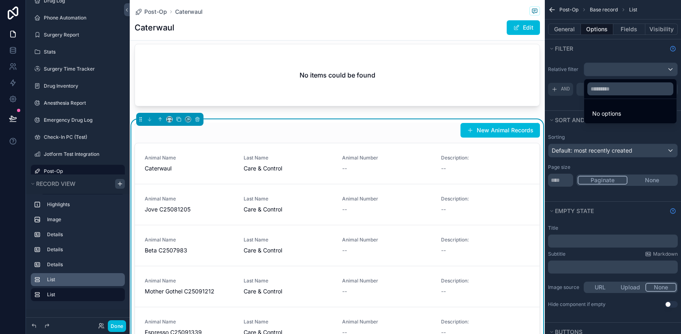
click at [671, 68] on div "scrollable content" at bounding box center [340, 167] width 681 height 334
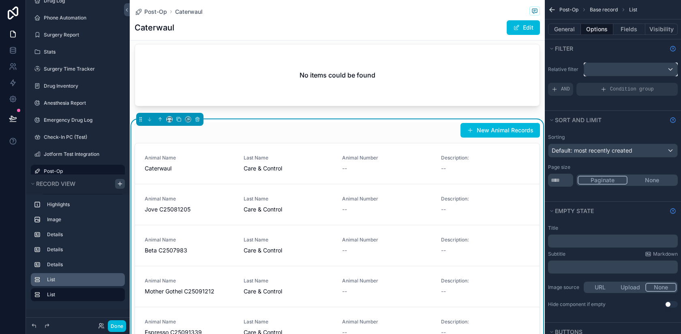
click at [670, 71] on div "scrollable content" at bounding box center [630, 69] width 93 height 13
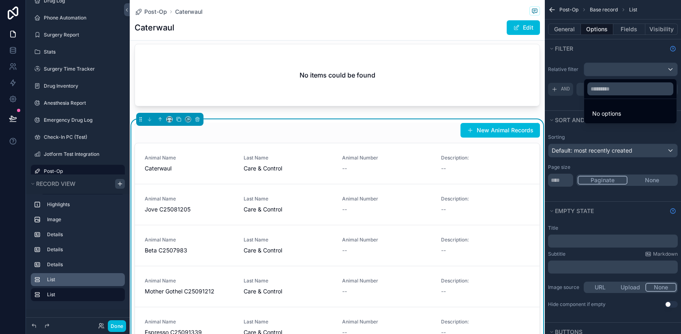
click at [613, 113] on span "No options" at bounding box center [606, 113] width 29 height 7
click at [599, 85] on input "text" at bounding box center [630, 88] width 86 height 13
click at [567, 66] on div "scrollable content" at bounding box center [340, 167] width 681 height 334
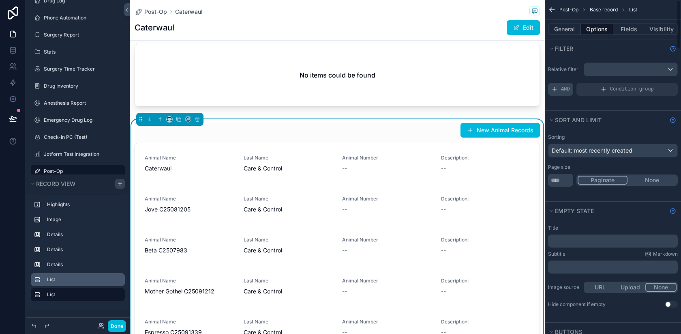
click at [560, 86] on div "AND" at bounding box center [560, 89] width 25 height 13
click at [0, 0] on icon "scrollable content" at bounding box center [0, 0] width 0 height 0
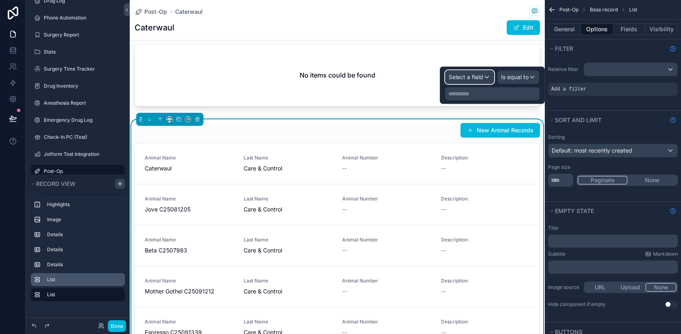
click at [478, 77] on span "Select a field" at bounding box center [466, 76] width 34 height 7
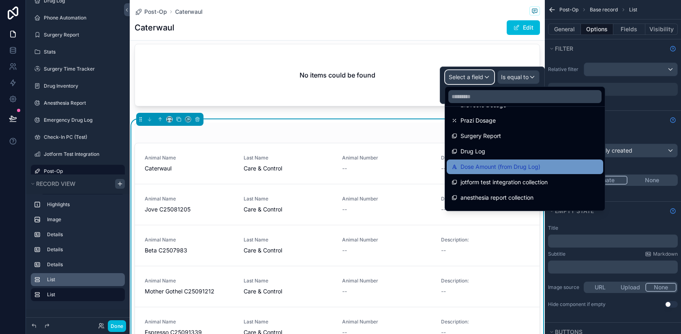
scroll to position [1228, 0]
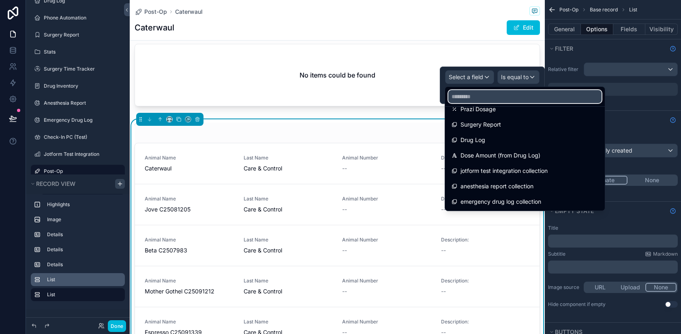
click at [481, 92] on input "text" at bounding box center [524, 96] width 153 height 13
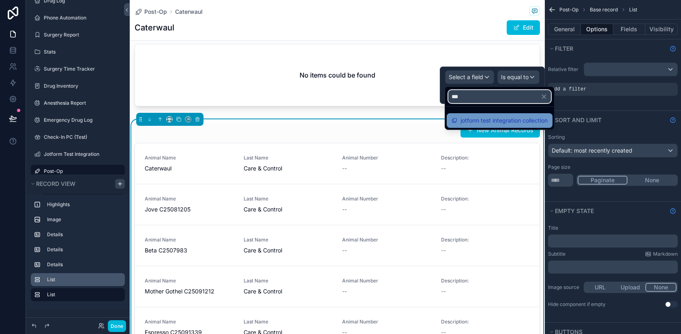
type input "***"
click at [499, 122] on span "jotform test integration collection" at bounding box center [503, 121] width 87 height 10
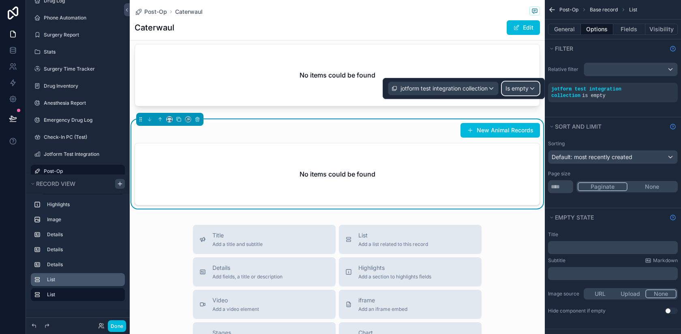
click at [524, 88] on span "Is empty" at bounding box center [516, 88] width 23 height 8
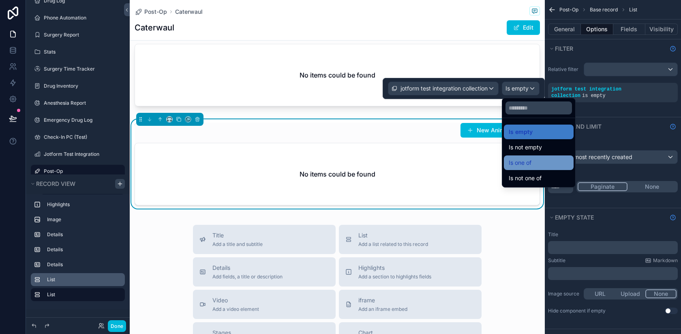
click at [531, 166] on span "Is one of" at bounding box center [520, 163] width 23 height 10
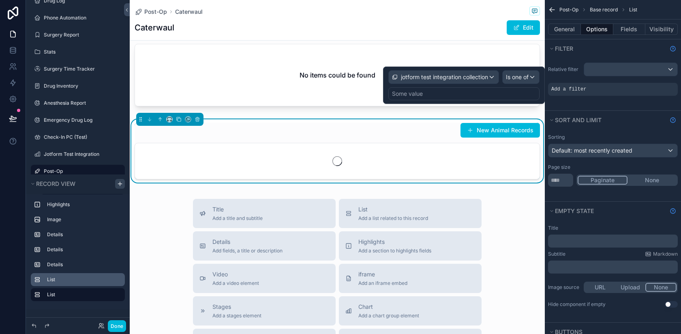
click at [453, 89] on div "Some value" at bounding box center [463, 93] width 151 height 13
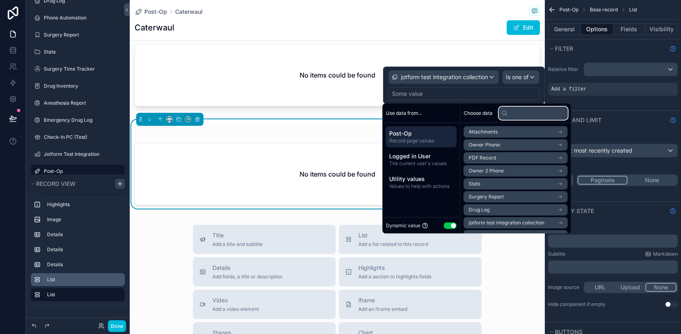
click at [513, 113] on input "text" at bounding box center [533, 113] width 69 height 13
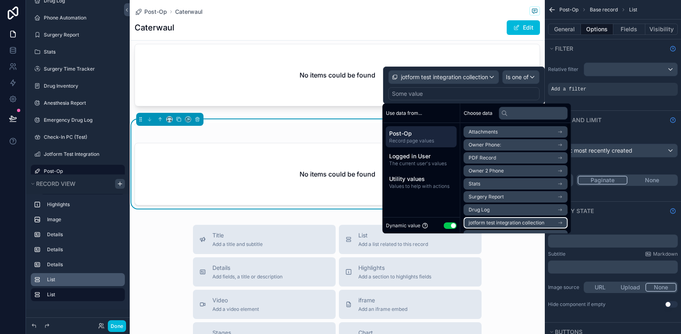
click at [486, 220] on span "jotform test integration collection" at bounding box center [507, 222] width 76 height 6
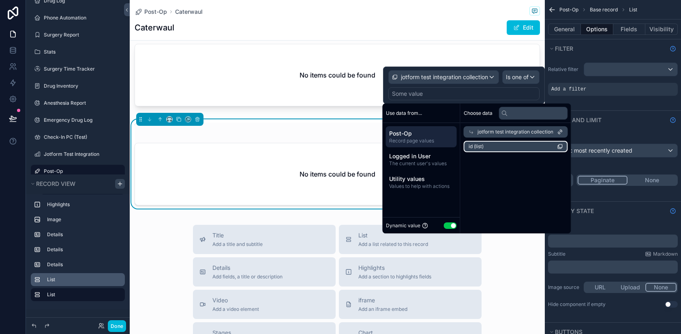
click at [494, 146] on li "id (list)" at bounding box center [516, 146] width 104 height 11
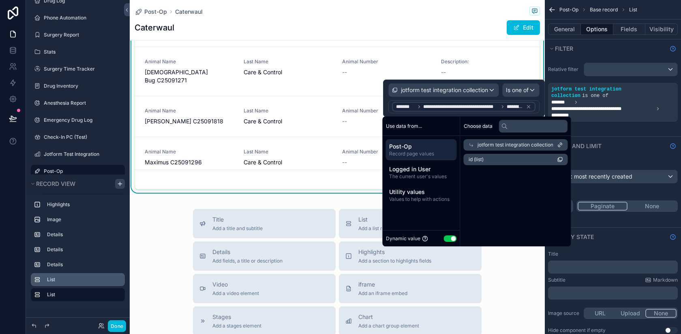
scroll to position [807, 0]
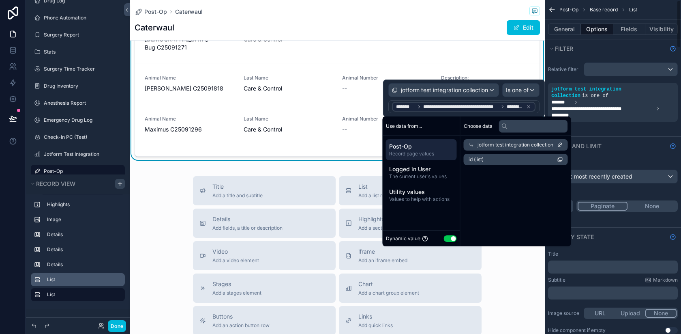
click at [516, 270] on div "Title Add a title and subtitle List Add a list related to this record Details A…" at bounding box center [337, 320] width 415 height 289
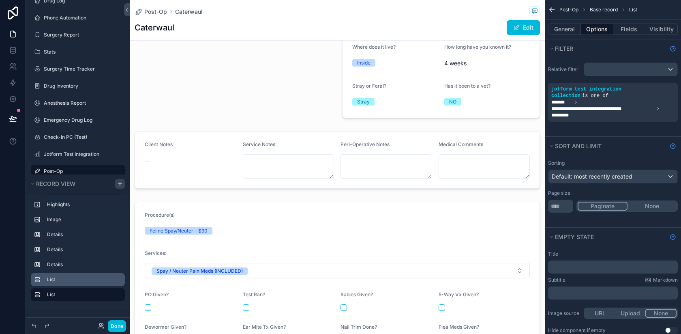
scroll to position [0, 0]
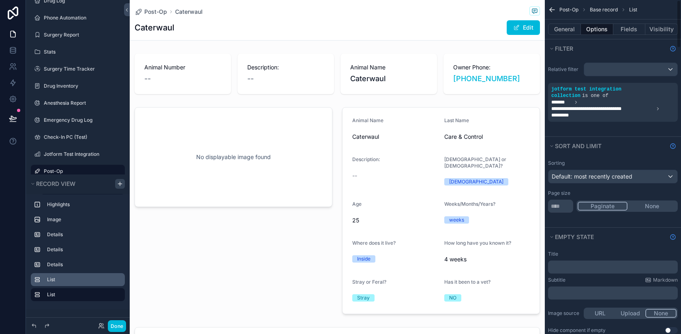
click at [551, 10] on icon "scrollable content" at bounding box center [552, 10] width 5 height 0
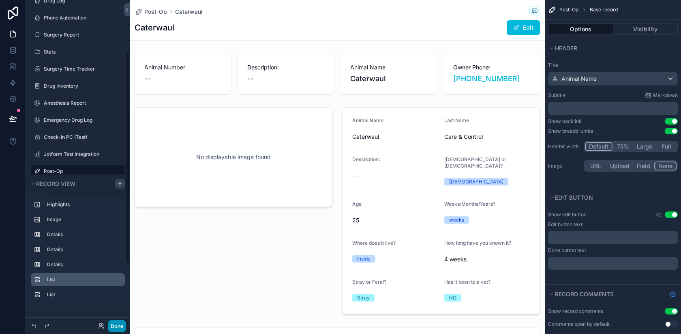
click at [118, 325] on button "Done" at bounding box center [117, 326] width 18 height 12
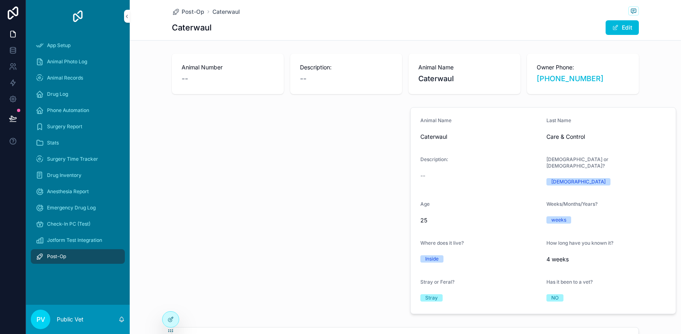
click at [64, 257] on span "Post-Op" at bounding box center [56, 256] width 19 height 6
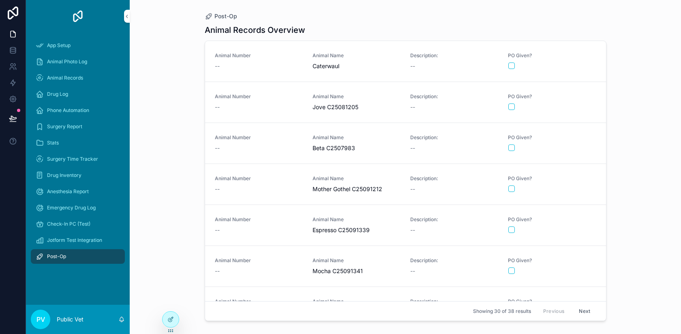
scroll to position [968, 0]
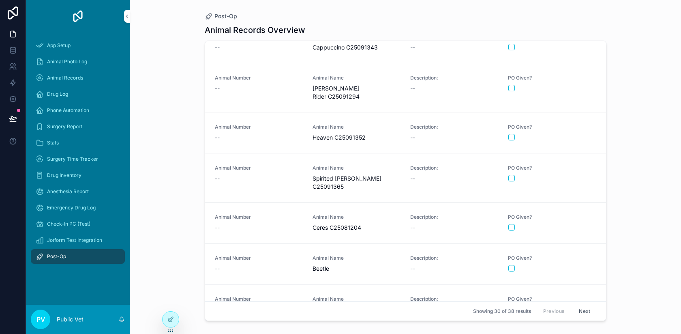
click at [590, 315] on button "Next" at bounding box center [584, 310] width 23 height 13
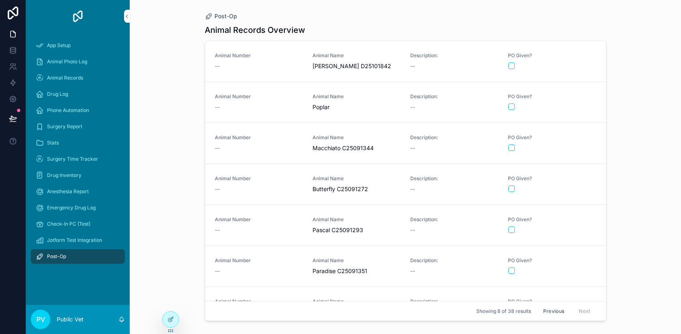
scroll to position [68, 0]
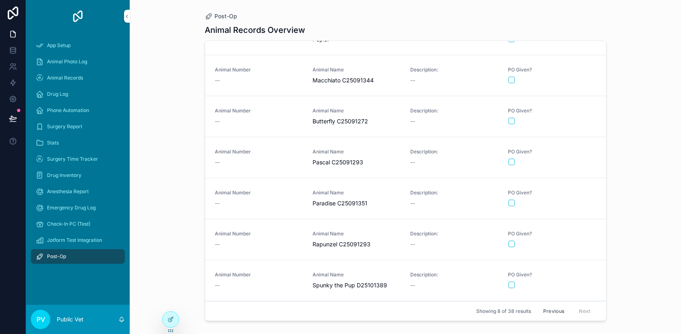
click at [368, 272] on span "Animal Name" at bounding box center [356, 274] width 88 height 6
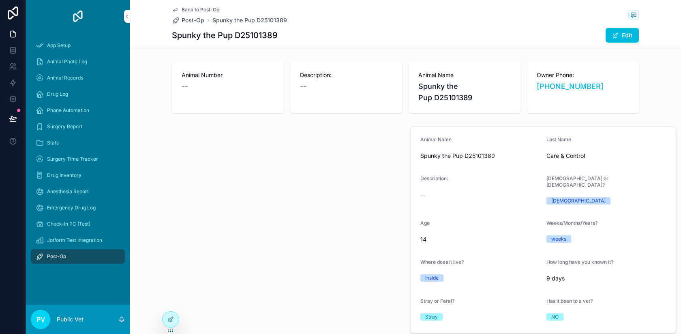
click at [201, 9] on span "Back to Post-Op" at bounding box center [201, 9] width 38 height 6
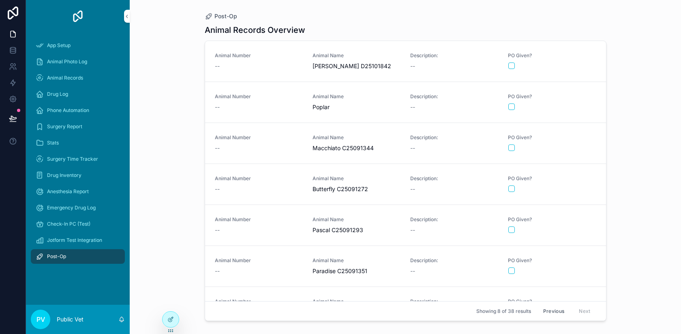
click at [327, 60] on div "Animal Name [PERSON_NAME] D25101842" at bounding box center [356, 61] width 88 height 18
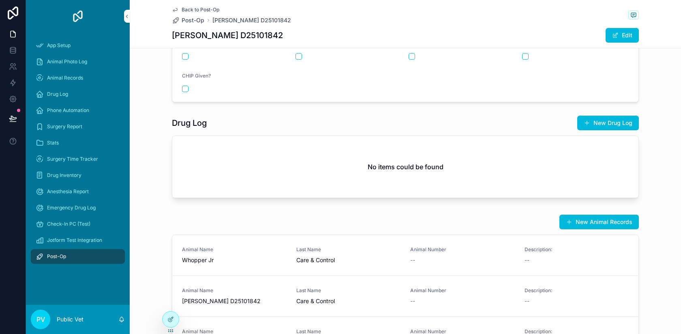
scroll to position [583, 0]
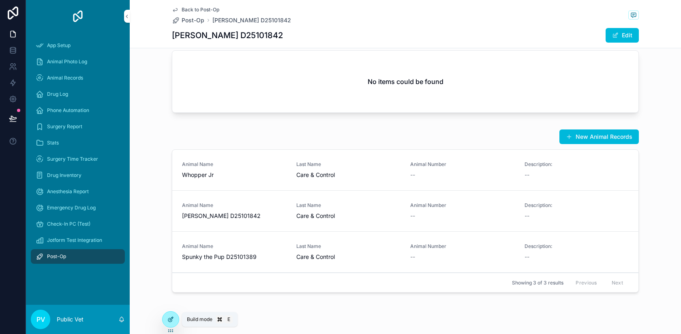
click at [173, 320] on icon at bounding box center [170, 319] width 6 height 6
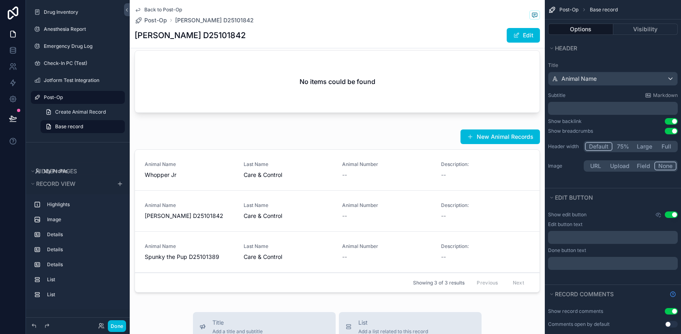
scroll to position [0, 0]
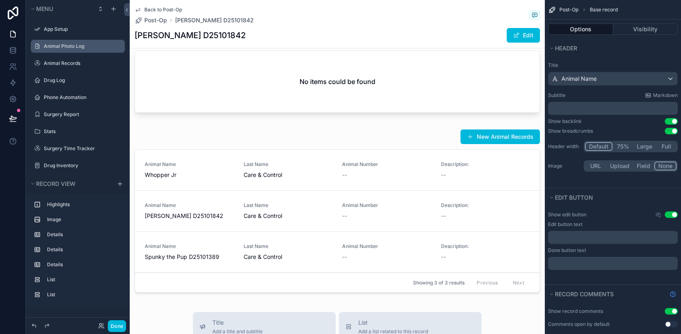
click at [0, 0] on icon "scrollable content" at bounding box center [0, 0] width 0 height 0
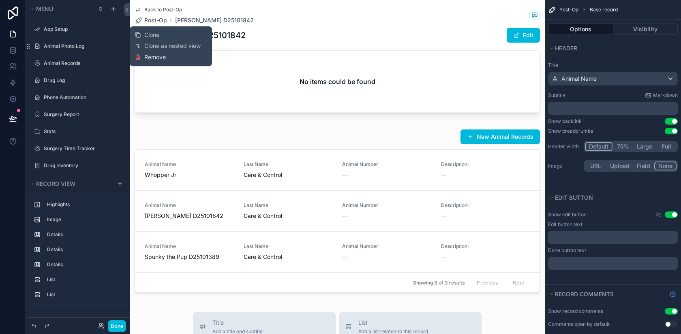
click at [153, 56] on span "Remove" at bounding box center [154, 57] width 21 height 8
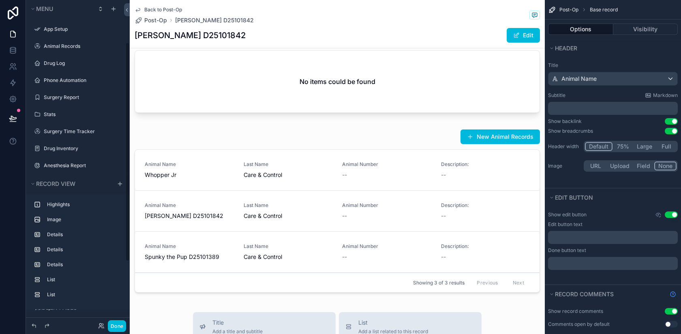
scroll to position [62, 0]
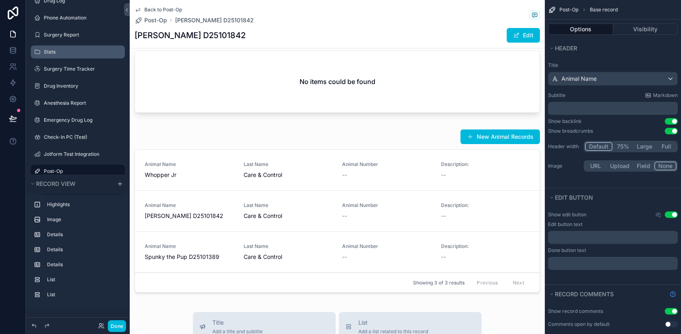
click at [0, 0] on icon "scrollable content" at bounding box center [0, 0] width 0 height 0
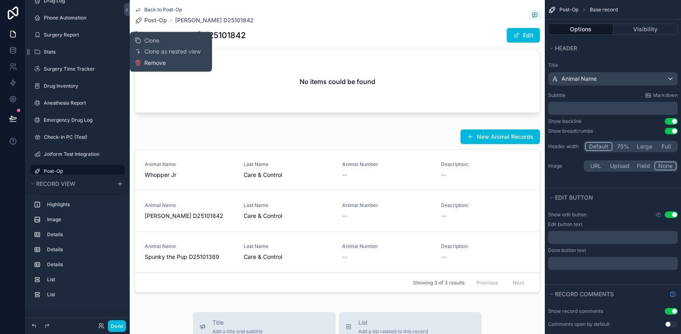
click at [143, 63] on button "Remove" at bounding box center [150, 63] width 31 height 8
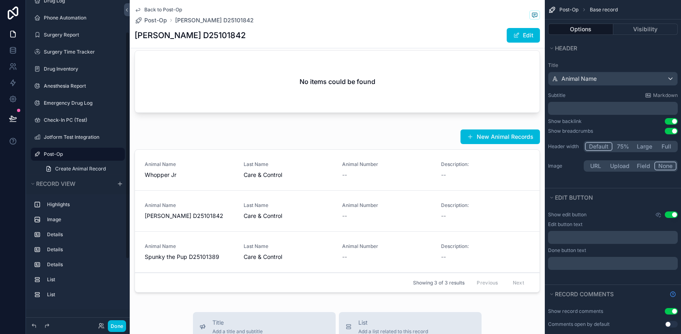
scroll to position [45, 0]
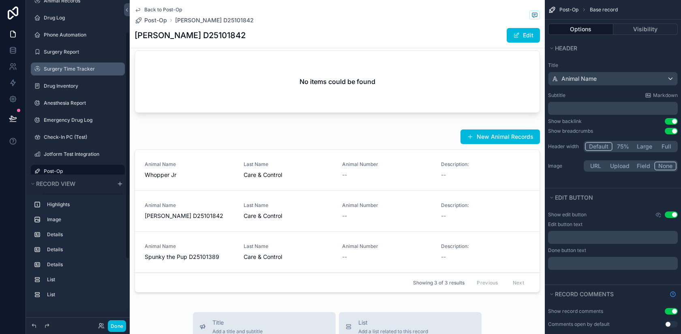
click at [0, 0] on icon "scrollable content" at bounding box center [0, 0] width 0 height 0
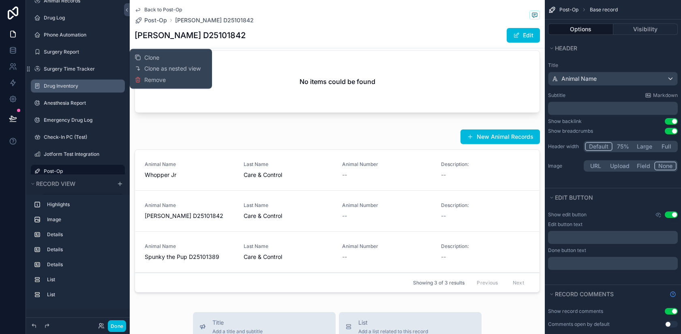
click at [0, 0] on icon "scrollable content" at bounding box center [0, 0] width 0 height 0
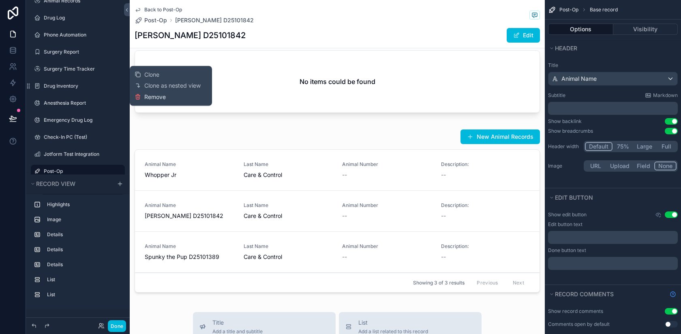
click at [144, 96] on button "Remove" at bounding box center [150, 97] width 31 height 8
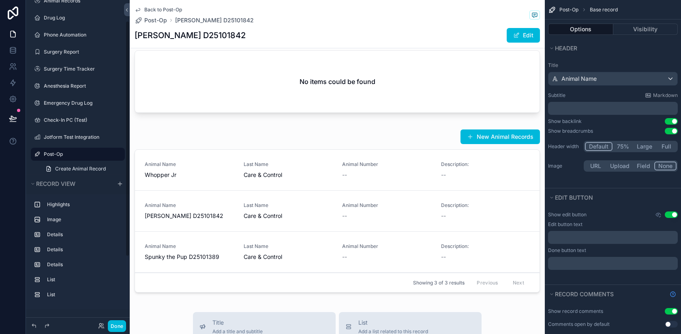
scroll to position [28, 0]
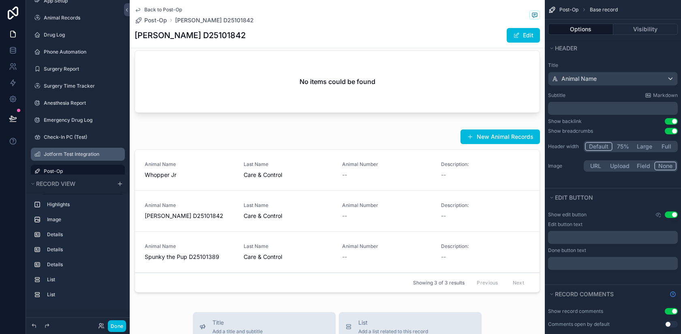
click at [79, 151] on div "Jotform Test Integration" at bounding box center [83, 154] width 79 height 6
click at [73, 155] on label "Jotform Test Integration" at bounding box center [82, 154] width 76 height 6
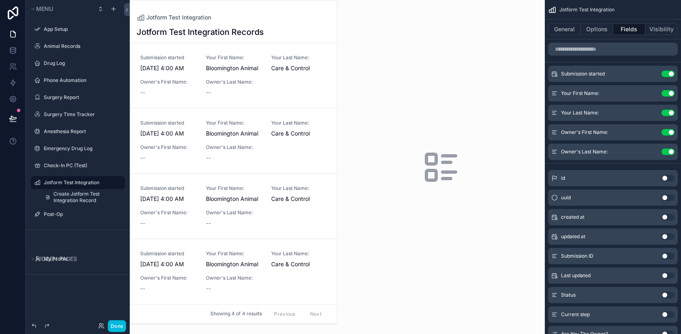
click at [246, 60] on div "scrollable content" at bounding box center [233, 161] width 207 height 323
click at [264, 69] on div "Submission started [DATE] 4:00 AM Your First Name: Bloomington Animal Your Last…" at bounding box center [233, 75] width 187 height 42
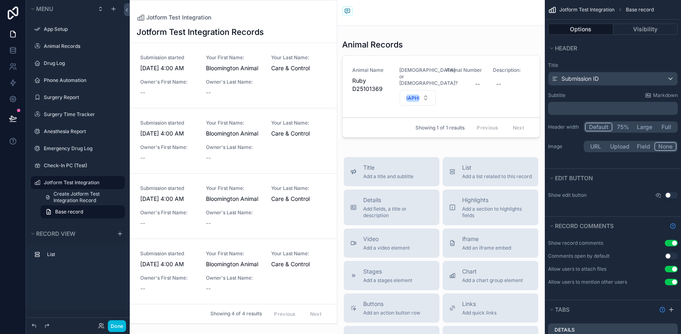
click at [0, 0] on icon "scrollable content" at bounding box center [0, 0] width 0 height 0
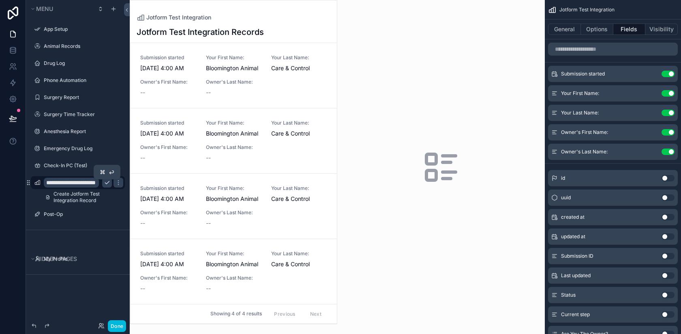
click at [106, 181] on icon "scrollable content" at bounding box center [107, 182] width 6 height 6
click at [0, 0] on icon "scrollable content" at bounding box center [0, 0] width 0 height 0
click at [81, 181] on input "**********" at bounding box center [71, 183] width 55 height 10
type input "**********"
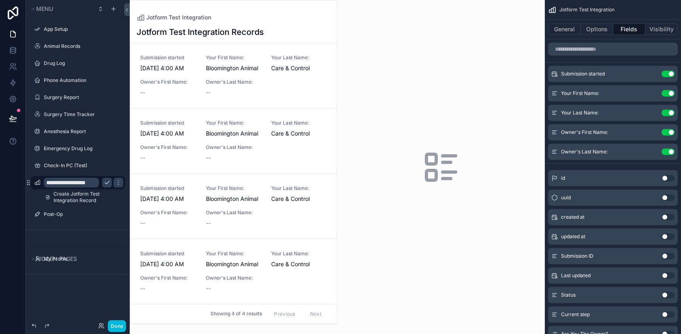
click at [107, 179] on button "scrollable content" at bounding box center [107, 183] width 10 height 10
click at [0, 0] on icon "scrollable content" at bounding box center [0, 0] width 0 height 0
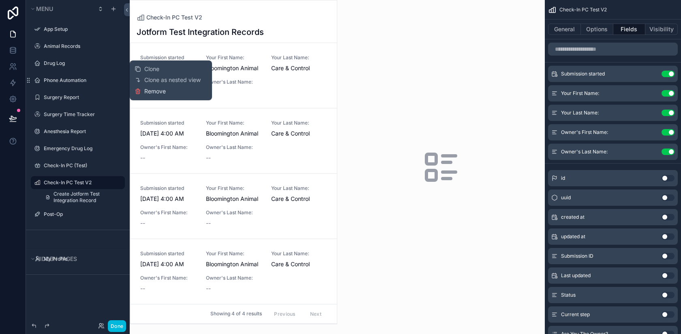
click at [160, 90] on span "Remove" at bounding box center [154, 91] width 21 height 8
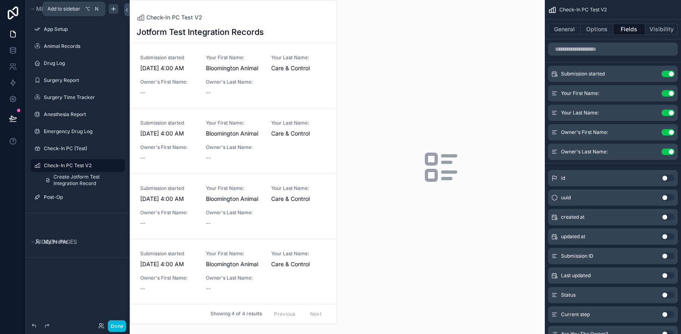
click at [115, 6] on icon "scrollable content" at bounding box center [113, 9] width 6 height 6
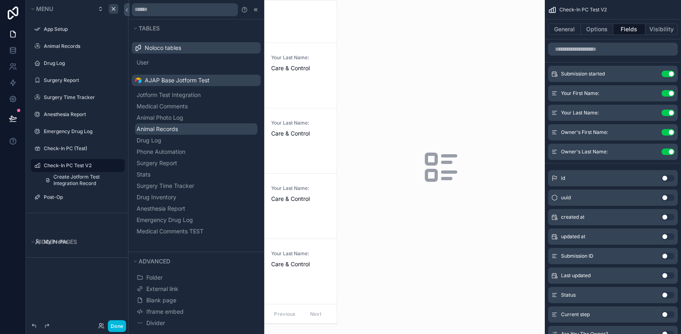
click at [171, 129] on span "Animal Records" at bounding box center [157, 129] width 41 height 8
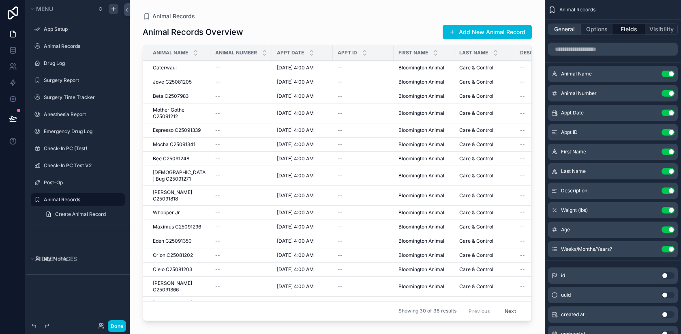
click at [567, 25] on button "General" at bounding box center [564, 29] width 33 height 11
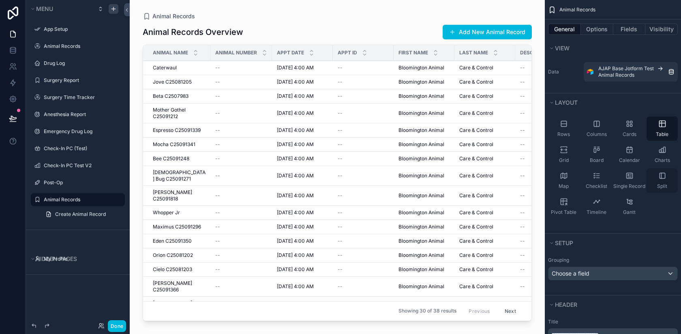
click at [662, 176] on icon "scrollable content" at bounding box center [662, 175] width 8 height 8
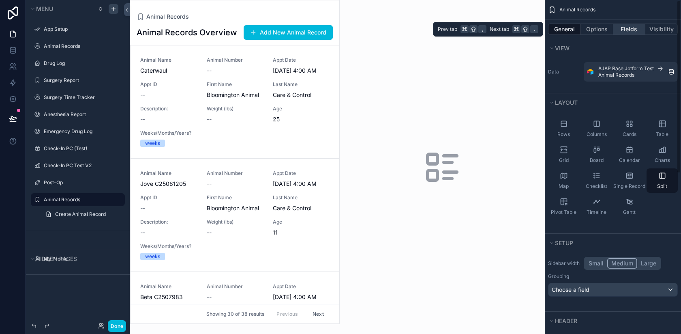
click at [629, 29] on button "Fields" at bounding box center [629, 29] width 32 height 11
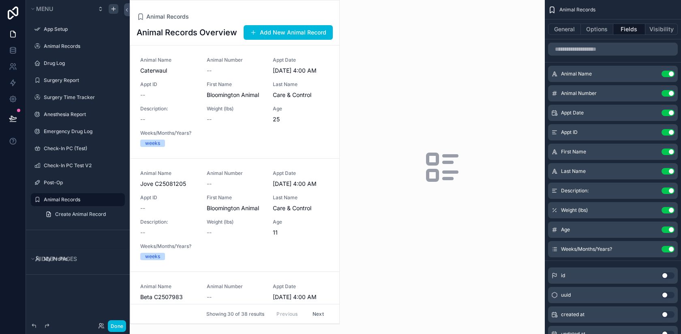
click at [668, 74] on button "Use setting" at bounding box center [667, 74] width 13 height 6
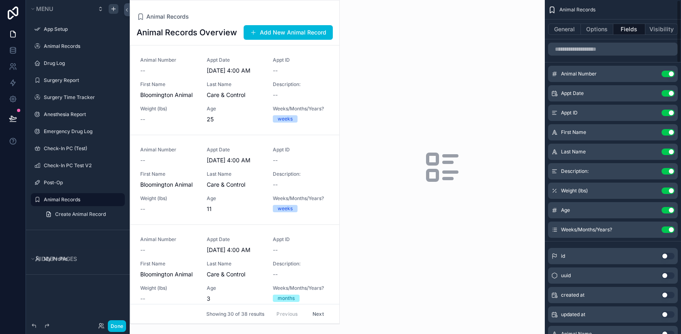
click at [668, 94] on button "Use setting" at bounding box center [667, 93] width 13 height 6
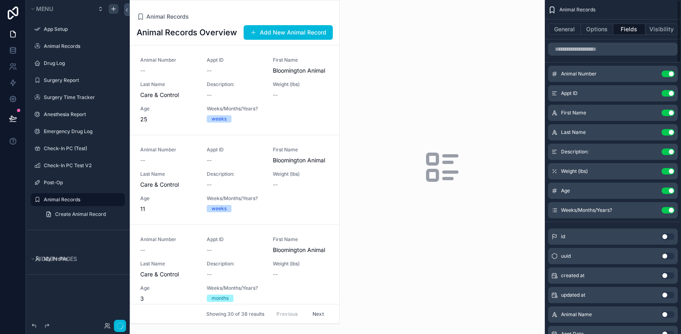
click at [668, 94] on button "Use setting" at bounding box center [667, 93] width 13 height 6
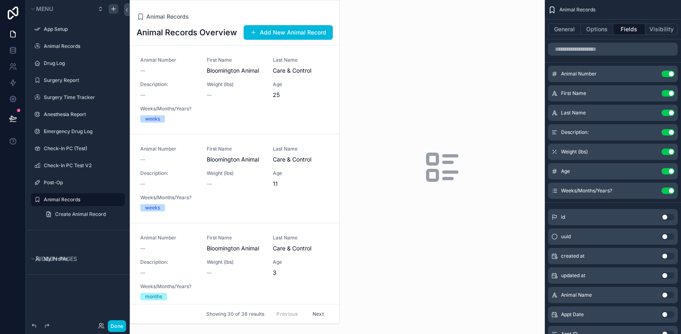
click at [668, 94] on button "Use setting" at bounding box center [667, 93] width 13 height 6
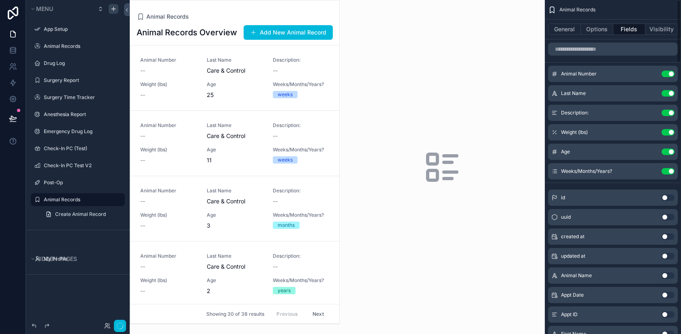
click at [668, 94] on button "Use setting" at bounding box center [667, 93] width 13 height 6
click at [668, 109] on button "Use setting" at bounding box center [667, 112] width 13 height 6
click at [668, 129] on button "Use setting" at bounding box center [667, 132] width 13 height 6
click at [668, 148] on button "Use setting" at bounding box center [667, 151] width 13 height 6
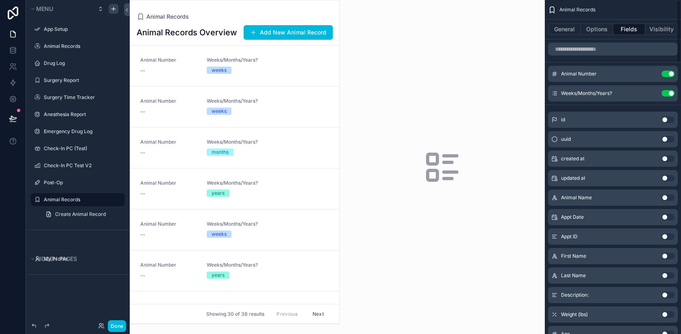
click at [668, 94] on button "Use setting" at bounding box center [667, 93] width 13 height 6
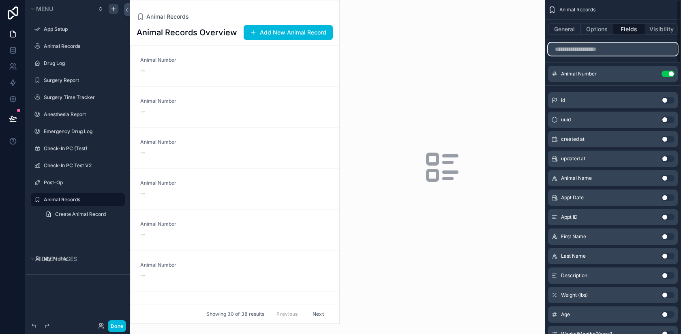
click at [604, 51] on input "scrollable content" at bounding box center [613, 49] width 130 height 13
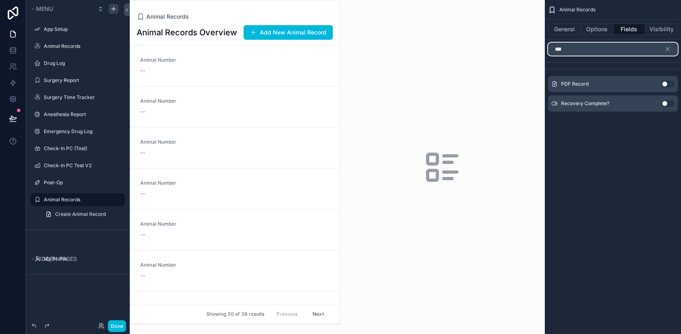
type input "***"
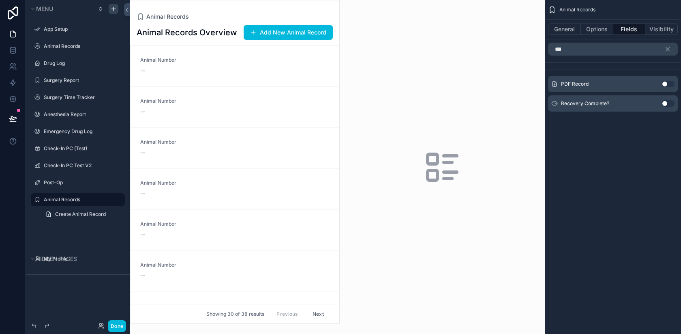
click at [668, 101] on button "Use setting" at bounding box center [667, 103] width 13 height 6
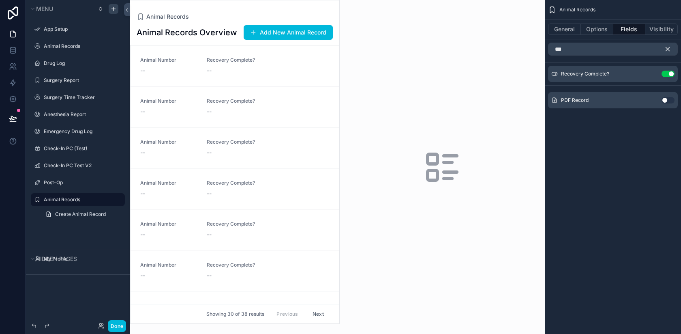
click at [668, 47] on icon "scrollable content" at bounding box center [667, 48] width 7 height 7
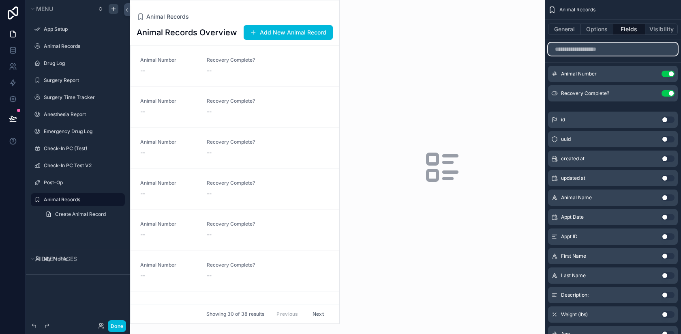
click at [668, 47] on input "scrollable content" at bounding box center [613, 49] width 130 height 13
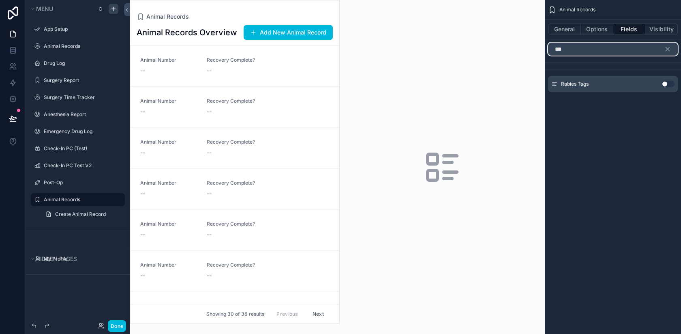
type input "***"
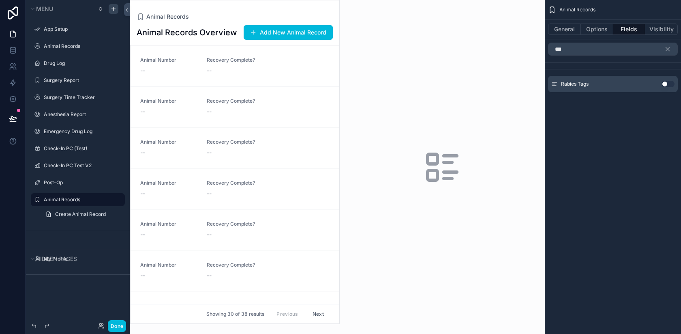
click at [665, 83] on button "Use setting" at bounding box center [667, 84] width 13 height 6
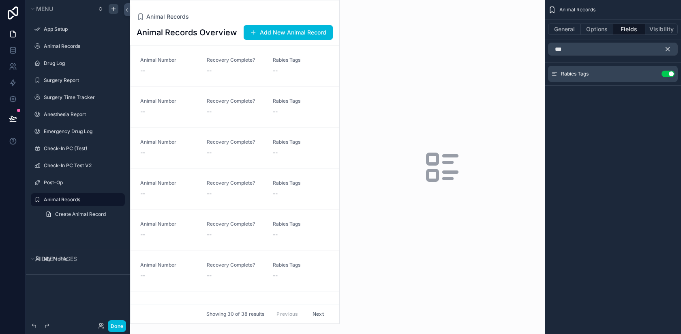
click at [666, 50] on icon "scrollable content" at bounding box center [667, 48] width 7 height 7
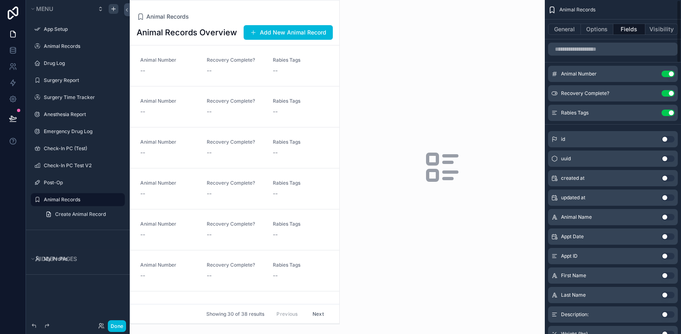
click at [0, 0] on button "scrollable content" at bounding box center [0, 0] width 0 height 0
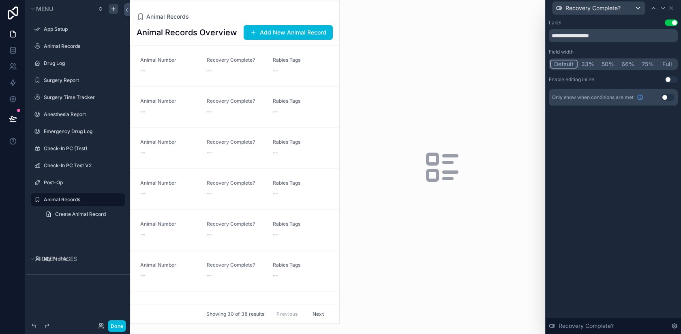
click at [670, 81] on button "Use setting" at bounding box center [671, 79] width 13 height 6
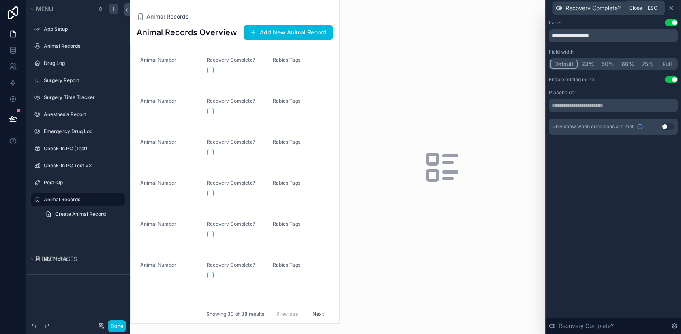
click at [671, 9] on icon at bounding box center [671, 8] width 6 height 6
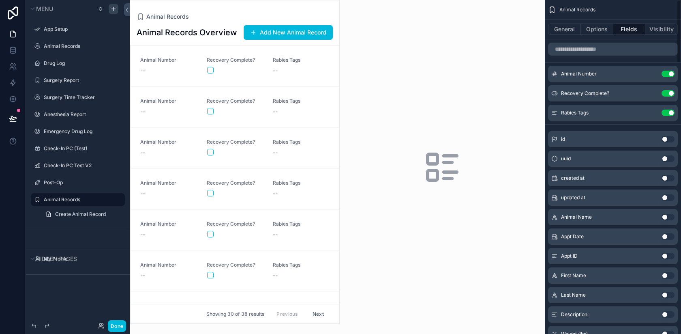
click at [187, 64] on div "scrollable content" at bounding box center [234, 161] width 209 height 323
click at [181, 64] on div "Animal Number --" at bounding box center [168, 66] width 57 height 18
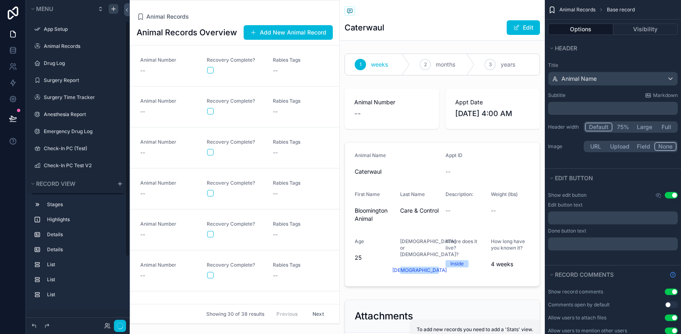
scroll to position [28, 0]
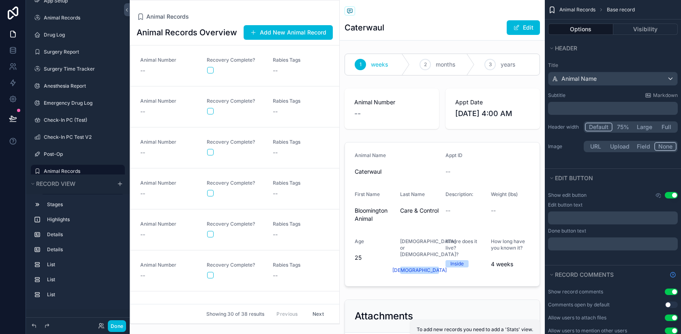
click at [582, 109] on p "﻿" at bounding box center [613, 108] width 125 height 8
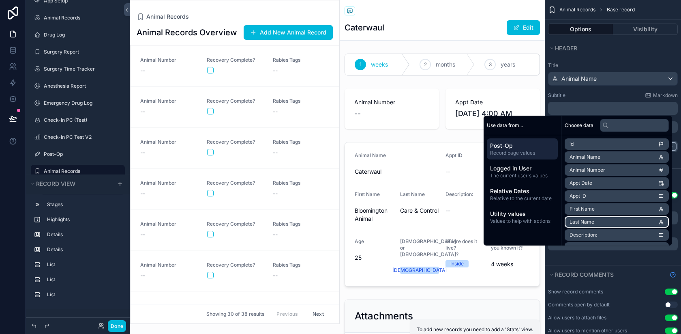
click at [588, 218] on li "Last Name" at bounding box center [617, 221] width 104 height 11
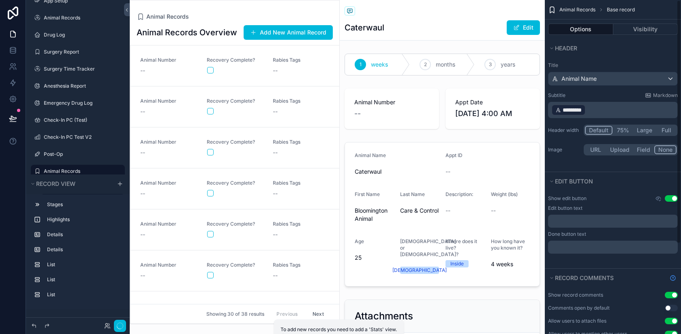
click at [460, 62] on div "scrollable content" at bounding box center [442, 64] width 205 height 28
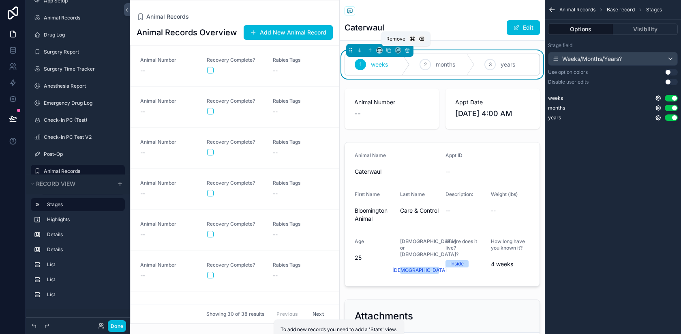
click at [404, 51] on icon "scrollable content" at bounding box center [407, 50] width 6 height 6
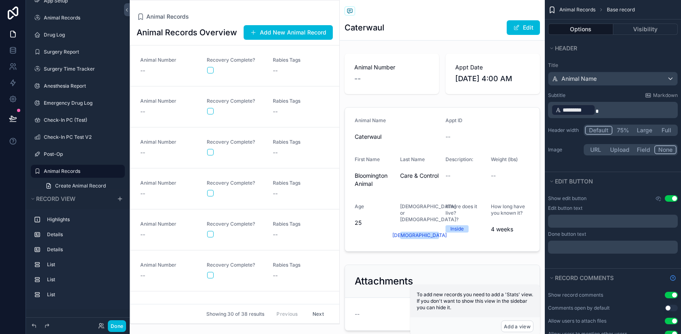
click at [600, 109] on p "﻿ ********* ﻿" at bounding box center [613, 109] width 125 height 13
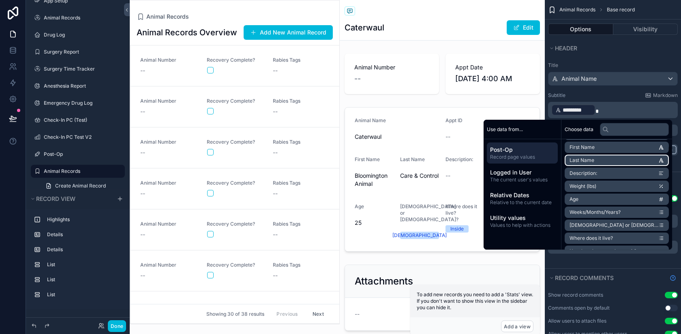
scroll to position [70, 0]
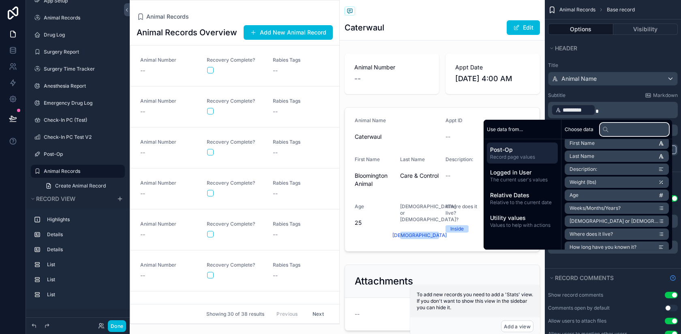
click at [615, 130] on input "text" at bounding box center [634, 129] width 69 height 13
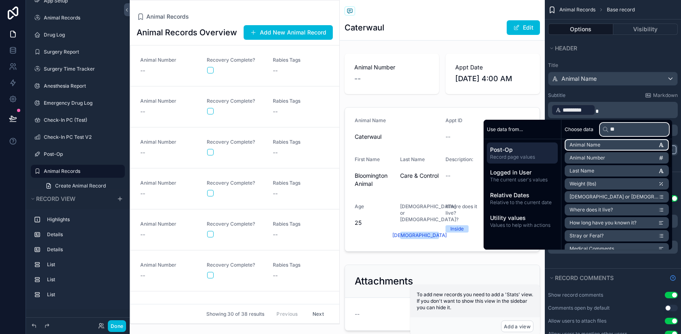
scroll to position [0, 0]
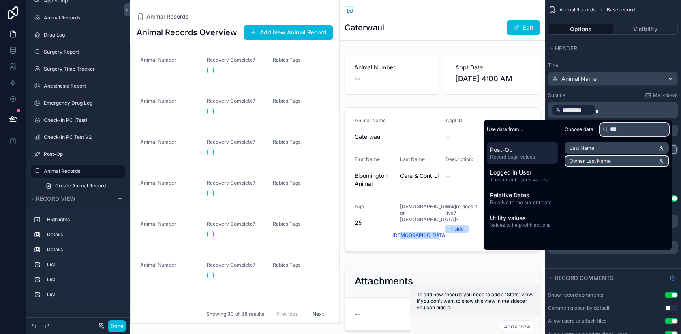
type input "***"
click at [618, 159] on li "Owner Last Name" at bounding box center [617, 160] width 104 height 11
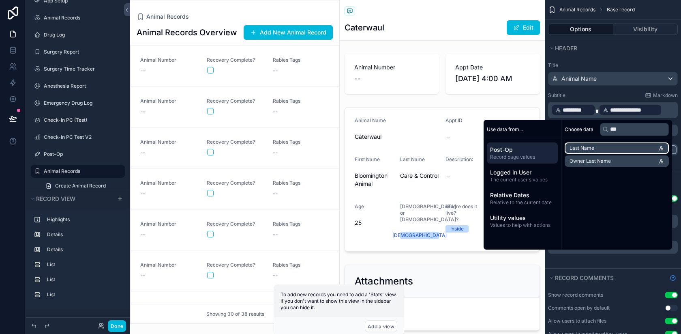
click at [608, 149] on li "Last Name" at bounding box center [617, 147] width 104 height 11
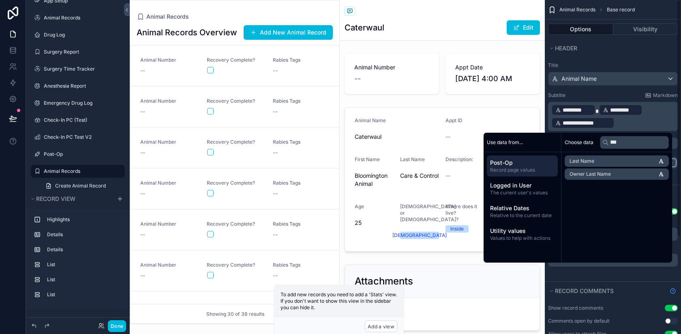
click at [648, 124] on p "**********" at bounding box center [613, 116] width 125 height 26
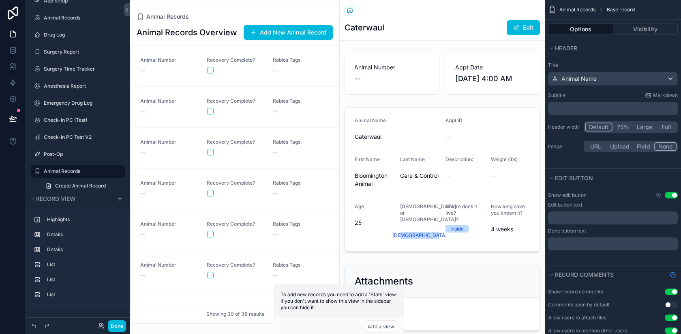
click at [613, 60] on div "Title Animal Name Subtitle Markdown ﻿ Header width Default 75% Large Full Image…" at bounding box center [613, 108] width 136 height 98
click at [463, 63] on div "scrollable content" at bounding box center [442, 73] width 205 height 47
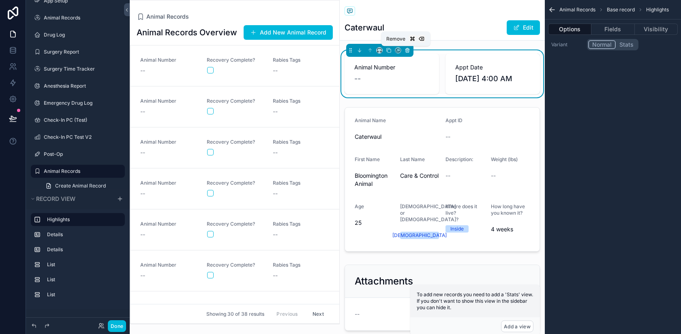
click at [406, 52] on icon "scrollable content" at bounding box center [407, 50] width 3 height 3
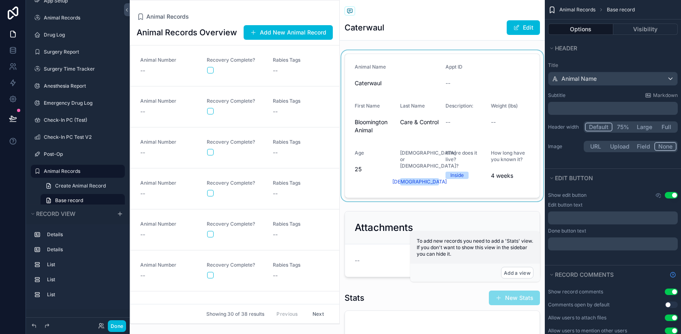
click at [397, 124] on div "scrollable content" at bounding box center [442, 125] width 205 height 151
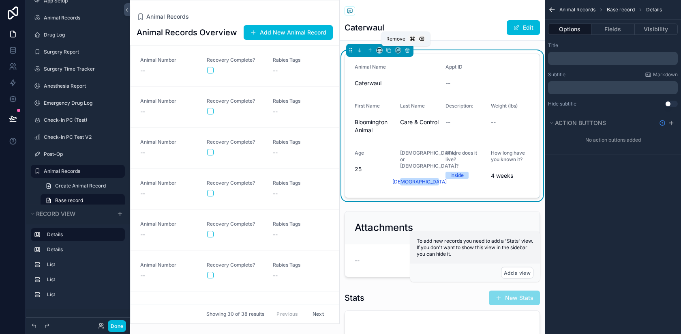
click at [405, 52] on icon "scrollable content" at bounding box center [407, 50] width 6 height 6
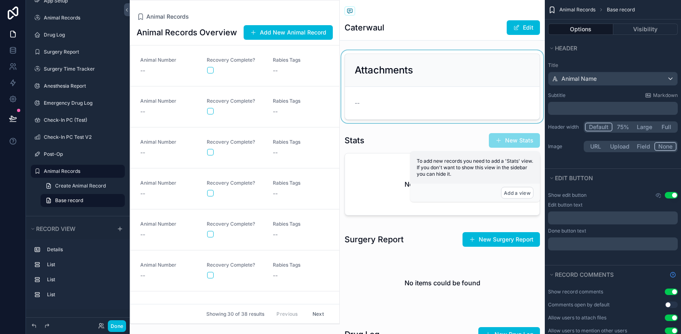
click at [400, 79] on div "scrollable content" at bounding box center [442, 86] width 205 height 73
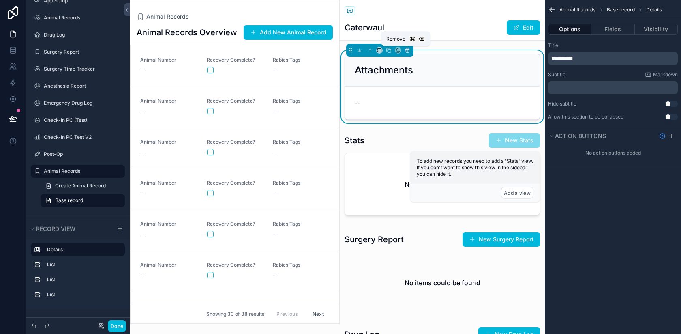
click at [406, 50] on icon "scrollable content" at bounding box center [407, 50] width 6 height 6
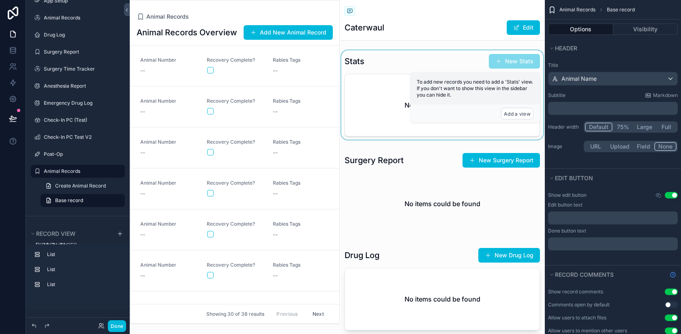
click at [387, 77] on div "scrollable content" at bounding box center [442, 96] width 205 height 92
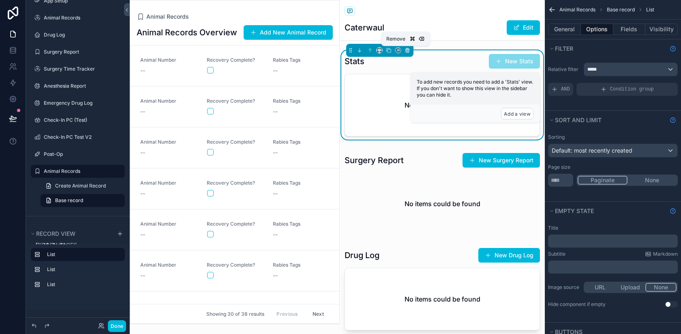
click at [407, 49] on icon "scrollable content" at bounding box center [407, 50] width 6 height 6
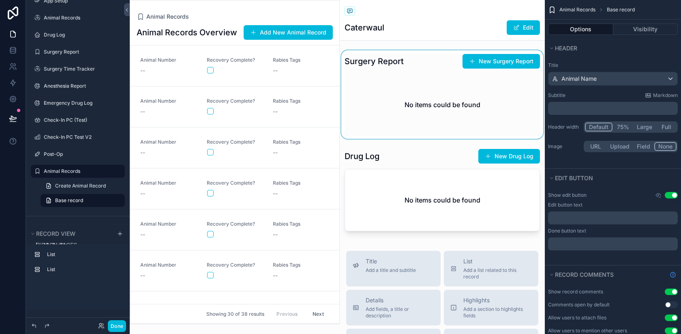
click at [396, 96] on div "scrollable content" at bounding box center [442, 94] width 205 height 88
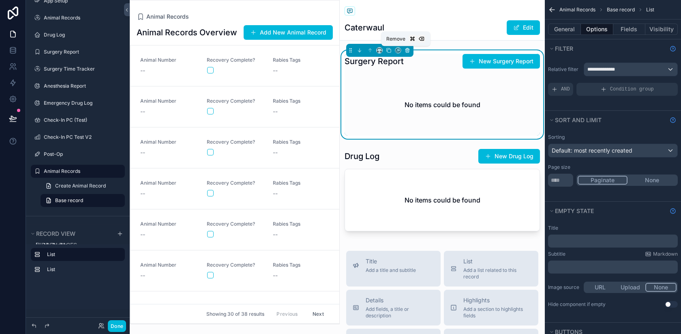
click at [404, 51] on icon "scrollable content" at bounding box center [407, 50] width 6 height 6
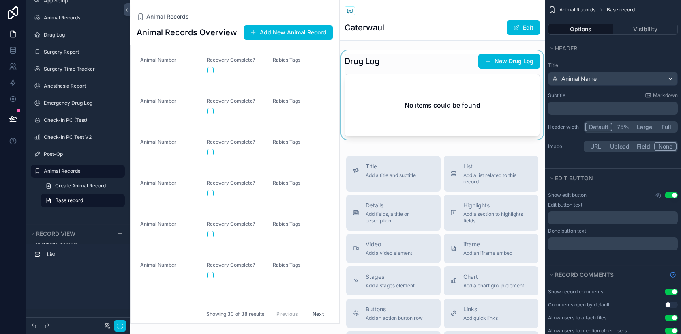
click at [408, 106] on div "scrollable content" at bounding box center [442, 96] width 205 height 92
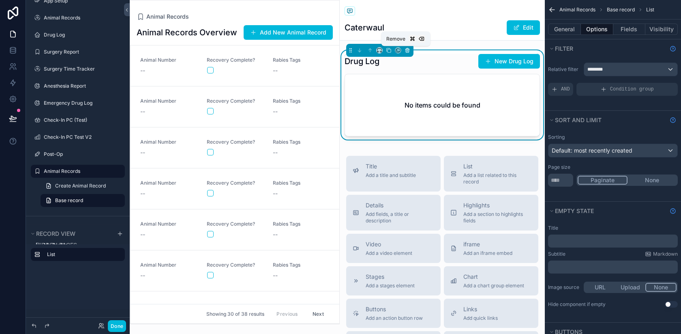
click at [404, 50] on icon "scrollable content" at bounding box center [407, 50] width 6 height 6
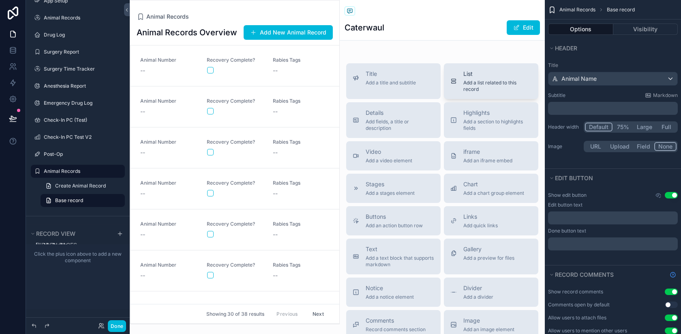
click at [473, 77] on span "List" at bounding box center [497, 74] width 68 height 8
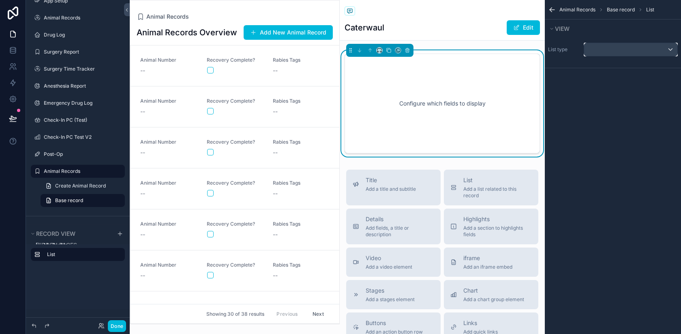
click at [599, 50] on div "scrollable content" at bounding box center [630, 49] width 93 height 13
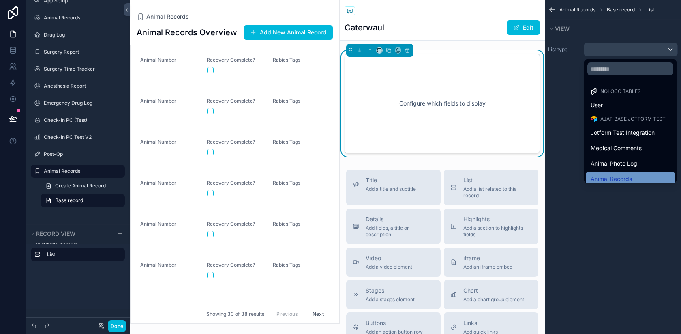
click at [620, 176] on span "Animal Records" at bounding box center [611, 179] width 41 height 10
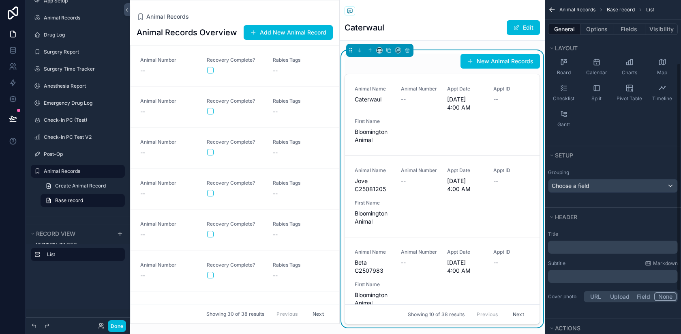
scroll to position [92, 0]
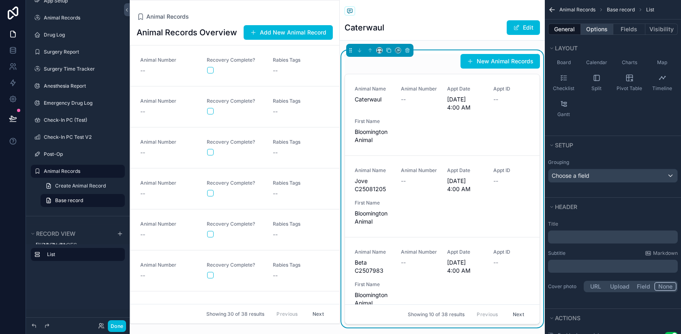
click at [599, 29] on button "Options" at bounding box center [597, 29] width 32 height 11
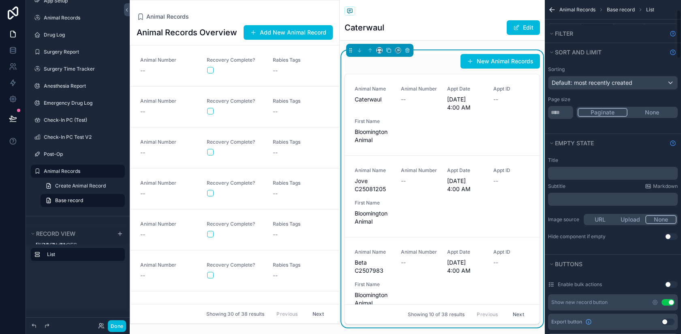
scroll to position [140, 0]
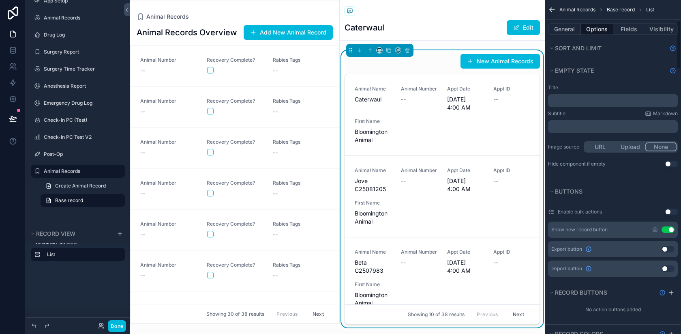
click at [671, 227] on button "Use setting" at bounding box center [667, 229] width 13 height 6
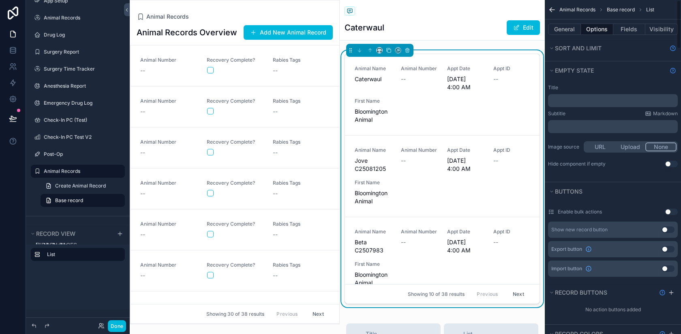
scroll to position [0, 0]
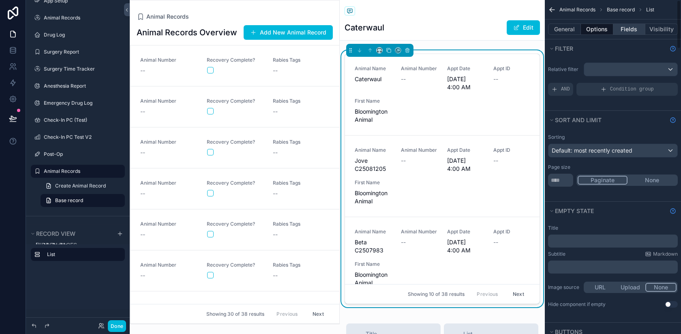
click at [625, 28] on button "Fields" at bounding box center [629, 29] width 32 height 11
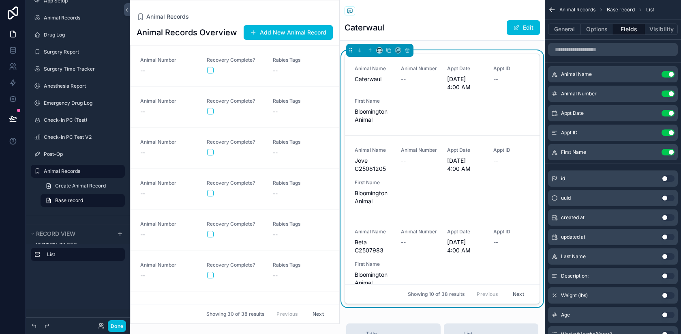
click at [669, 114] on button "Use setting" at bounding box center [667, 113] width 13 height 6
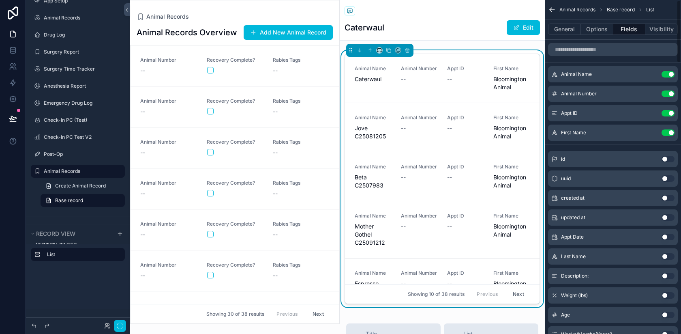
click at [669, 114] on button "Use setting" at bounding box center [667, 113] width 13 height 6
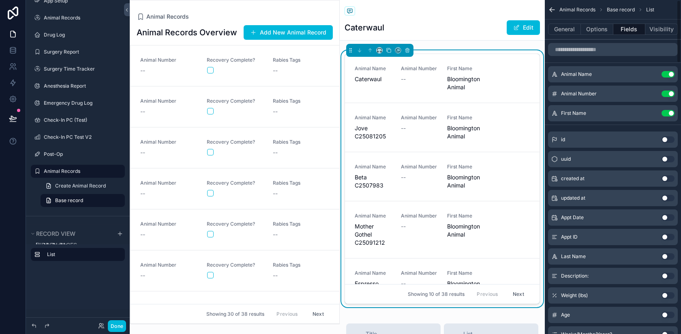
click at [669, 114] on button "Use setting" at bounding box center [667, 113] width 13 height 6
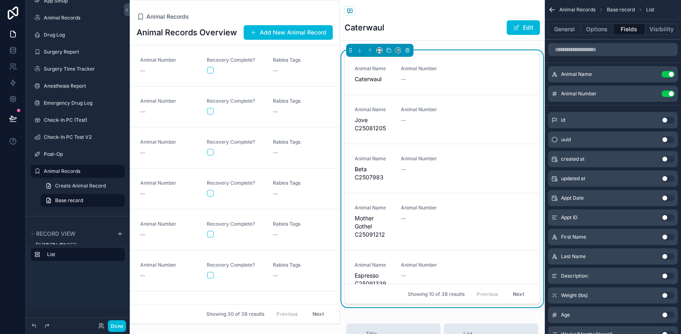
click at [667, 276] on button "Use setting" at bounding box center [667, 275] width 13 height 6
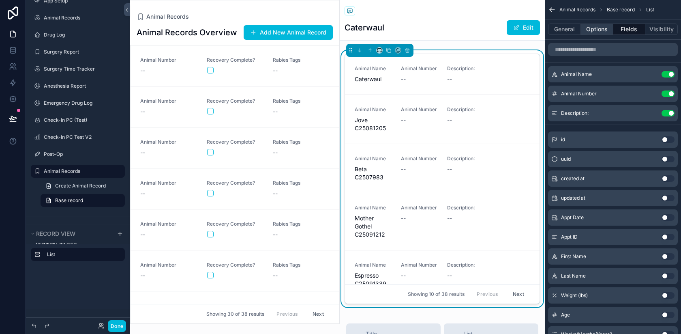
click at [591, 28] on button "Options" at bounding box center [597, 29] width 32 height 11
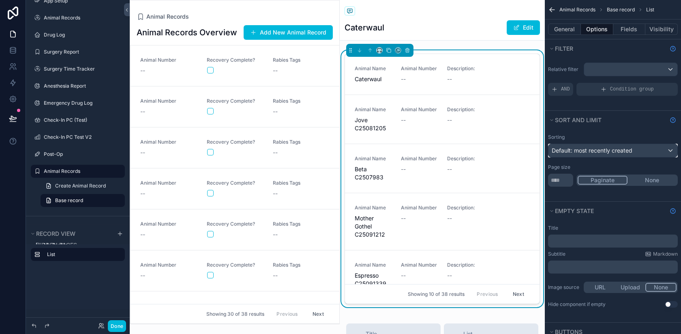
click at [602, 147] on span "Default: most recently created" at bounding box center [592, 150] width 81 height 8
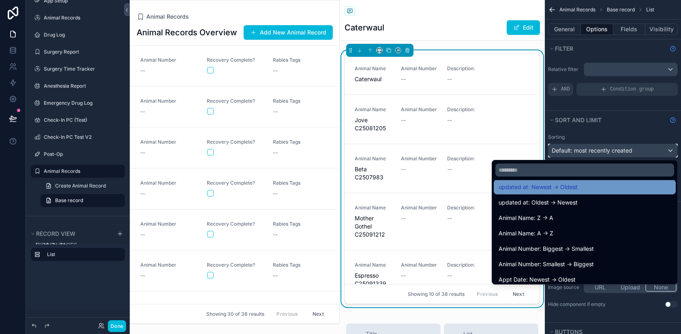
scroll to position [56, 0]
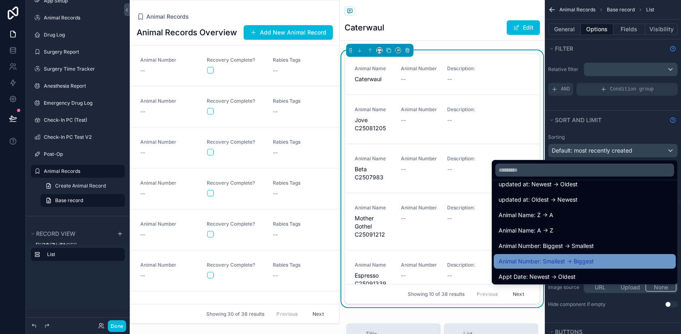
click at [594, 259] on span "Animal Number: Smallest -> Biggest" at bounding box center [546, 261] width 95 height 10
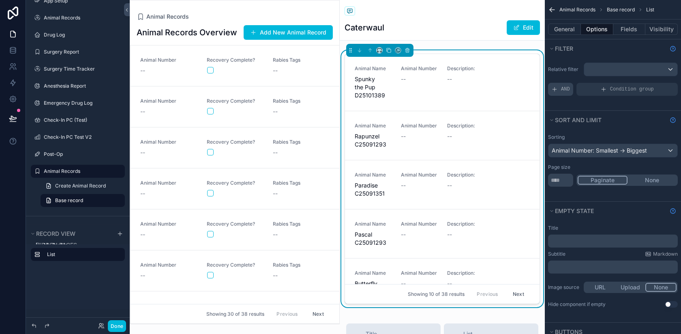
click at [565, 88] on span "AND" at bounding box center [565, 89] width 9 height 6
click at [0, 0] on icon "scrollable content" at bounding box center [0, 0] width 0 height 0
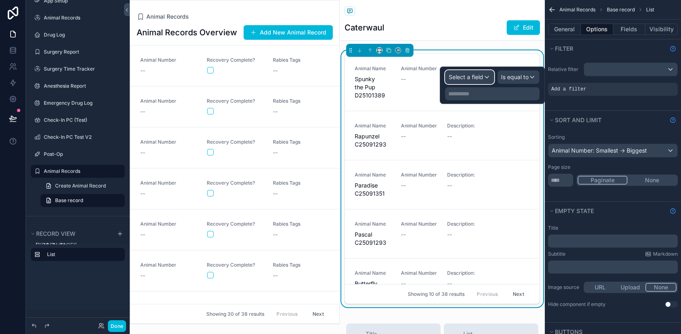
click at [488, 77] on div "Select a field" at bounding box center [469, 77] width 48 height 13
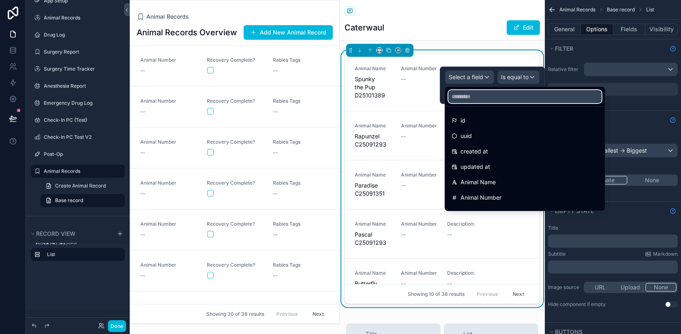
click at [478, 96] on input "text" at bounding box center [524, 96] width 153 height 13
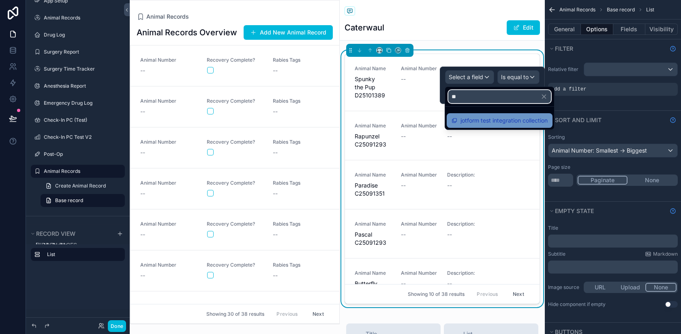
type input "**"
click at [487, 115] on div "jotform test integration collection" at bounding box center [500, 120] width 106 height 15
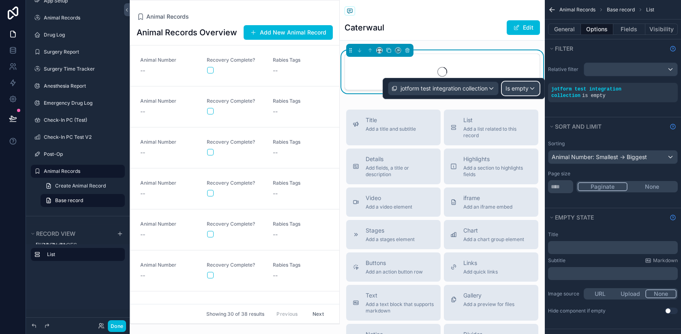
click at [513, 92] on span "Is empty" at bounding box center [516, 88] width 23 height 8
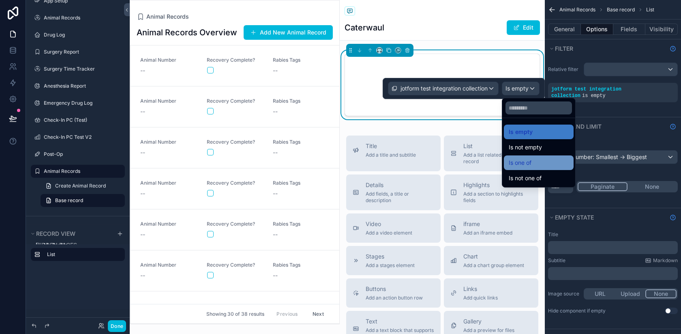
click at [526, 164] on span "Is one of" at bounding box center [520, 163] width 23 height 10
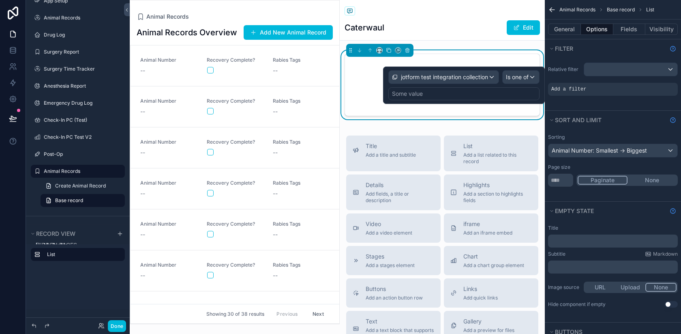
click at [453, 91] on div "Some value" at bounding box center [463, 93] width 151 height 13
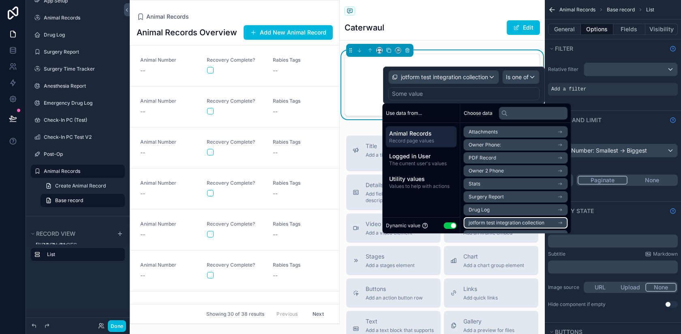
click at [499, 222] on span "jotform test integration collection" at bounding box center [507, 222] width 76 height 6
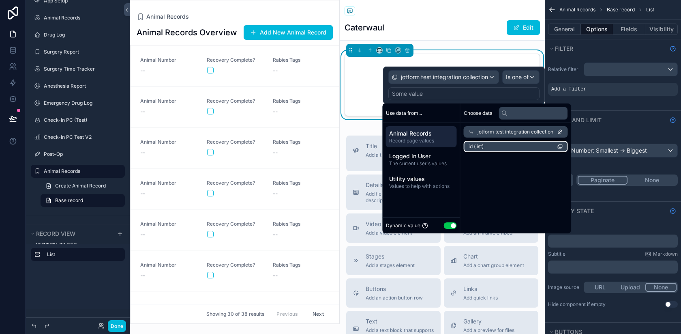
click at [486, 143] on li "id (list)" at bounding box center [516, 146] width 104 height 11
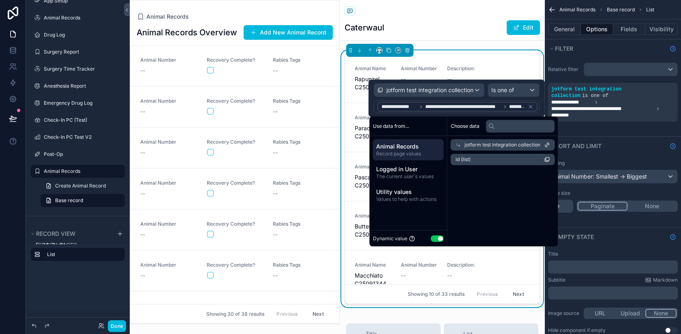
click at [482, 28] on div "Edit" at bounding box center [509, 27] width 61 height 15
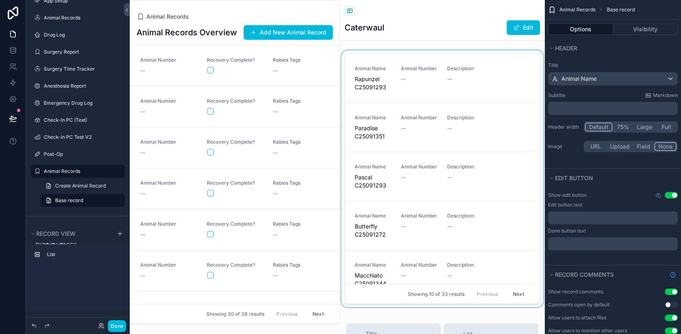
click at [479, 84] on div "scrollable content" at bounding box center [442, 180] width 205 height 260
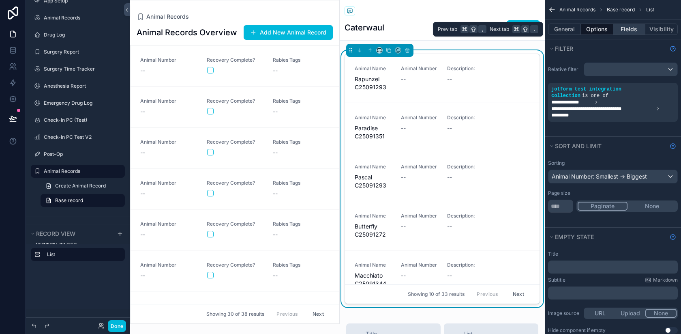
click at [634, 26] on button "Fields" at bounding box center [629, 29] width 32 height 11
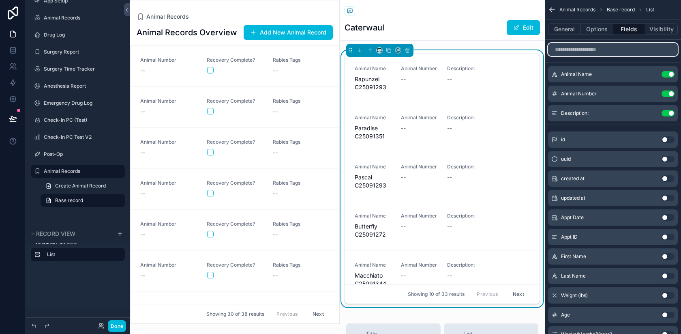
click at [601, 49] on input "scrollable content" at bounding box center [613, 49] width 130 height 13
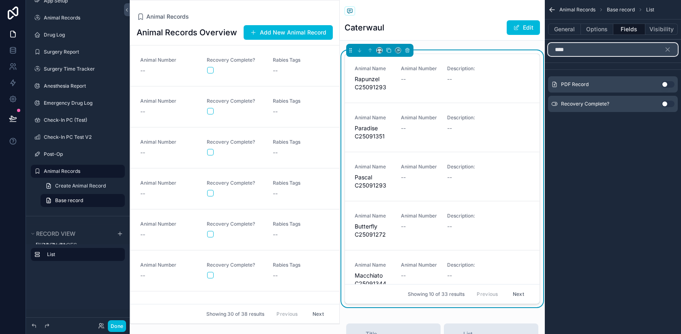
type input "****"
click at [665, 101] on button "Use setting" at bounding box center [667, 104] width 13 height 6
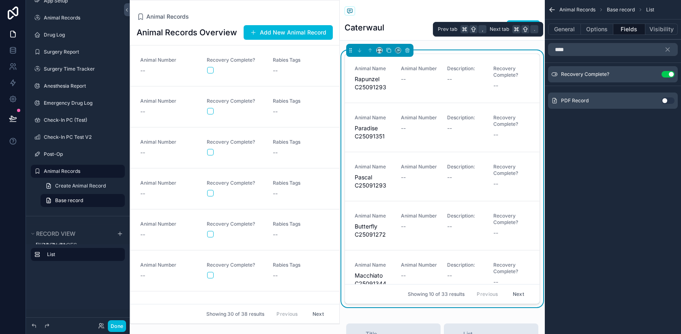
click at [627, 28] on button "Fields" at bounding box center [629, 29] width 32 height 11
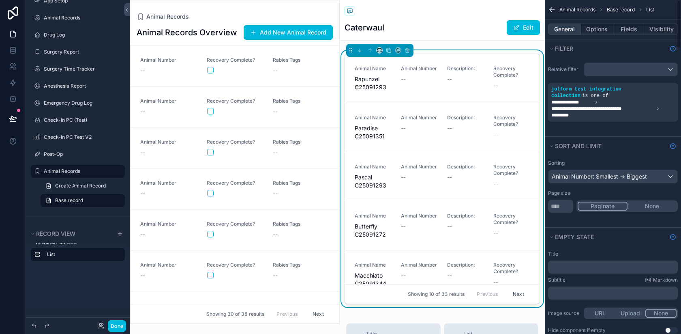
click at [564, 29] on button "General" at bounding box center [564, 29] width 33 height 11
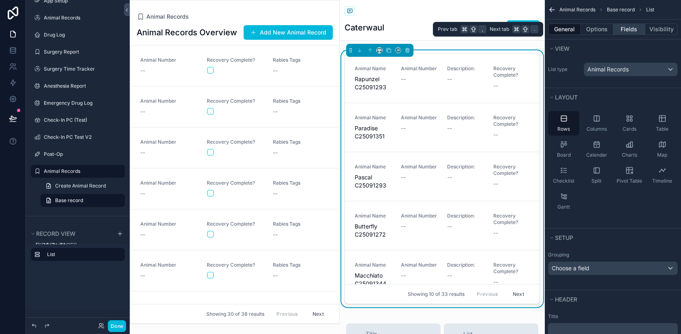
click at [635, 27] on button "Fields" at bounding box center [629, 29] width 32 height 11
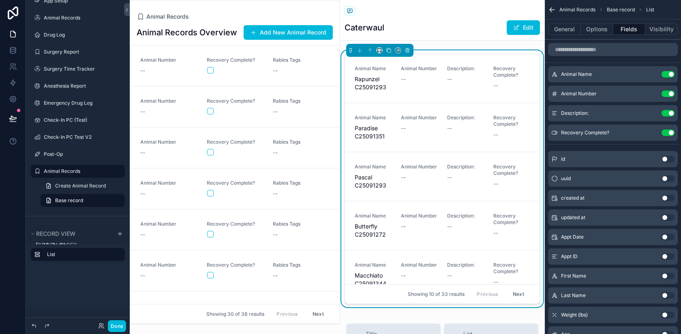
click at [0, 0] on icon "scrollable content" at bounding box center [0, 0] width 0 height 0
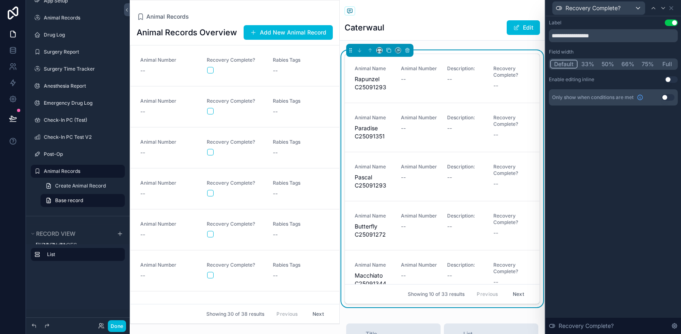
click at [667, 79] on button "Use setting" at bounding box center [671, 79] width 13 height 6
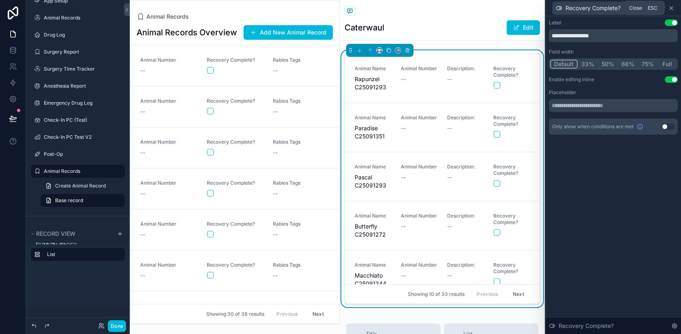
click at [671, 6] on icon at bounding box center [671, 8] width 6 height 6
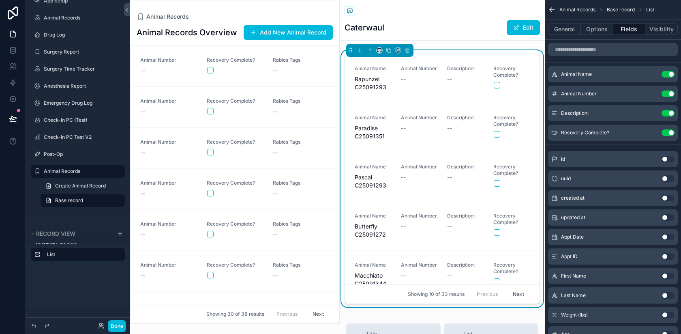
click at [667, 112] on button "Use setting" at bounding box center [667, 113] width 13 height 6
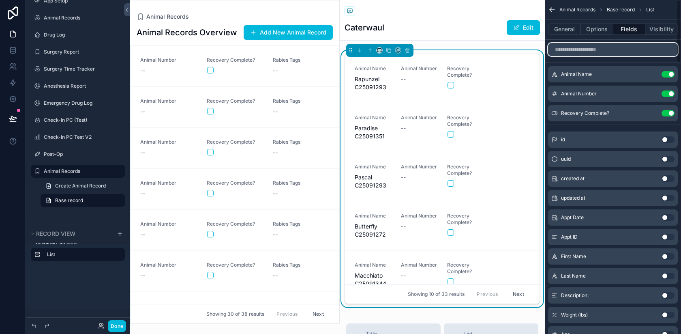
click at [594, 49] on input "scrollable content" at bounding box center [613, 49] width 130 height 13
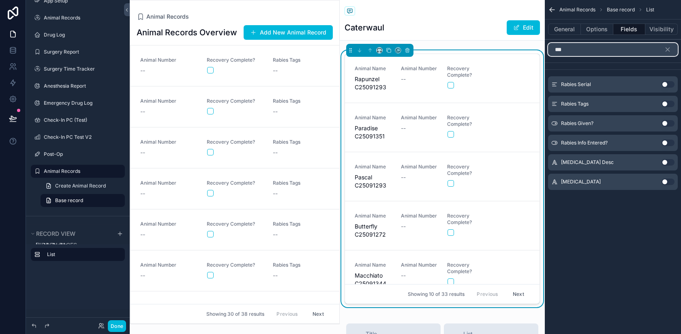
type input "***"
click at [666, 103] on button "Use setting" at bounding box center [667, 104] width 13 height 6
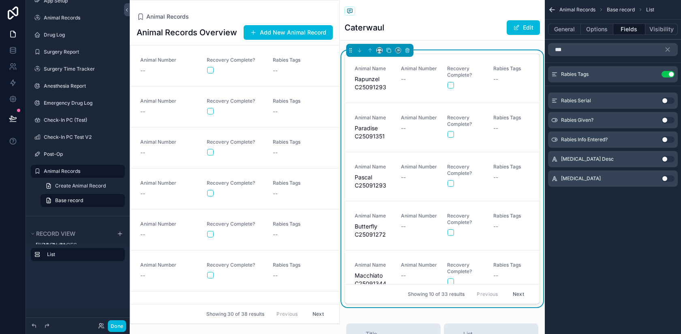
click at [672, 11] on div "Animal Records Base record List" at bounding box center [613, 9] width 136 height 19
click at [113, 323] on button "Done" at bounding box center [117, 326] width 18 height 12
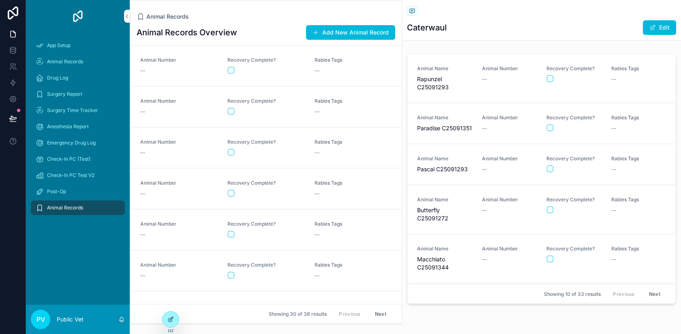
click at [170, 319] on icon at bounding box center [171, 318] width 3 height 3
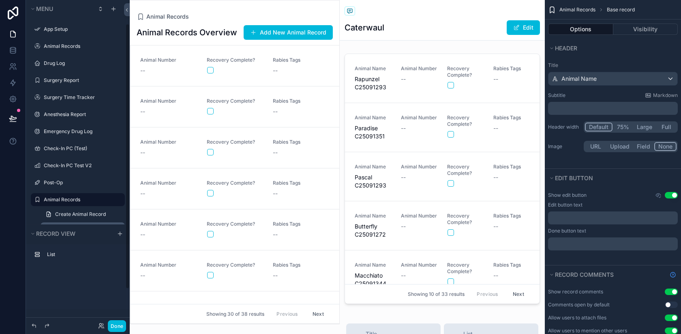
scroll to position [28, 0]
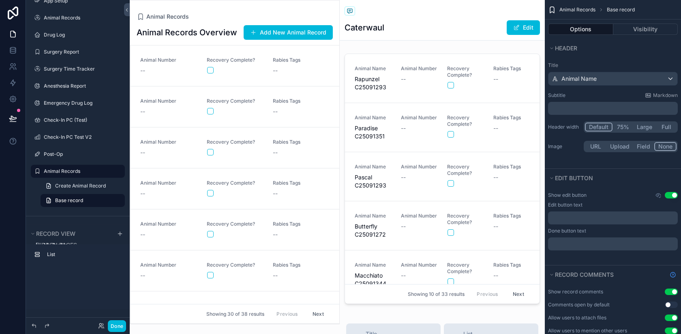
click at [0, 0] on icon "scrollable content" at bounding box center [0, 0] width 0 height 0
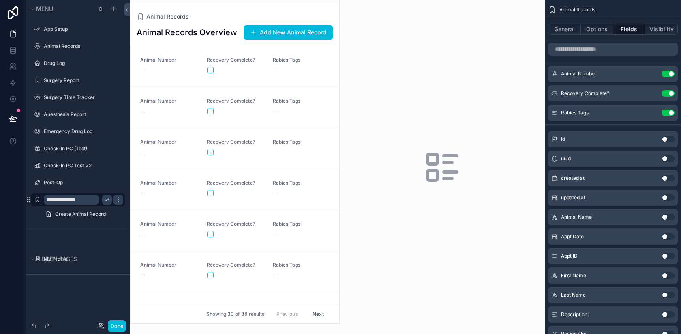
click at [76, 200] on input "**********" at bounding box center [71, 200] width 55 height 10
type input "********"
click at [105, 199] on icon "scrollable content" at bounding box center [107, 199] width 6 height 6
click at [0, 0] on icon "scrollable content" at bounding box center [0, 0] width 0 height 0
click at [116, 199] on icon "scrollable content" at bounding box center [118, 199] width 6 height 6
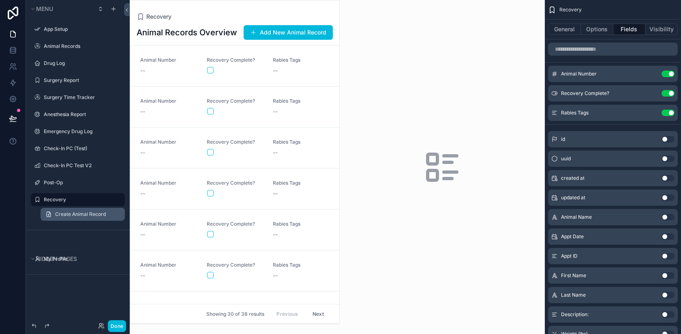
click at [108, 212] on link "Create Animal Record" at bounding box center [83, 214] width 84 height 13
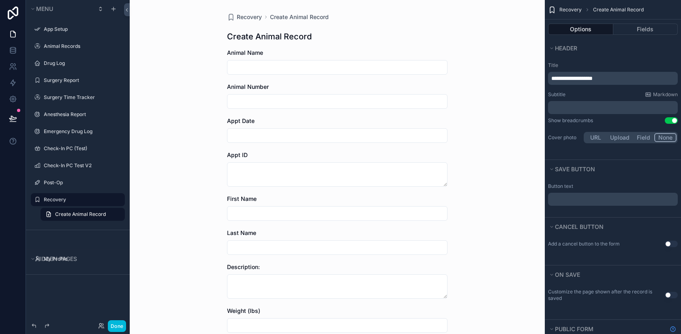
click at [67, 200] on label "Recovery" at bounding box center [82, 199] width 76 height 6
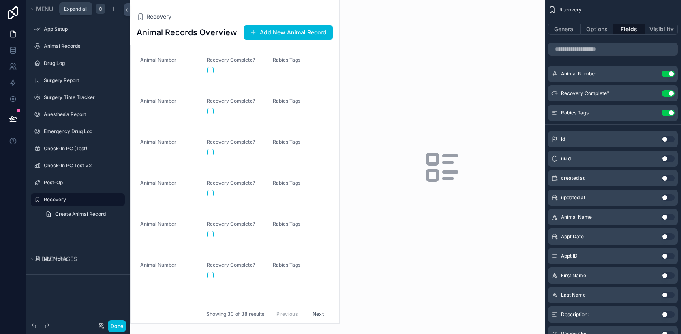
click at [101, 10] on icon "scrollable content" at bounding box center [100, 9] width 6 height 6
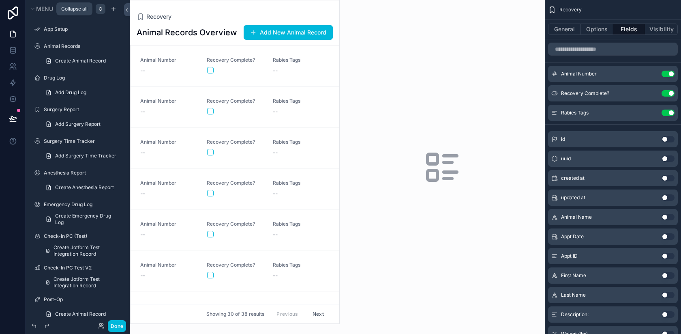
click at [99, 8] on icon "scrollable content" at bounding box center [100, 9] width 6 height 6
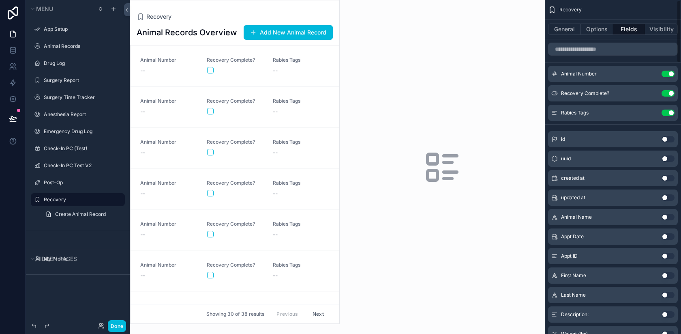
click at [564, 36] on div "General Options Fields Visibility" at bounding box center [613, 28] width 136 height 19
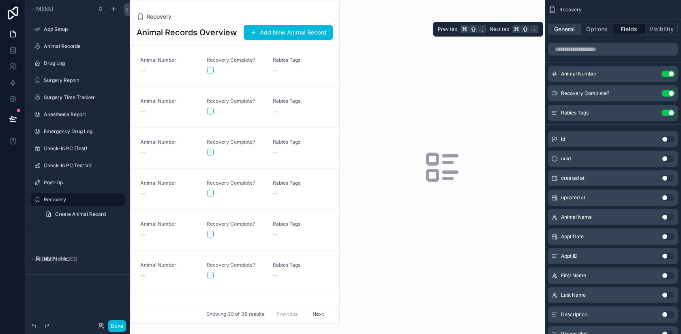
click at [560, 26] on button "General" at bounding box center [564, 29] width 33 height 11
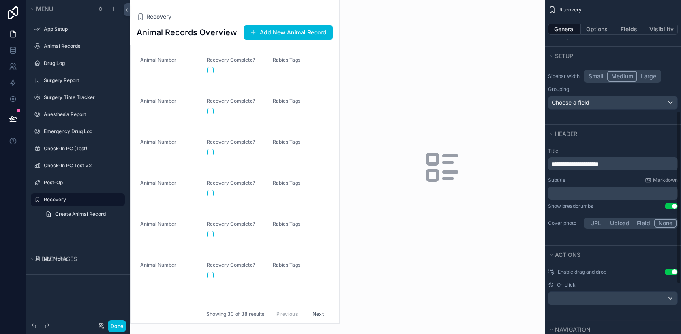
scroll to position [309, 0]
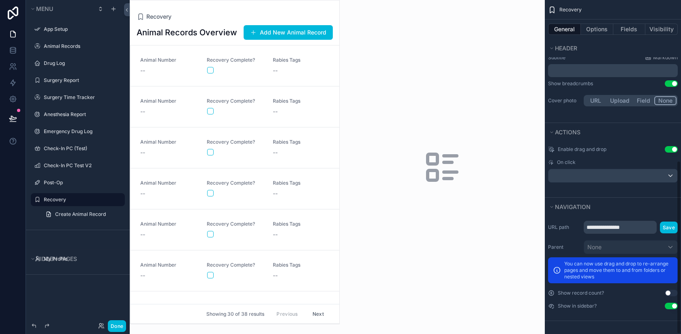
click at [668, 149] on button "Use setting" at bounding box center [671, 149] width 13 height 6
click at [670, 306] on button "Use setting" at bounding box center [671, 305] width 13 height 6
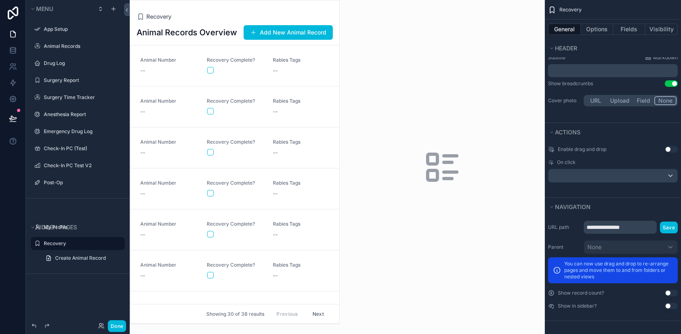
click at [670, 306] on button "Use setting" at bounding box center [671, 305] width 13 height 6
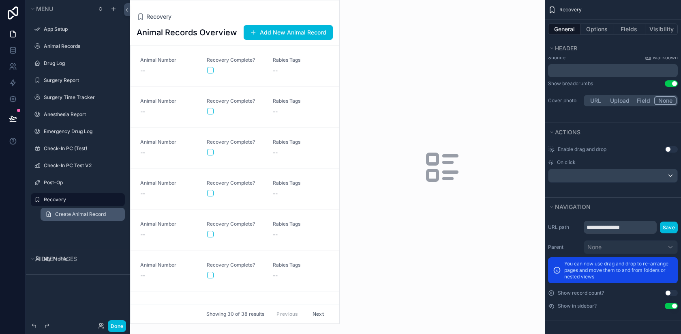
click at [67, 215] on span "Create Animal Record" at bounding box center [80, 214] width 51 height 6
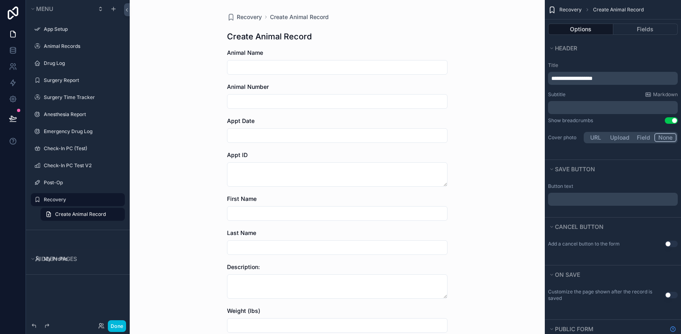
click at [670, 120] on button "Use setting" at bounding box center [671, 120] width 13 height 6
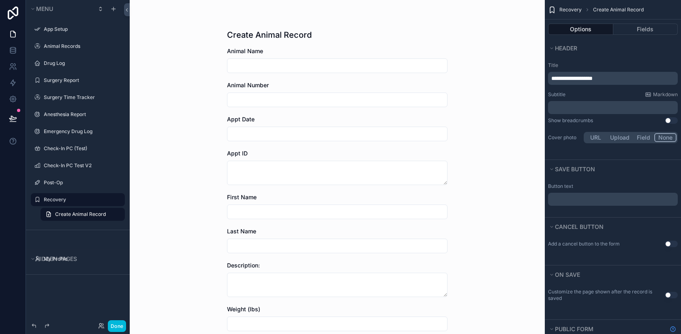
click at [670, 120] on button "Use setting" at bounding box center [671, 120] width 13 height 6
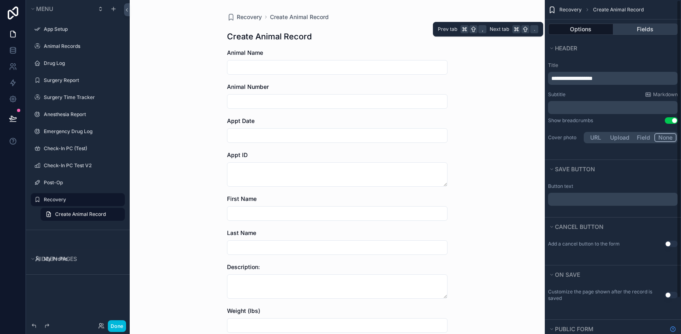
click at [629, 31] on button "Fields" at bounding box center [645, 29] width 65 height 11
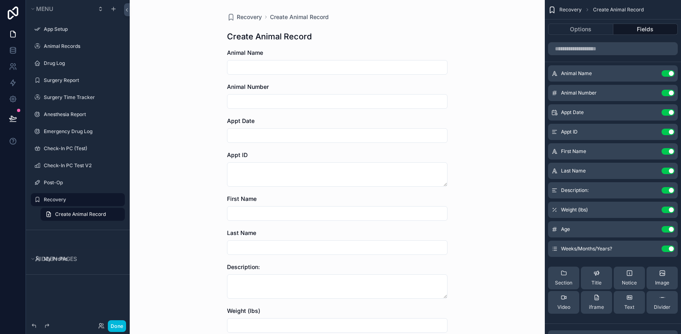
click at [591, 37] on div "Options Fields" at bounding box center [613, 28] width 136 height 19
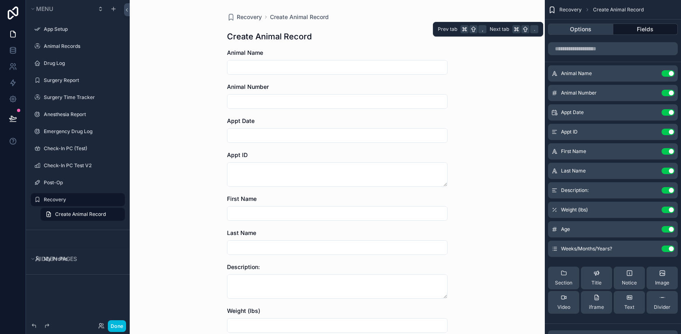
click at [582, 29] on button "Options" at bounding box center [580, 29] width 65 height 11
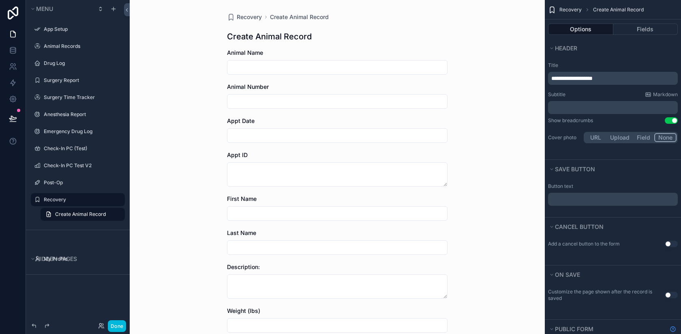
click at [588, 9] on icon "scrollable content" at bounding box center [587, 9] width 5 height 5
click at [572, 9] on span "Recovery" at bounding box center [570, 9] width 22 height 6
click at [81, 201] on label "Recovery" at bounding box center [82, 199] width 76 height 6
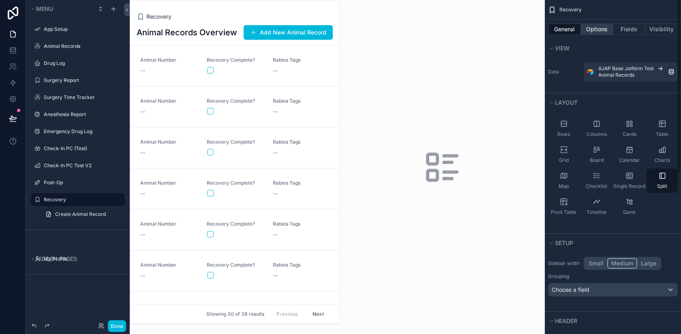
click at [596, 26] on button "Options" at bounding box center [597, 29] width 32 height 11
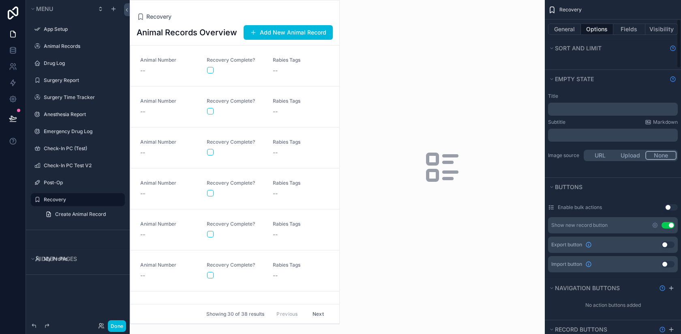
scroll to position [132, 0]
click at [668, 225] on button "Use setting" at bounding box center [667, 224] width 13 height 6
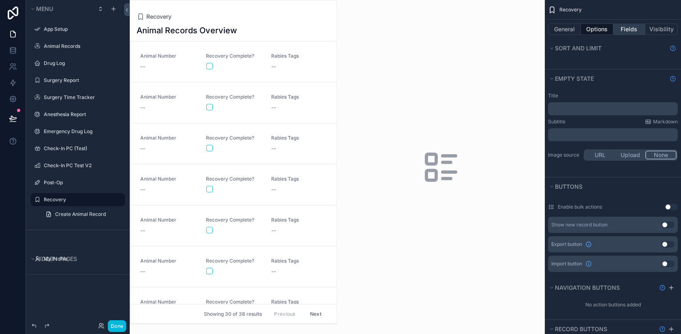
click at [631, 27] on button "Fields" at bounding box center [629, 29] width 32 height 11
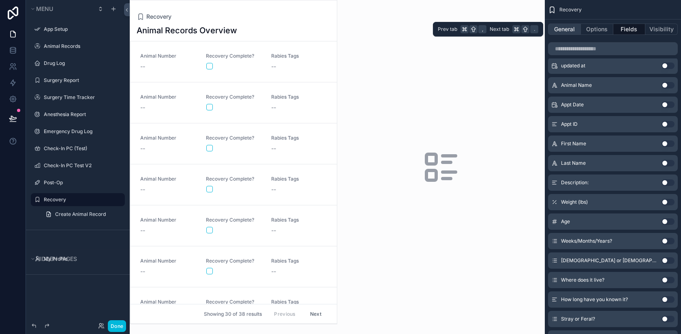
click at [576, 30] on button "General" at bounding box center [564, 29] width 33 height 11
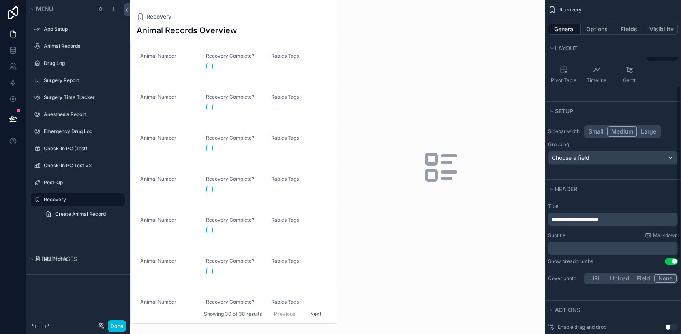
scroll to position [309, 0]
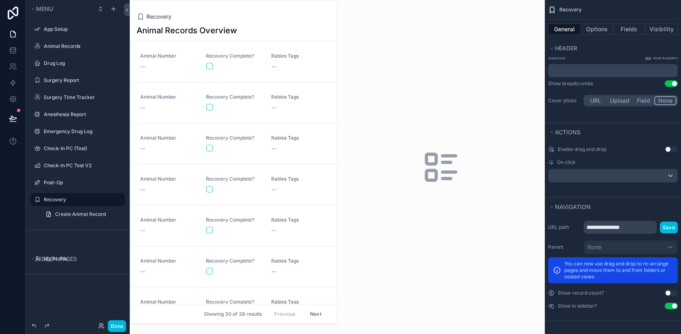
click at [67, 199] on label "Recovery" at bounding box center [82, 199] width 76 height 6
click at [0, 0] on icon "scrollable content" at bounding box center [0, 0] width 0 height 0
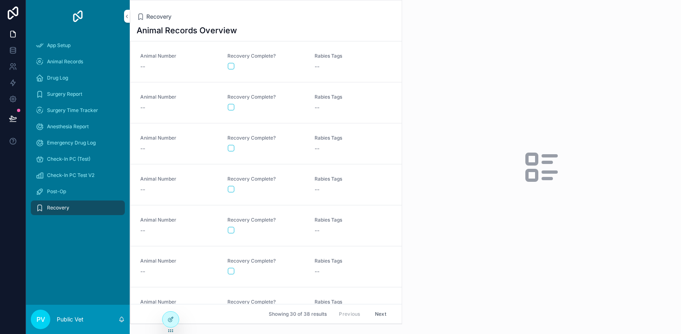
click at [71, 205] on div "Recovery" at bounding box center [78, 207] width 84 height 13
click at [186, 69] on div "--" at bounding box center [178, 66] width 77 height 8
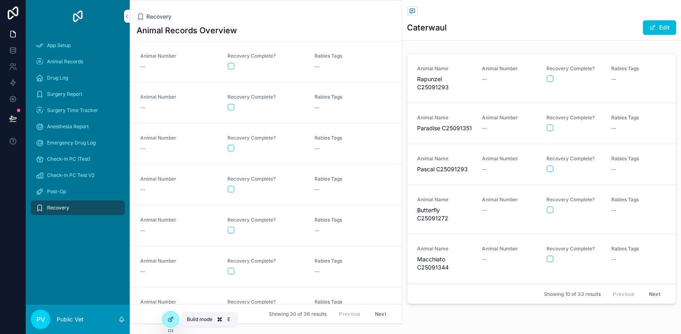
click at [171, 318] on icon at bounding box center [170, 319] width 6 height 6
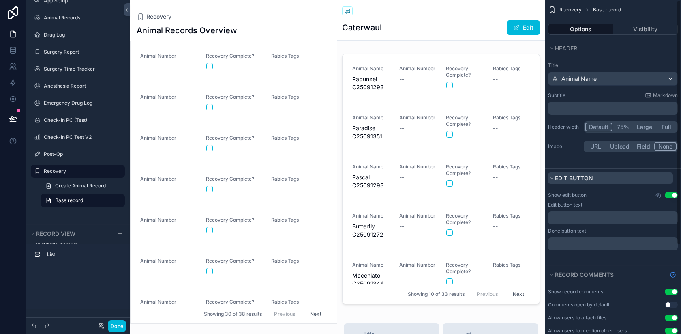
scroll to position [120, 0]
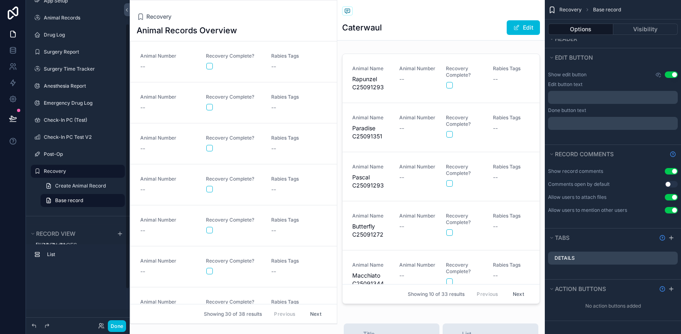
click at [116, 322] on button "Done" at bounding box center [117, 326] width 18 height 12
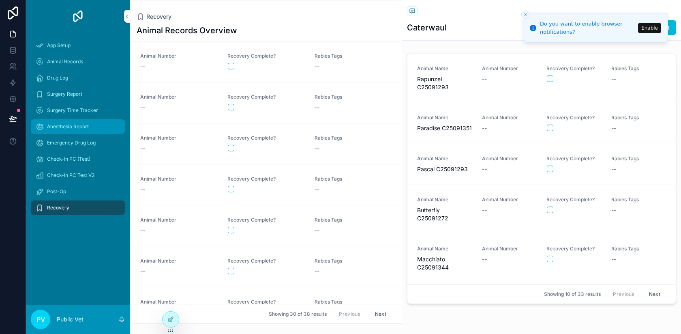
click at [58, 126] on span "Anesthesia Report" at bounding box center [68, 126] width 42 height 6
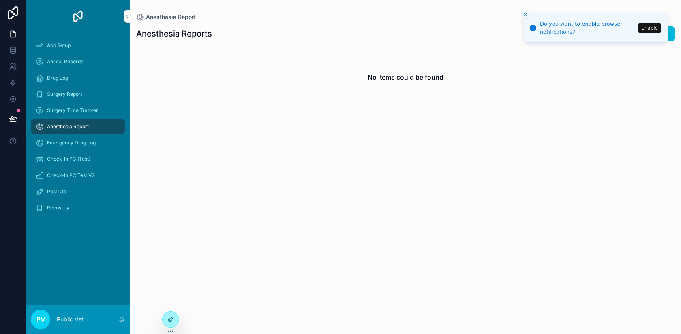
click at [170, 317] on icon at bounding box center [170, 319] width 6 height 6
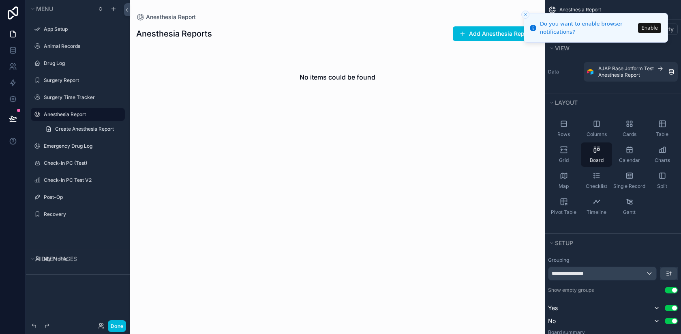
click at [526, 14] on line "Close toast" at bounding box center [525, 14] width 2 height 2
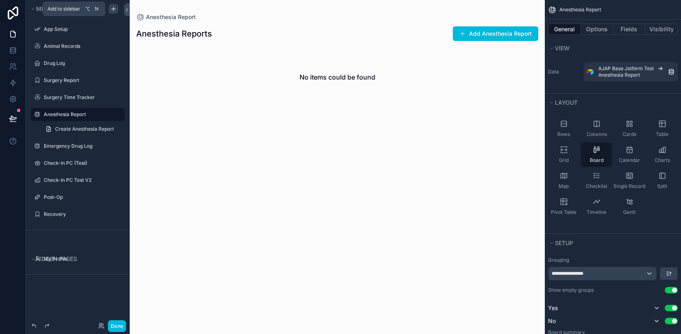
click at [111, 11] on icon "scrollable content" at bounding box center [113, 9] width 6 height 6
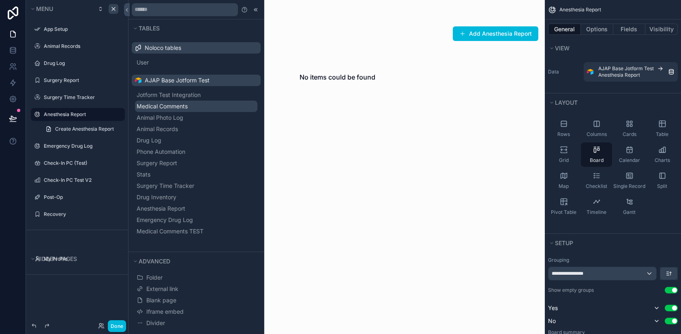
click at [169, 106] on span "Medical Comments" at bounding box center [162, 106] width 51 height 8
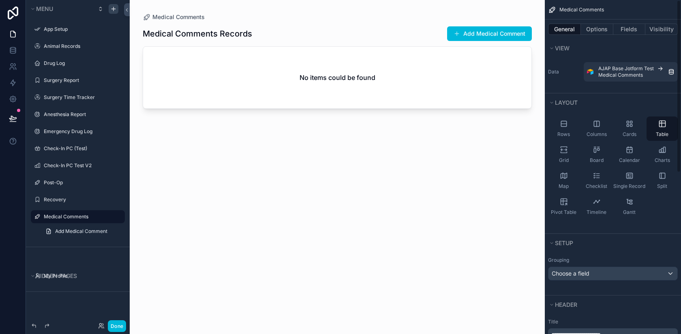
click at [490, 30] on div "scrollable content" at bounding box center [337, 162] width 415 height 324
click at [479, 34] on button "Add Medical Comment" at bounding box center [489, 33] width 85 height 15
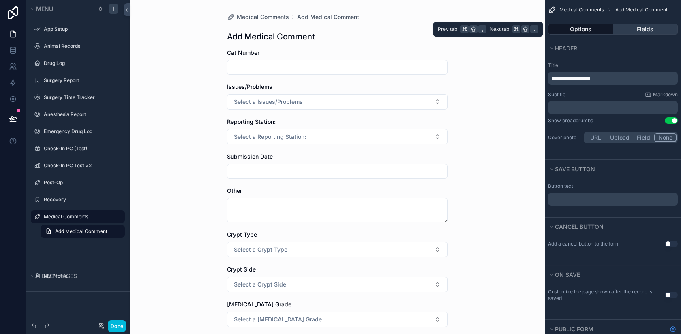
click at [629, 28] on button "Fields" at bounding box center [645, 29] width 65 height 11
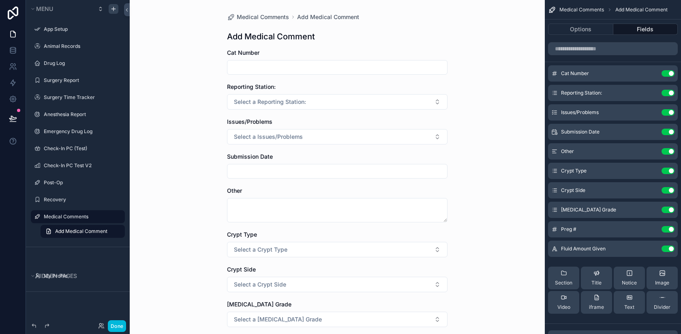
click at [0, 0] on icon "scrollable content" at bounding box center [0, 0] width 0 height 0
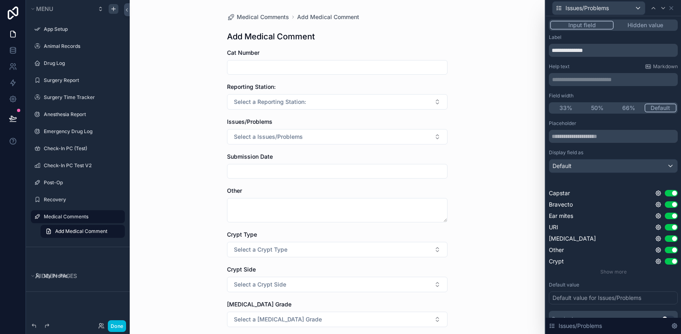
scroll to position [17, 0]
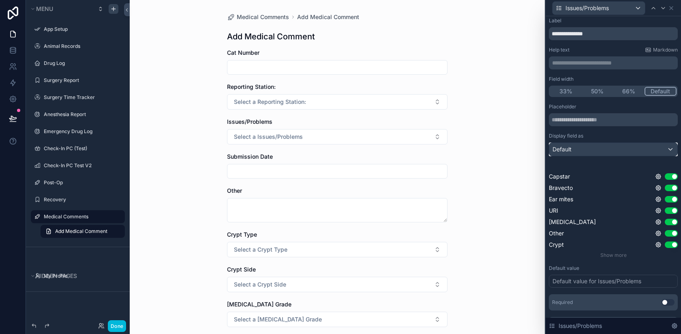
click at [588, 154] on div "Default" at bounding box center [613, 149] width 128 height 13
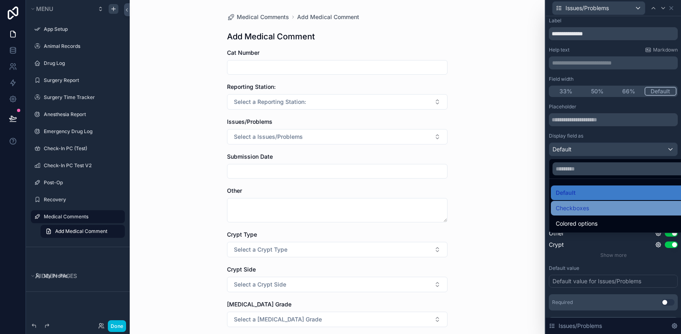
click at [590, 206] on div "Checkboxes" at bounding box center [623, 208] width 134 height 10
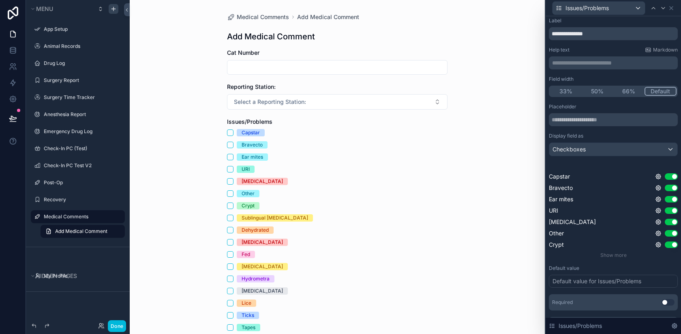
scroll to position [35, 0]
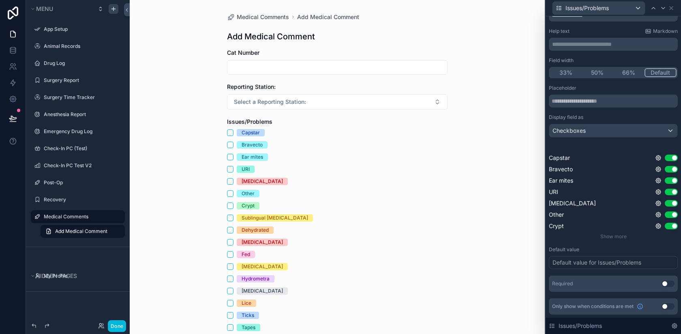
click at [667, 283] on button "Use setting" at bounding box center [667, 283] width 13 height 6
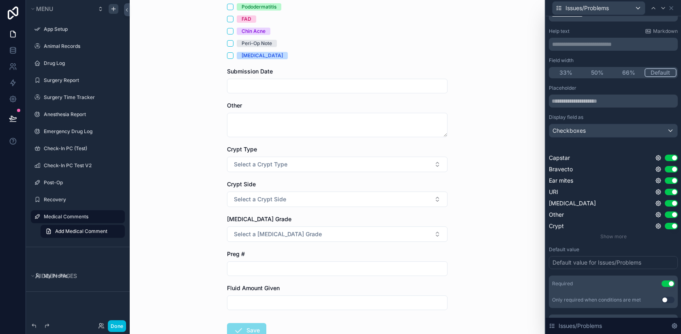
scroll to position [0, 0]
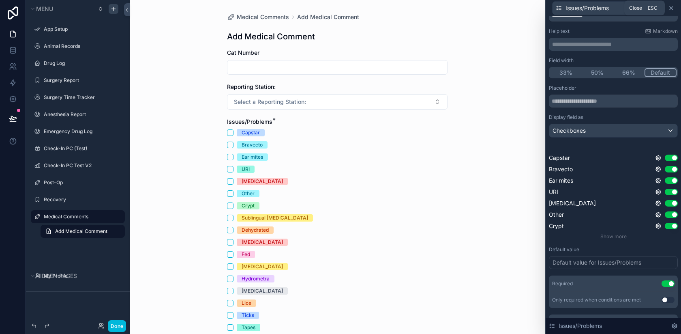
click at [671, 8] on icon at bounding box center [671, 7] width 3 height 3
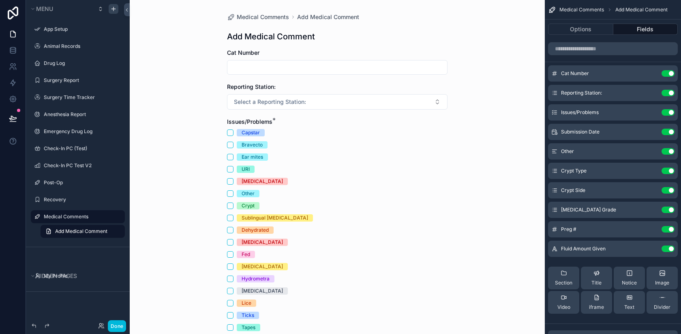
click at [0, 0] on icon "scrollable content" at bounding box center [0, 0] width 0 height 0
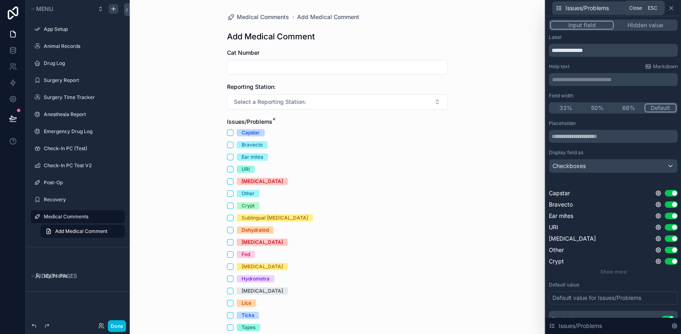
click at [672, 9] on icon at bounding box center [671, 8] width 6 height 6
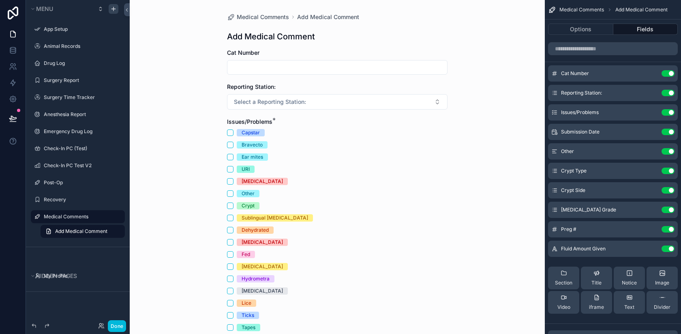
click at [0, 0] on icon "scrollable content" at bounding box center [0, 0] width 0 height 0
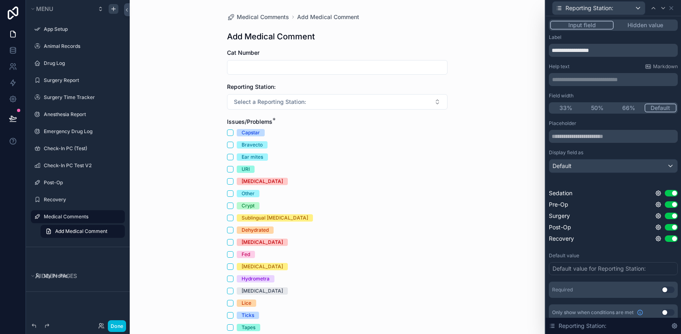
click at [666, 287] on button "Use setting" at bounding box center [667, 289] width 13 height 6
click at [672, 6] on icon at bounding box center [671, 8] width 6 height 6
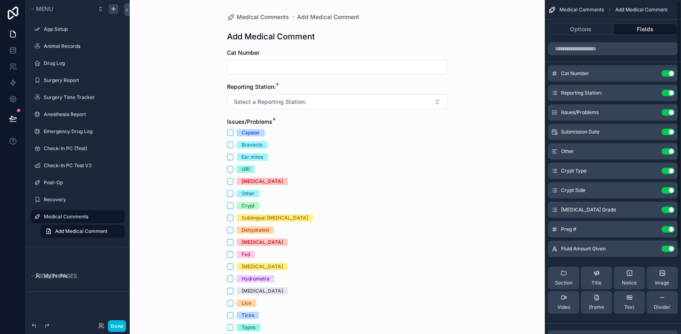
click at [0, 0] on icon "scrollable content" at bounding box center [0, 0] width 0 height 0
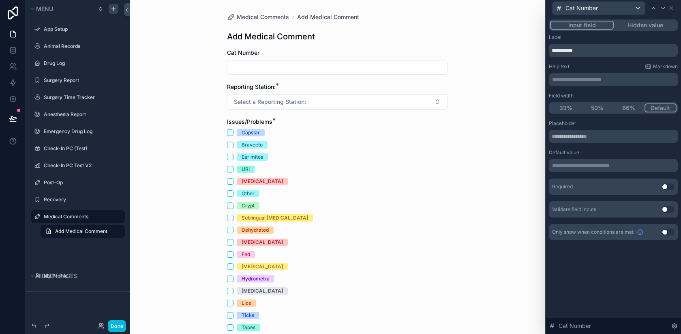
click at [666, 187] on button "Use setting" at bounding box center [667, 186] width 13 height 6
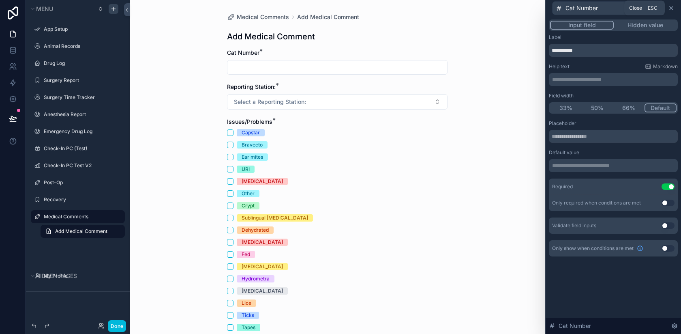
click at [672, 8] on icon at bounding box center [671, 8] width 6 height 6
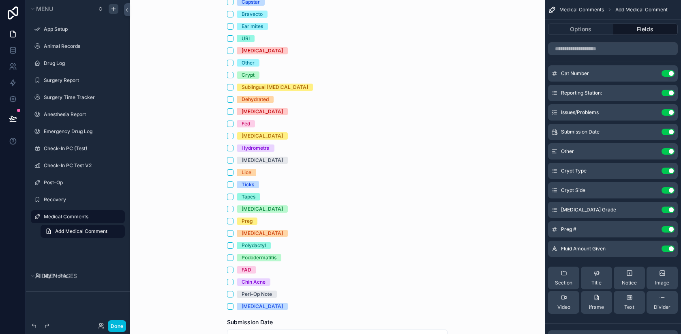
scroll to position [208, 0]
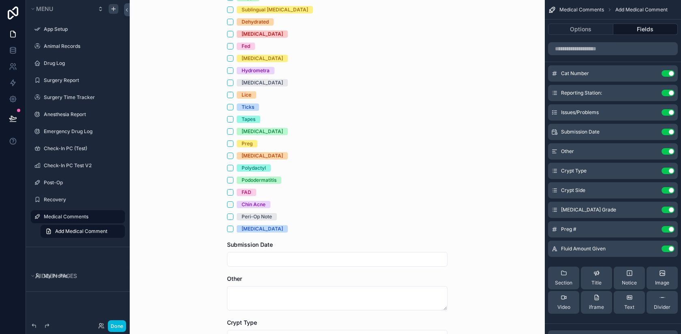
click at [0, 0] on icon "scrollable content" at bounding box center [0, 0] width 0 height 0
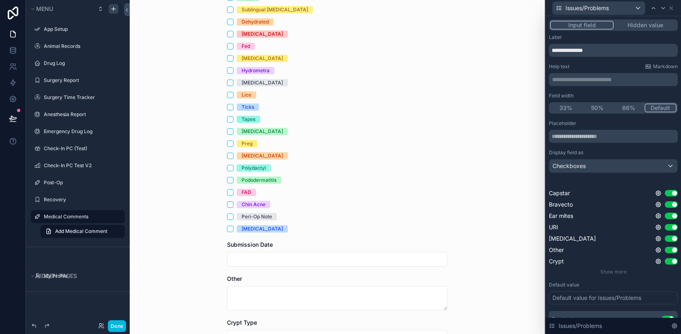
scroll to position [51, 0]
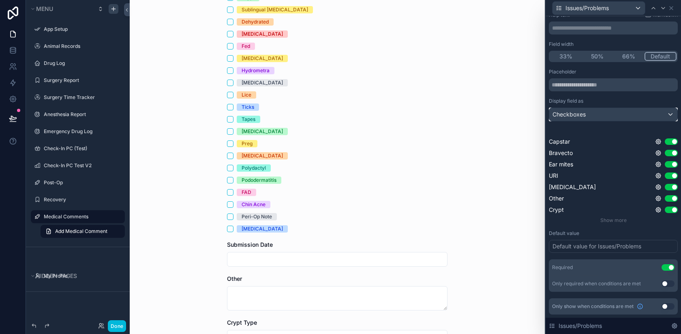
click at [615, 119] on div "Checkboxes" at bounding box center [613, 114] width 128 height 13
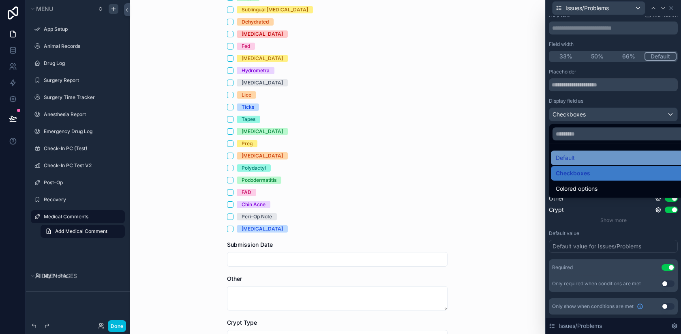
click at [594, 158] on div "Default" at bounding box center [623, 158] width 134 height 10
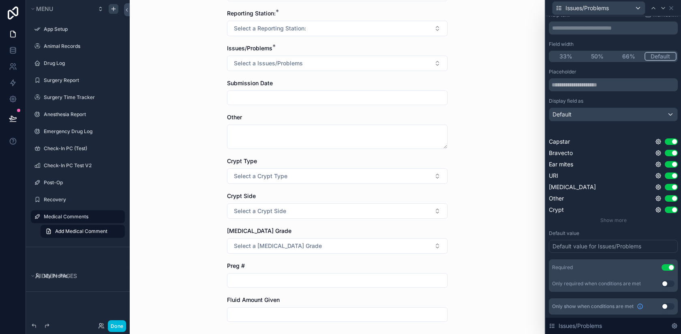
scroll to position [0, 0]
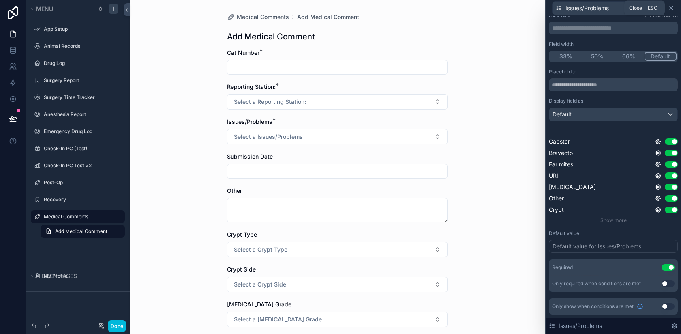
click at [672, 6] on icon at bounding box center [671, 8] width 6 height 6
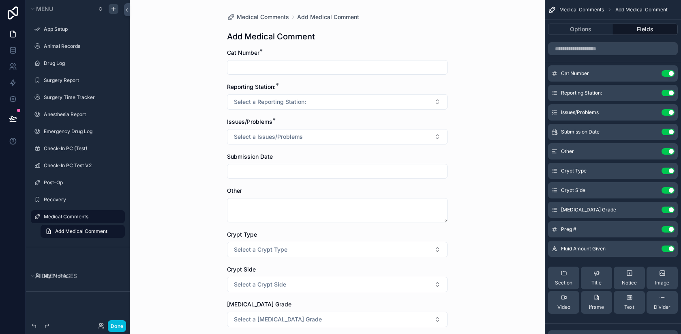
click at [0, 0] on icon "scrollable content" at bounding box center [0, 0] width 0 height 0
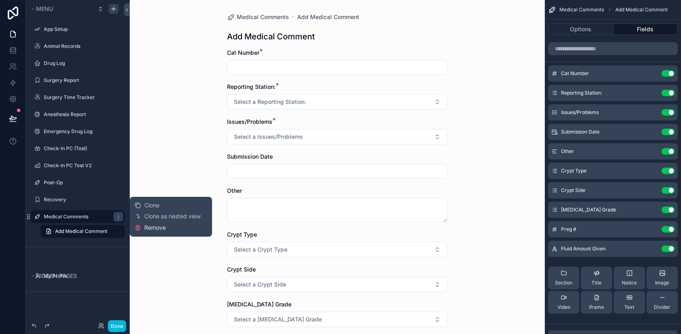
click at [152, 228] on span "Remove" at bounding box center [154, 227] width 21 height 8
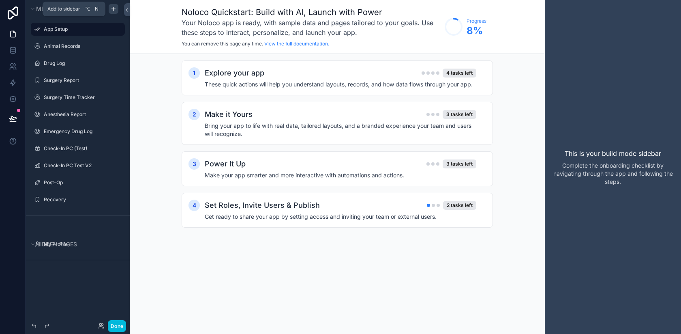
click at [114, 8] on icon "scrollable content" at bounding box center [113, 9] width 6 height 6
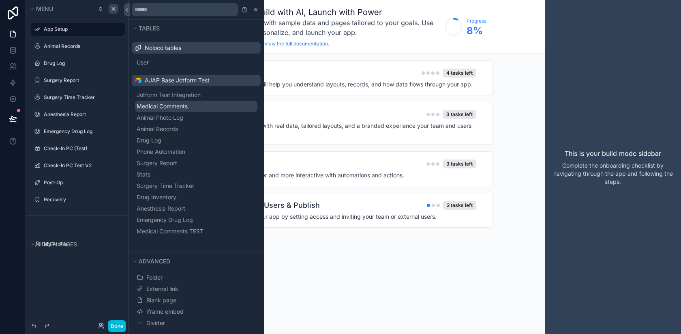
click at [182, 105] on span "Medical Comments" at bounding box center [162, 106] width 51 height 8
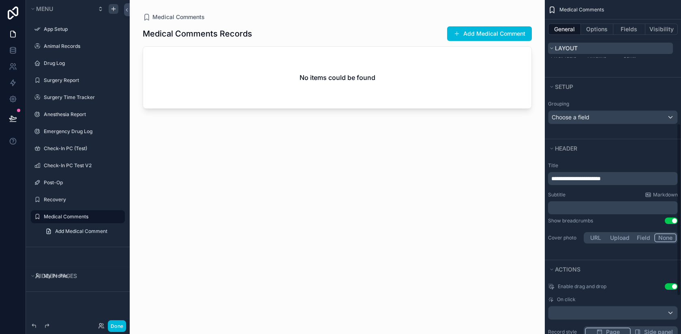
scroll to position [238, 0]
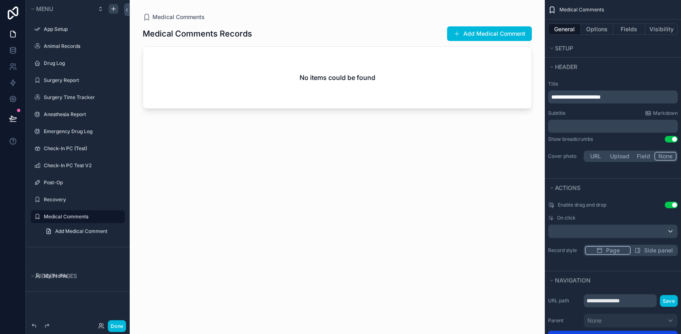
click at [672, 204] on button "Use setting" at bounding box center [671, 204] width 13 height 6
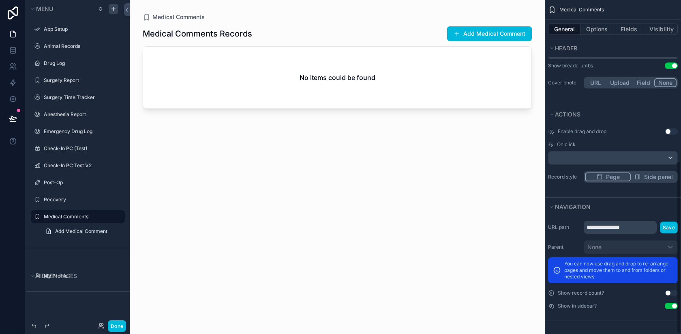
scroll to position [31, 0]
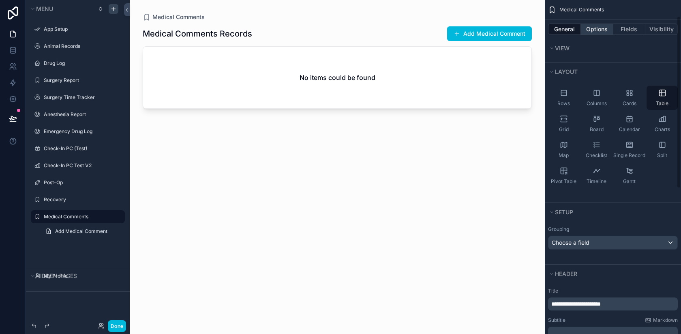
click at [595, 28] on button "Options" at bounding box center [597, 29] width 32 height 11
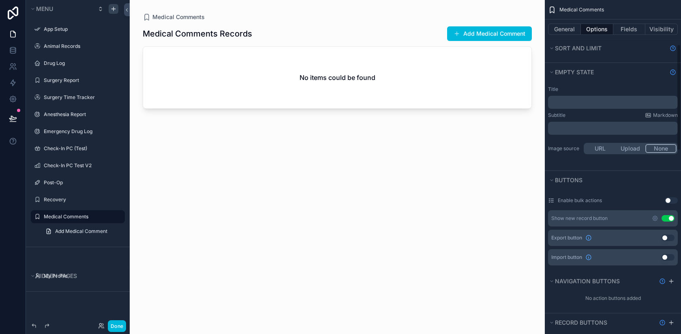
scroll to position [159, 0]
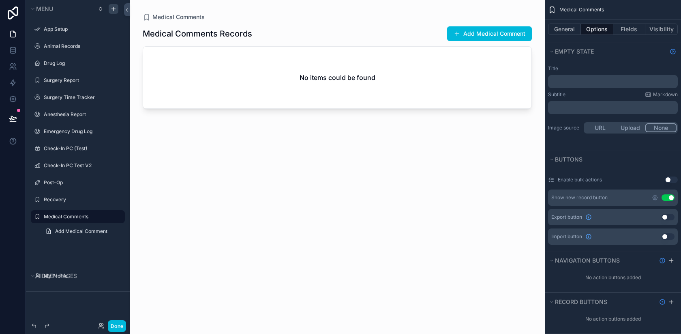
click at [669, 197] on button "Use setting" at bounding box center [667, 197] width 13 height 6
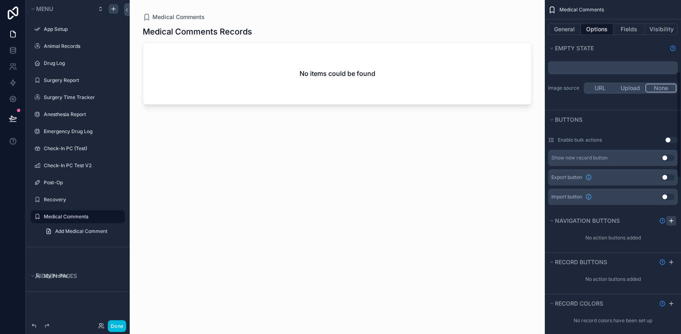
scroll to position [224, 0]
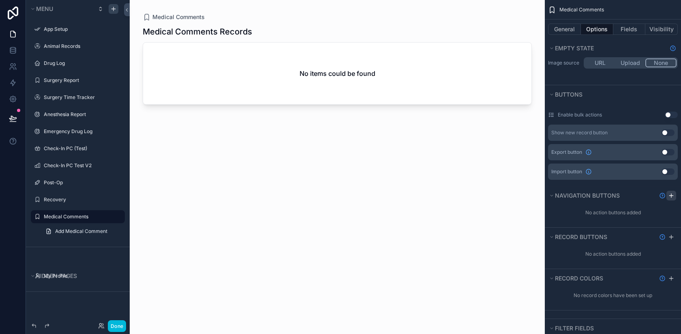
click at [671, 193] on icon "scrollable content" at bounding box center [671, 195] width 6 height 6
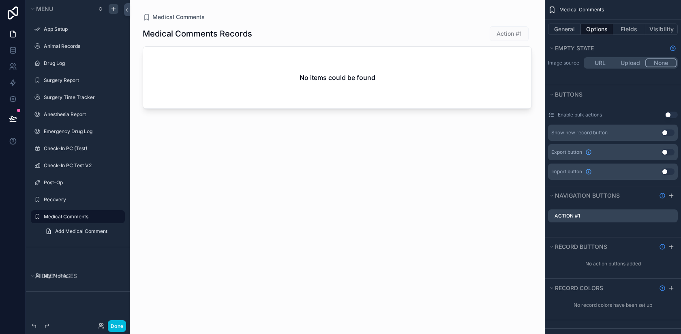
click at [0, 0] on icon "scrollable content" at bounding box center [0, 0] width 0 height 0
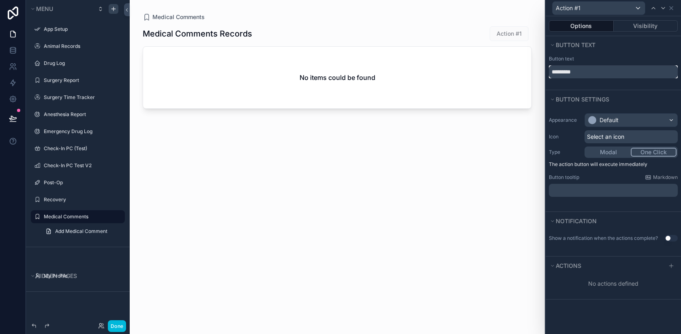
click at [607, 71] on input "*********" at bounding box center [613, 71] width 129 height 13
type input "**********"
click at [626, 121] on div "Default" at bounding box center [631, 119] width 92 height 13
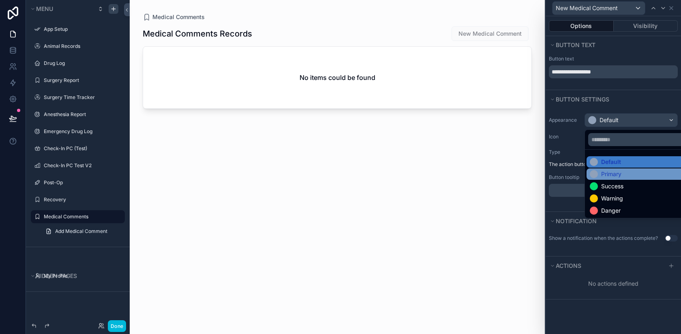
click at [614, 175] on div "Primary" at bounding box center [611, 174] width 20 height 8
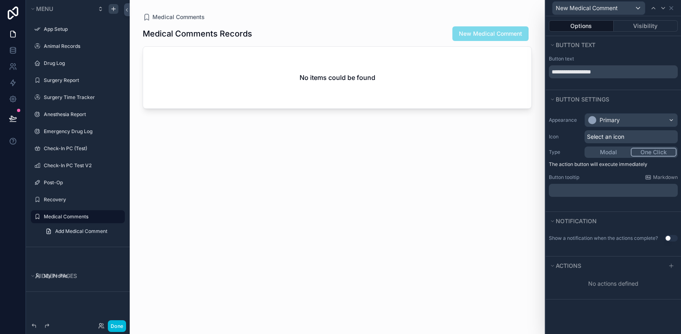
click at [608, 137] on span "Select an icon" at bounding box center [605, 137] width 37 height 8
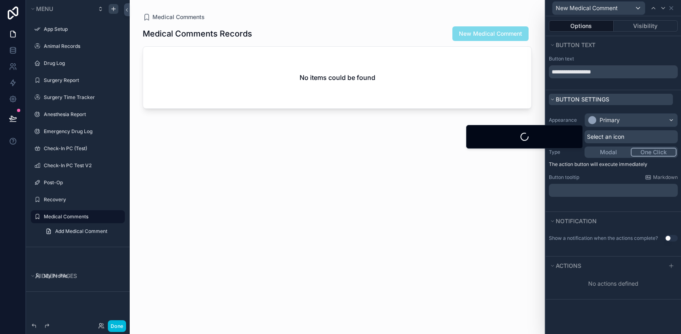
click at [576, 98] on span "Button settings" at bounding box center [582, 99] width 53 height 7
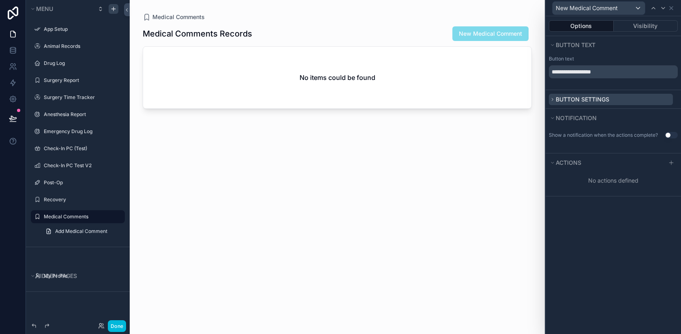
click at [576, 98] on span "Button settings" at bounding box center [582, 99] width 53 height 7
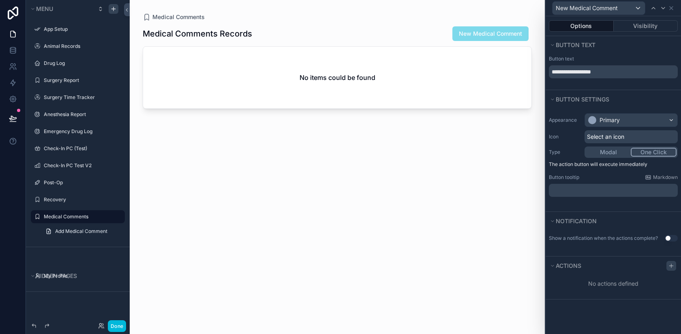
click at [672, 263] on icon at bounding box center [671, 265] width 6 height 6
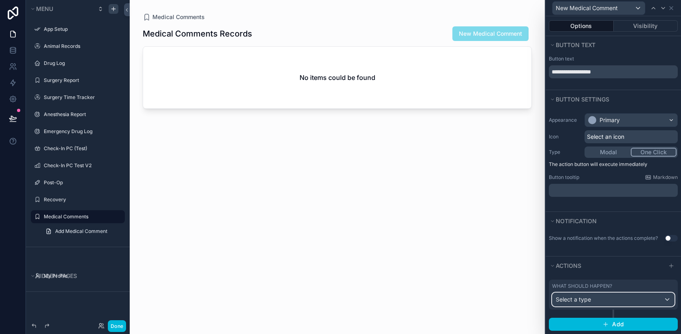
click at [601, 300] on div "Select a type" at bounding box center [613, 299] width 122 height 13
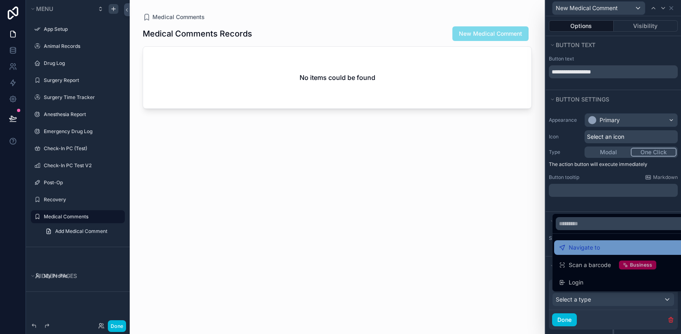
click at [605, 246] on div "Navigate to" at bounding box center [622, 247] width 127 height 10
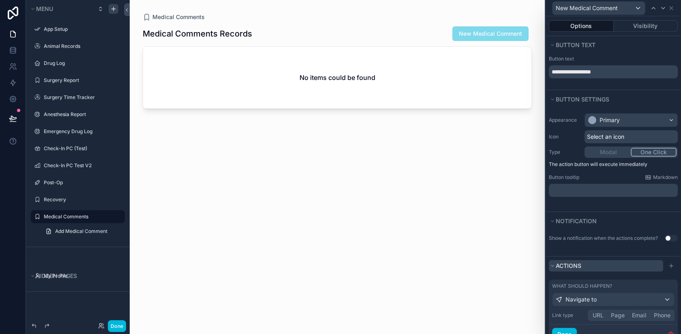
scroll to position [43, 0]
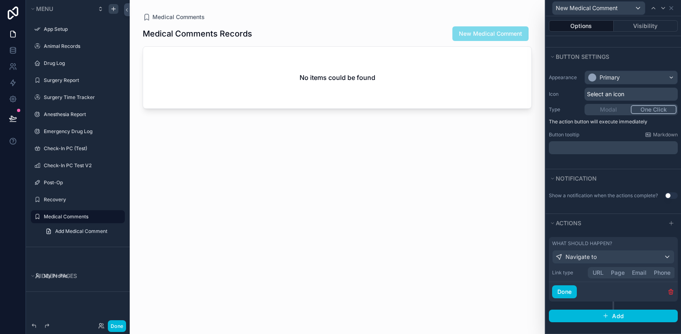
click at [597, 271] on button "URL" at bounding box center [598, 272] width 18 height 9
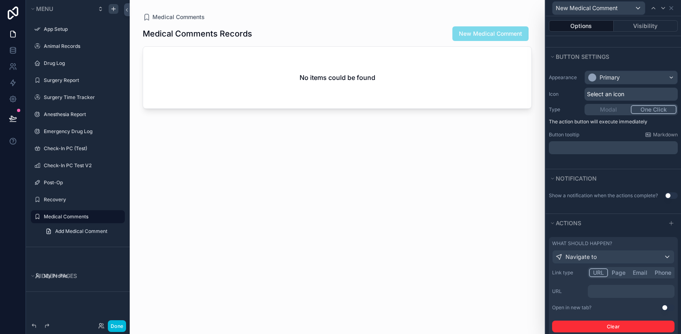
scroll to position [73, 0]
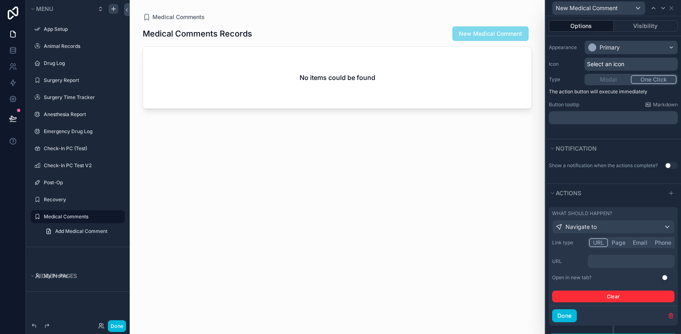
click at [612, 261] on p "﻿" at bounding box center [632, 261] width 82 height 8
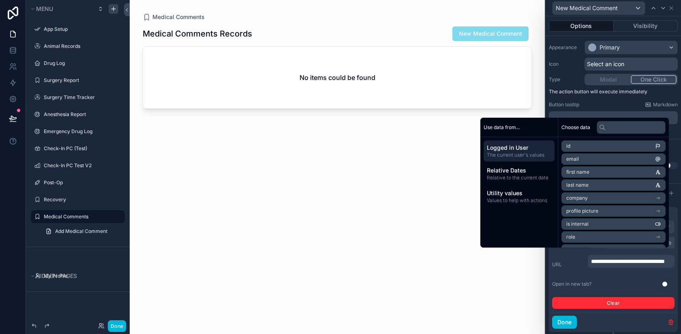
scroll to position [78, 0]
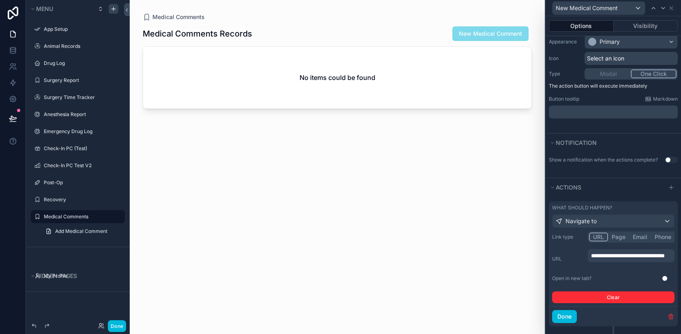
click at [568, 257] on label "URL" at bounding box center [568, 258] width 32 height 6
click at [570, 317] on button "Done" at bounding box center [564, 316] width 25 height 13
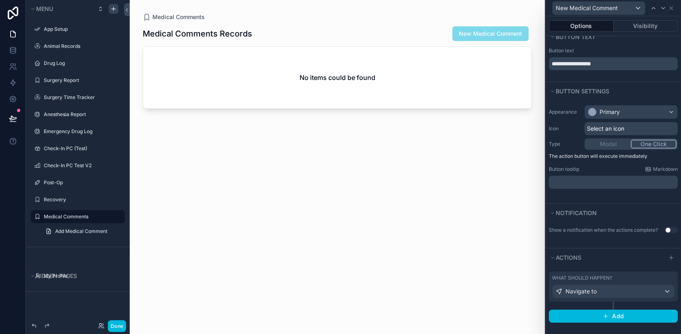
click at [466, 34] on div "scrollable content" at bounding box center [337, 162] width 415 height 324
click at [465, 34] on span "New Medical Comment" at bounding box center [490, 33] width 76 height 15
click at [466, 36] on span "New Medical Comment" at bounding box center [490, 33] width 76 height 15
click at [117, 325] on button "Done" at bounding box center [117, 326] width 18 height 12
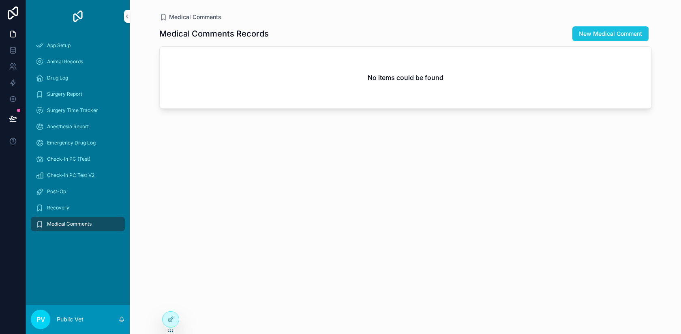
click at [585, 32] on span "New Medical Comment" at bounding box center [610, 34] width 63 height 8
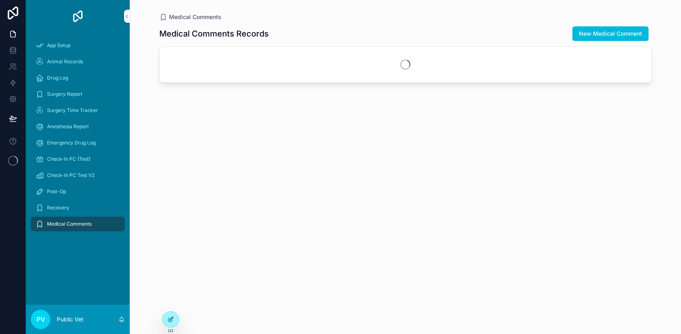
click at [169, 319] on icon at bounding box center [170, 319] width 6 height 6
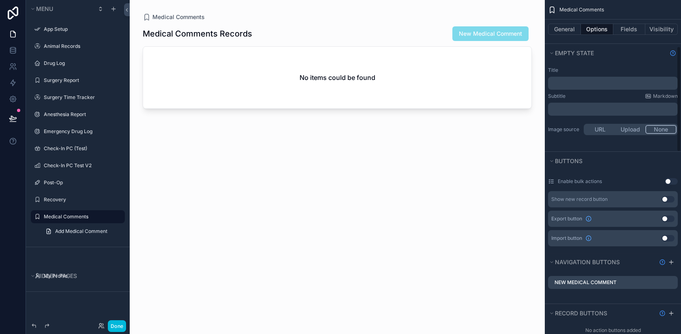
scroll to position [160, 0]
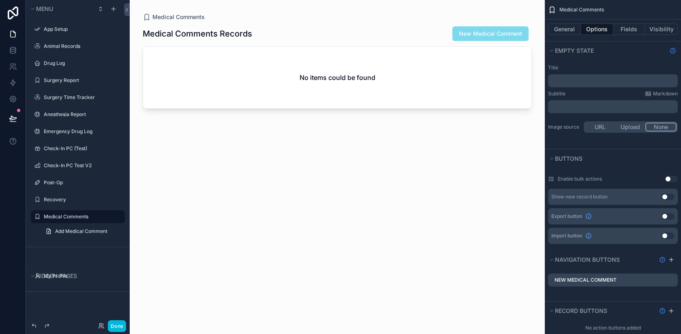
click at [0, 0] on icon "scrollable content" at bounding box center [0, 0] width 0 height 0
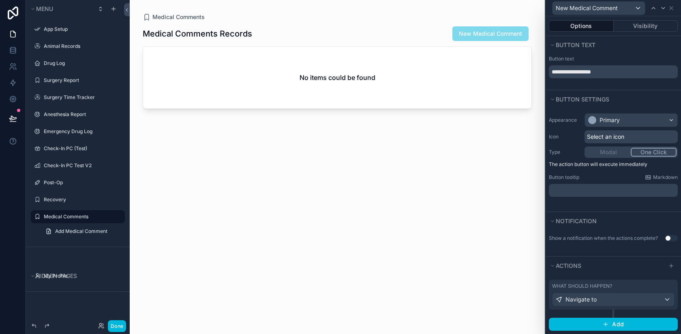
scroll to position [8, 0]
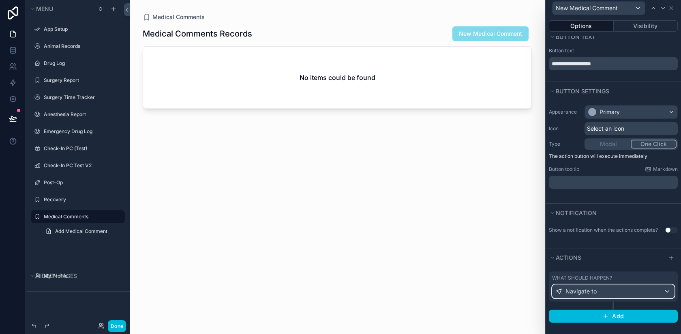
click at [653, 293] on div "Navigate to" at bounding box center [613, 291] width 122 height 13
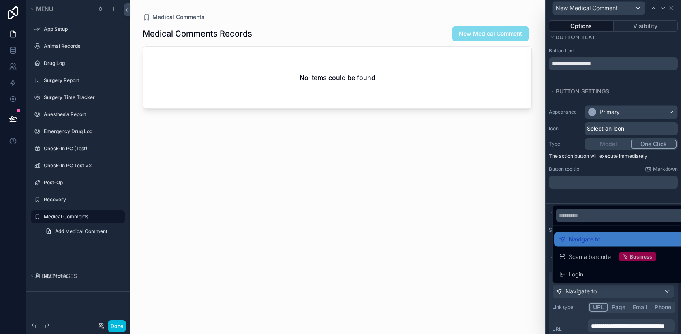
click at [583, 189] on div at bounding box center [613, 167] width 135 height 334
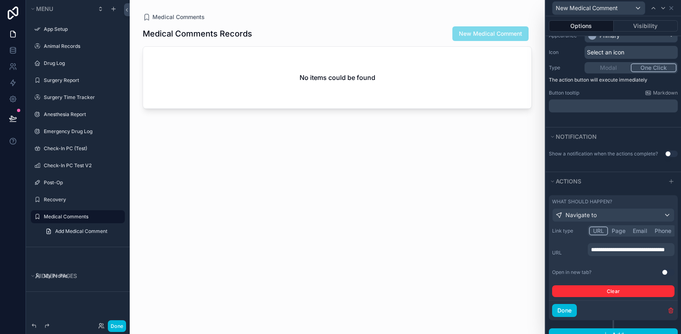
scroll to position [96, 0]
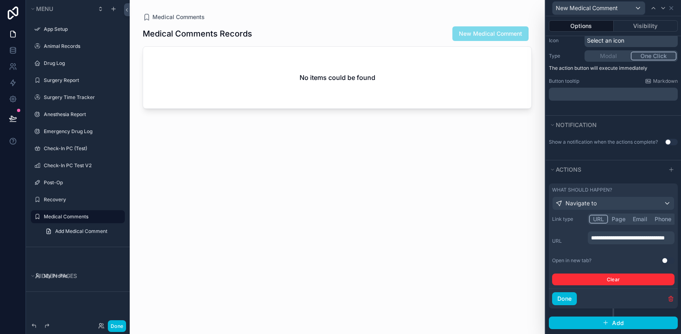
click at [665, 260] on button "Use setting" at bounding box center [667, 260] width 13 height 6
click at [569, 300] on button "Done" at bounding box center [564, 298] width 25 height 13
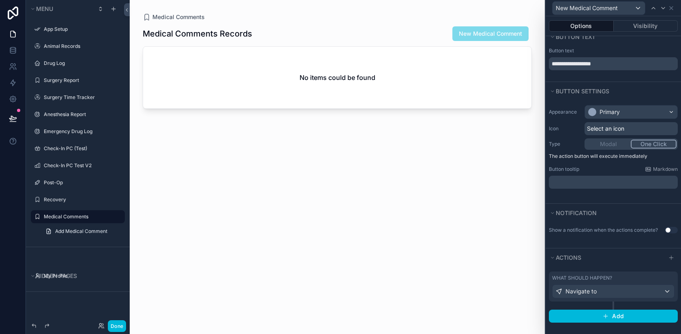
scroll to position [0, 0]
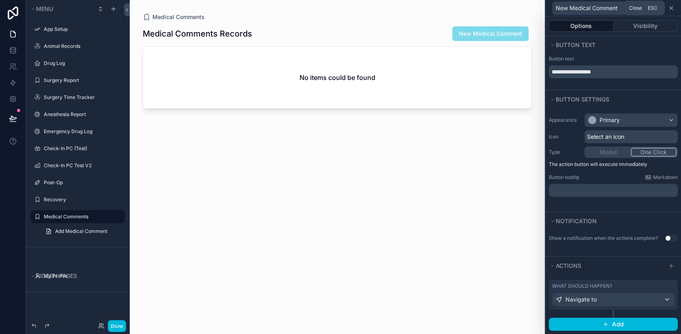
click at [674, 6] on icon at bounding box center [671, 8] width 6 height 6
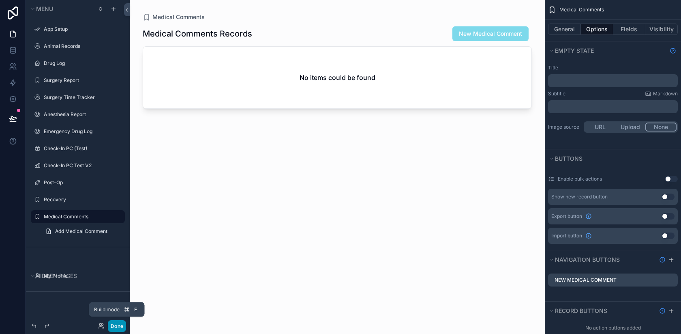
click at [118, 326] on button "Done" at bounding box center [117, 326] width 18 height 12
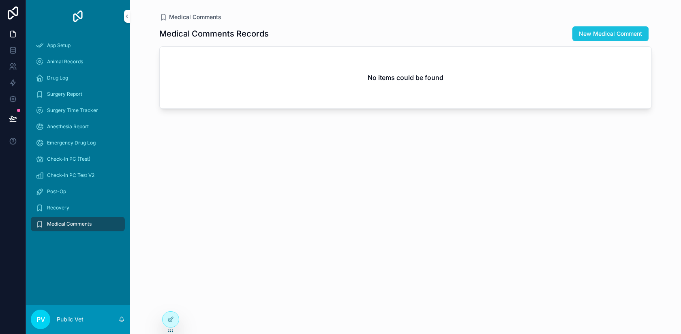
click at [609, 37] on span "New Medical Comment" at bounding box center [610, 34] width 63 height 8
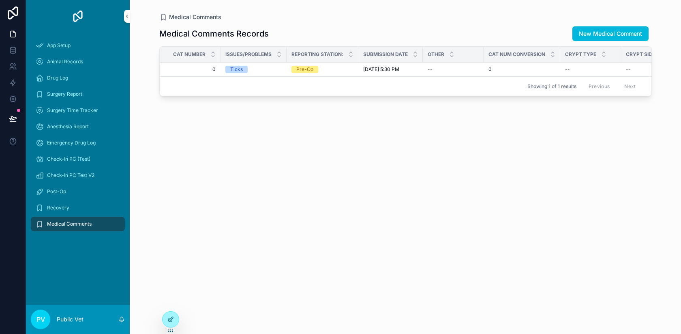
click at [168, 316] on icon at bounding box center [170, 319] width 6 height 6
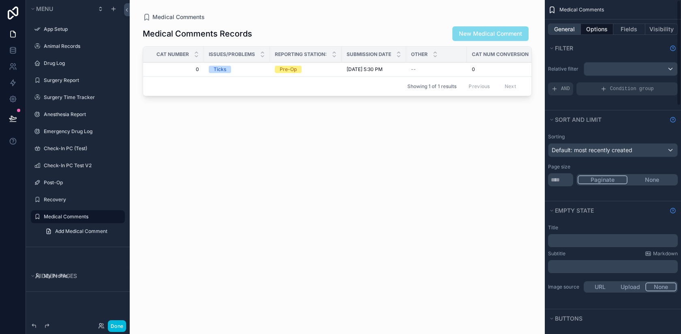
click at [561, 25] on button "General" at bounding box center [564, 29] width 33 height 11
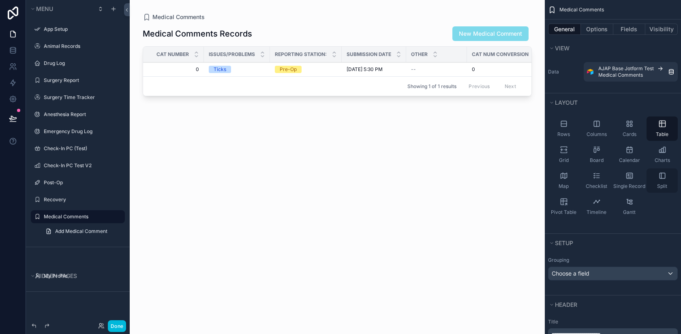
click at [657, 181] on div "Split" at bounding box center [661, 180] width 31 height 24
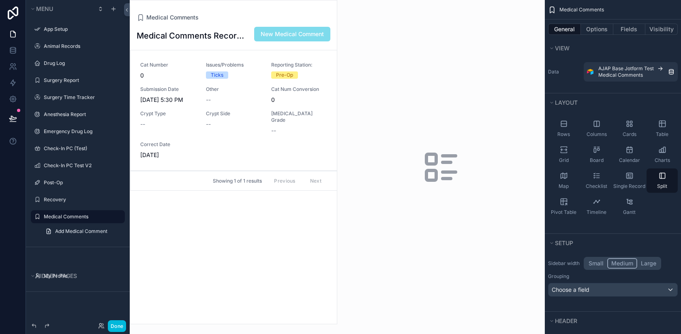
click at [438, 166] on icon "scrollable content" at bounding box center [441, 167] width 39 height 39
click at [593, 30] on button "Options" at bounding box center [597, 29] width 32 height 11
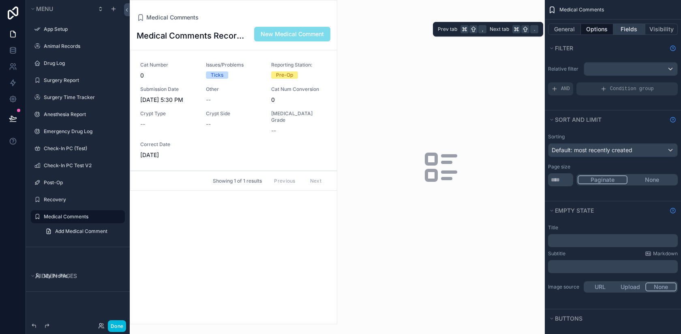
click at [632, 30] on button "Fields" at bounding box center [629, 29] width 32 height 11
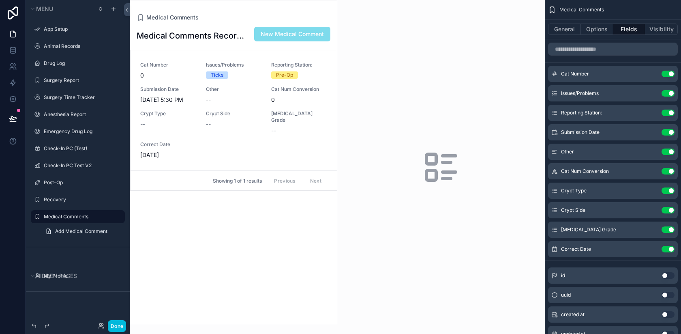
click at [353, 113] on div "scrollable content" at bounding box center [441, 167] width 208 height 334
click at [354, 113] on div "scrollable content" at bounding box center [441, 167] width 208 height 334
click at [565, 34] on button "General" at bounding box center [564, 29] width 33 height 11
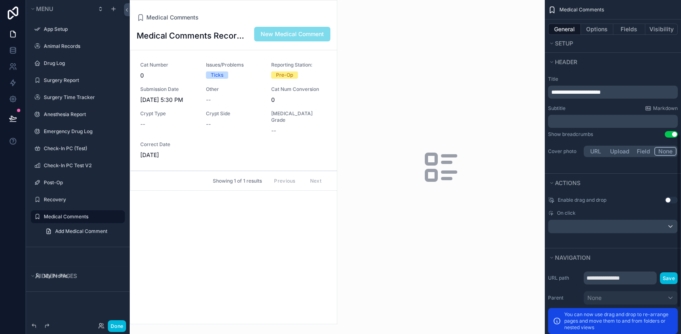
scroll to position [309, 0]
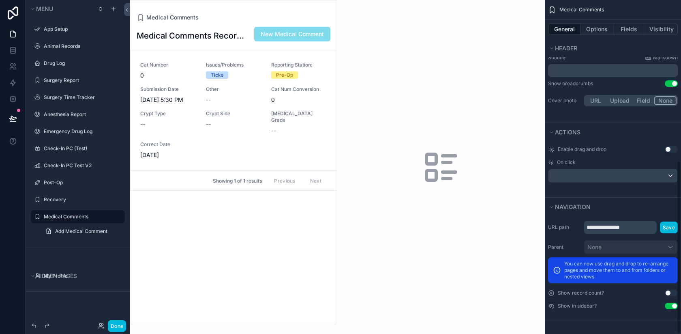
click at [287, 119] on div "scrollable content" at bounding box center [233, 161] width 207 height 323
click at [260, 126] on div "--" at bounding box center [234, 124] width 56 height 8
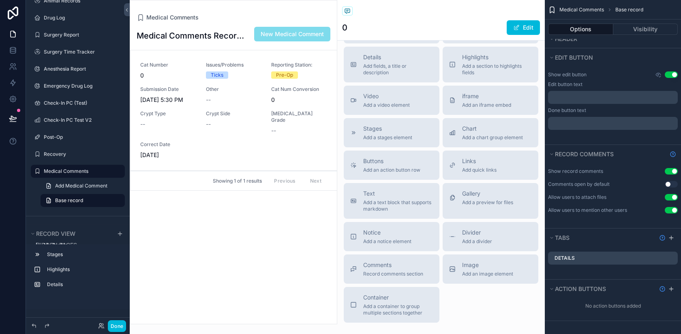
scroll to position [282, 0]
click at [477, 98] on span "iframe" at bounding box center [486, 94] width 49 height 8
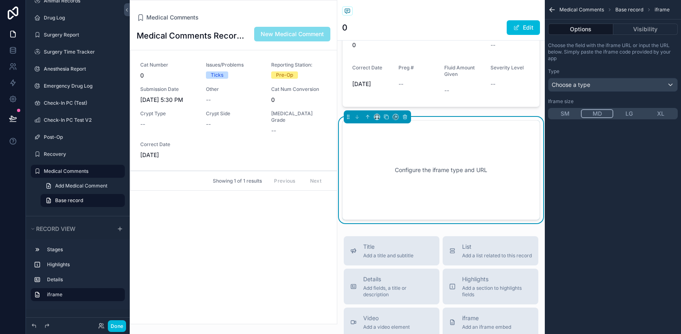
scroll to position [175, 0]
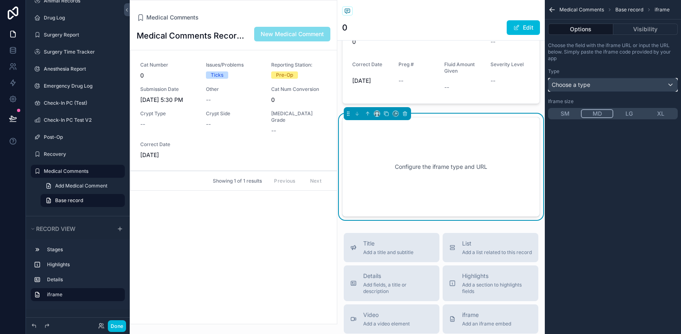
click at [597, 83] on div "Choose a type" at bounding box center [612, 84] width 129 height 13
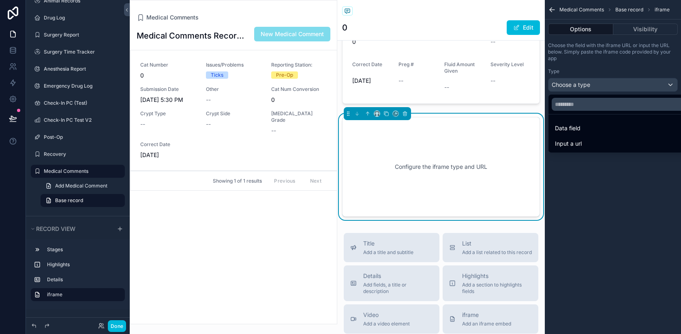
click at [593, 173] on div "scrollable content" at bounding box center [340, 167] width 681 height 334
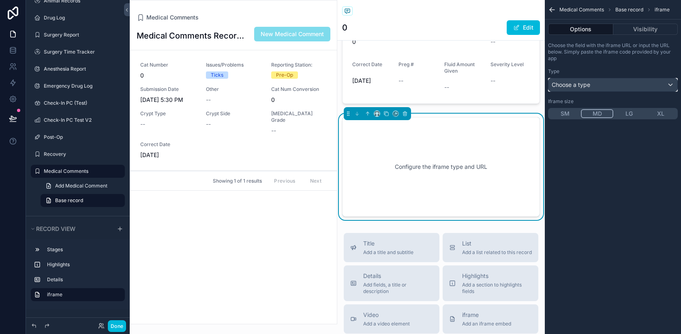
click at [578, 88] on span "Choose a type" at bounding box center [571, 84] width 39 height 7
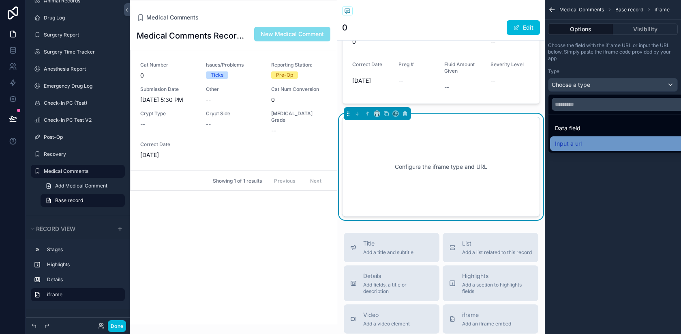
click at [583, 143] on div "Input a url" at bounding box center [622, 144] width 135 height 10
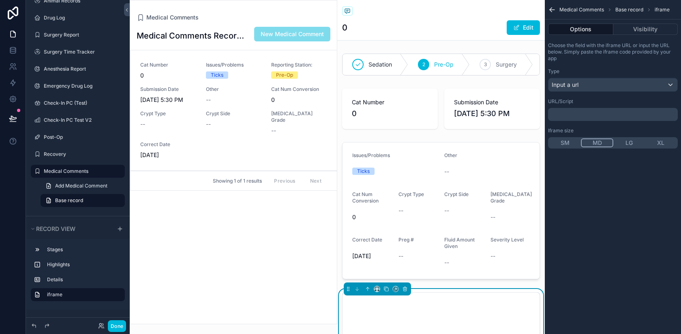
click at [573, 116] on p "﻿" at bounding box center [613, 114] width 125 height 6
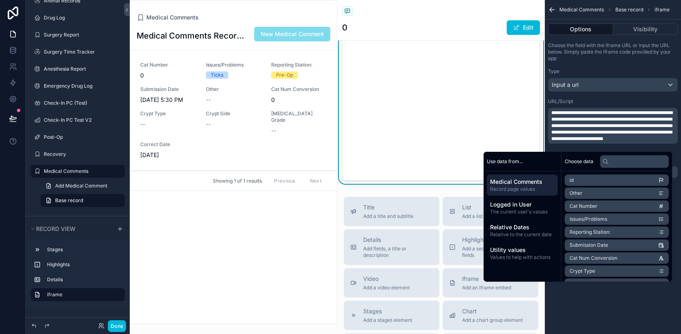
scroll to position [281, 0]
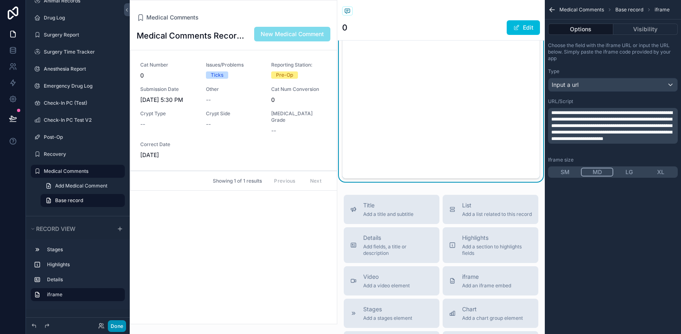
click at [113, 321] on button "Done" at bounding box center [117, 326] width 18 height 12
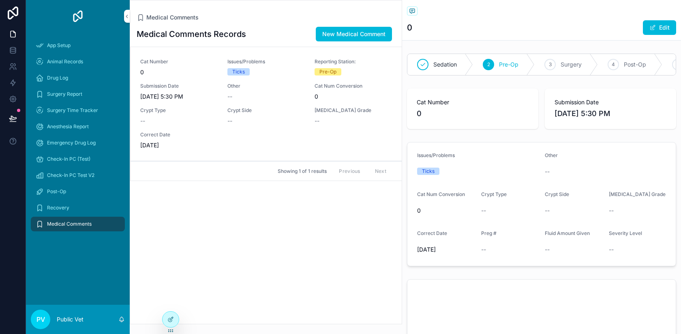
scroll to position [168, 0]
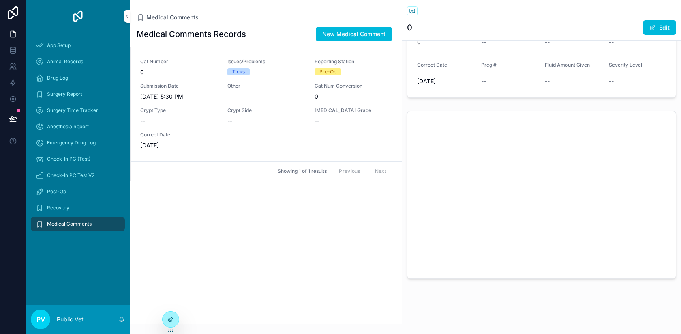
click at [171, 319] on icon at bounding box center [170, 319] width 6 height 6
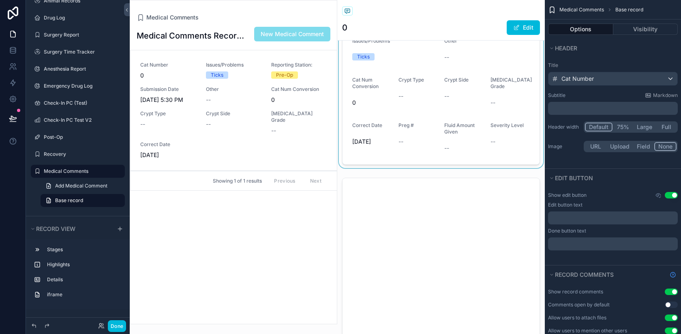
scroll to position [122, 0]
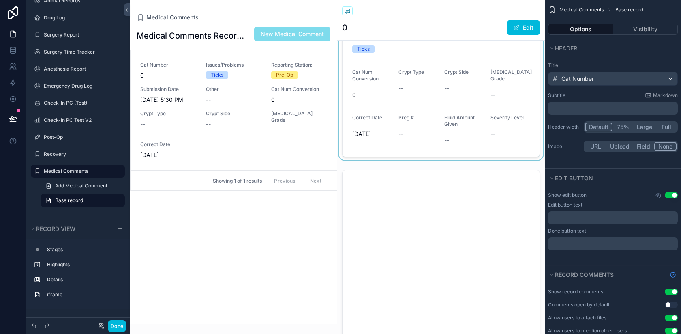
click at [484, 222] on div "scrollable content" at bounding box center [441, 254] width 208 height 174
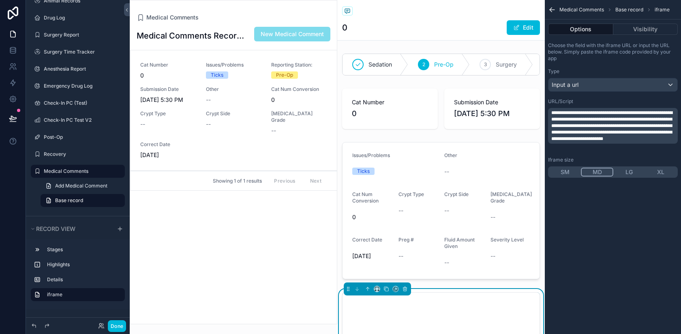
click at [628, 138] on span "**********" at bounding box center [611, 125] width 121 height 31
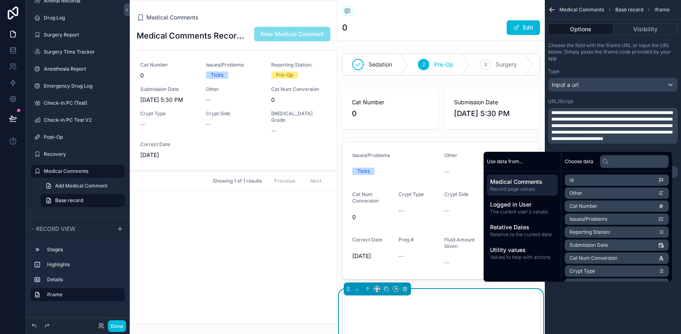
click at [602, 117] on span "**********" at bounding box center [611, 125] width 121 height 31
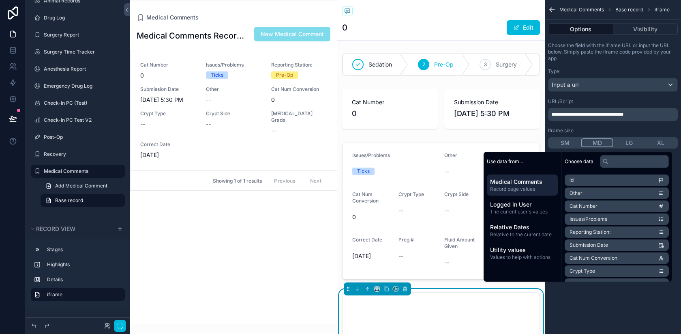
click at [600, 100] on div "URL/Script" at bounding box center [613, 101] width 130 height 6
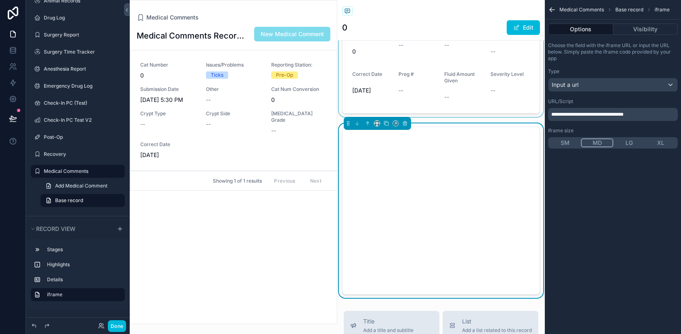
scroll to position [170, 0]
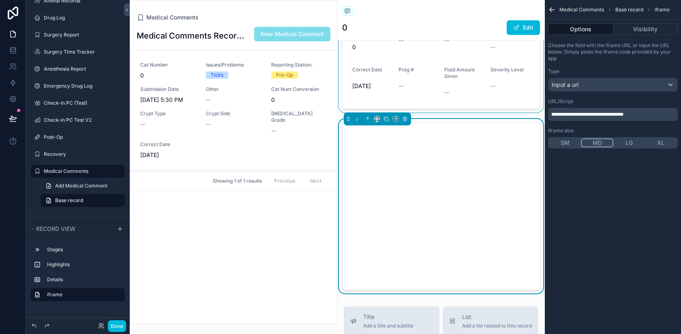
click at [473, 70] on div "scrollable content" at bounding box center [441, 40] width 208 height 143
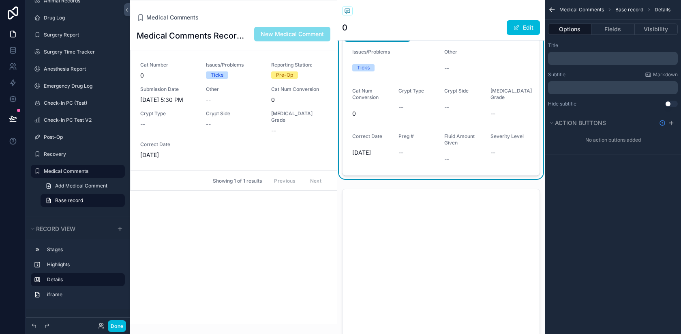
scroll to position [0, 0]
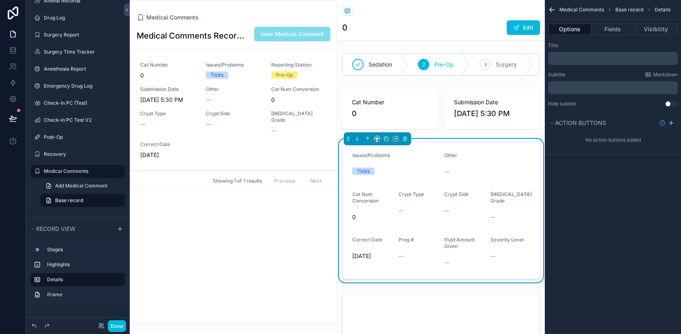
click at [204, 221] on div "Medical Comments Records New Medical Comment Cat Number 0 Issues/Problems Ticks…" at bounding box center [233, 172] width 207 height 302
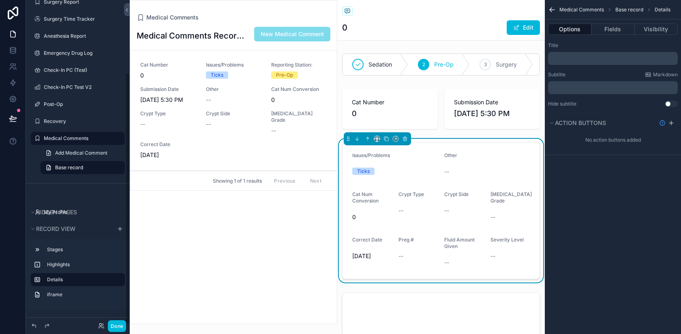
scroll to position [93, 0]
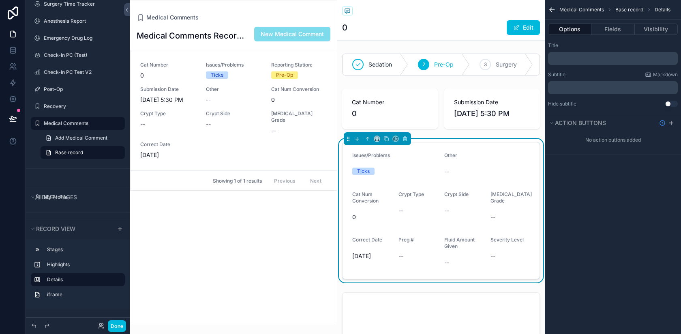
click at [238, 117] on div "Crypt Side --" at bounding box center [234, 119] width 56 height 18
click at [221, 223] on div "Medical Comments Records New Medical Comment Cat Number 0 Issues/Problems Ticks…" at bounding box center [233, 172] width 207 height 302
click at [550, 9] on icon "scrollable content" at bounding box center [551, 9] width 2 height 2
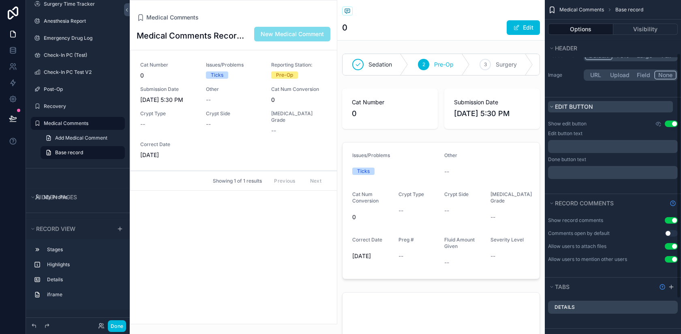
scroll to position [72, 0]
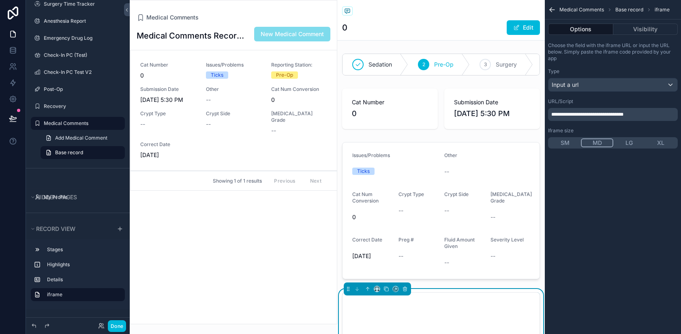
scroll to position [0, 0]
click at [404, 288] on icon "scrollable content" at bounding box center [405, 289] width 6 height 6
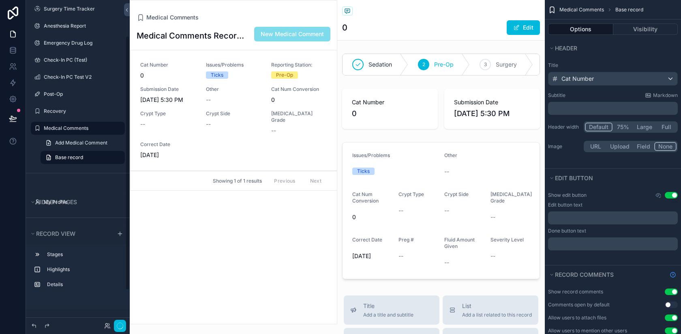
scroll to position [45, 0]
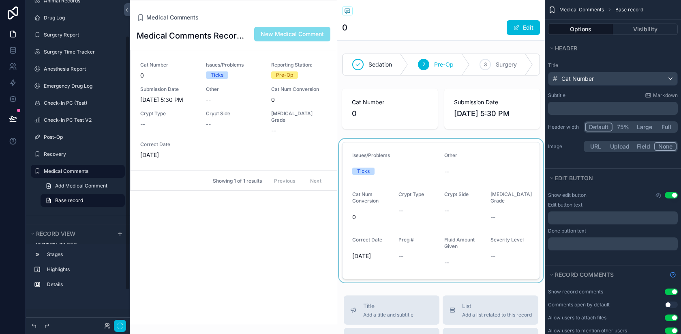
click at [416, 148] on div "scrollable content" at bounding box center [441, 210] width 208 height 143
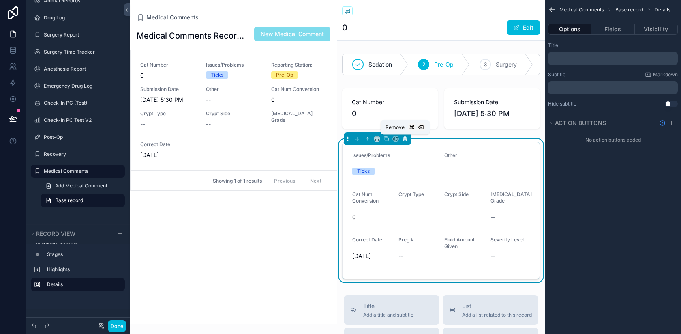
click at [405, 138] on icon "scrollable content" at bounding box center [405, 139] width 0 height 2
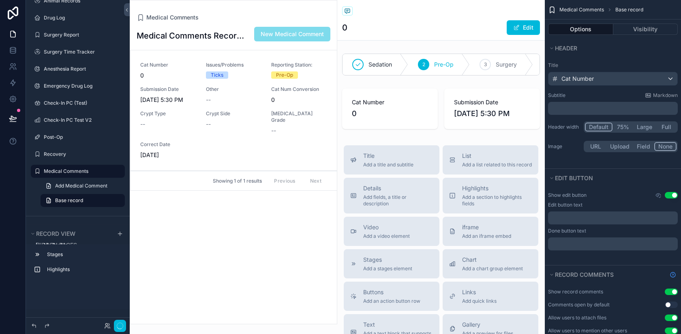
click at [404, 22] on div "0 Edit" at bounding box center [441, 27] width 198 height 15
click at [402, 87] on div "scrollable content" at bounding box center [441, 108] width 208 height 47
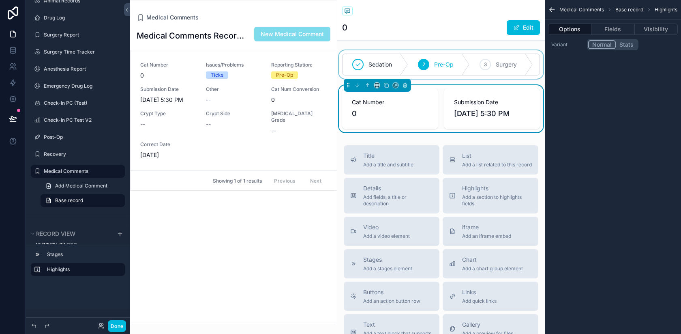
click at [401, 64] on div "scrollable content" at bounding box center [441, 64] width 208 height 28
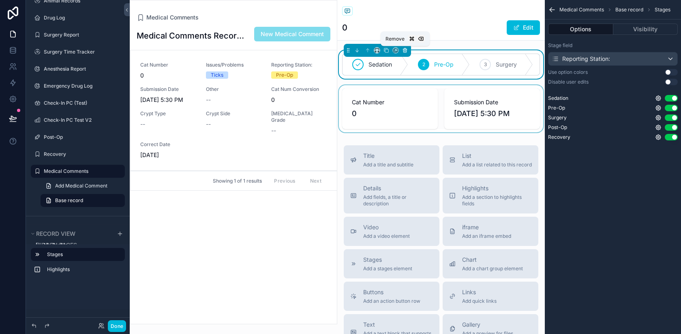
click at [406, 50] on icon "scrollable content" at bounding box center [405, 50] width 6 height 6
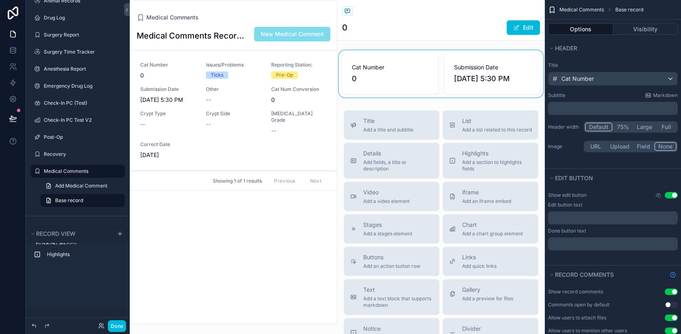
click at [398, 83] on div "scrollable content" at bounding box center [441, 73] width 208 height 47
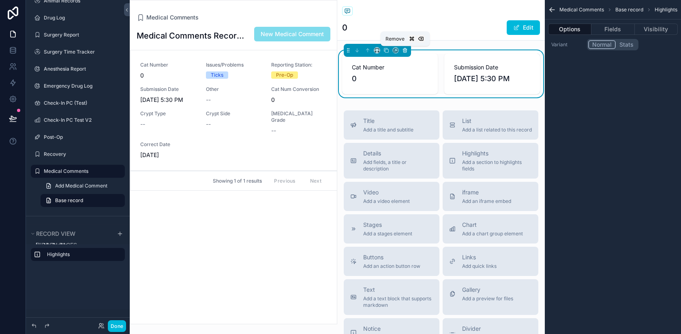
click at [403, 48] on icon "scrollable content" at bounding box center [405, 50] width 6 height 6
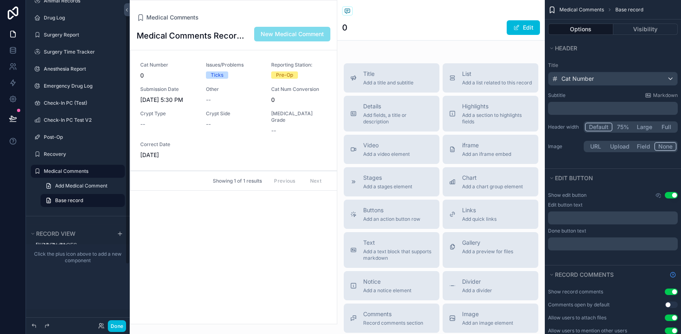
scroll to position [0, 0]
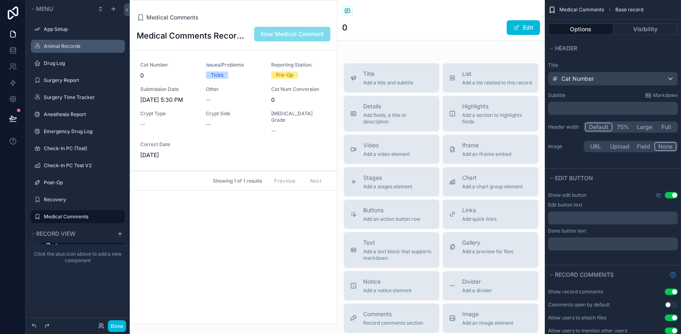
click at [73, 49] on div "Animal Records" at bounding box center [83, 46] width 79 height 6
click at [112, 9] on icon "scrollable content" at bounding box center [113, 9] width 4 height 0
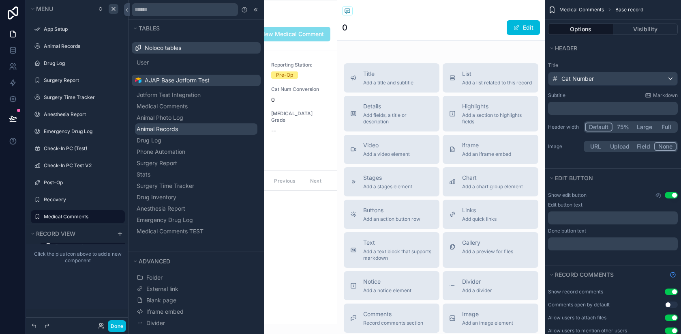
click at [178, 127] on span "Animal Records" at bounding box center [157, 129] width 41 height 8
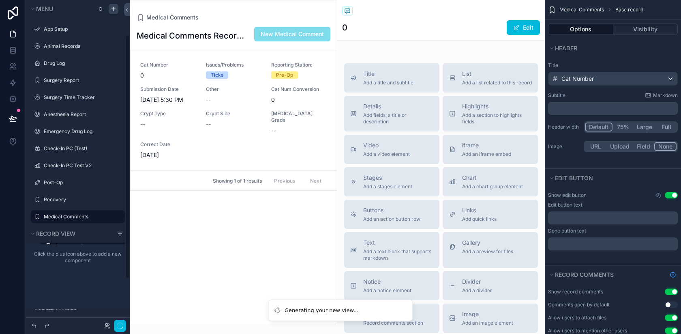
scroll to position [45, 0]
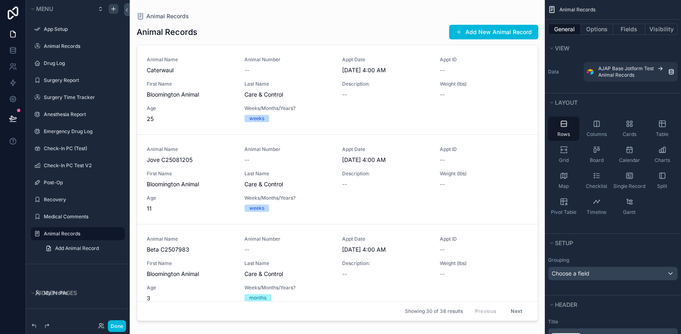
click at [393, 92] on div "scrollable content" at bounding box center [337, 162] width 415 height 324
click at [623, 27] on button "Fields" at bounding box center [629, 29] width 32 height 11
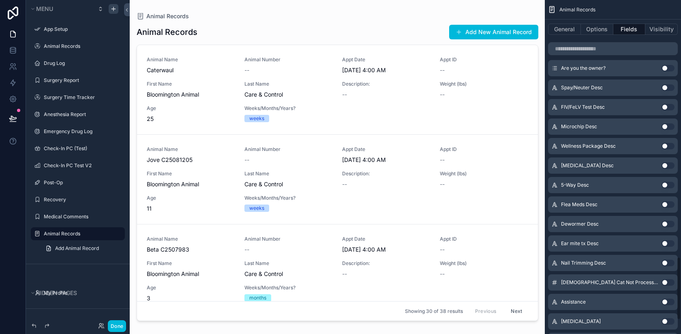
scroll to position [1432, 0]
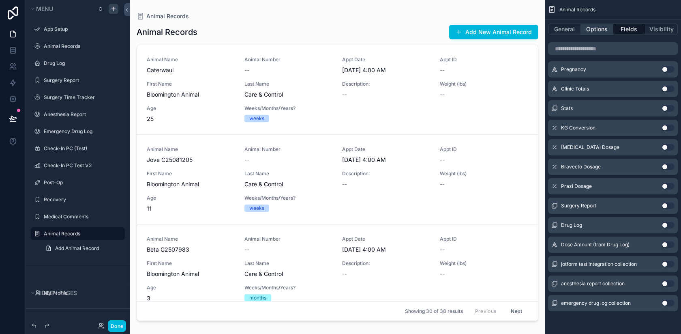
click at [597, 29] on button "Options" at bounding box center [597, 29] width 32 height 11
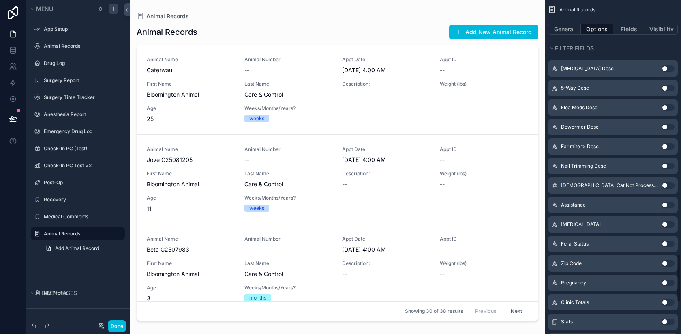
scroll to position [1756, 0]
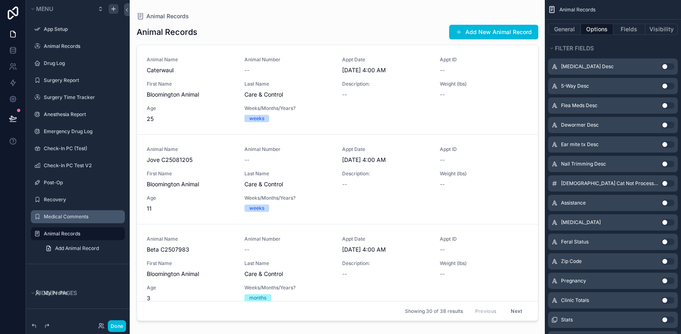
click at [79, 217] on label "Medical Comments" at bounding box center [82, 216] width 76 height 6
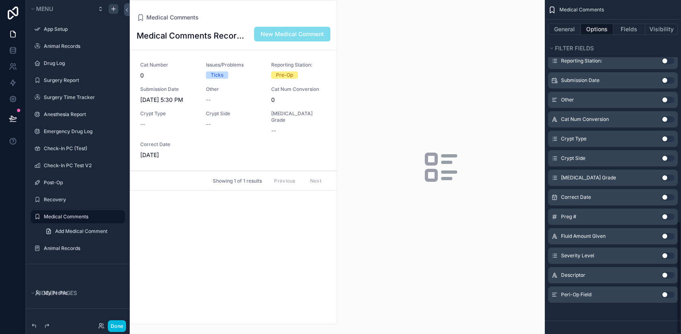
scroll to position [679, 0]
click at [273, 12] on div "scrollable content" at bounding box center [233, 161] width 207 height 323
click at [276, 33] on span "New Medical Comment" at bounding box center [292, 34] width 76 height 15
click at [555, 26] on button "General" at bounding box center [564, 29] width 33 height 11
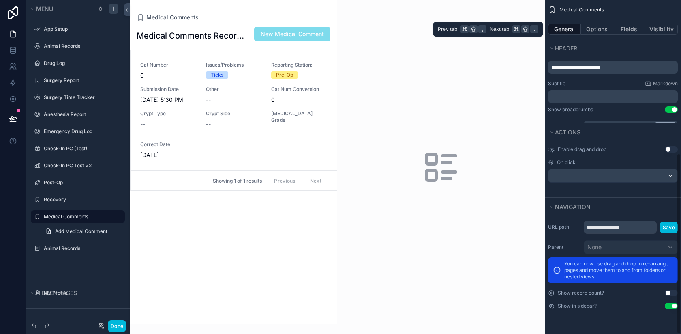
scroll to position [309, 0]
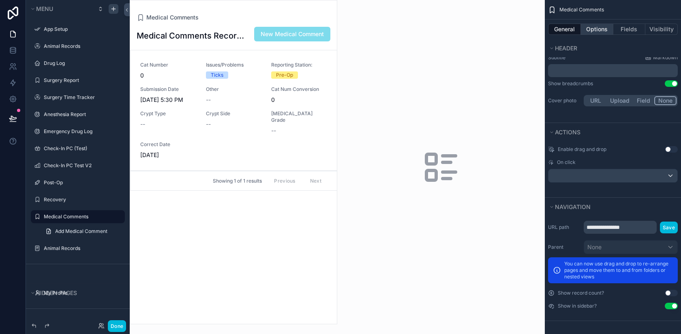
click at [591, 28] on button "Options" at bounding box center [597, 29] width 32 height 11
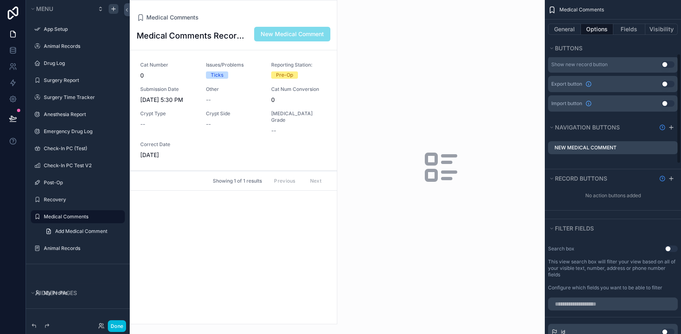
scroll to position [0, 0]
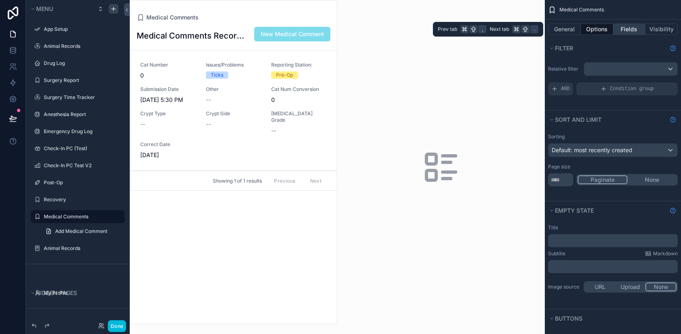
click at [631, 26] on button "Fields" at bounding box center [629, 29] width 32 height 11
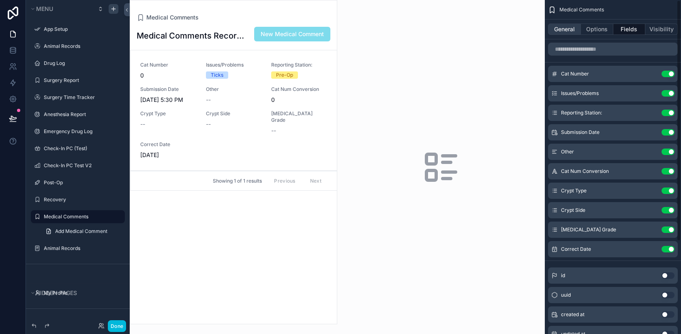
click at [562, 26] on button "General" at bounding box center [564, 29] width 33 height 11
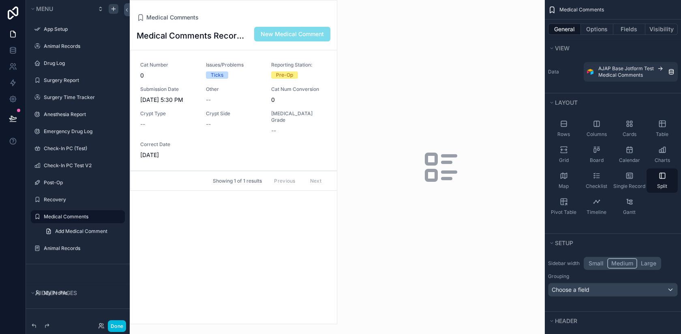
click at [261, 243] on div "Medical Comments Records New Medical Comment Cat Number 0 Issues/Problems Ticks…" at bounding box center [233, 172] width 207 height 302
click at [262, 242] on div "Medical Comments Records New Medical Comment Cat Number 0 Issues/Problems Ticks…" at bounding box center [233, 172] width 207 height 302
click at [236, 16] on div "Medical Comments" at bounding box center [234, 17] width 194 height 8
click at [243, 96] on div "--" at bounding box center [234, 100] width 56 height 8
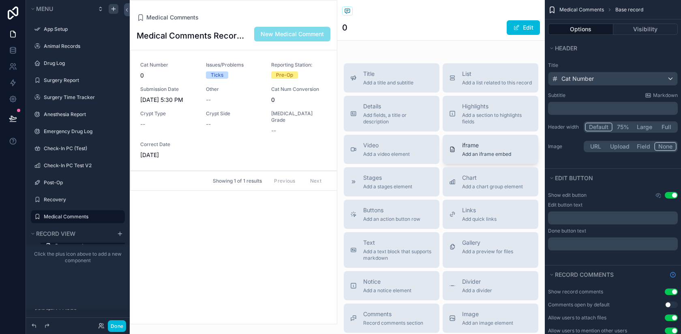
click at [480, 157] on span "Add an iframe embed" at bounding box center [486, 154] width 49 height 6
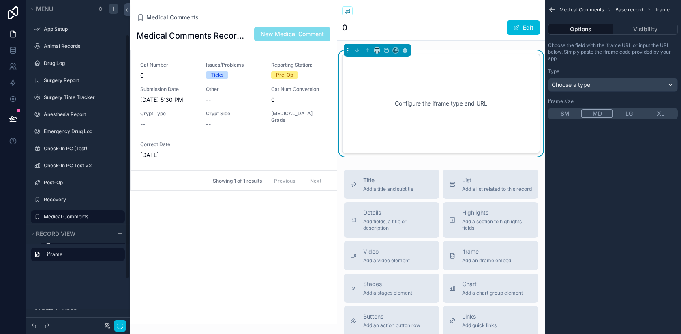
scroll to position [45, 0]
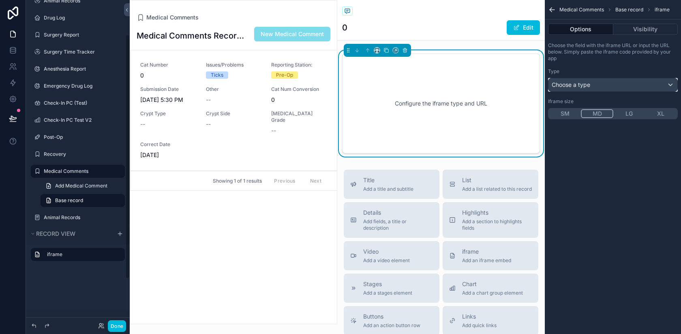
click at [576, 83] on span "Choose a type" at bounding box center [571, 84] width 39 height 7
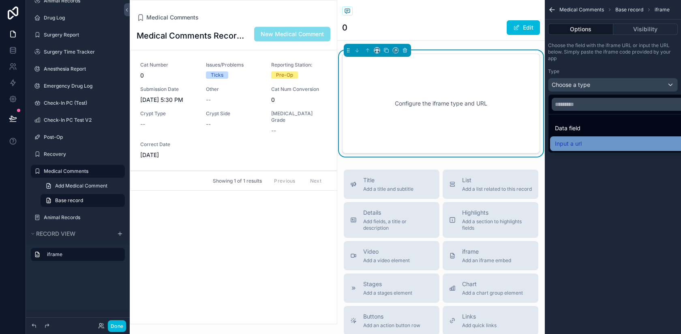
click at [569, 139] on span "Input a url" at bounding box center [568, 144] width 27 height 10
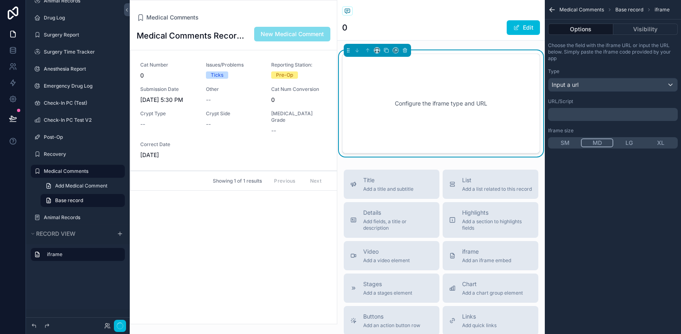
click at [568, 113] on p "﻿" at bounding box center [613, 114] width 125 height 6
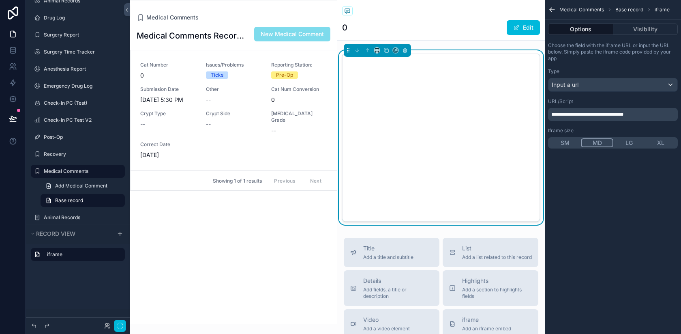
click at [583, 100] on div "URL/Script" at bounding box center [613, 101] width 130 height 6
click at [662, 143] on button "XL" at bounding box center [661, 142] width 32 height 9
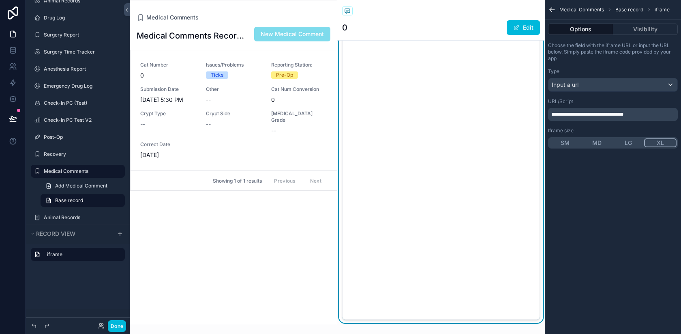
scroll to position [0, 0]
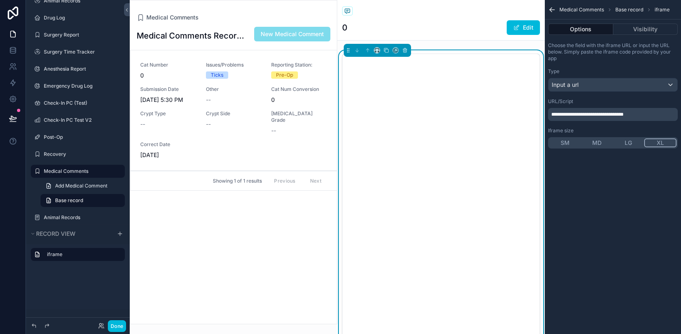
click at [552, 9] on icon "scrollable content" at bounding box center [552, 10] width 8 height 8
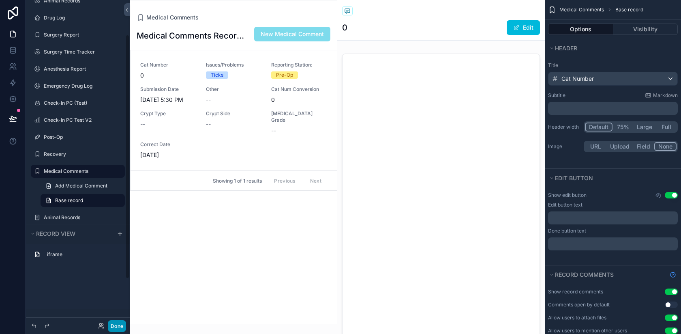
click at [117, 326] on button "Done" at bounding box center [117, 326] width 18 height 12
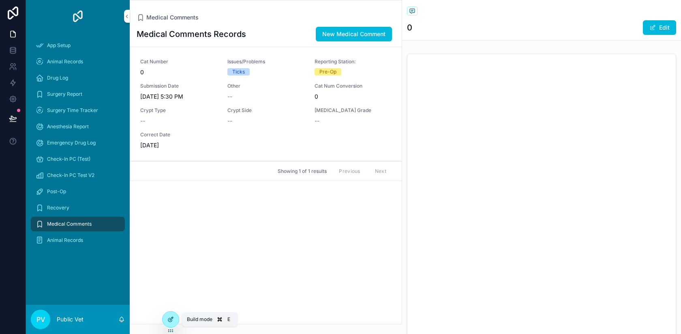
click at [173, 316] on icon at bounding box center [170, 319] width 6 height 6
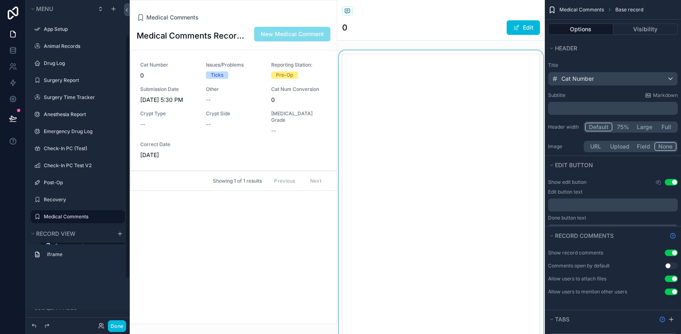
scroll to position [45, 0]
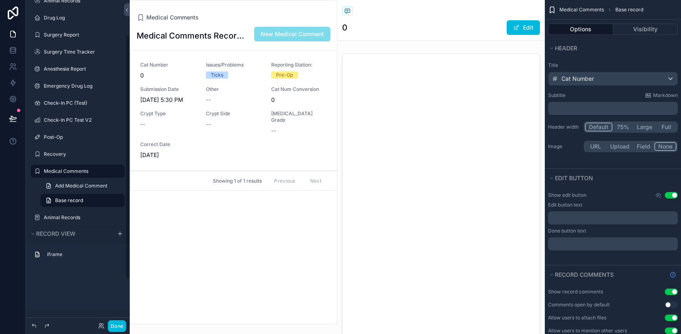
click at [482, 25] on div "Edit" at bounding box center [509, 27] width 61 height 15
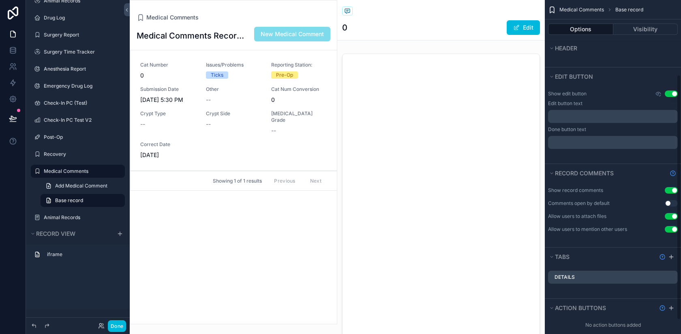
scroll to position [120, 0]
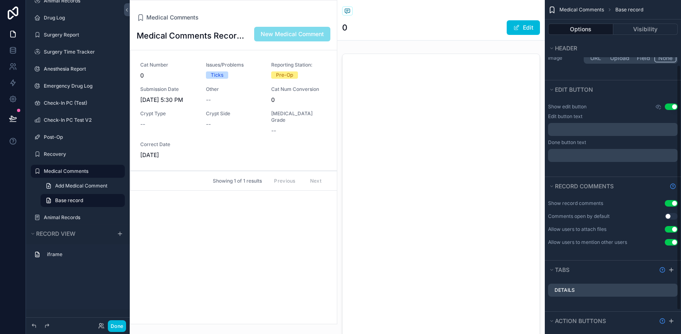
click at [670, 107] on button "Use setting" at bounding box center [671, 106] width 13 height 6
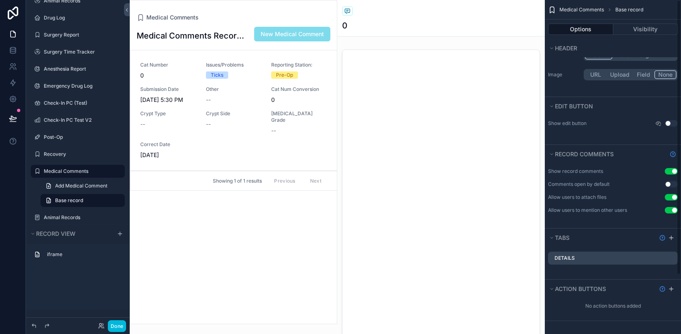
scroll to position [0, 0]
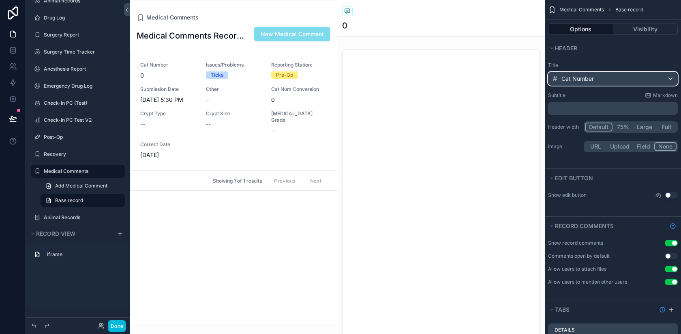
click at [572, 80] on span "Cat Number" at bounding box center [577, 79] width 32 height 8
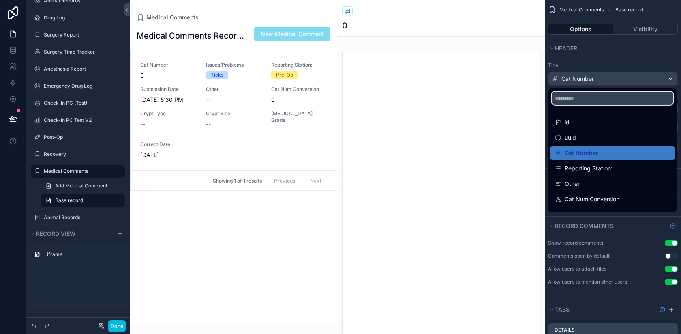
click at [580, 100] on input "scrollable content" at bounding box center [613, 98] width 122 height 13
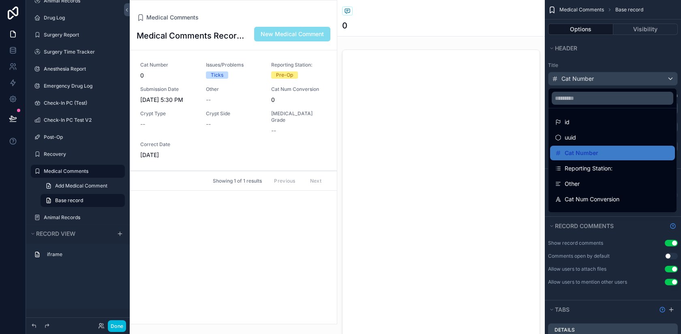
click at [584, 78] on div "scrollable content" at bounding box center [340, 167] width 681 height 334
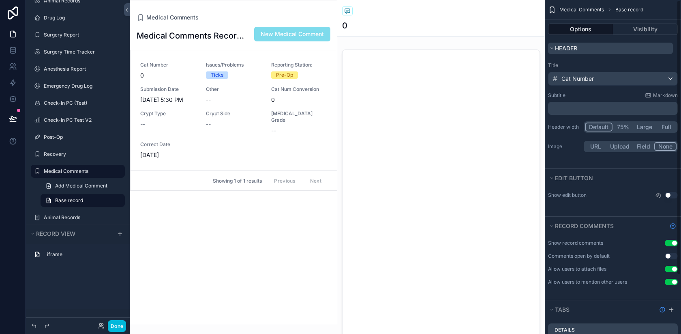
click at [593, 53] on div "Header" at bounding box center [613, 48] width 136 height 18
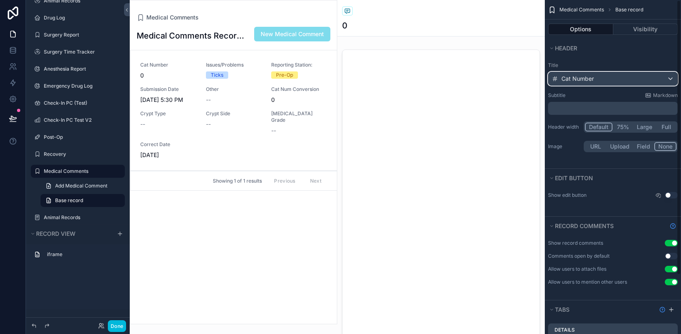
click at [584, 83] on div "Cat Number" at bounding box center [612, 78] width 129 height 13
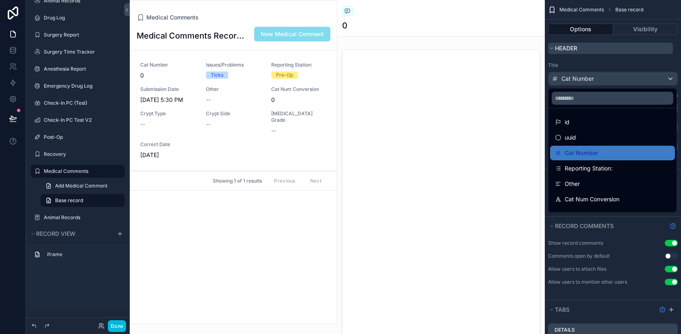
click at [595, 51] on div "scrollable content" at bounding box center [340, 167] width 681 height 334
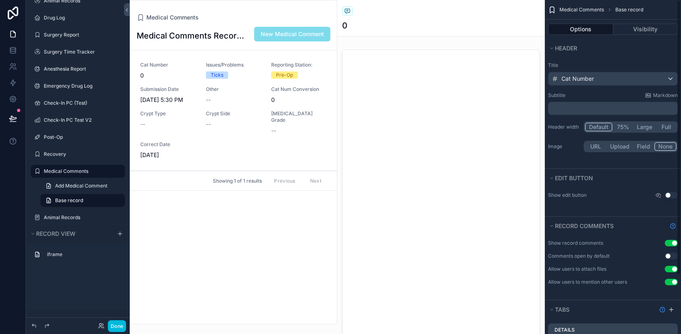
click at [454, 19] on div "Medical Comments 0" at bounding box center [441, 18] width 198 height 36
click at [621, 128] on button "75%" at bounding box center [622, 126] width 21 height 9
click at [602, 126] on button "Default" at bounding box center [598, 126] width 27 height 9
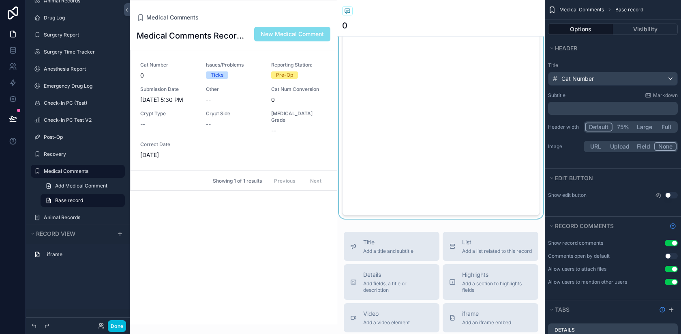
scroll to position [173, 0]
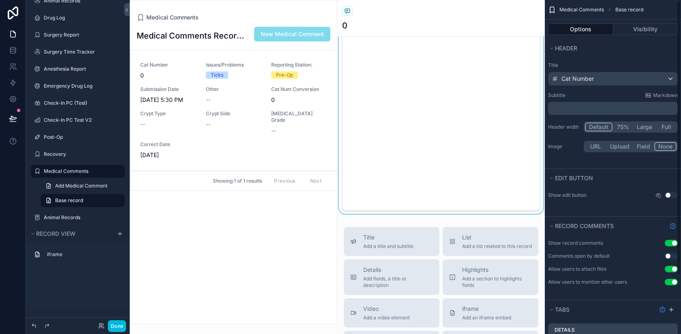
click at [483, 177] on div "scrollable content" at bounding box center [441, 43] width 208 height 341
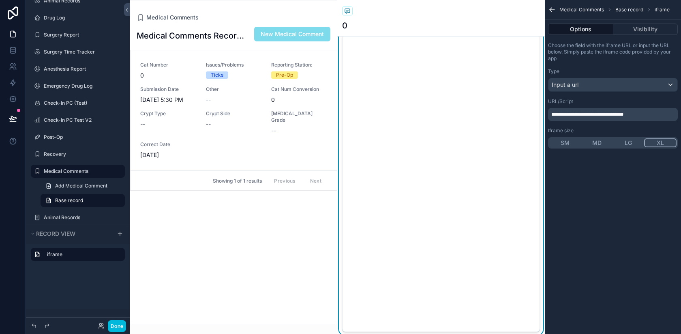
scroll to position [0, 0]
click at [117, 322] on button "Done" at bounding box center [117, 326] width 18 height 12
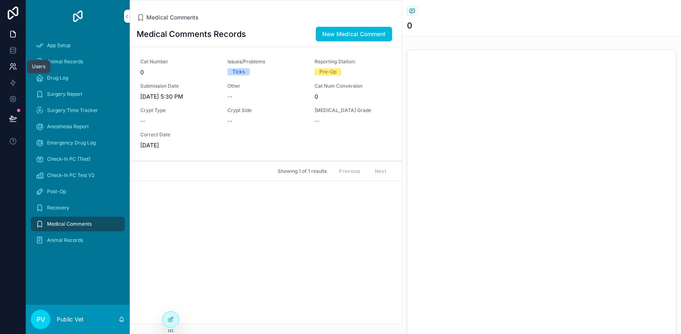
click at [16, 62] on link at bounding box center [13, 66] width 26 height 16
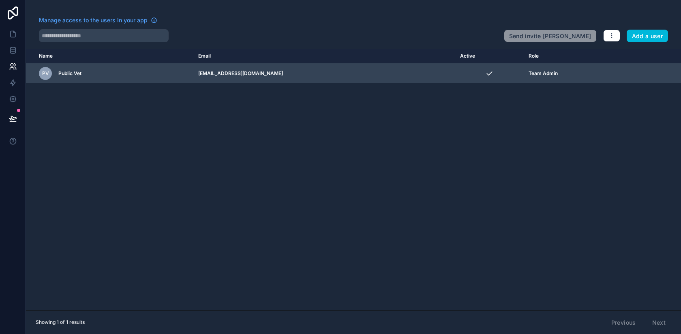
click at [389, 77] on td "info@pub.vet" at bounding box center [324, 74] width 262 height 20
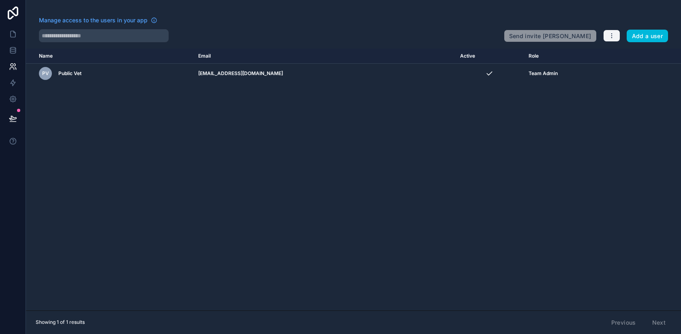
click at [603, 38] on button "button" at bounding box center [611, 36] width 17 height 12
click at [608, 36] on button "button" at bounding box center [611, 36] width 17 height 12
click at [648, 34] on button "Add a user" at bounding box center [648, 36] width 42 height 13
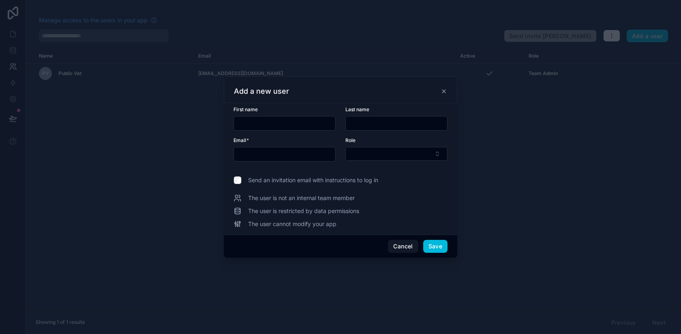
click at [280, 122] on input "text" at bounding box center [284, 123] width 101 height 11
type input "*****"
type input "*******"
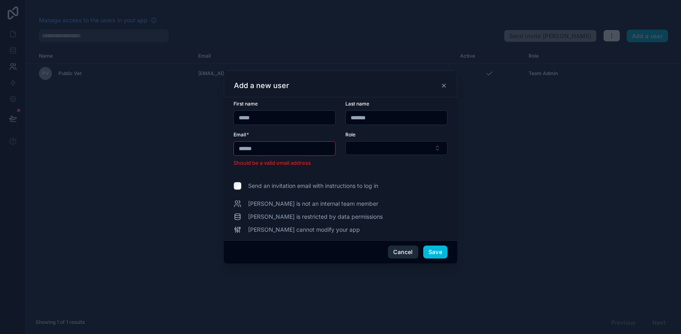
type input "******"
click at [398, 250] on button "Cancel" at bounding box center [403, 251] width 30 height 13
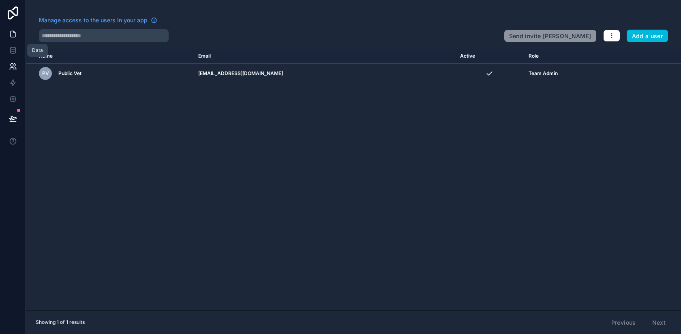
click at [11, 34] on icon at bounding box center [13, 34] width 5 height 6
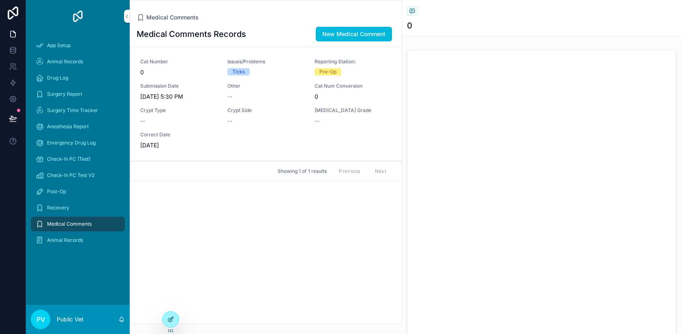
click at [173, 317] on icon at bounding box center [171, 318] width 3 height 3
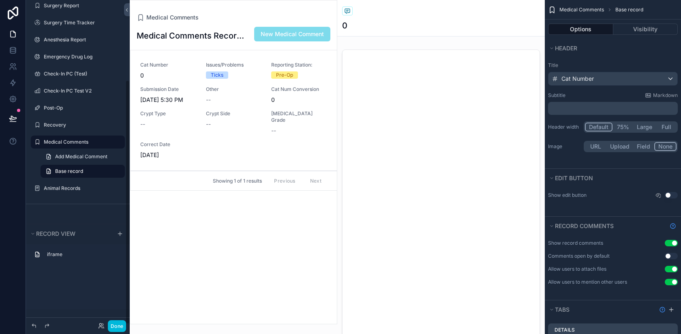
scroll to position [105, 0]
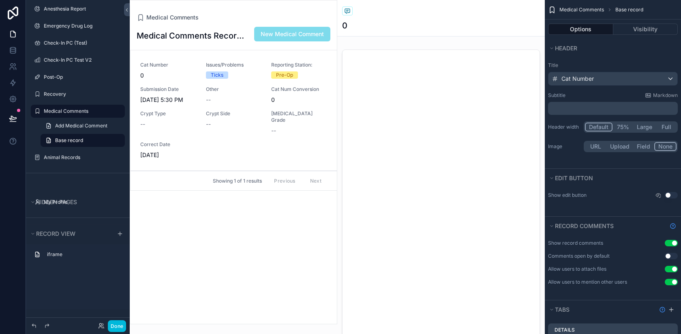
click at [0, 0] on icon "scrollable content" at bounding box center [0, 0] width 0 height 0
click at [145, 106] on span "Clone" at bounding box center [151, 105] width 15 height 8
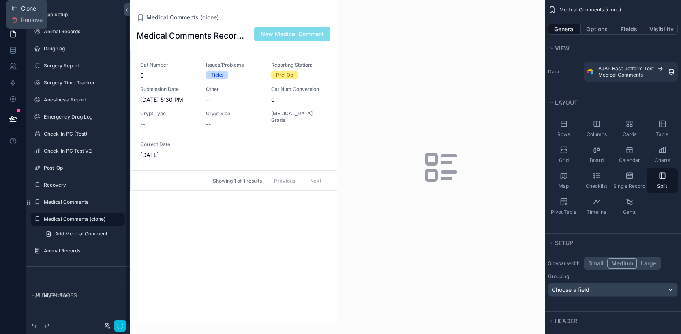
scroll to position [15, 0]
click at [0, 0] on icon "scrollable content" at bounding box center [0, 0] width 0 height 0
click at [85, 221] on input "**********" at bounding box center [71, 219] width 55 height 10
type input "**********"
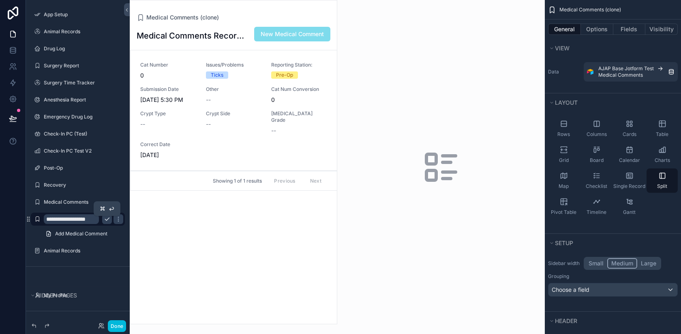
click at [108, 217] on icon "scrollable content" at bounding box center [107, 219] width 6 height 6
click at [272, 20] on div "scrollable content" at bounding box center [233, 161] width 207 height 323
click at [272, 75] on span "Pre-Op" at bounding box center [284, 74] width 27 height 7
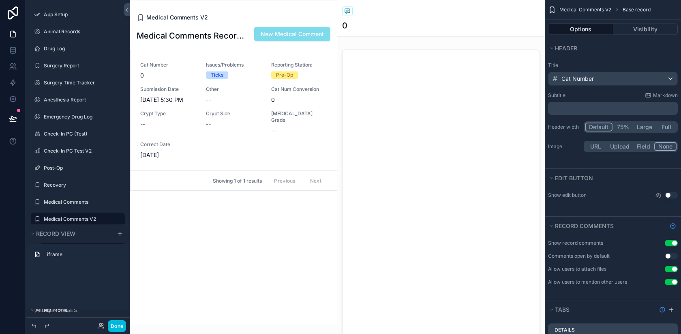
click at [197, 19] on span "Medical Comments V2" at bounding box center [177, 17] width 62 height 8
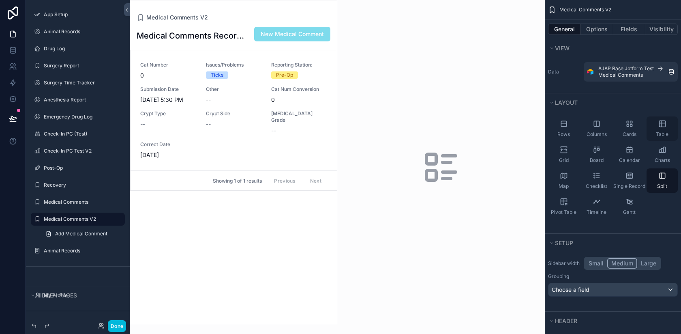
click at [662, 126] on icon "scrollable content" at bounding box center [662, 124] width 8 height 8
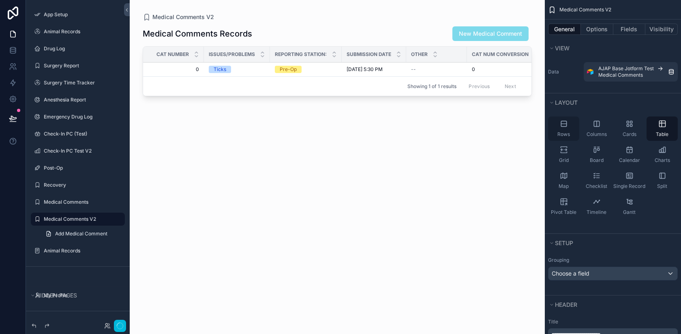
click at [563, 130] on div "Rows" at bounding box center [563, 128] width 31 height 24
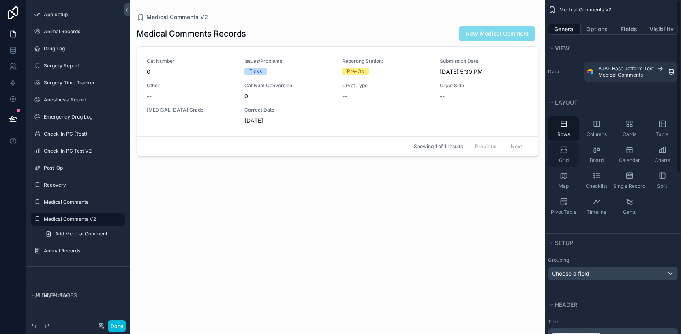
click at [564, 153] on icon "scrollable content" at bounding box center [564, 152] width 6 height 1
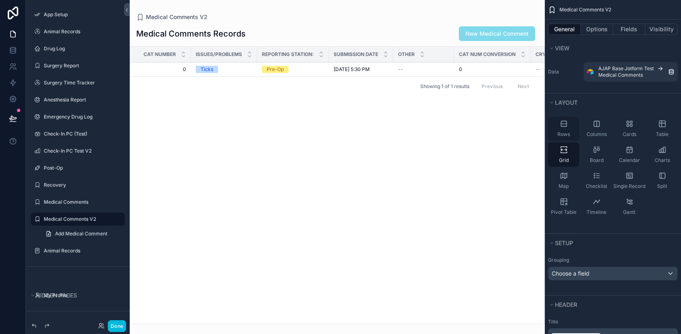
click at [565, 125] on icon "scrollable content" at bounding box center [564, 124] width 8 height 8
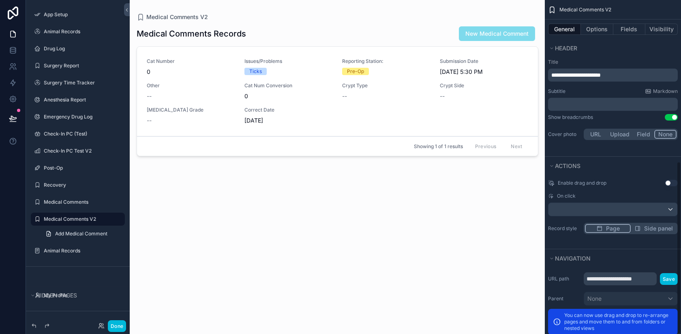
scroll to position [311, 0]
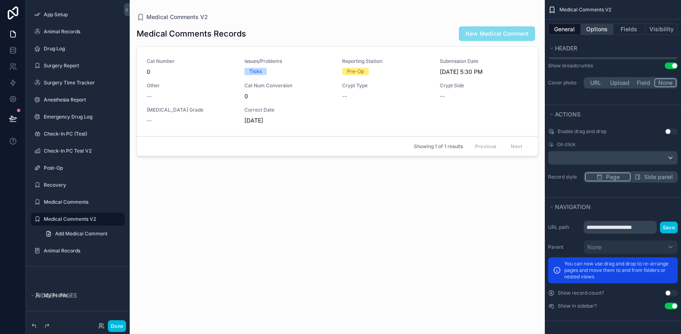
click at [596, 26] on button "Options" at bounding box center [597, 29] width 32 height 11
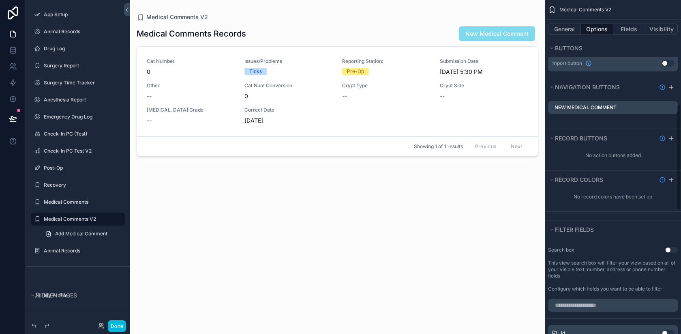
scroll to position [330, 0]
click at [0, 0] on icon "scrollable content" at bounding box center [0, 0] width 0 height 0
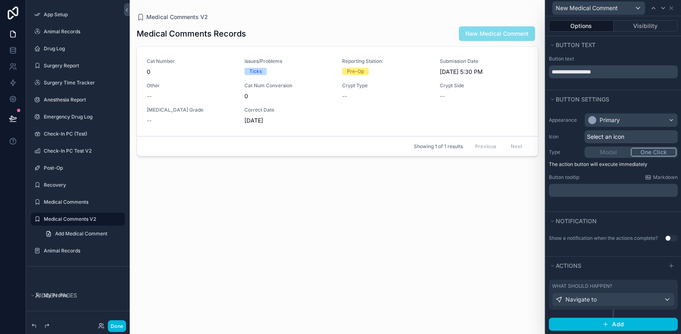
scroll to position [8, 0]
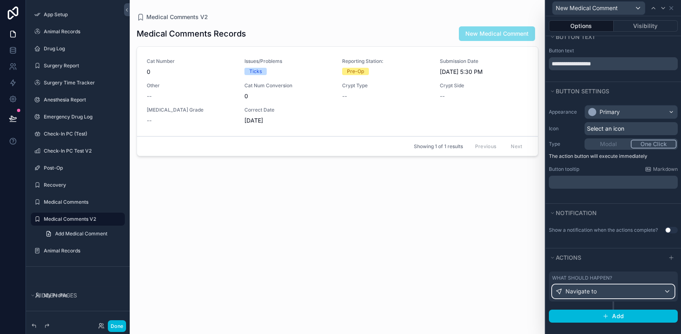
click at [574, 293] on span "Navigate to" at bounding box center [580, 291] width 31 height 8
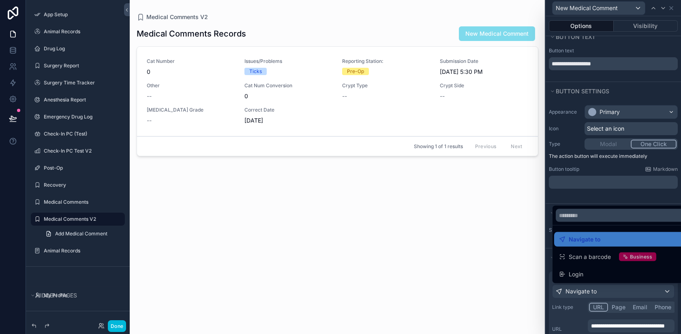
click at [569, 169] on div at bounding box center [613, 167] width 135 height 334
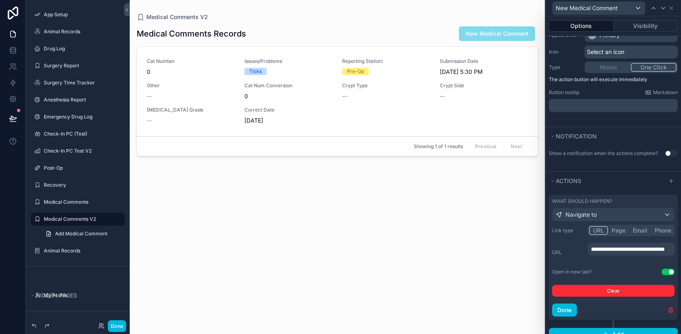
scroll to position [103, 0]
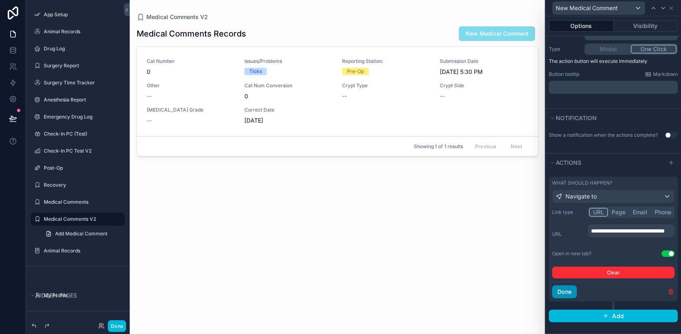
click at [568, 291] on button "Done" at bounding box center [564, 291] width 25 height 13
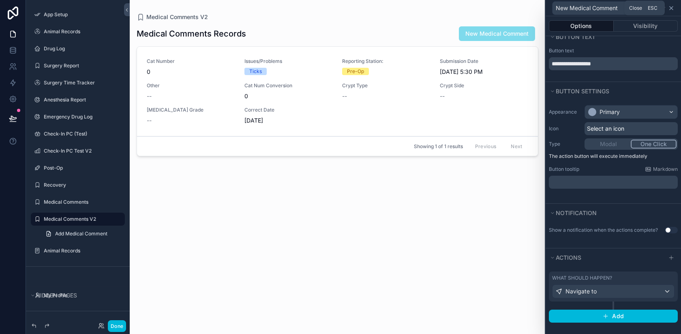
click at [672, 8] on icon at bounding box center [671, 8] width 6 height 6
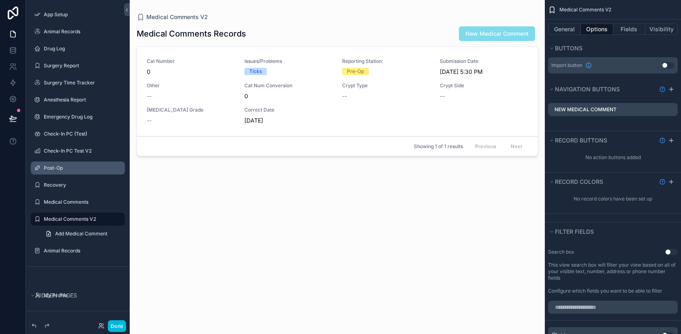
click at [53, 165] on label "Post-Op" at bounding box center [82, 168] width 76 height 6
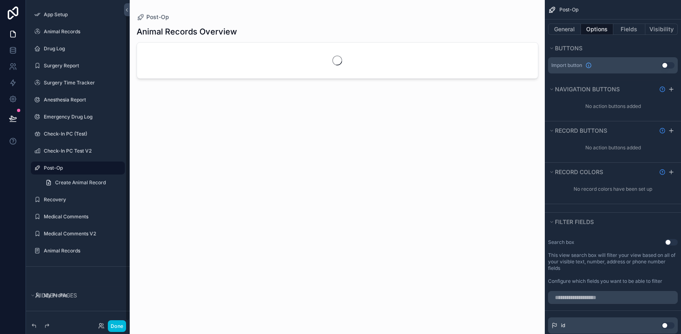
scroll to position [11, 0]
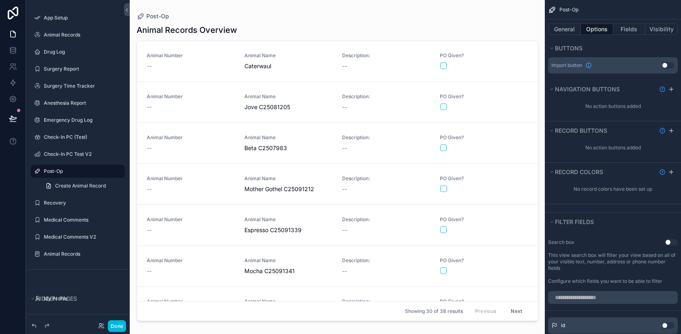
click at [272, 61] on div "scrollable content" at bounding box center [337, 162] width 415 height 324
click at [117, 321] on button "Done" at bounding box center [117, 326] width 18 height 12
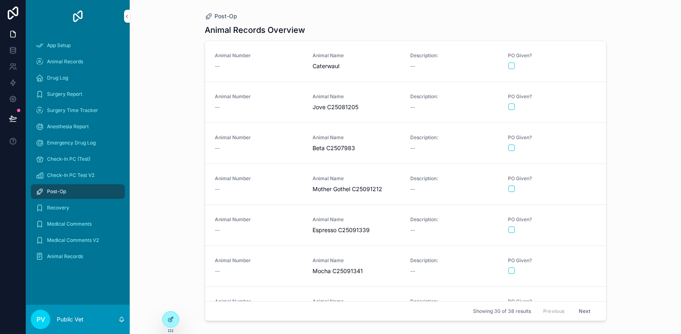
click at [172, 321] on icon at bounding box center [170, 319] width 6 height 6
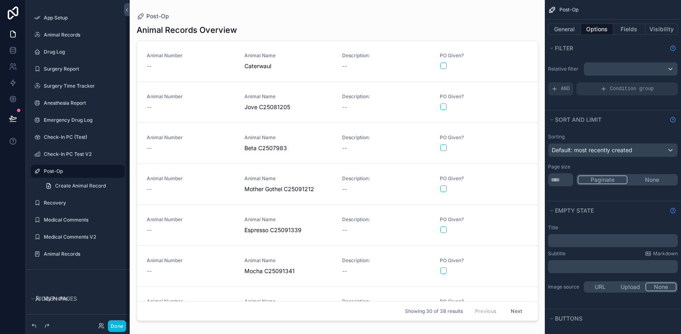
scroll to position [15, 0]
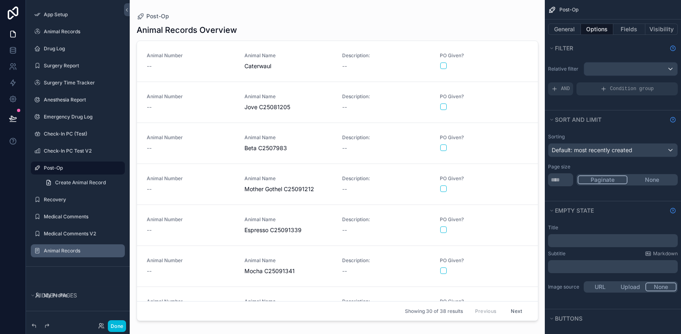
click at [66, 251] on label "Animal Records" at bounding box center [82, 250] width 76 height 6
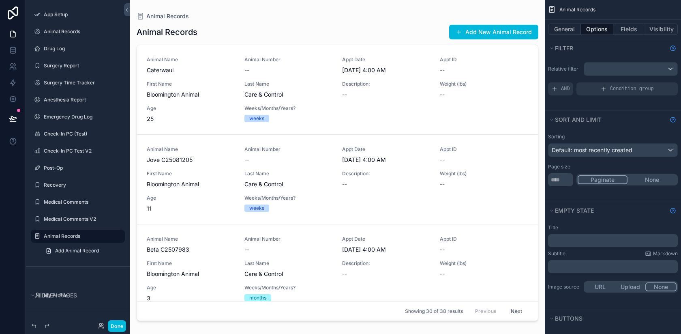
click at [0, 0] on icon "scrollable content" at bounding box center [0, 0] width 0 height 0
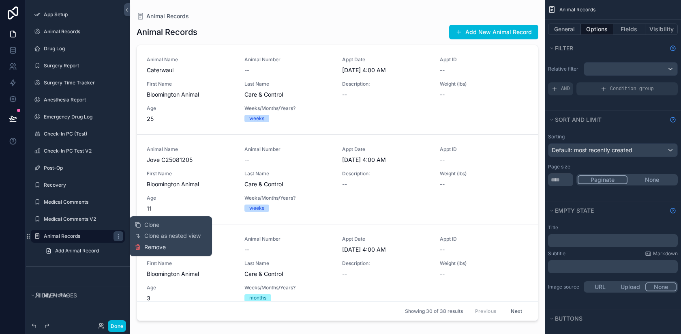
click at [152, 247] on span "Remove" at bounding box center [154, 247] width 21 height 8
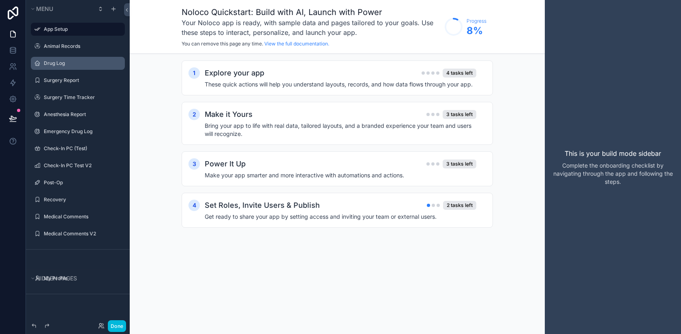
click at [72, 63] on label "Drug Log" at bounding box center [82, 63] width 76 height 6
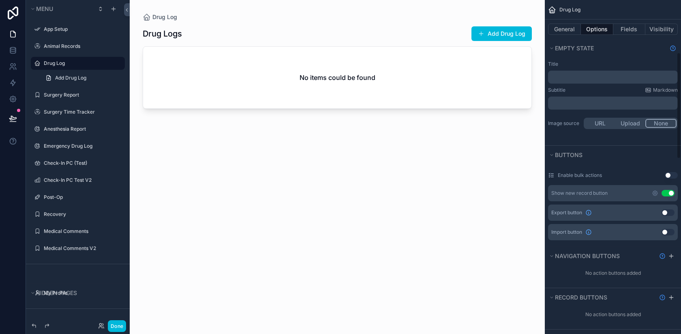
scroll to position [165, 0]
click at [668, 190] on button "Use setting" at bounding box center [667, 191] width 13 height 6
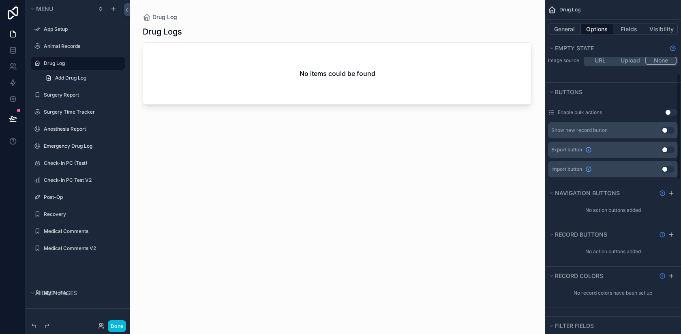
scroll to position [232, 0]
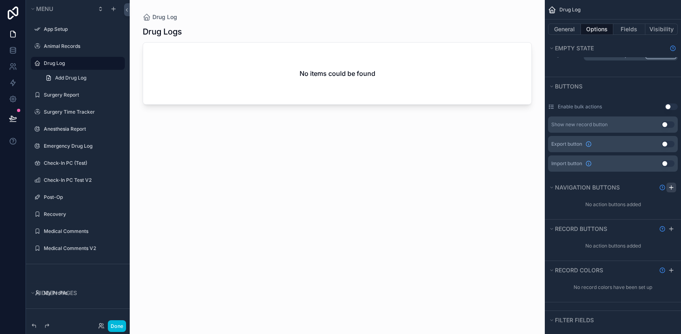
click at [673, 186] on icon "scrollable content" at bounding box center [671, 187] width 6 height 6
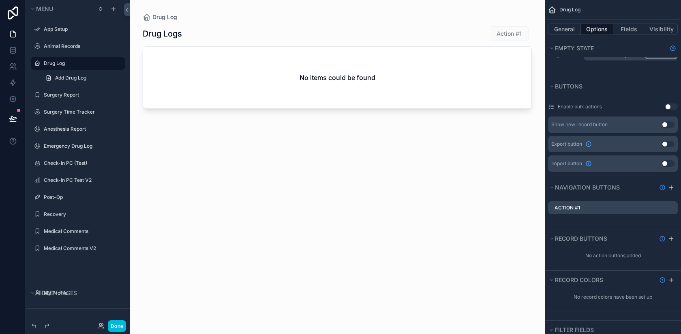
click at [0, 0] on icon "scrollable content" at bounding box center [0, 0] width 0 height 0
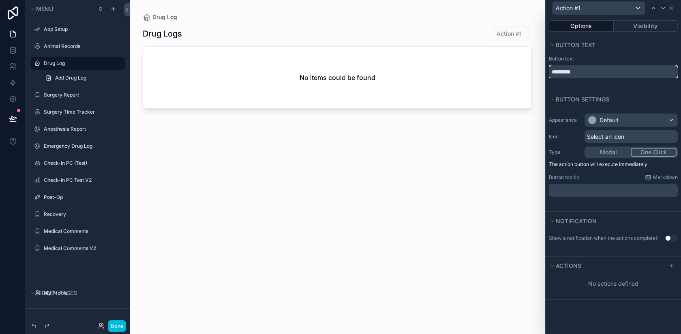
drag, startPoint x: 610, startPoint y: 75, endPoint x: 537, endPoint y: 66, distance: 73.4
click at [537, 67] on div "Action #1 Options Visibility Button text Button text ********* Button settings …" at bounding box center [340, 167] width 681 height 334
type input "**********"
click at [612, 118] on div "Default" at bounding box center [608, 120] width 19 height 8
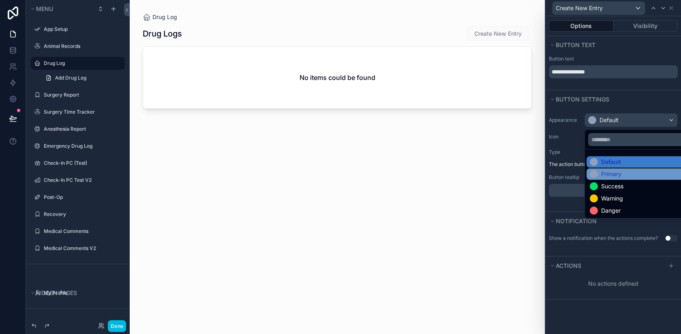
click at [605, 170] on div "Primary" at bounding box center [611, 174] width 20 height 8
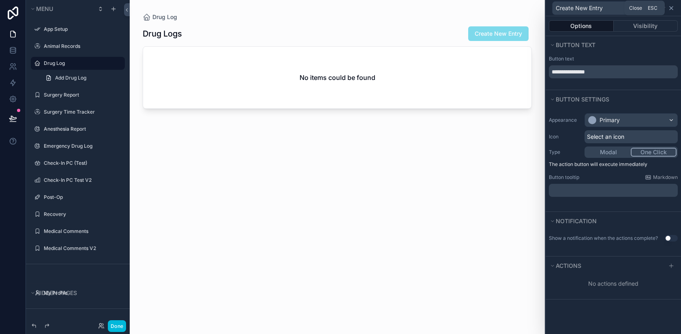
click at [671, 6] on icon at bounding box center [671, 8] width 6 height 6
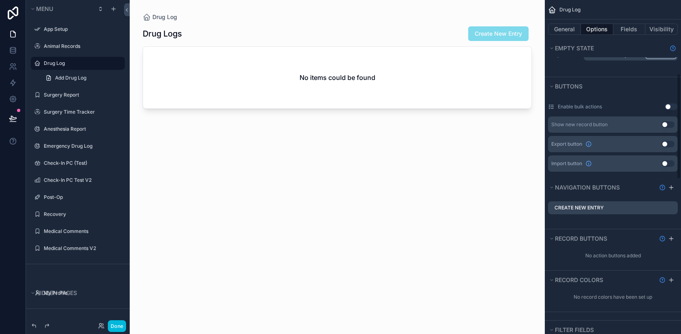
click at [116, 324] on button "Done" at bounding box center [117, 326] width 18 height 12
